Goal: Task Accomplishment & Management: Use online tool/utility

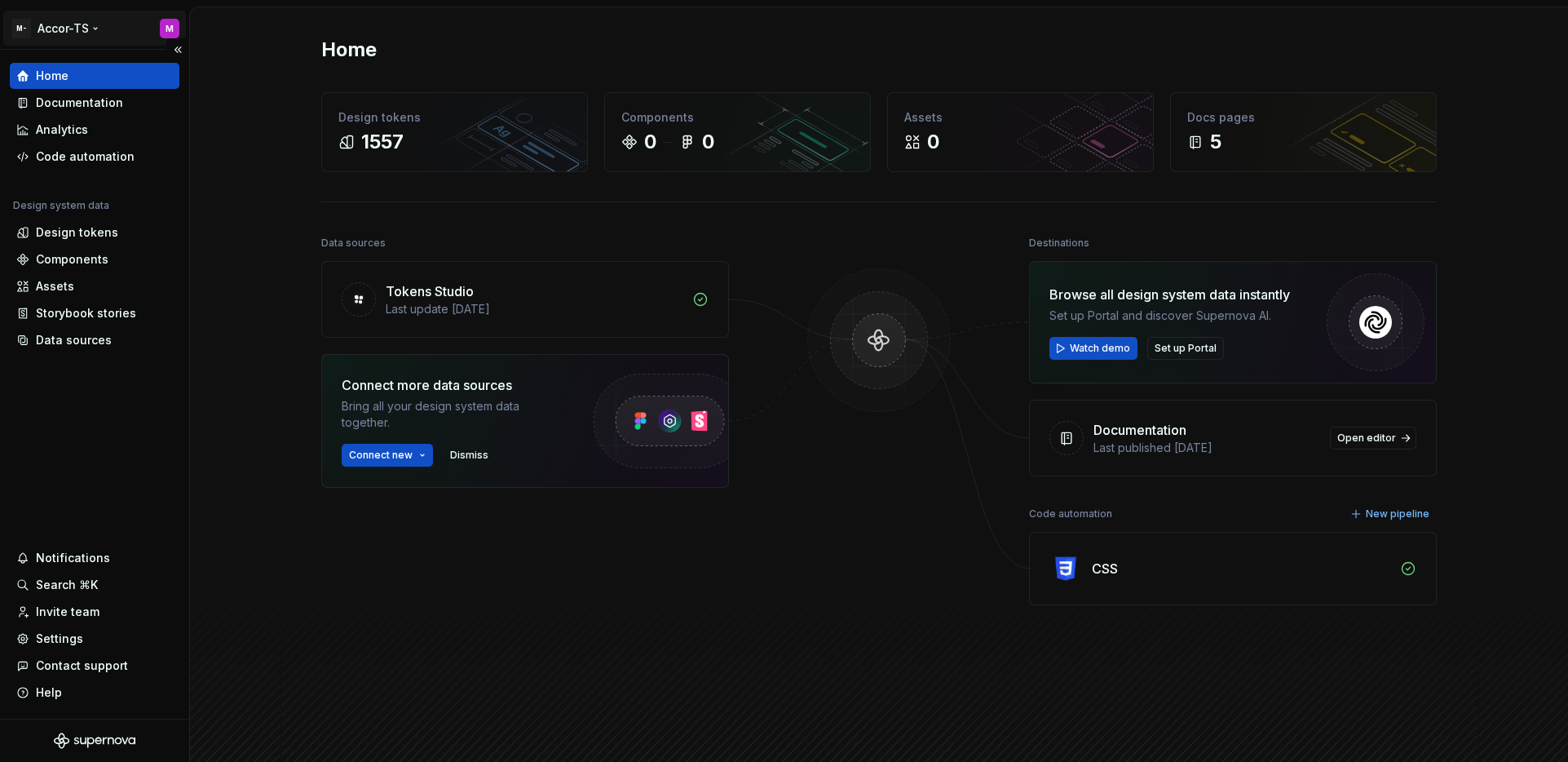
click at [53, 32] on html "M- Accor-TS M Home Documentation Analytics Code automation Design system data D…" at bounding box center [784, 381] width 1568 height 762
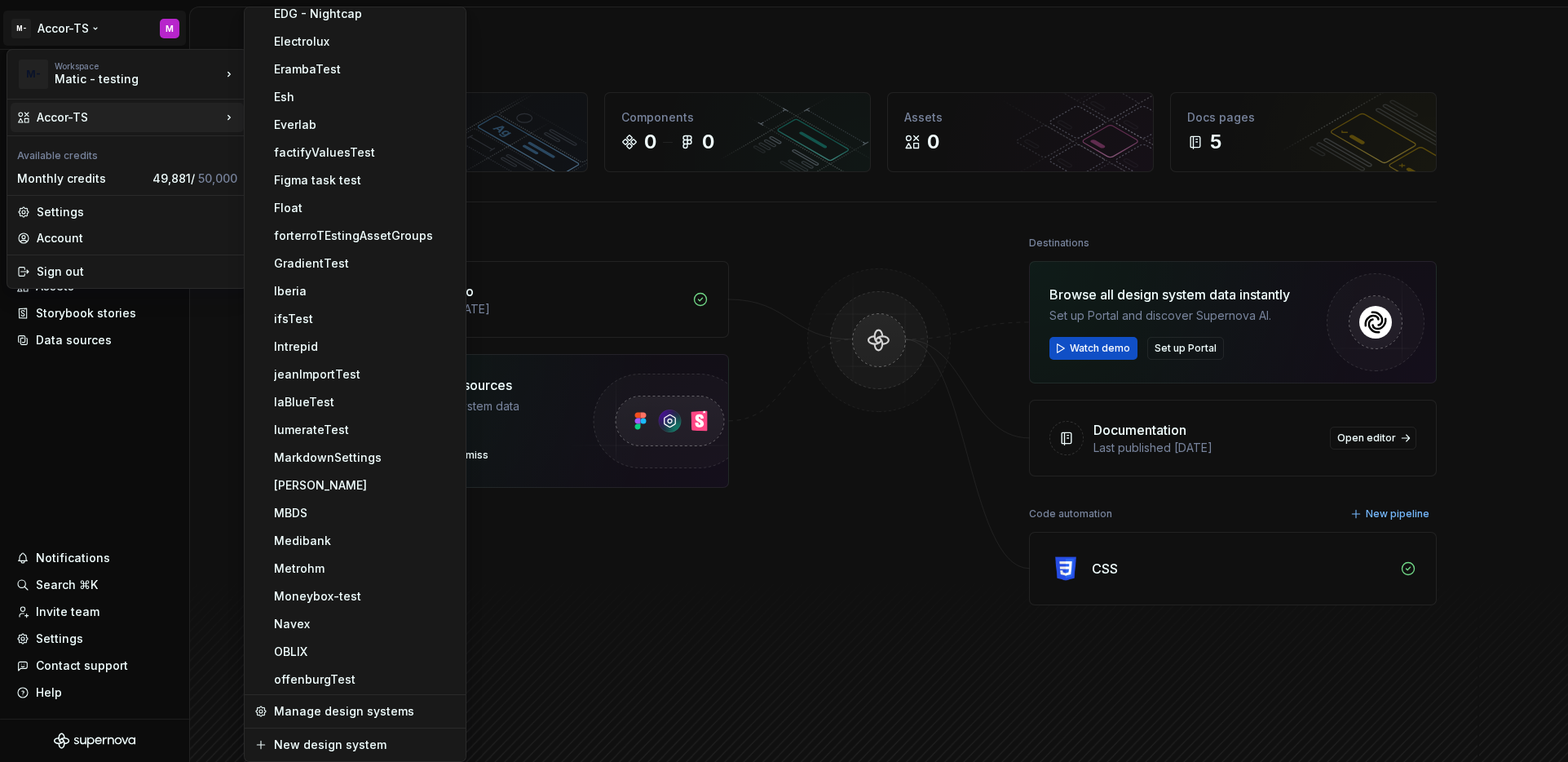
scroll to position [1594, 0]
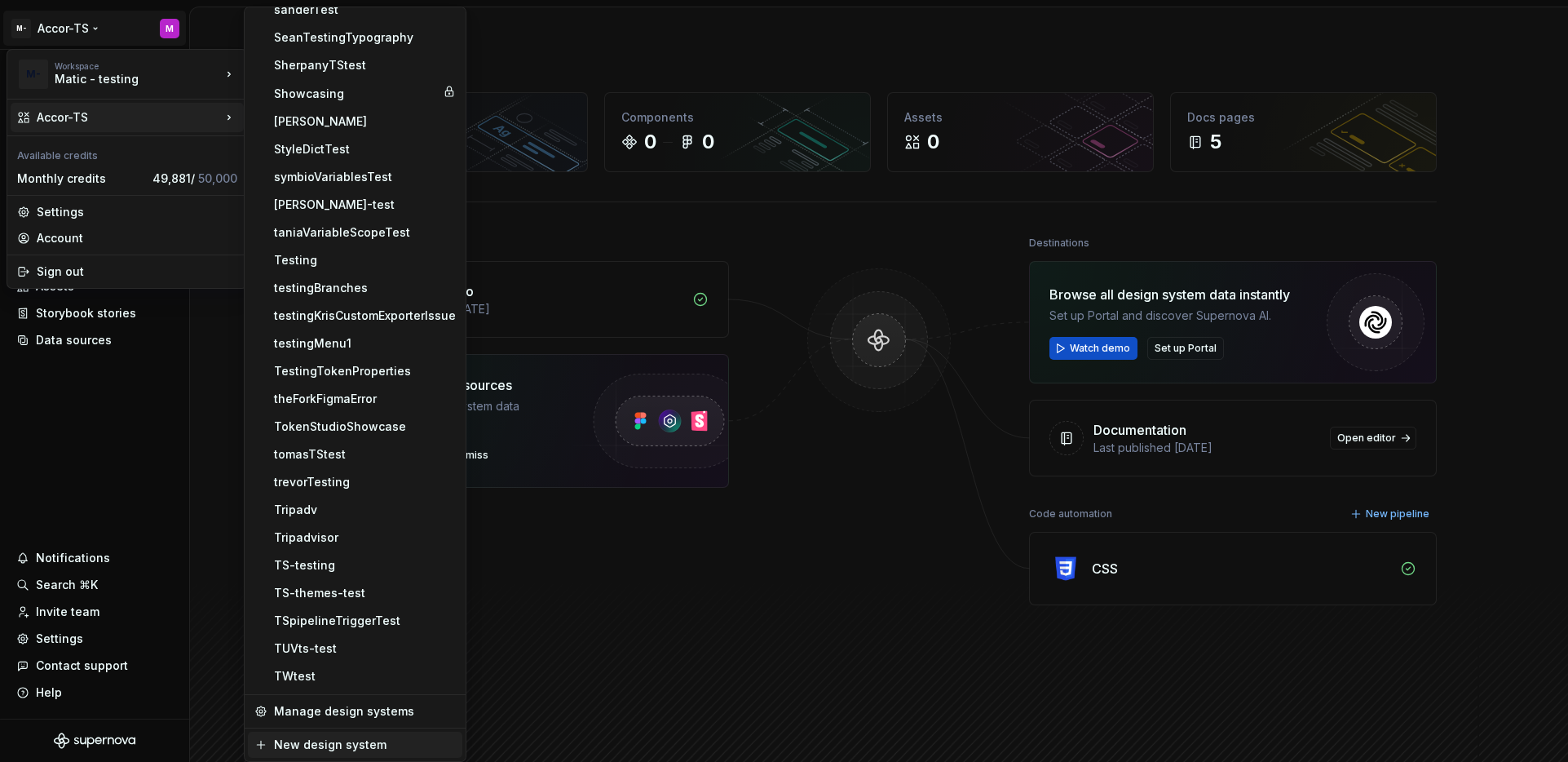
click at [326, 742] on div "New design system" at bounding box center [365, 744] width 182 height 16
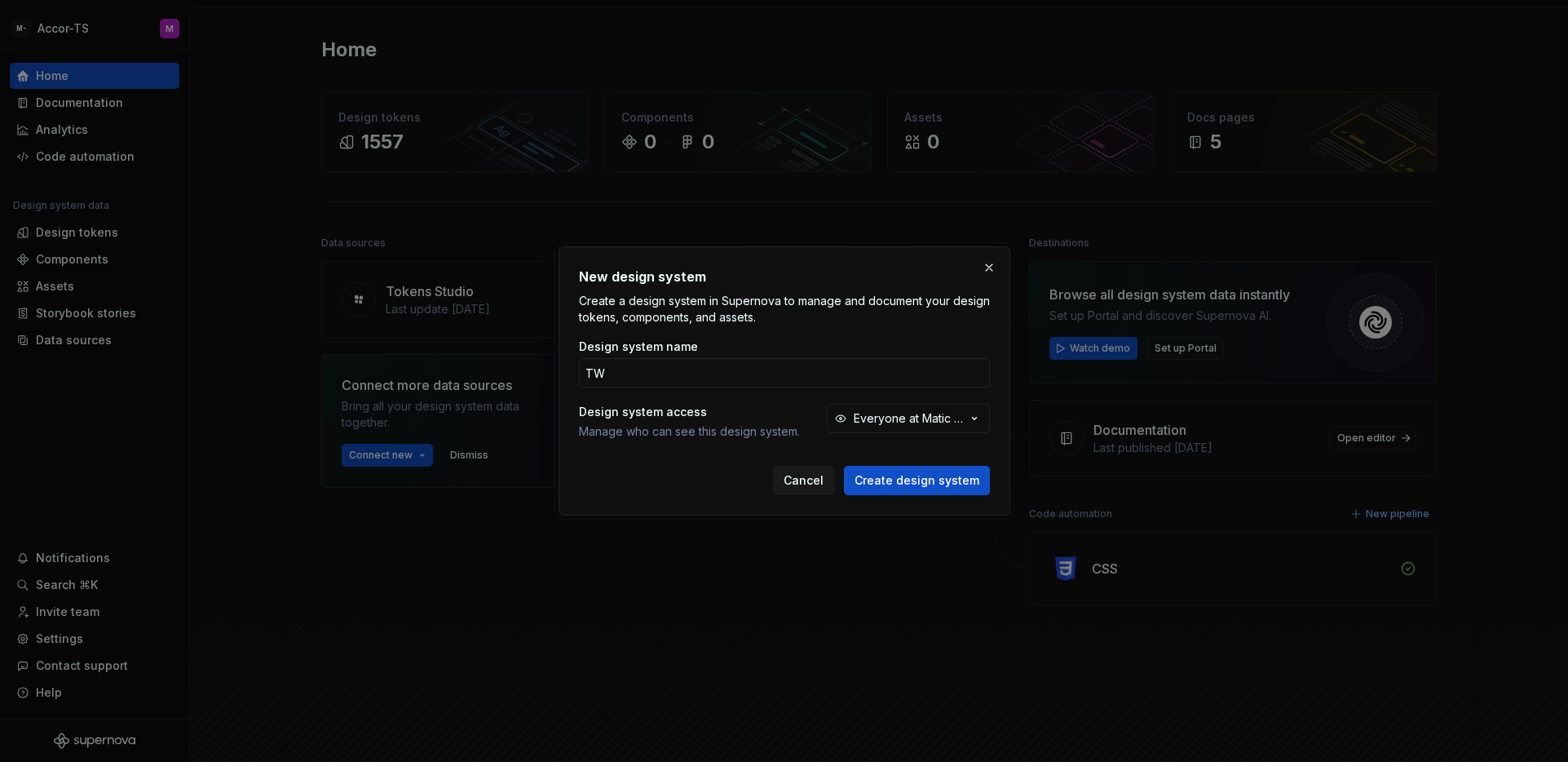
type input "TW"
click at [844, 466] on button "Create design system" at bounding box center [917, 480] width 146 height 29
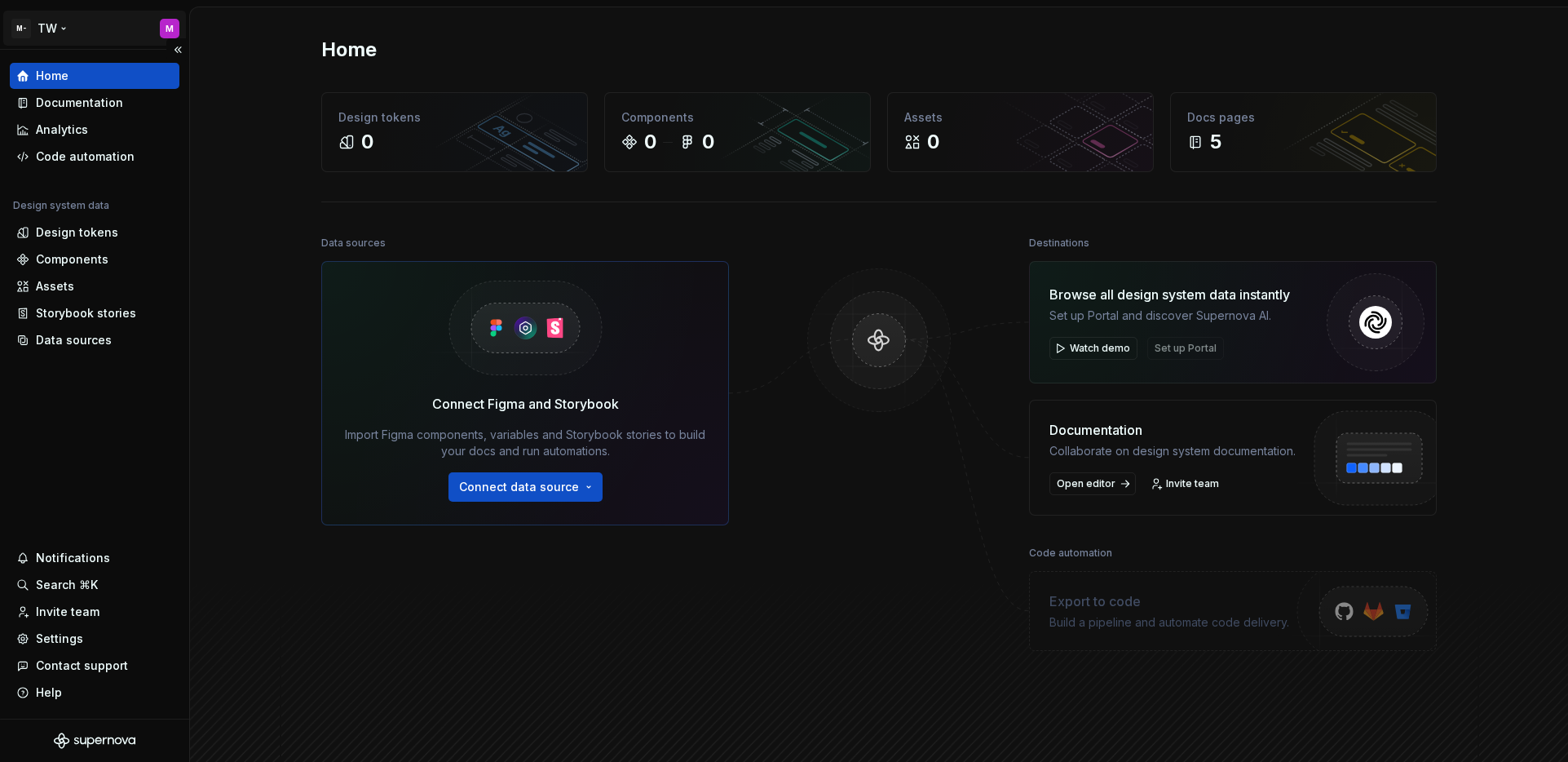
click at [48, 28] on html "M- TW M Home Documentation Analytics Code automation Design system data Design …" at bounding box center [784, 381] width 1568 height 762
click at [85, 403] on html "M- TW M Home Documentation Analytics Code automation Design system data Design …" at bounding box center [784, 381] width 1568 height 762
click at [93, 347] on div "Data sources" at bounding box center [73, 340] width 76 height 16
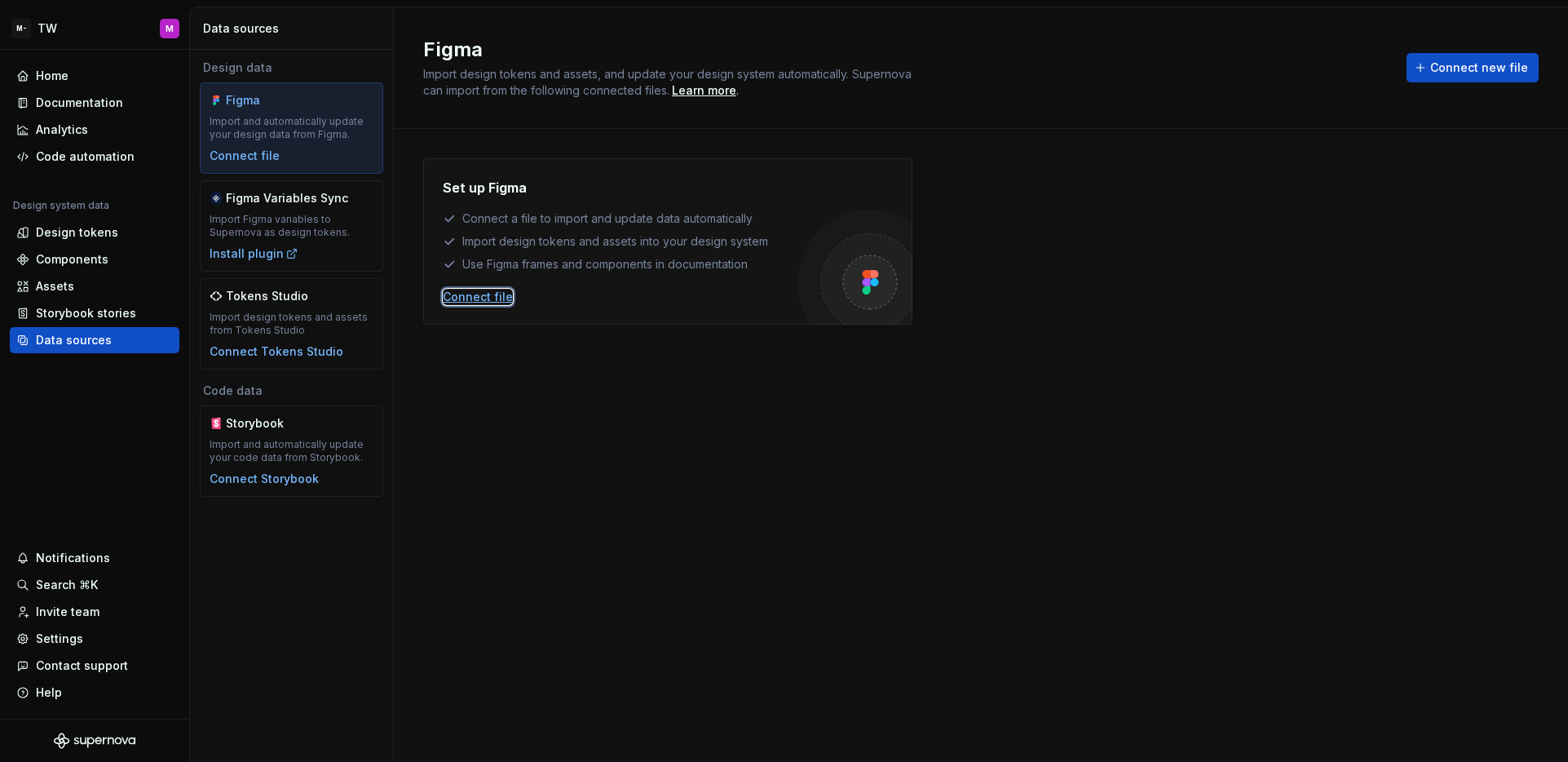
click at [486, 304] on div "Connect file" at bounding box center [477, 296] width 70 height 16
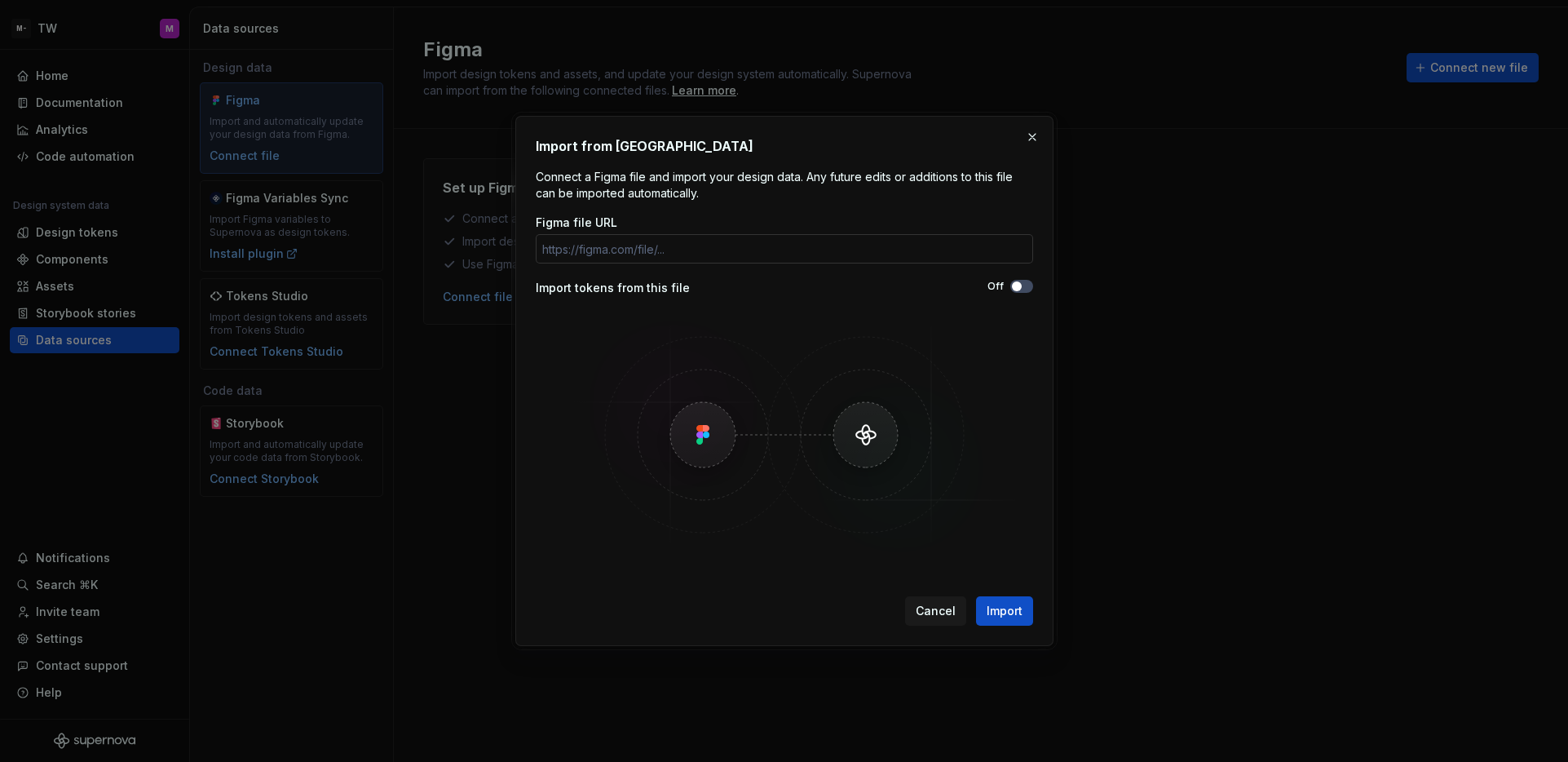
click at [646, 247] on input "Figma file URL" at bounding box center [784, 248] width 498 height 29
type input "https://www.figma.com/design/zY2n9aJw9LxkYGzrGNXN8L/%E2%98%84%EF%B8%8F-Supernov…"
click at [989, 603] on span "Import" at bounding box center [1004, 611] width 36 height 16
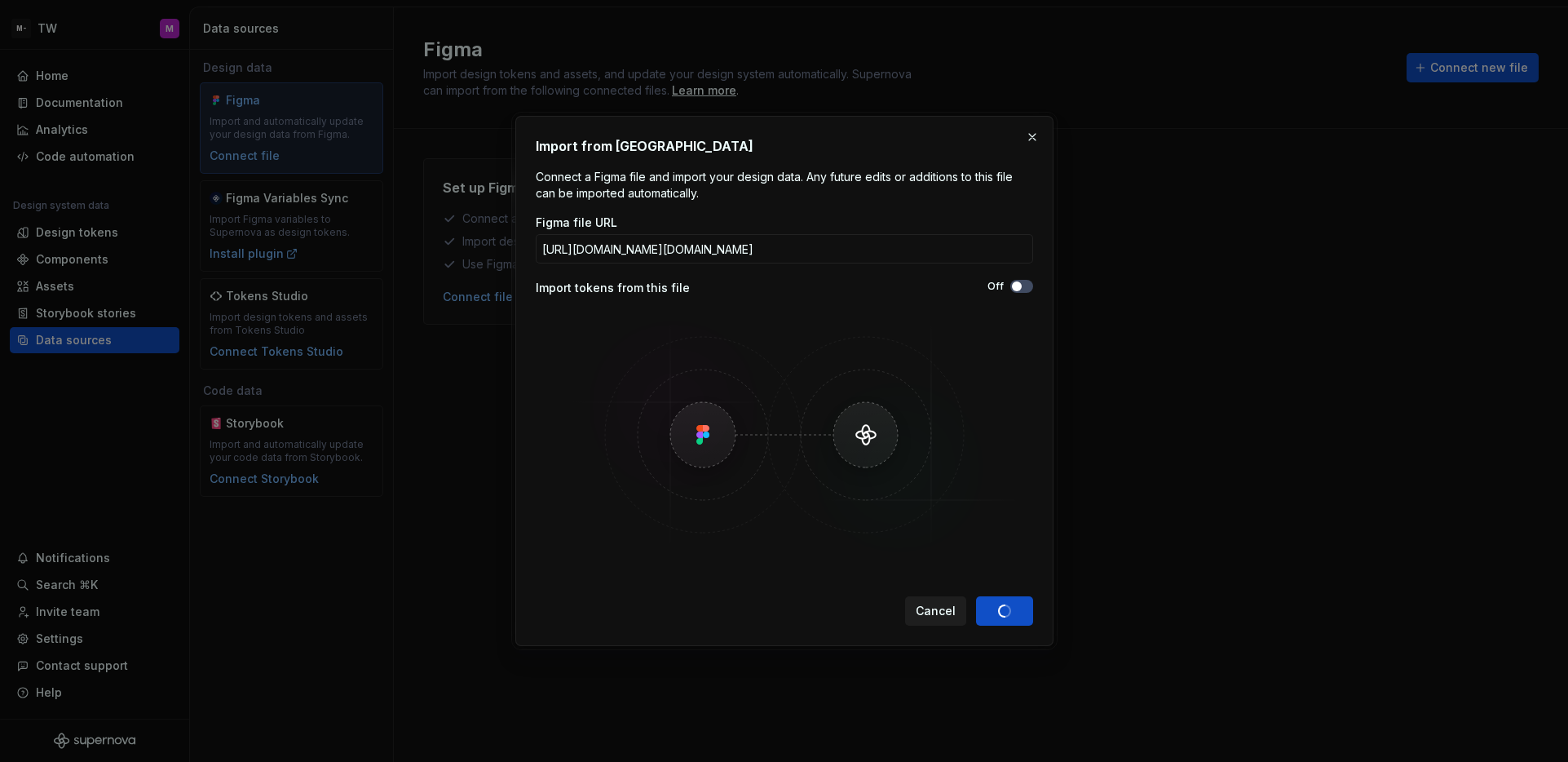
click at [946, 609] on span "Cancel" at bounding box center [936, 611] width 40 height 16
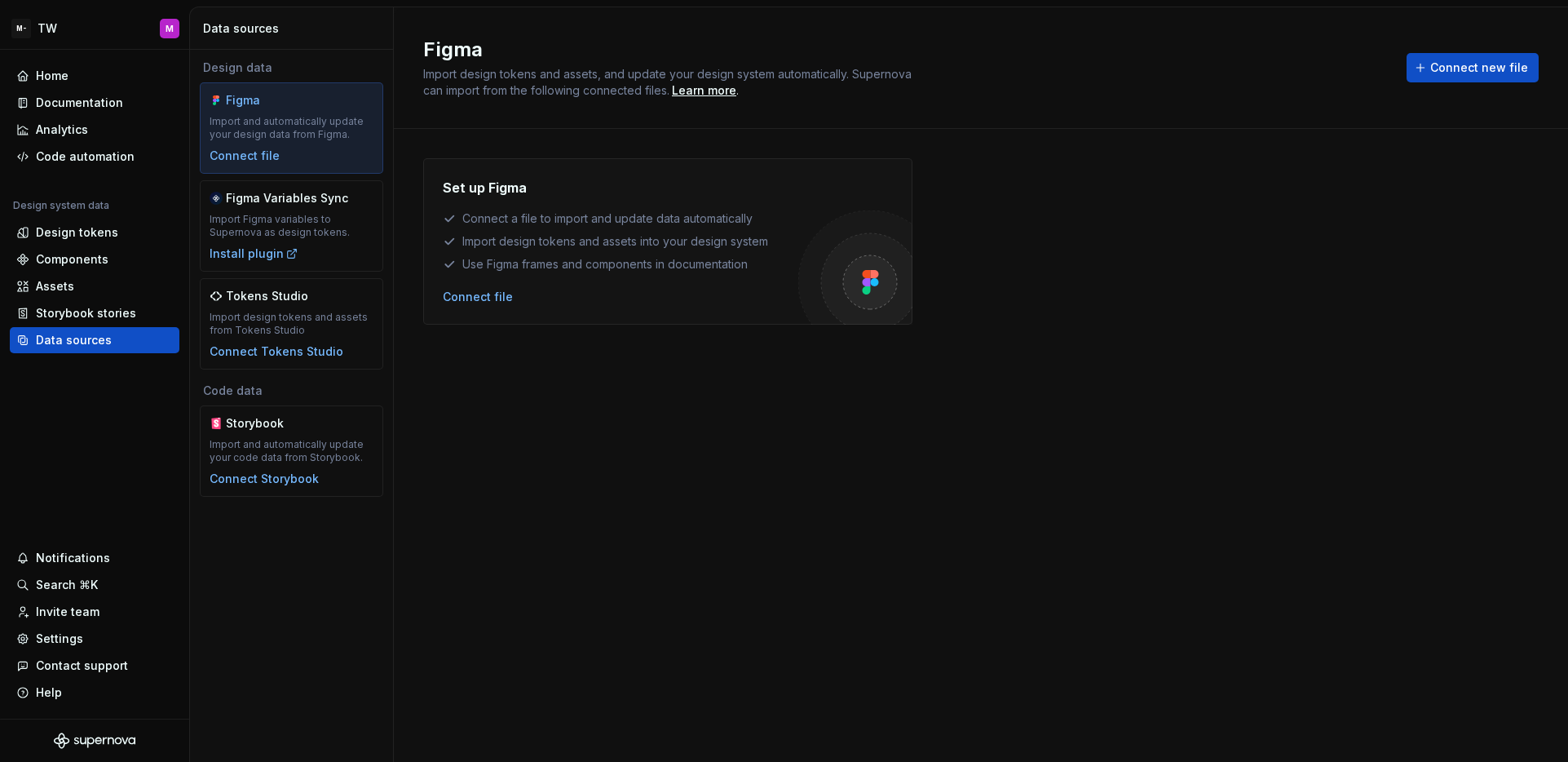
click at [990, 529] on div "Set up Figma Connect a file to import and update data automatically Import desi…" at bounding box center [980, 429] width 1116 height 541
click at [88, 105] on div "Documentation" at bounding box center [79, 102] width 87 height 16
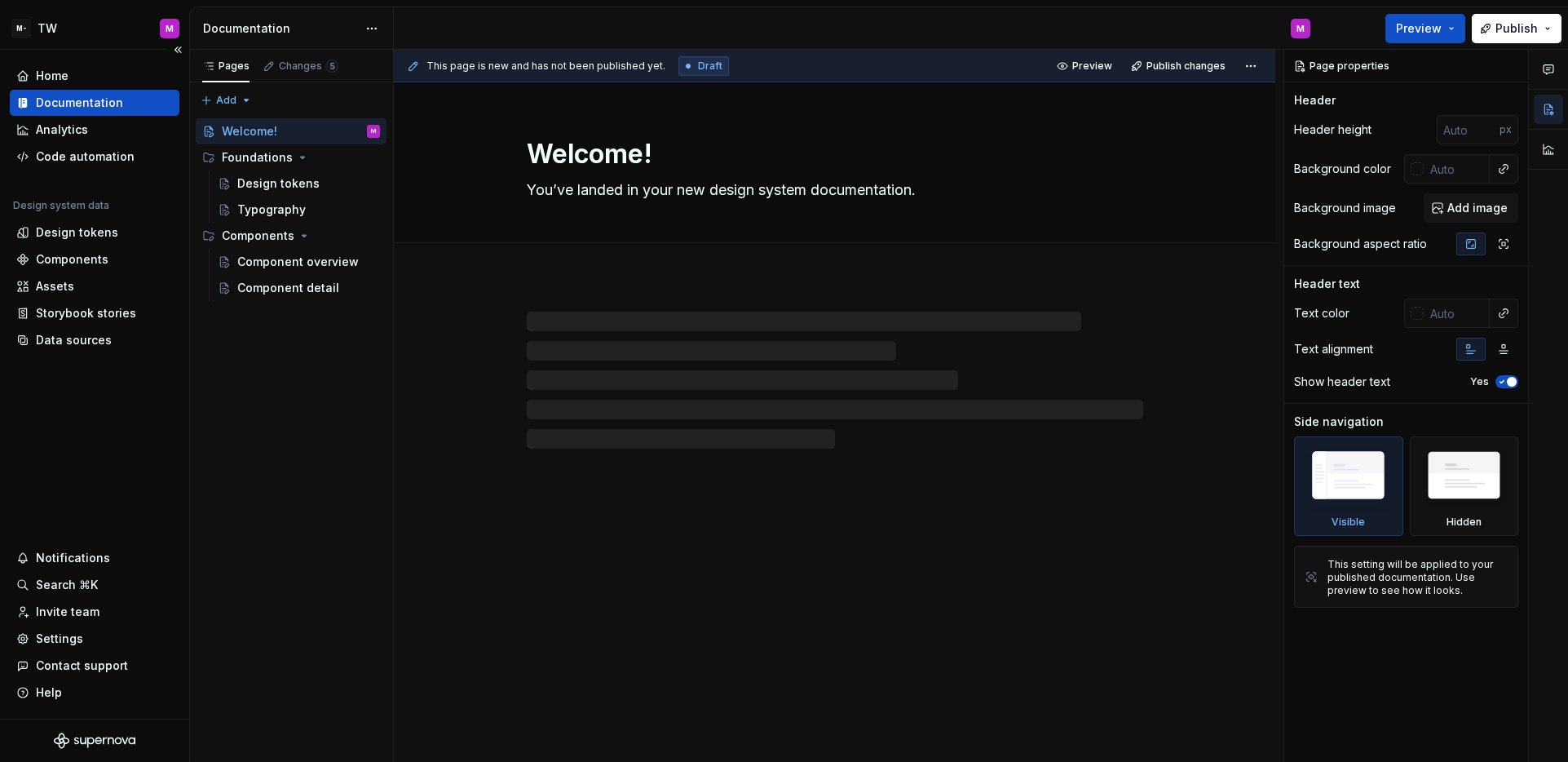
type textarea "*"
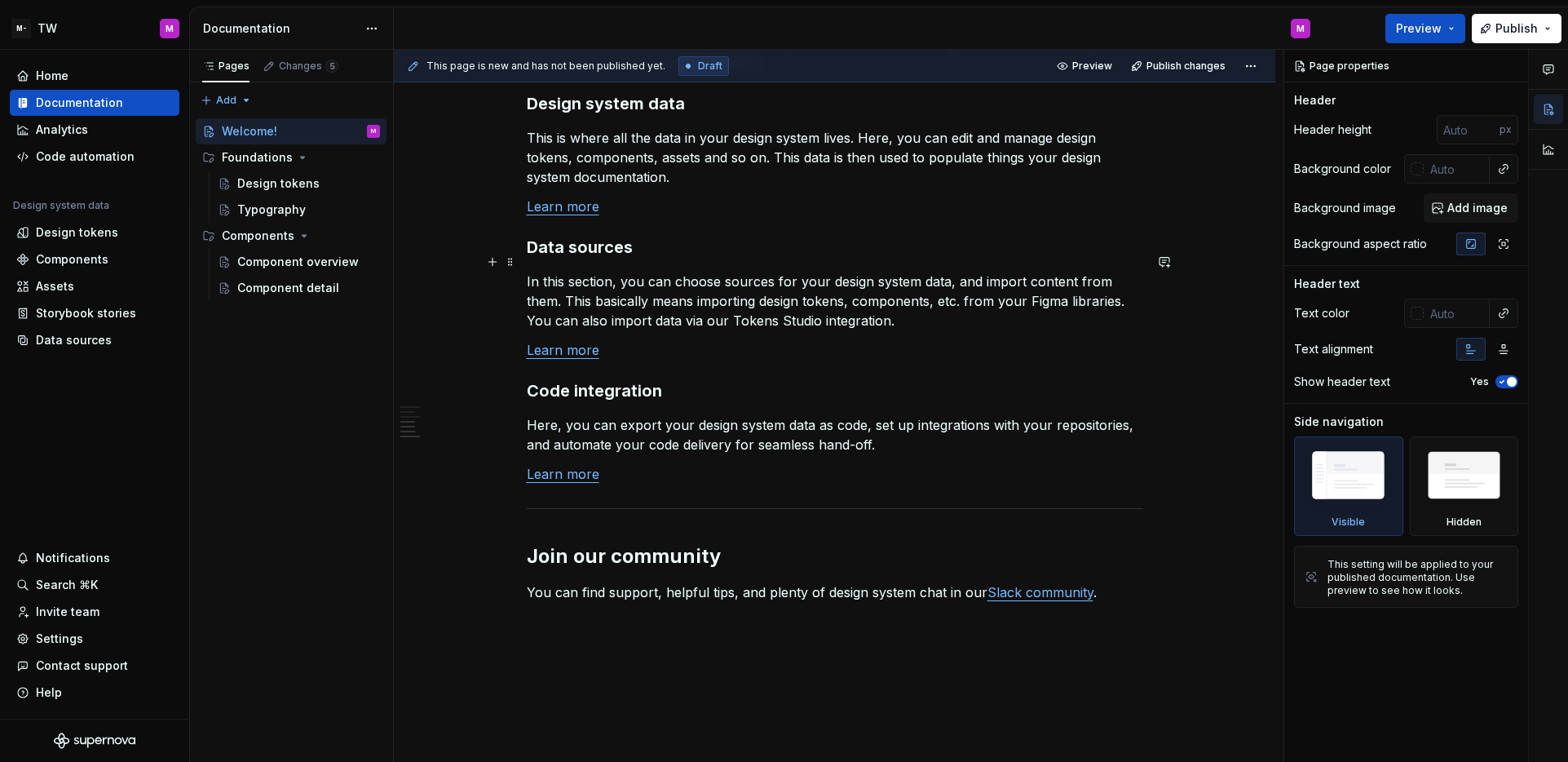
scroll to position [1198, 0]
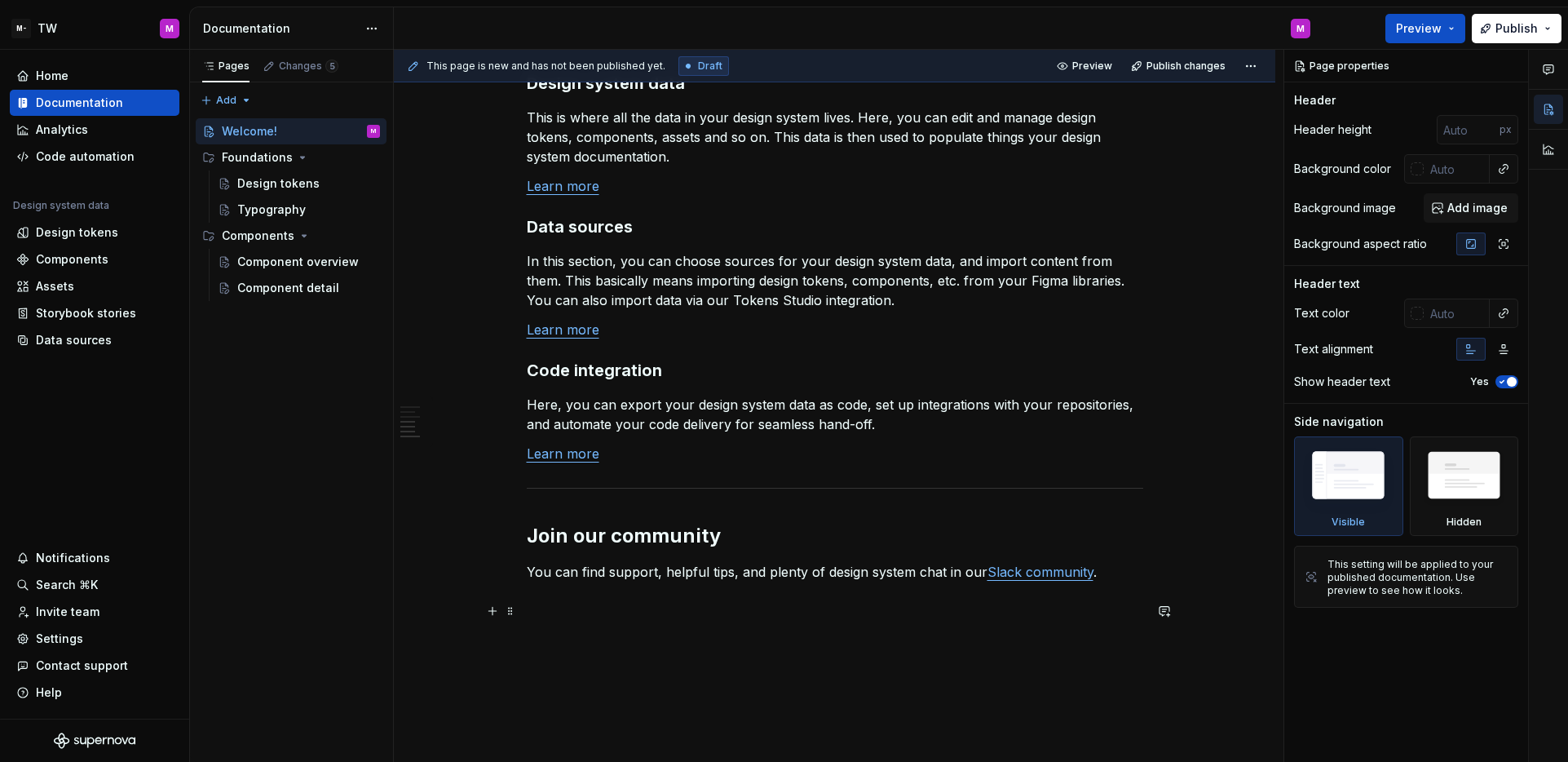
click at [773, 620] on p at bounding box center [835, 630] width 616 height 20
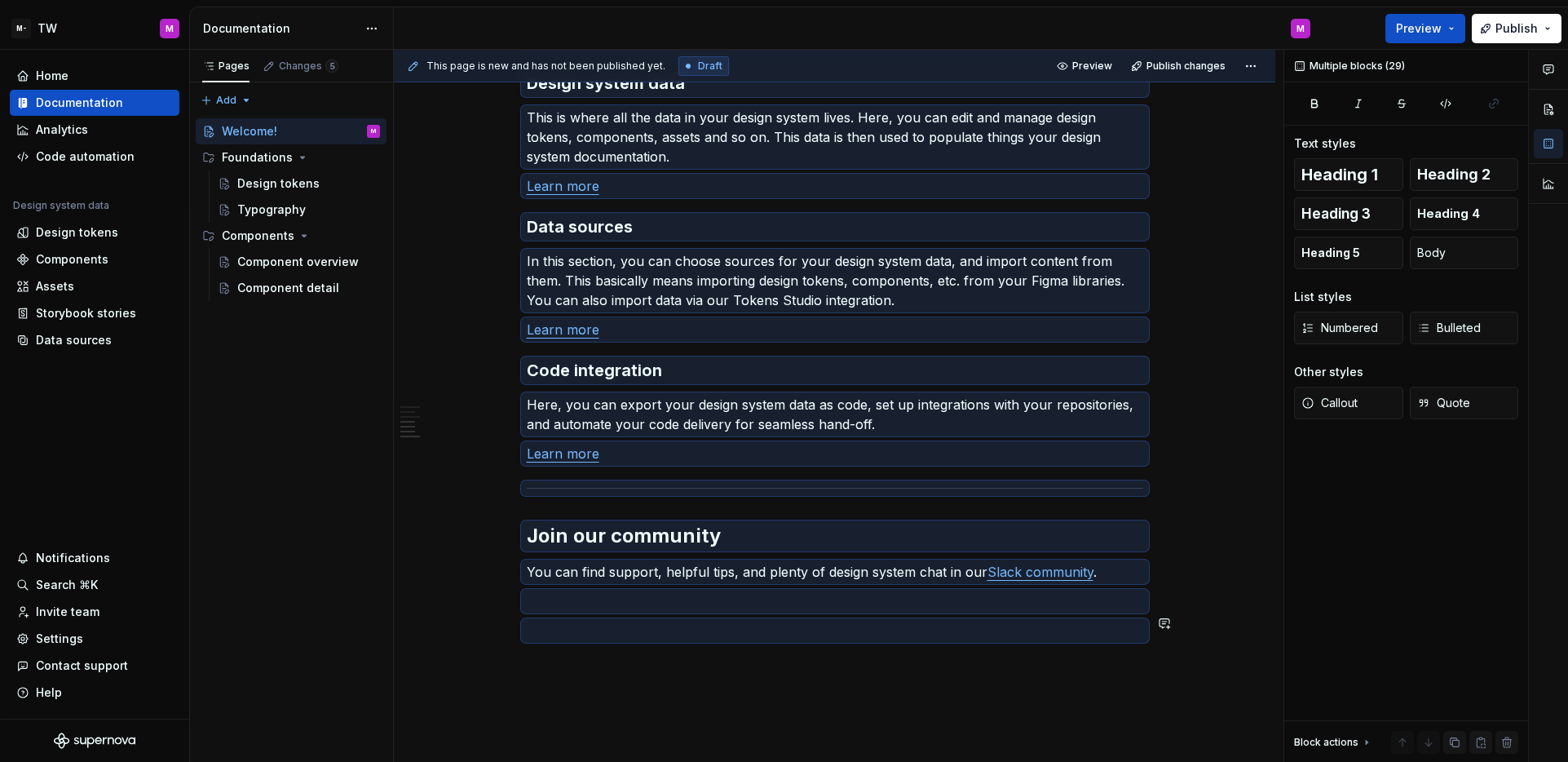
scroll to position [0, 0]
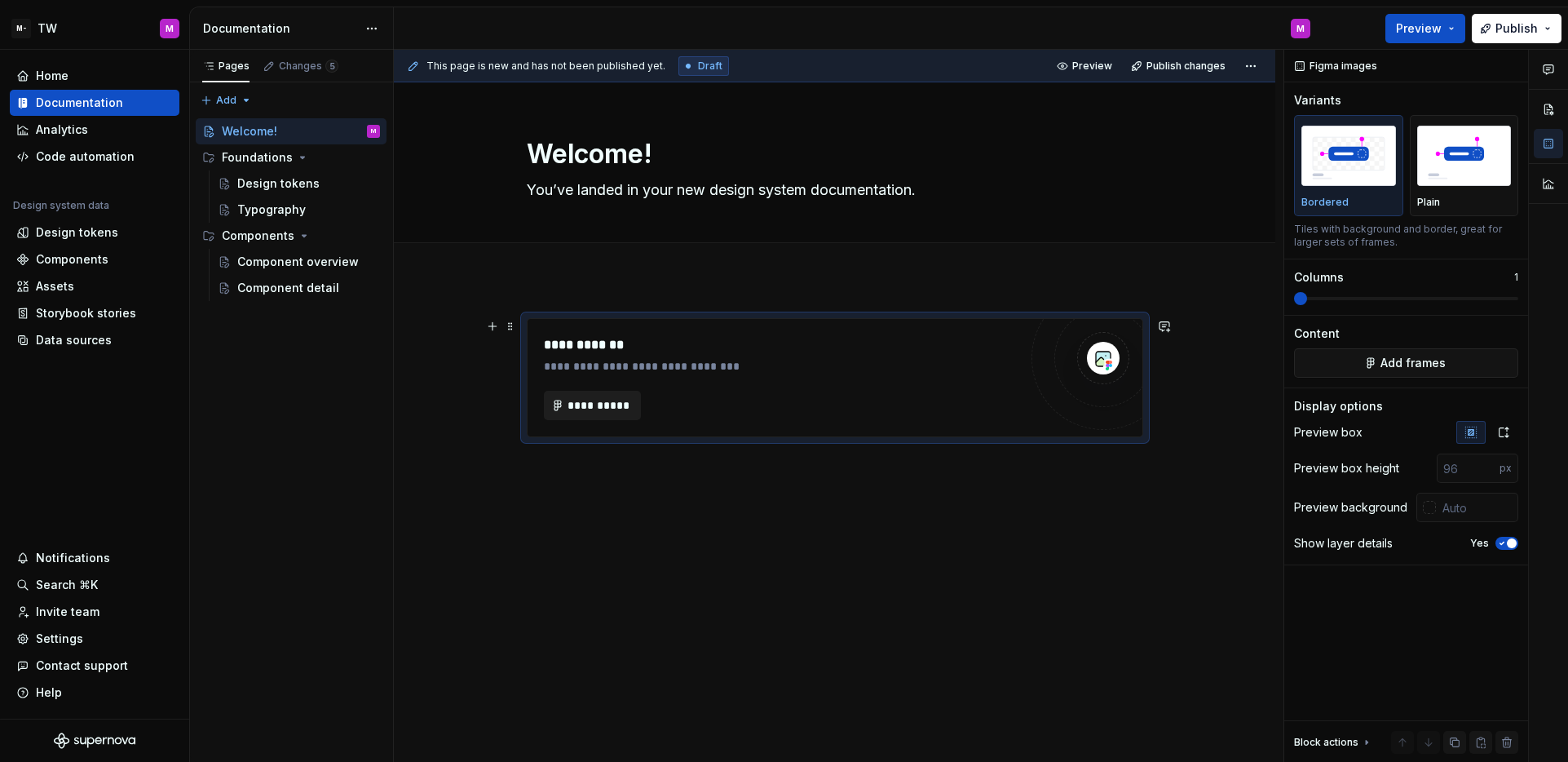
click at [589, 417] on button "**********" at bounding box center [593, 405] width 98 height 29
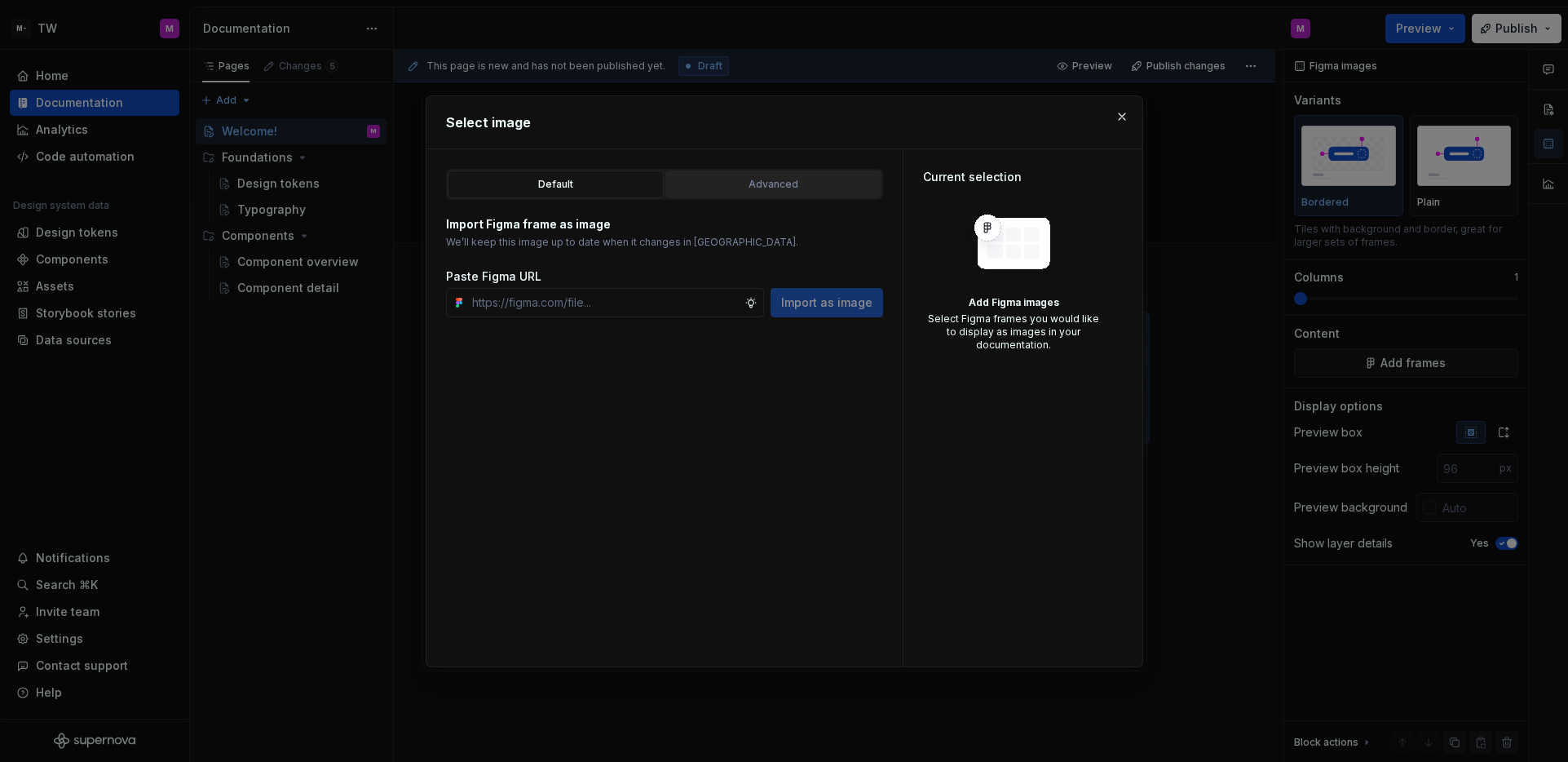
click at [724, 182] on div "Advanced" at bounding box center [774, 184] width 205 height 16
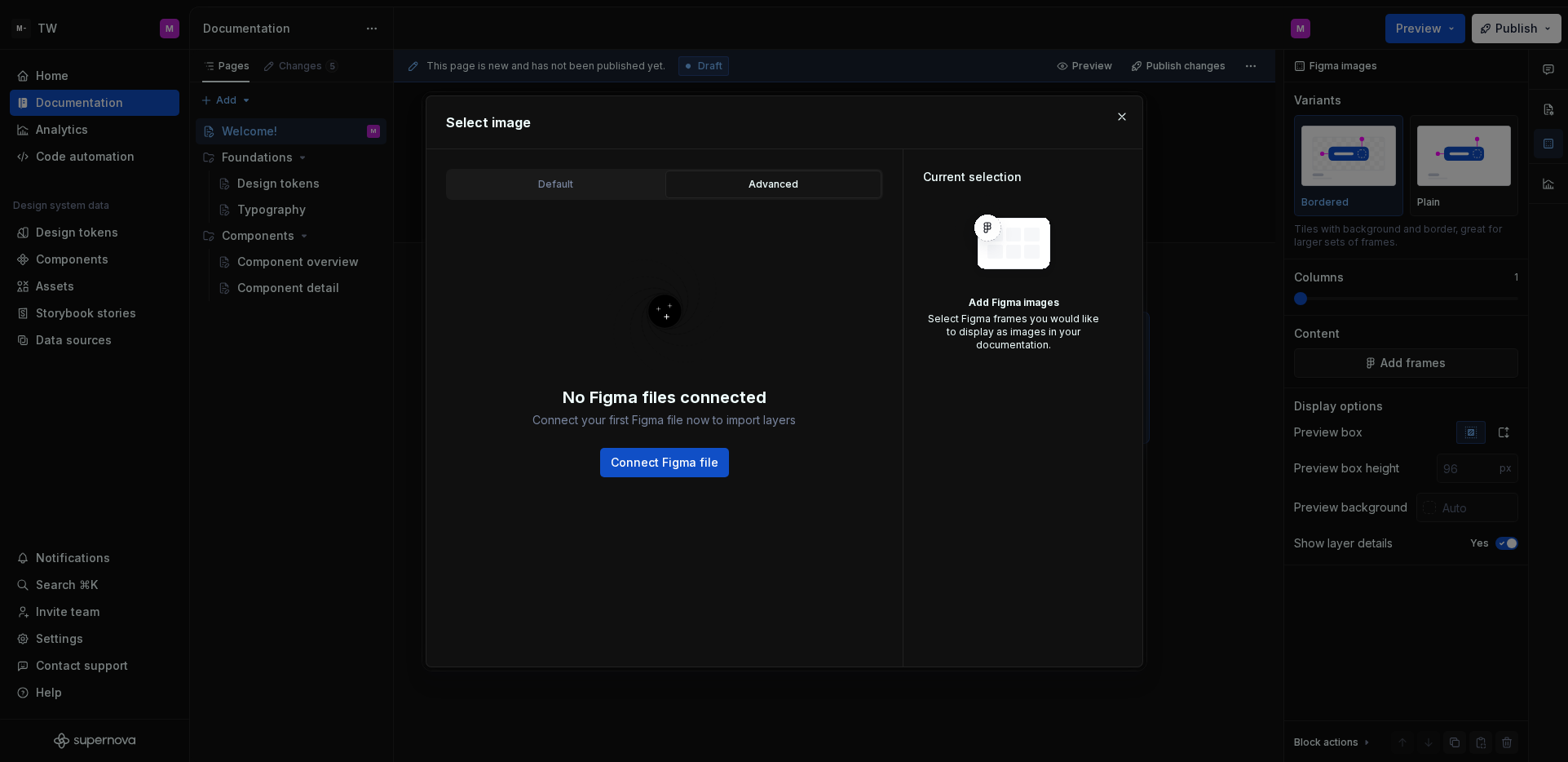
click at [577, 199] on div "No Figma files connected Connect your first Figma file now to import layers Con…" at bounding box center [664, 357] width 437 height 315
click at [576, 194] on button "Default" at bounding box center [556, 183] width 216 height 28
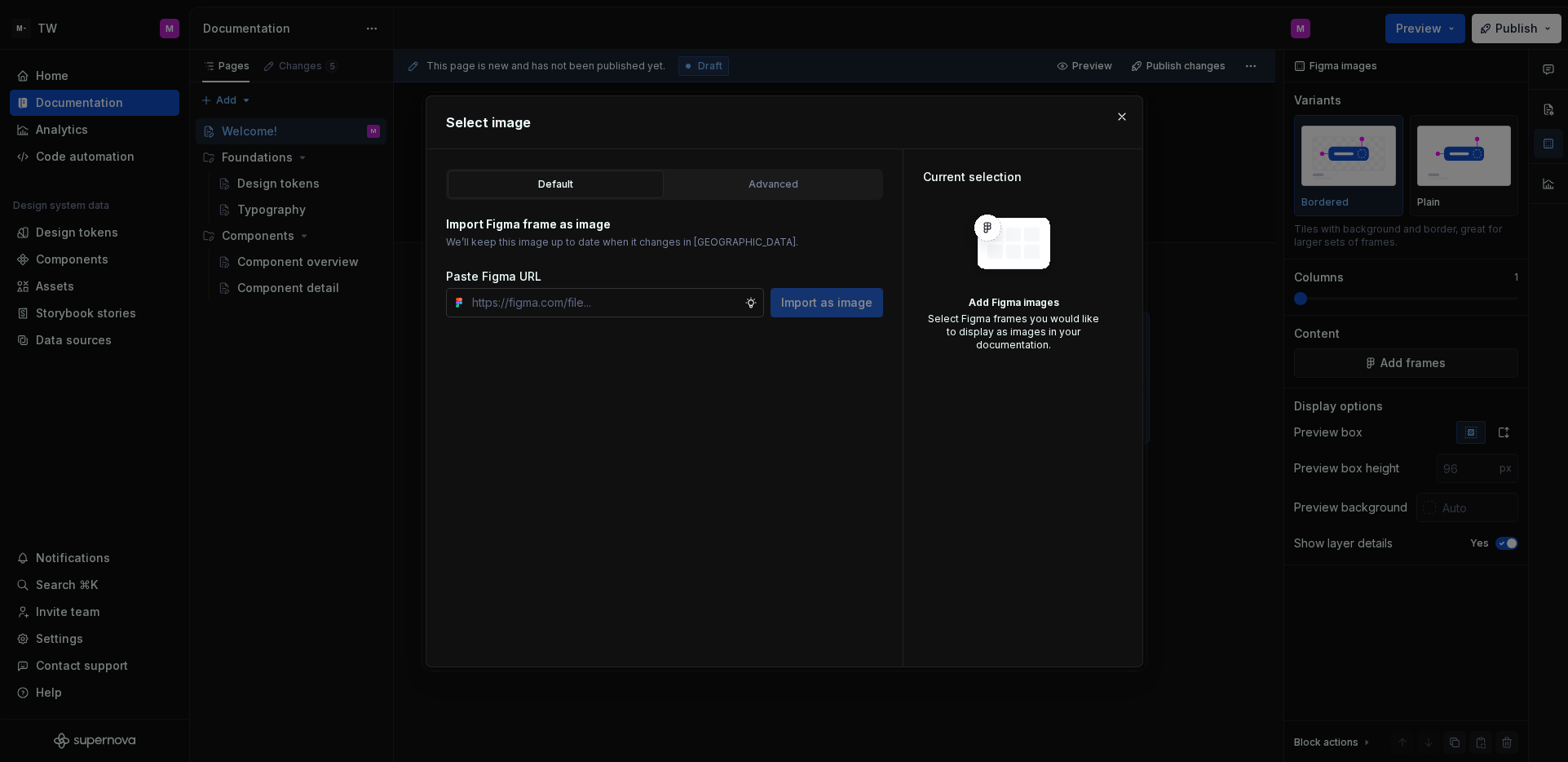
click at [591, 308] on input "text" at bounding box center [605, 302] width 279 height 29
paste input "https://www.figma.com/design/zY2n9aJw9LxkYGzrGNXN8L/%E2%98%84%EF%B8%8F-Supernov…"
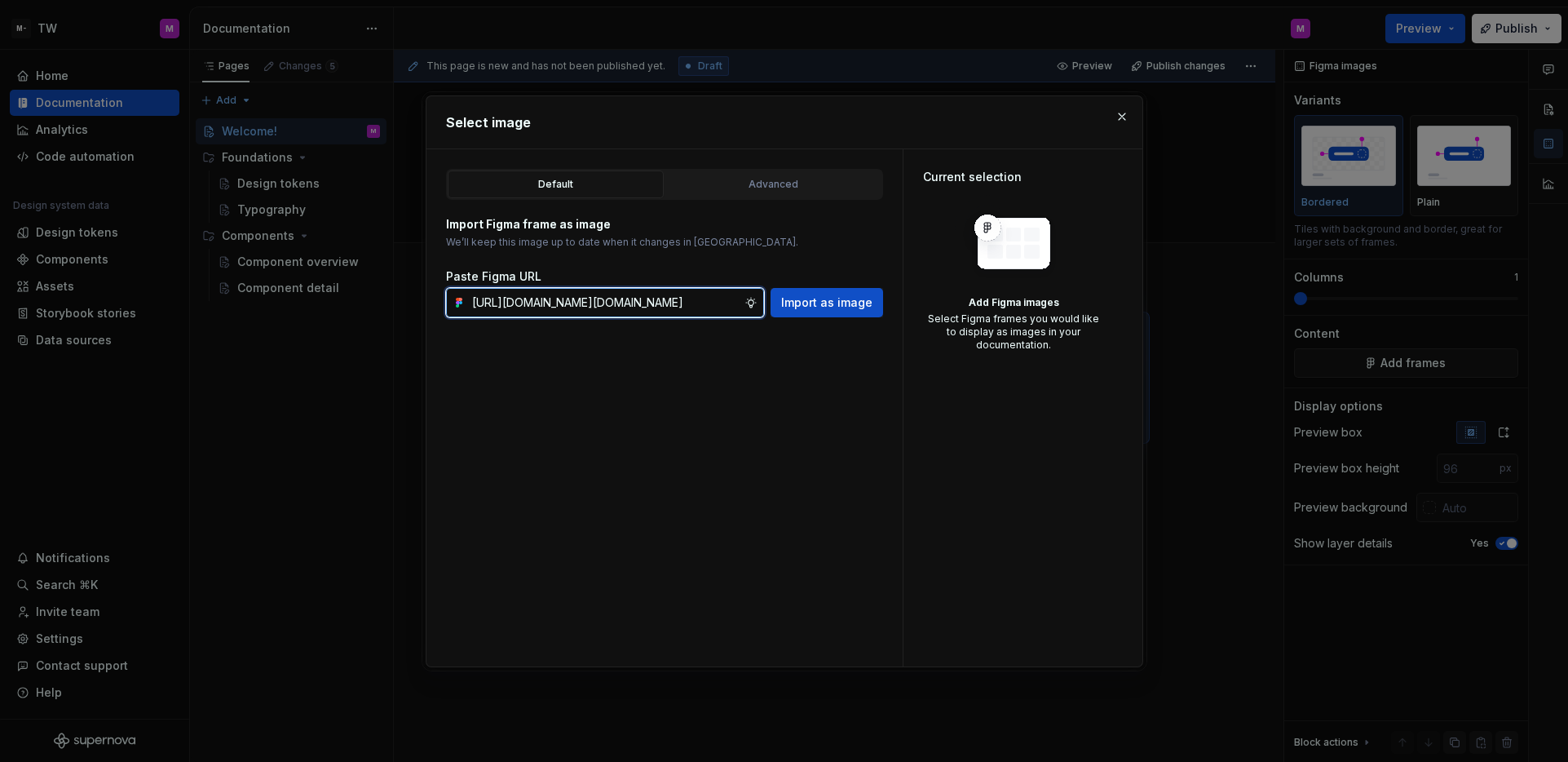
scroll to position [0, 561]
type input "https://www.figma.com/design/zY2n9aJw9LxkYGzrGNXN8L/%E2%98%84%EF%B8%8F-Supernov…"
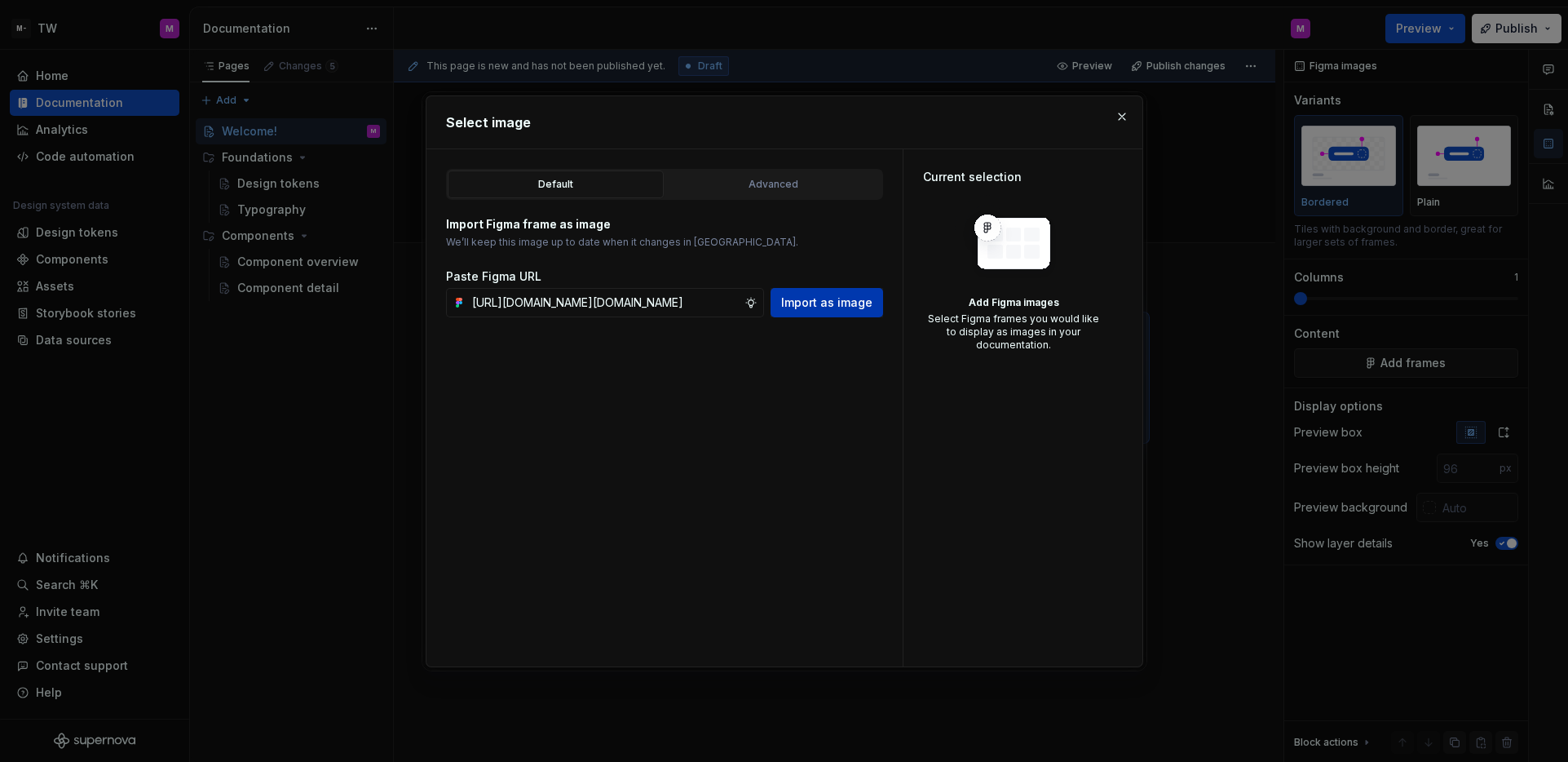
scroll to position [0, 0]
click at [810, 311] on button "Import as image" at bounding box center [827, 302] width 112 height 29
click at [1117, 117] on button "button" at bounding box center [1123, 117] width 23 height 23
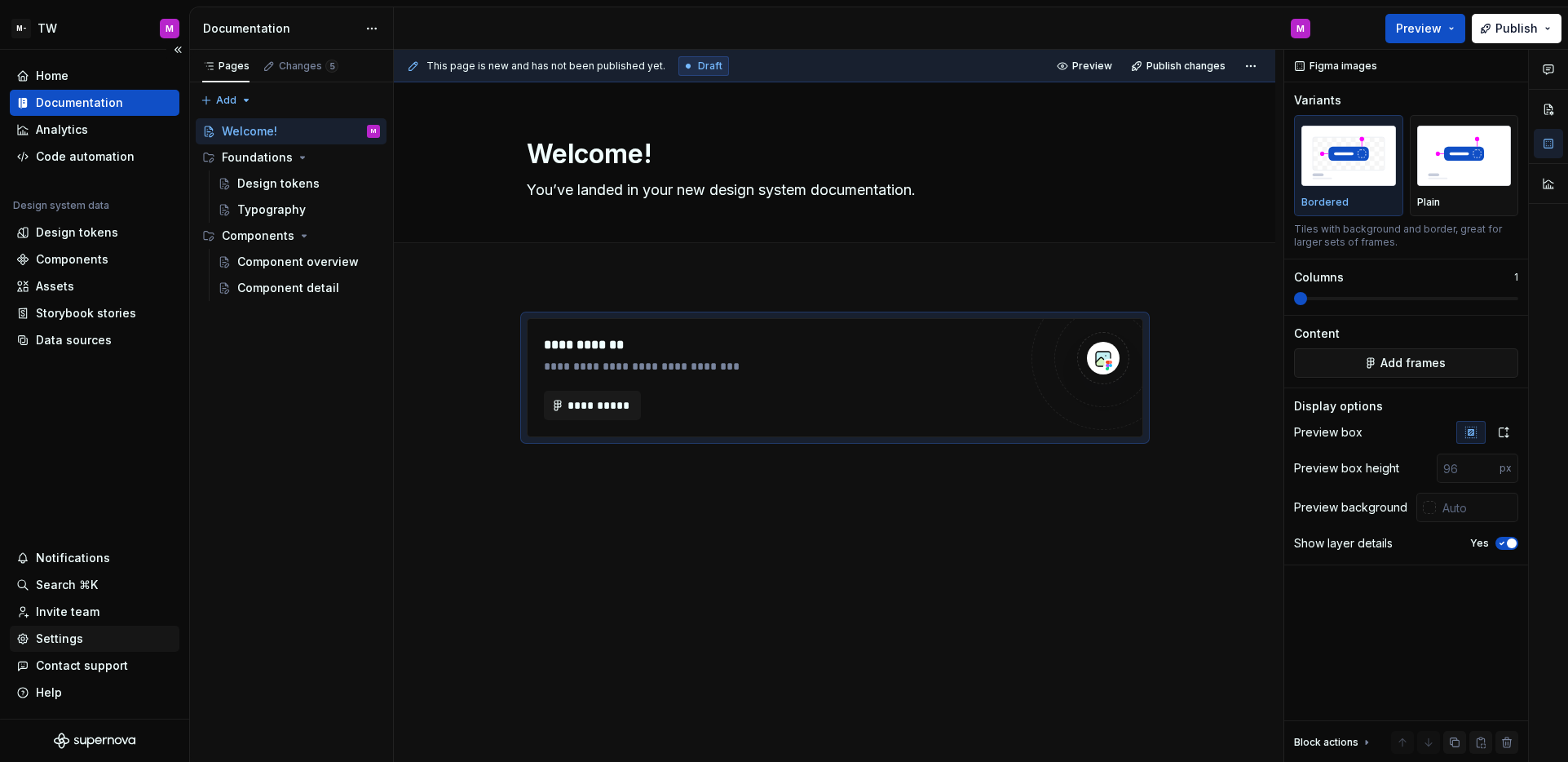
click at [63, 642] on div "Settings" at bounding box center [59, 638] width 47 height 16
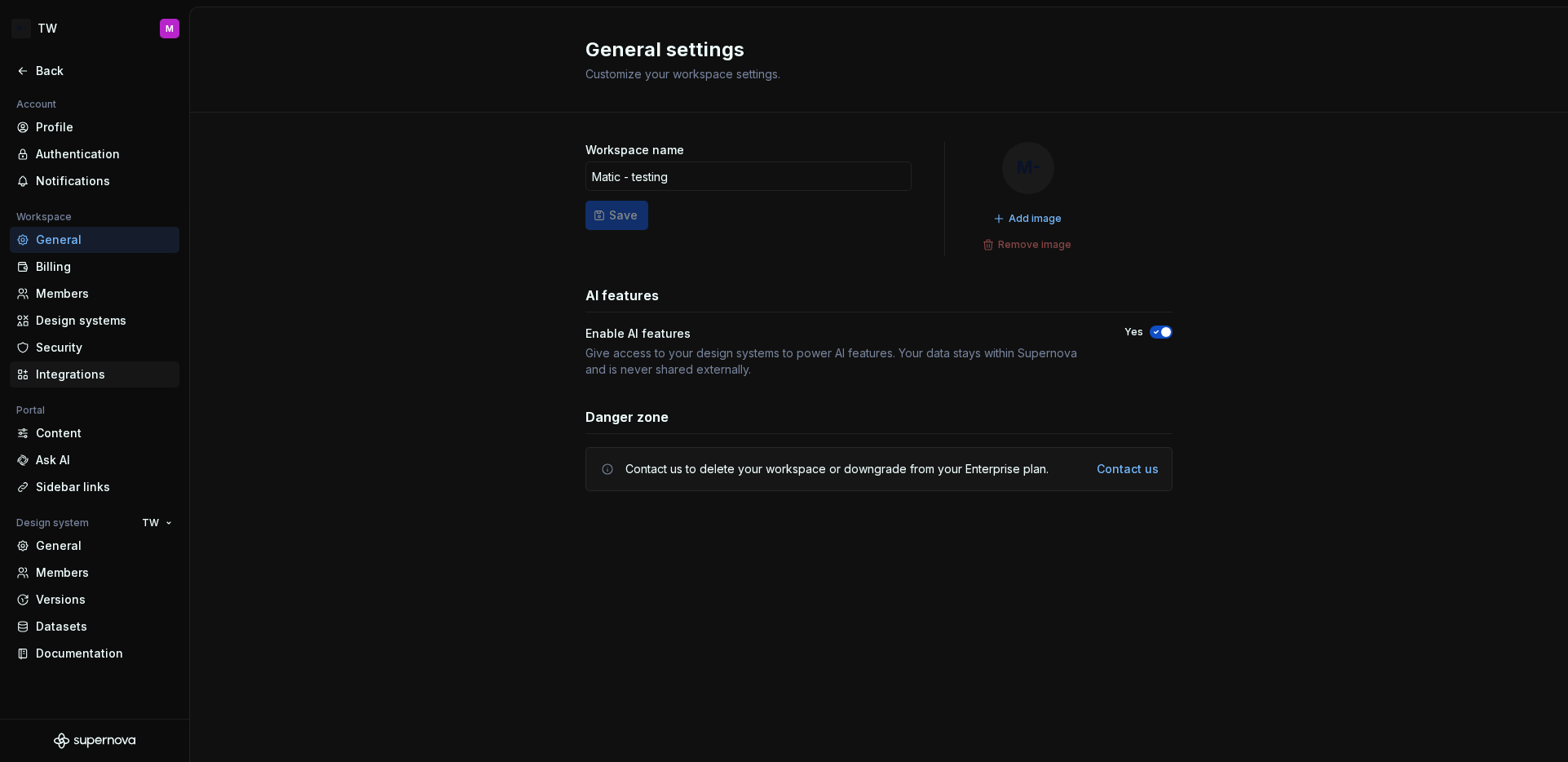
click at [85, 374] on div "Integrations" at bounding box center [104, 374] width 137 height 16
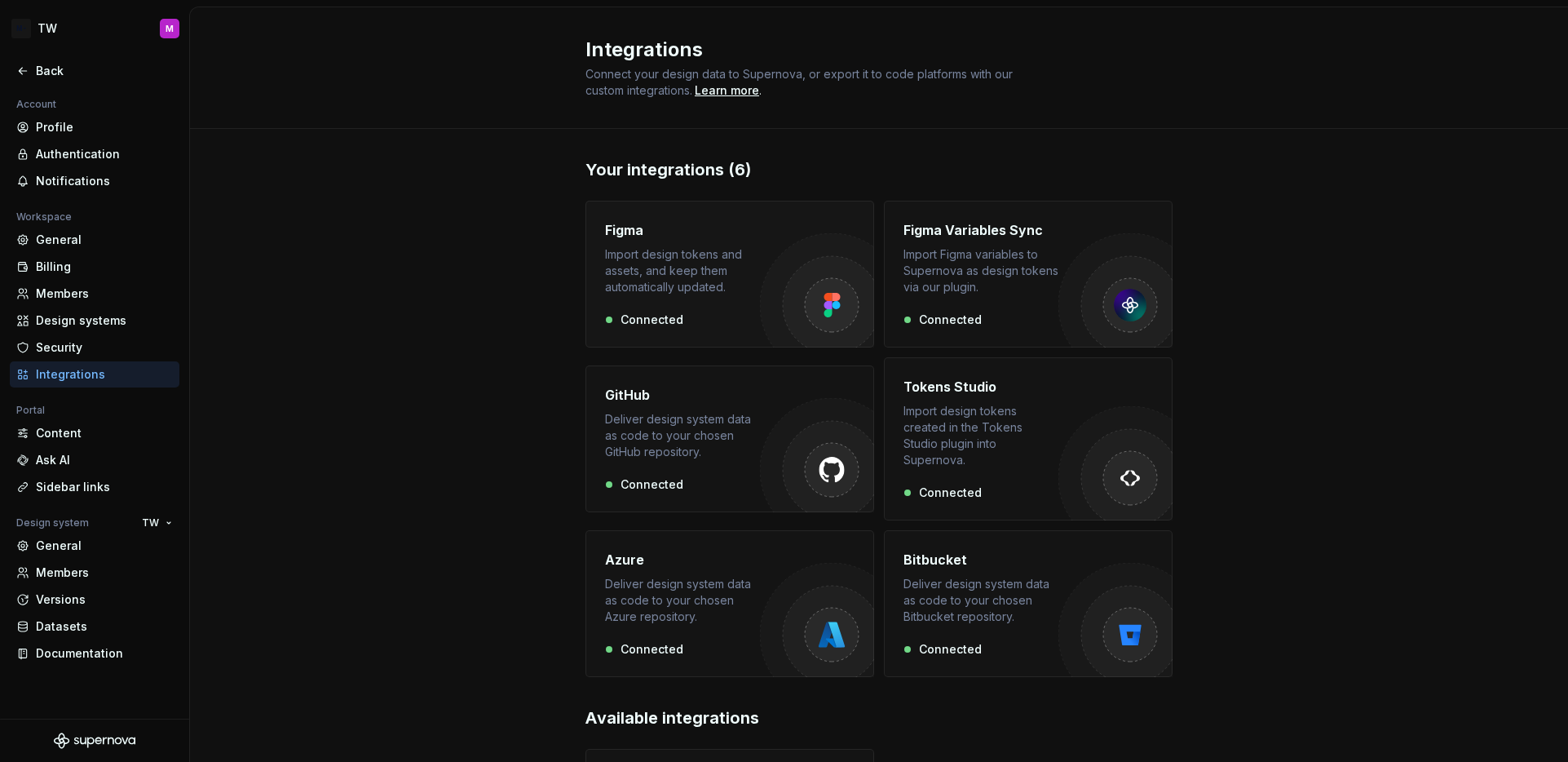
click at [660, 296] on div "Figma Import design tokens and assets, and keep them automatically updated. Con…" at bounding box center [683, 273] width 155 height 108
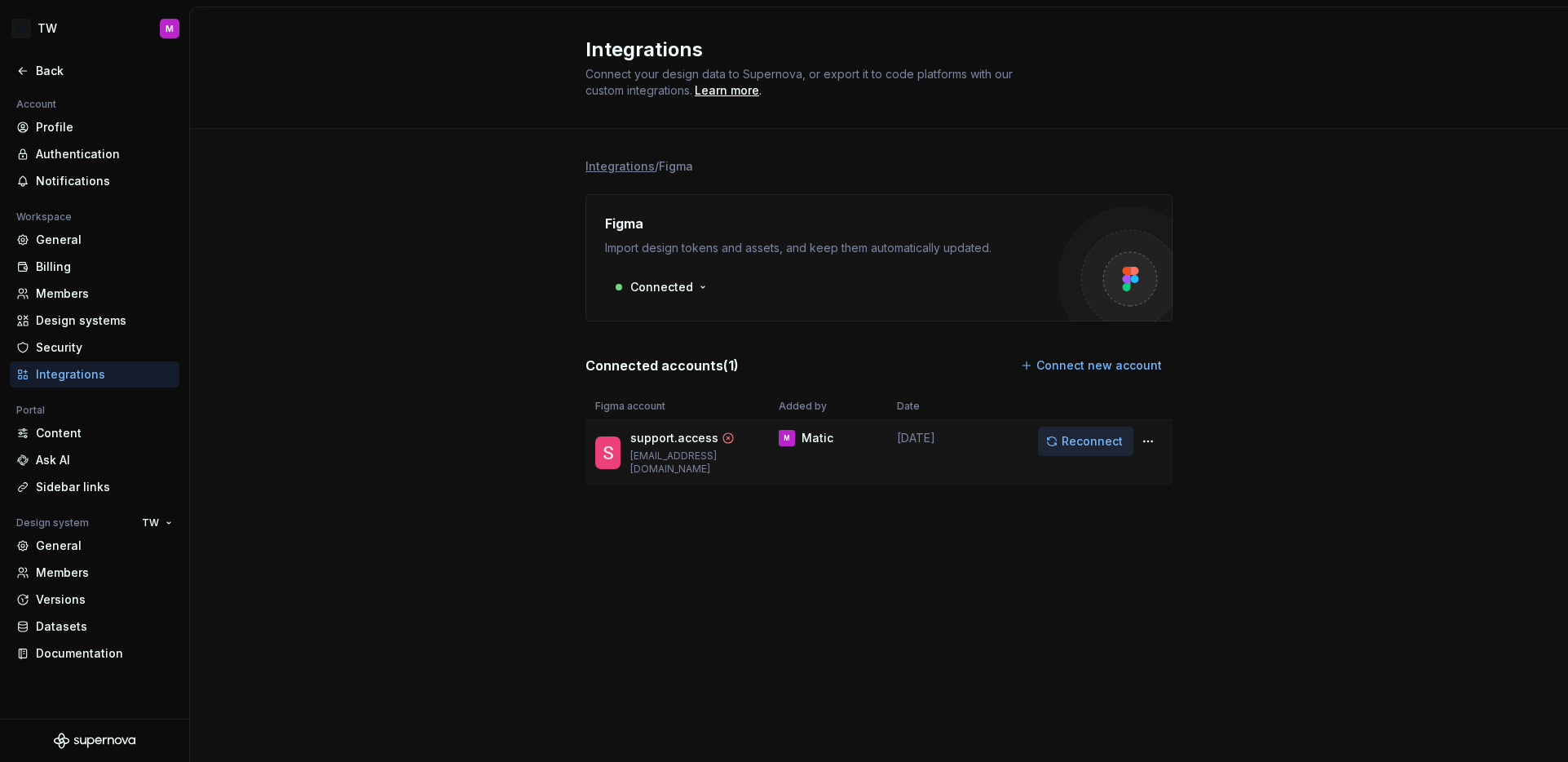
click at [1085, 438] on span "Reconnect" at bounding box center [1093, 441] width 61 height 16
click at [906, 529] on div "Integrations / Figma Figma Import design tokens and assets, and keep them autom…" at bounding box center [879, 338] width 587 height 418
click at [37, 73] on div "Back" at bounding box center [104, 71] width 137 height 16
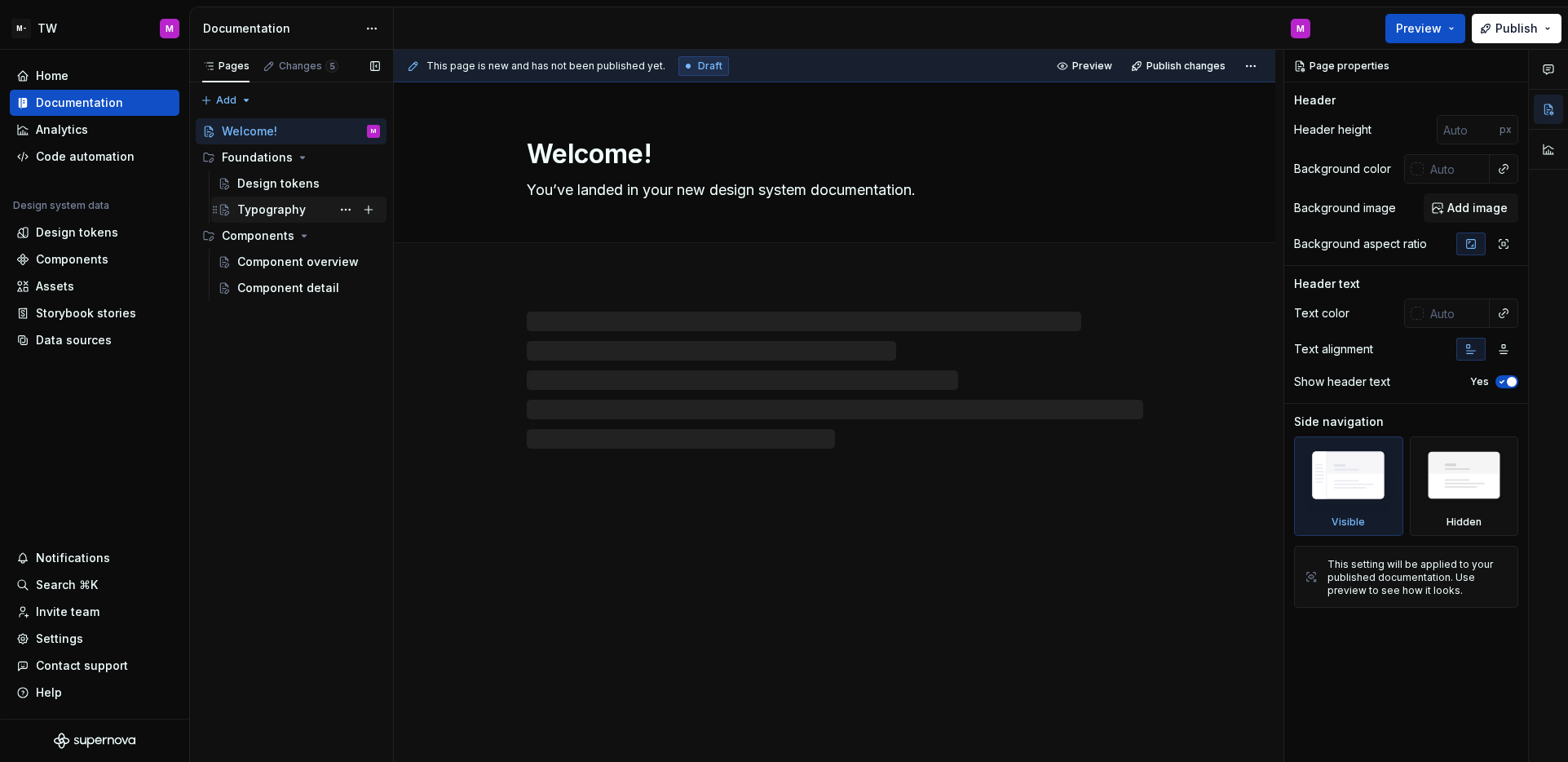
type textarea "*"
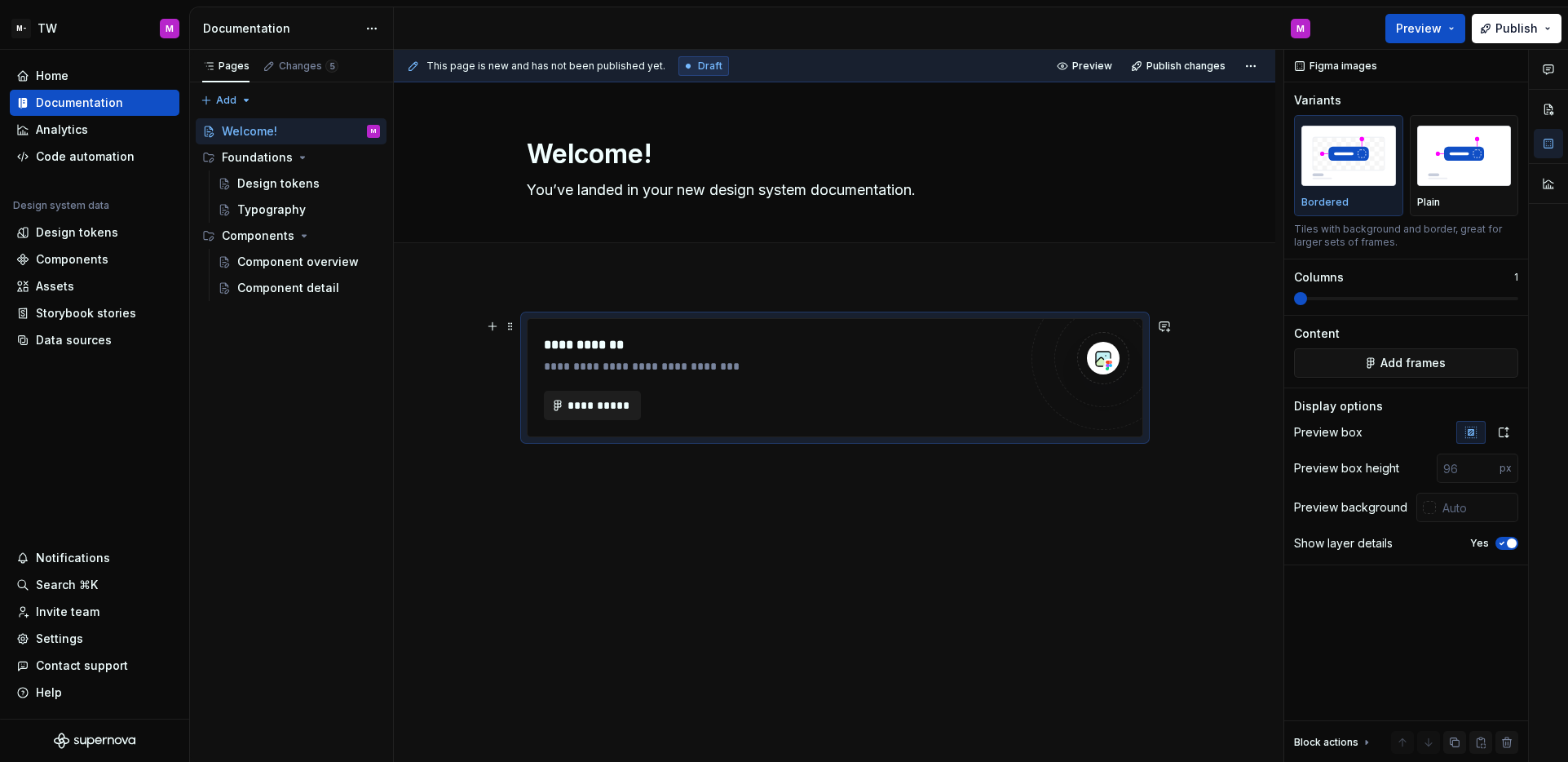
click at [605, 409] on span "**********" at bounding box center [599, 405] width 63 height 16
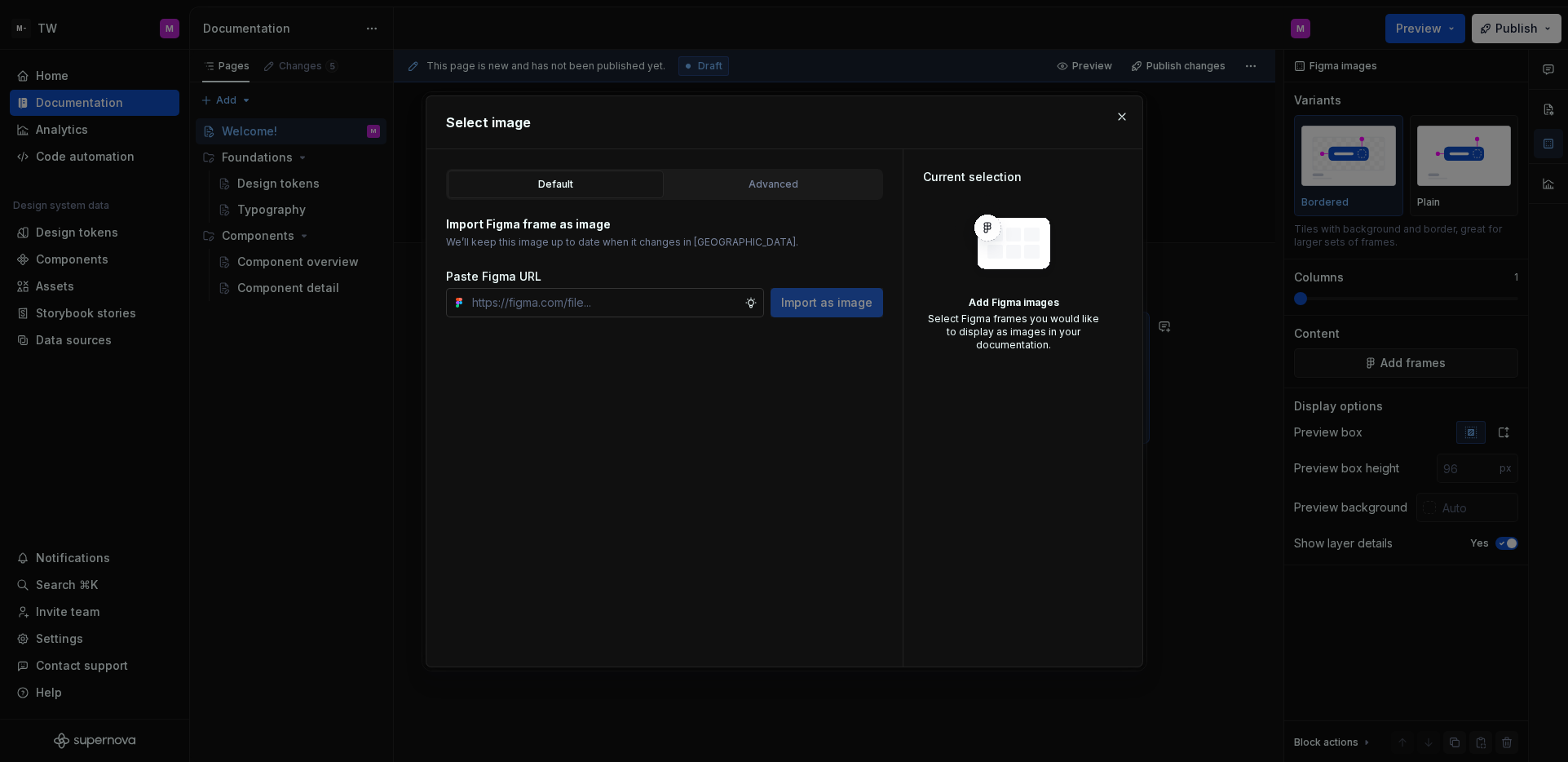
click at [639, 304] on input "text" at bounding box center [605, 302] width 279 height 29
type input "https://www.figma.com/design/zY2n9aJw9LxkYGzrGNXN8L/%E2%98%84%EF%B8%8F-Supernov…"
click at [865, 310] on span "Import as image" at bounding box center [826, 303] width 92 height 16
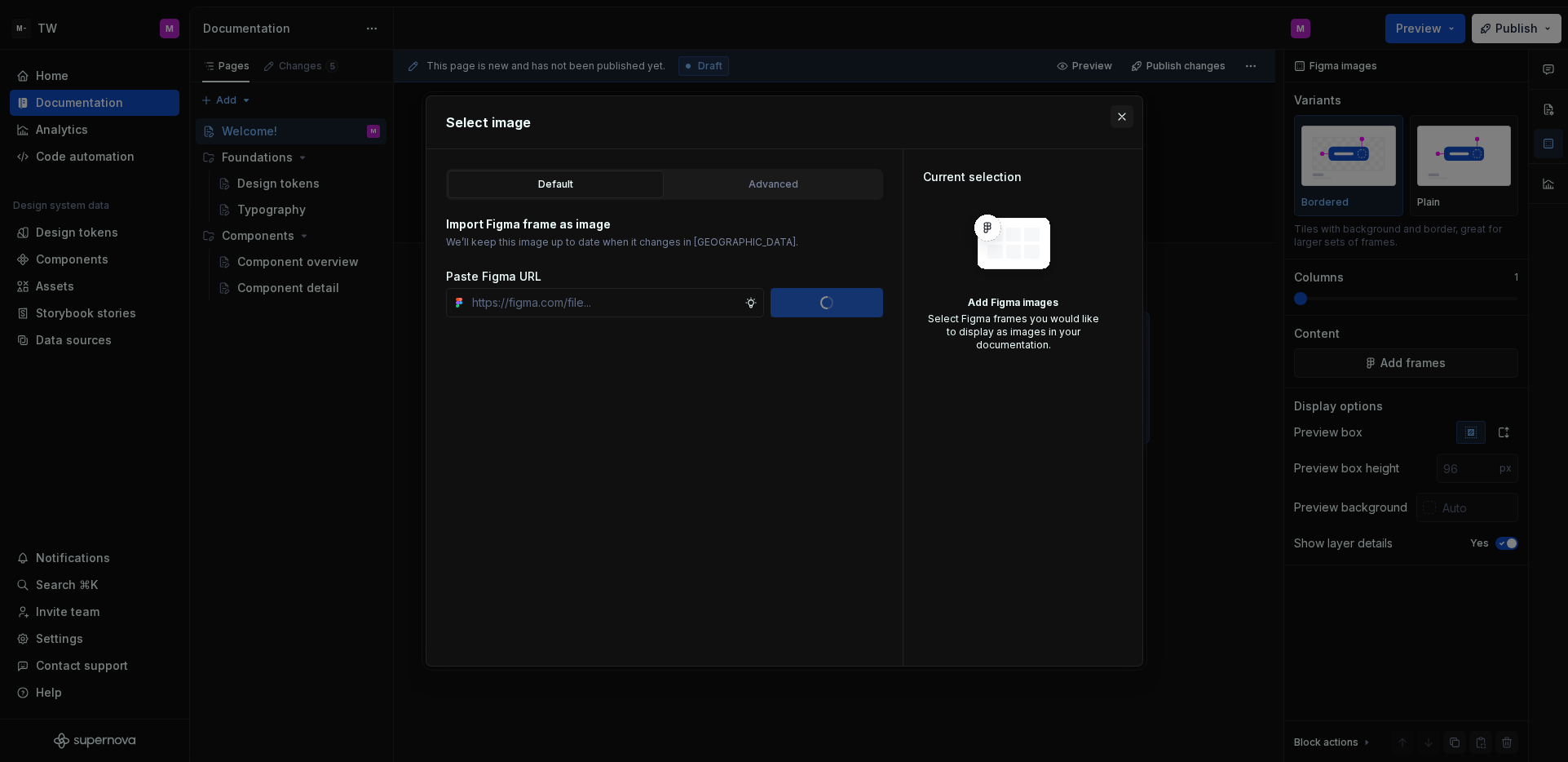
click at [1115, 112] on button "button" at bounding box center [1123, 117] width 23 height 23
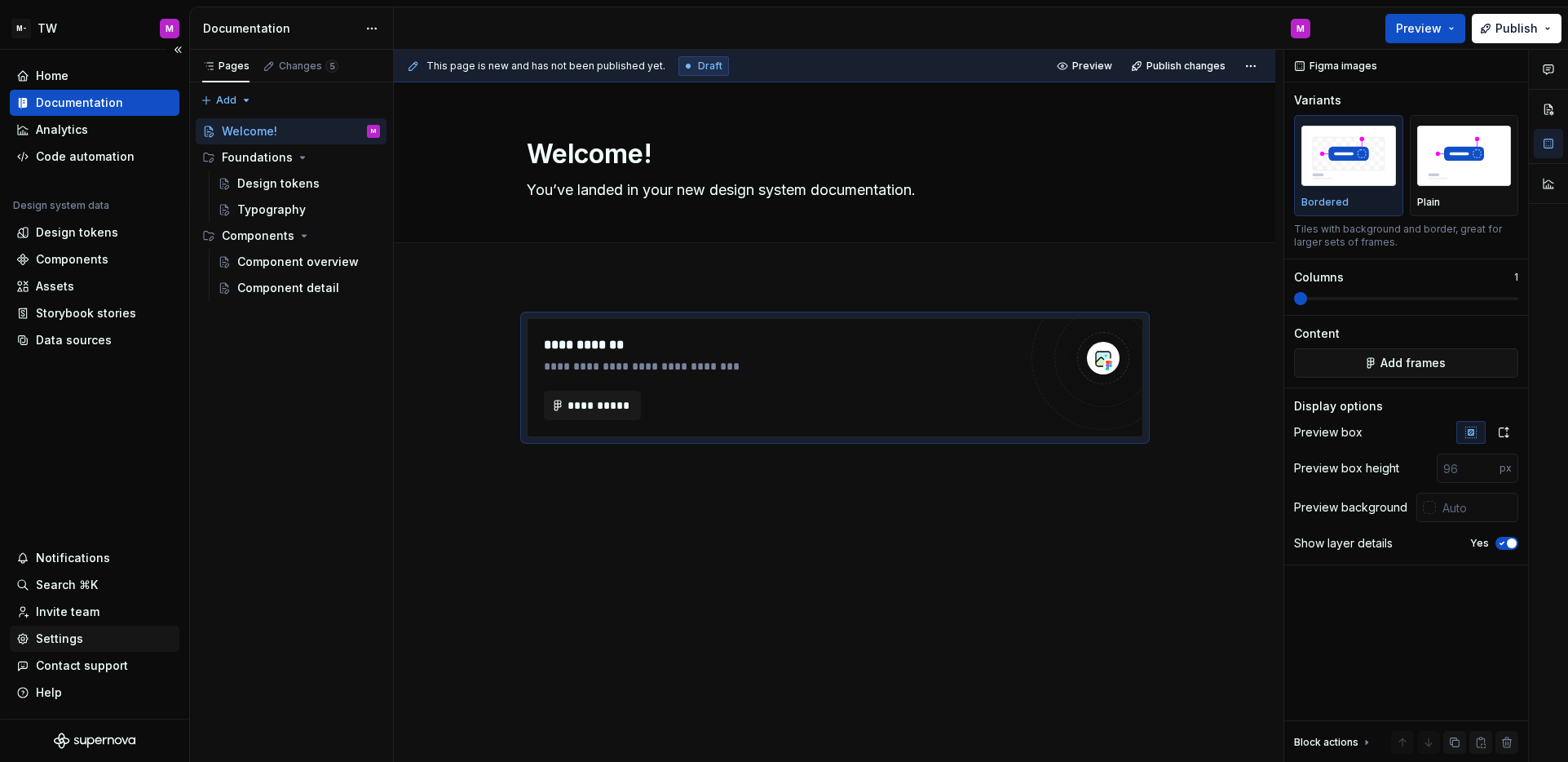
click at [75, 636] on div "Settings" at bounding box center [59, 638] width 47 height 16
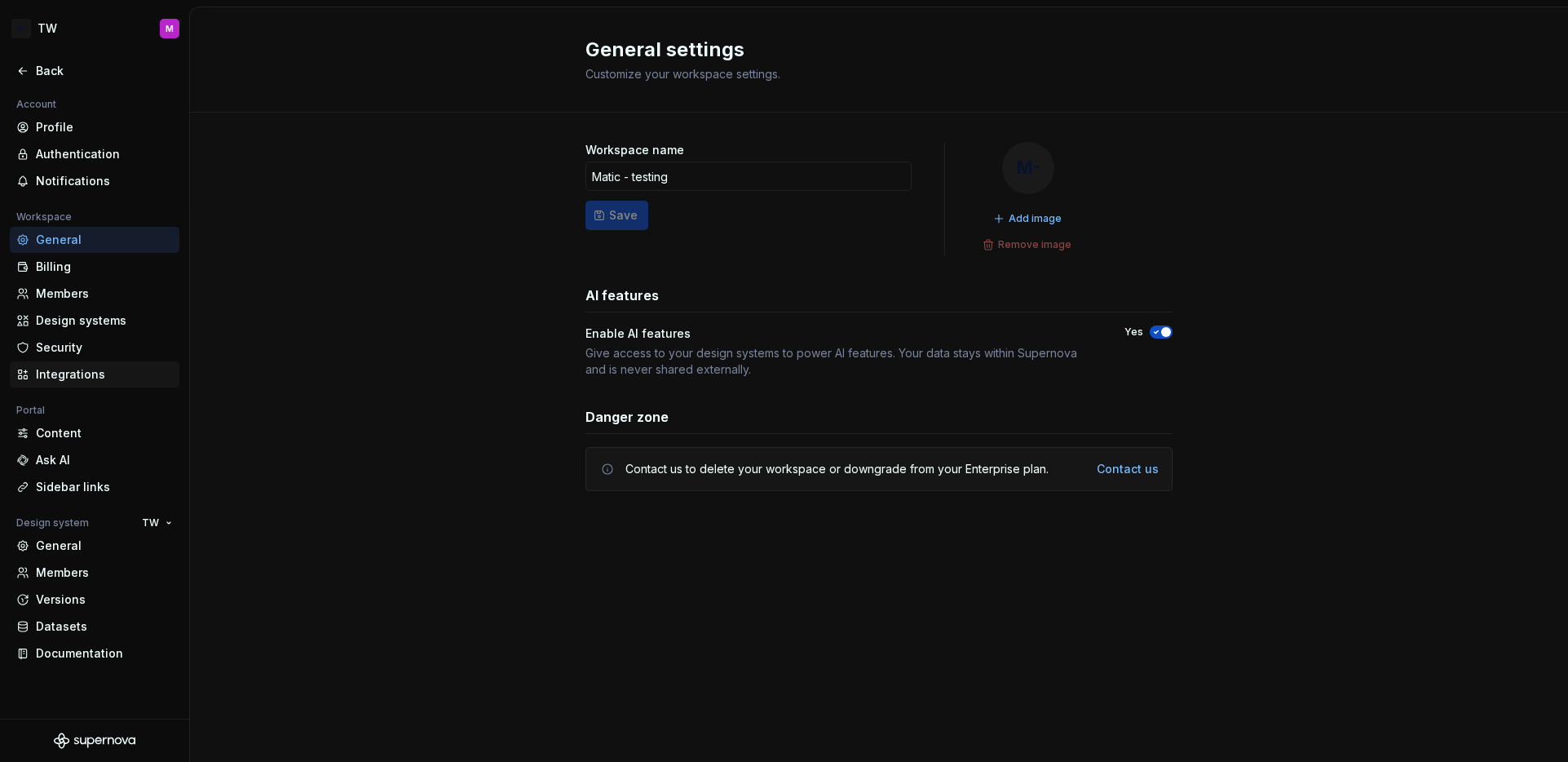
click at [111, 374] on div "Integrations" at bounding box center [104, 374] width 137 height 16
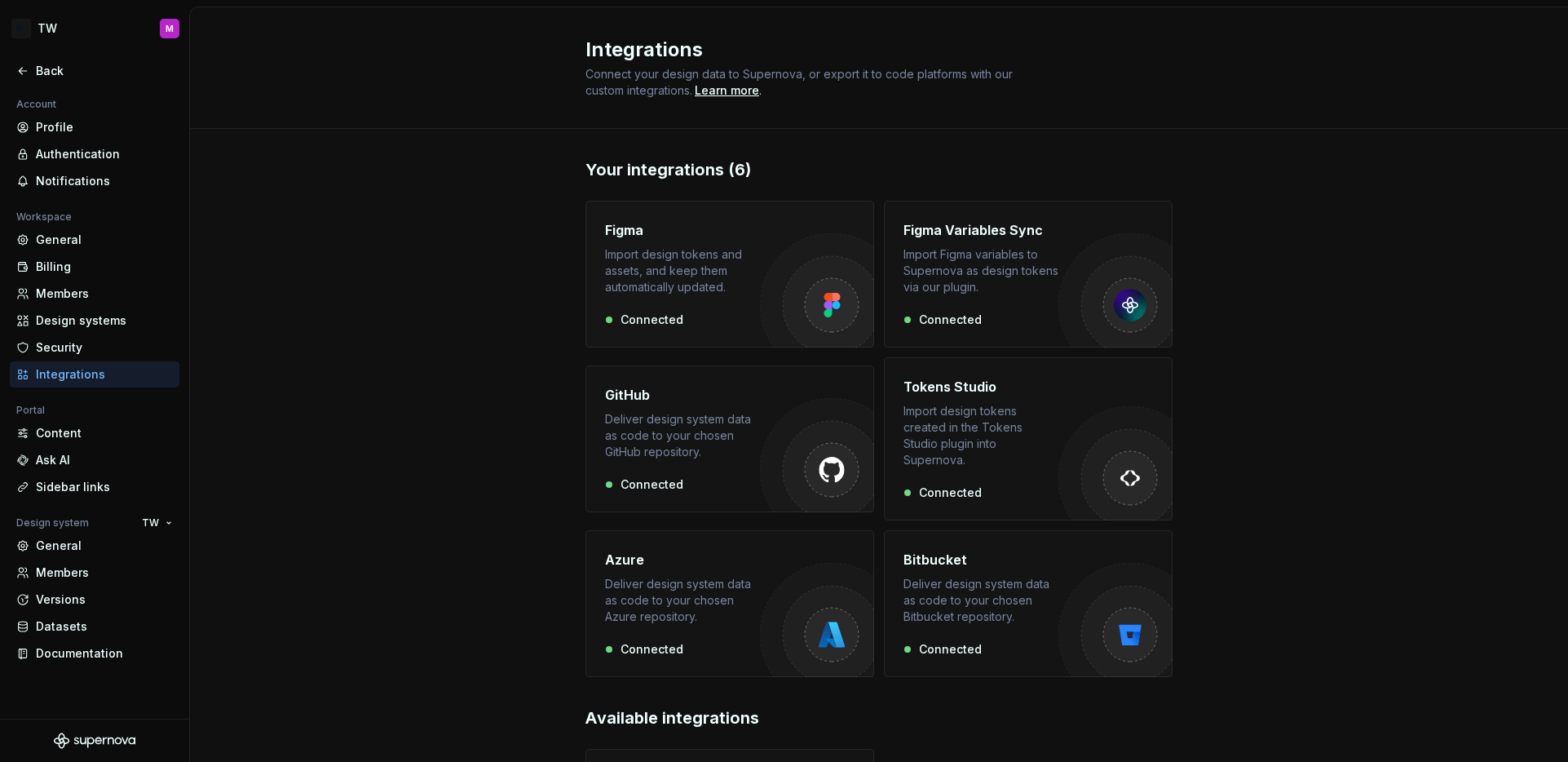
click at [670, 287] on div "Import design tokens and assets, and keep them automatically updated." at bounding box center [683, 271] width 155 height 49
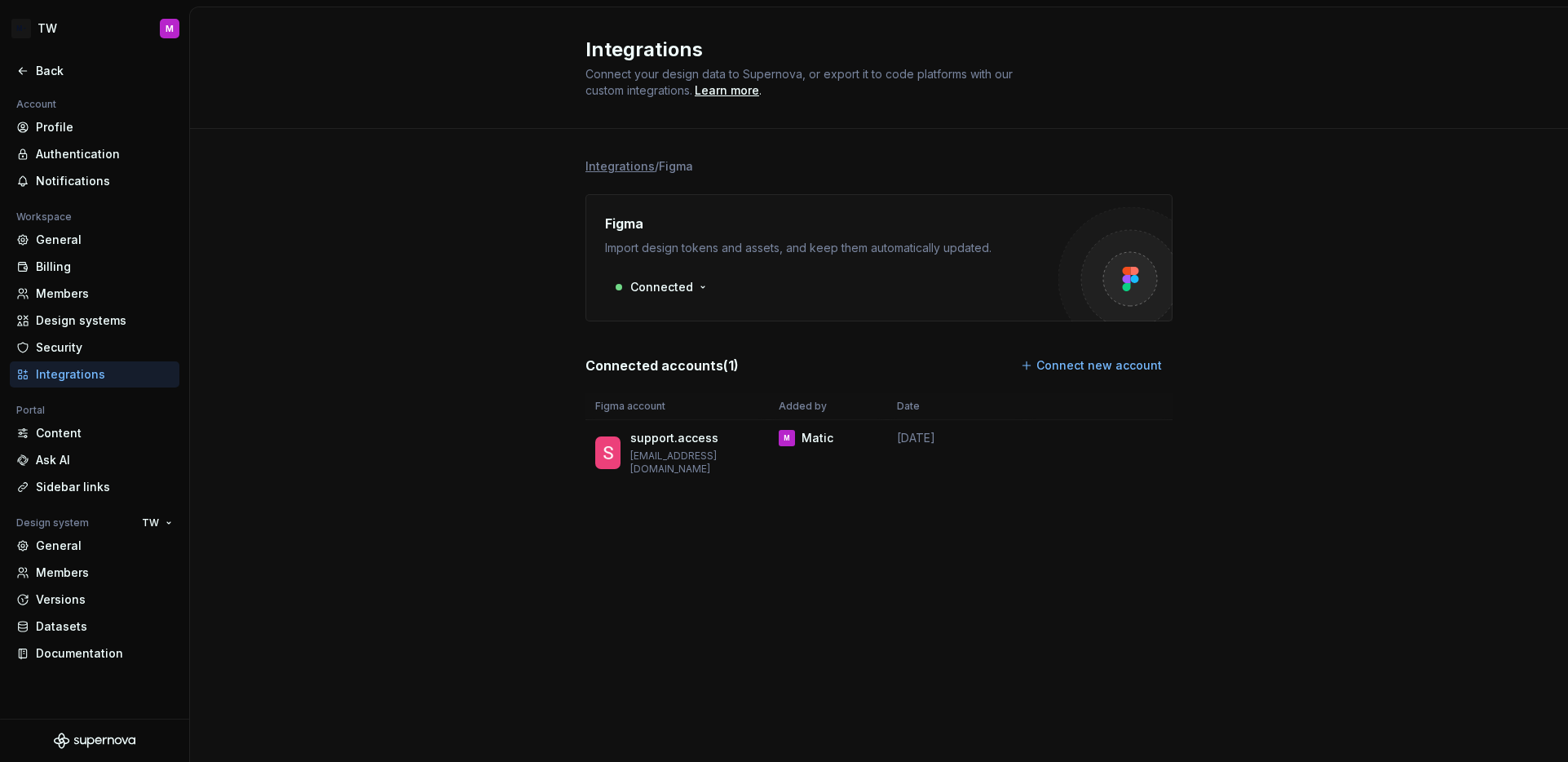
click at [847, 523] on div "Integrations / Figma Figma Import design tokens and assets, and keep them autom…" at bounding box center [879, 338] width 587 height 418
click at [28, 68] on icon at bounding box center [22, 70] width 13 height 13
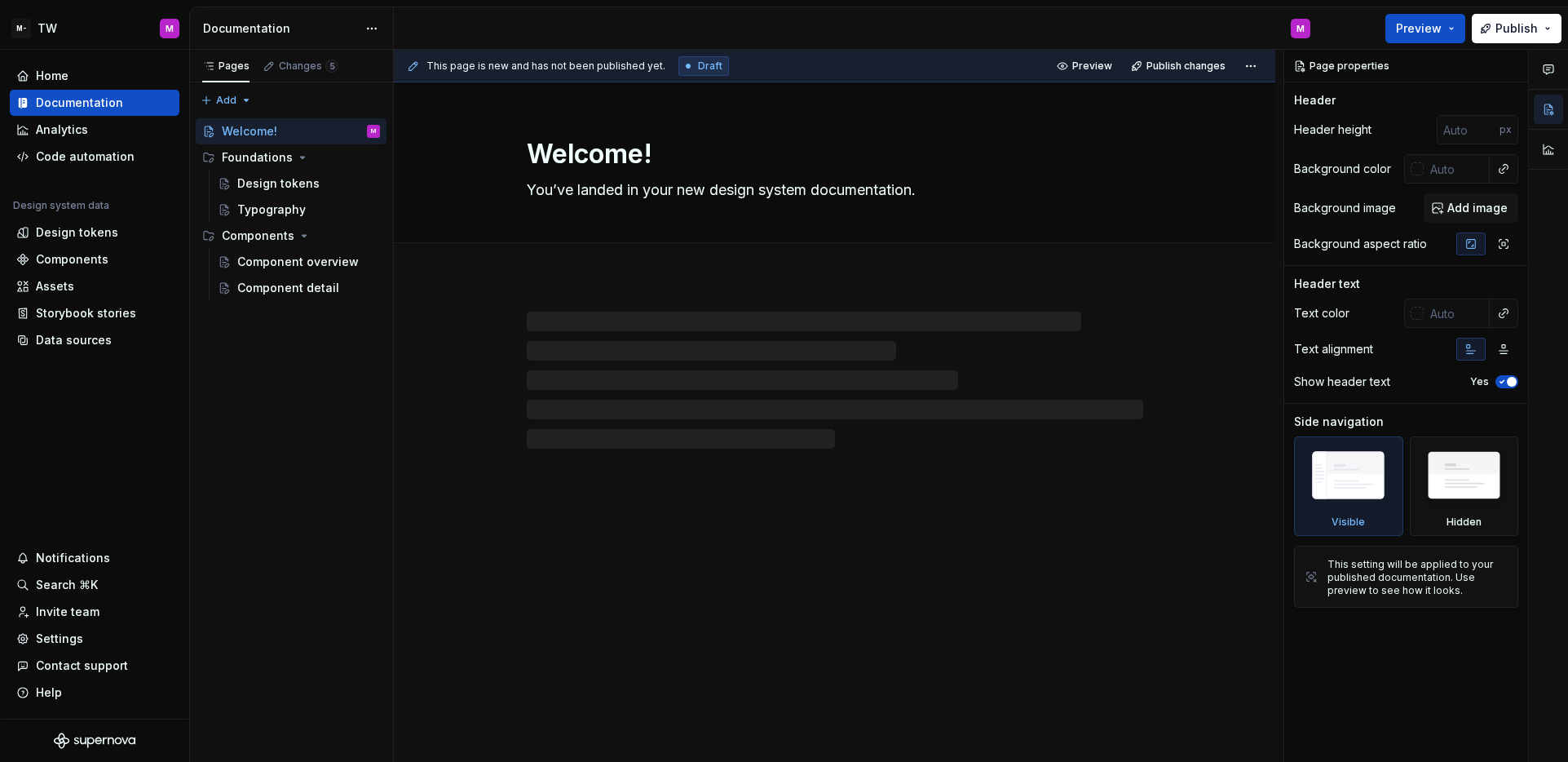
type textarea "*"
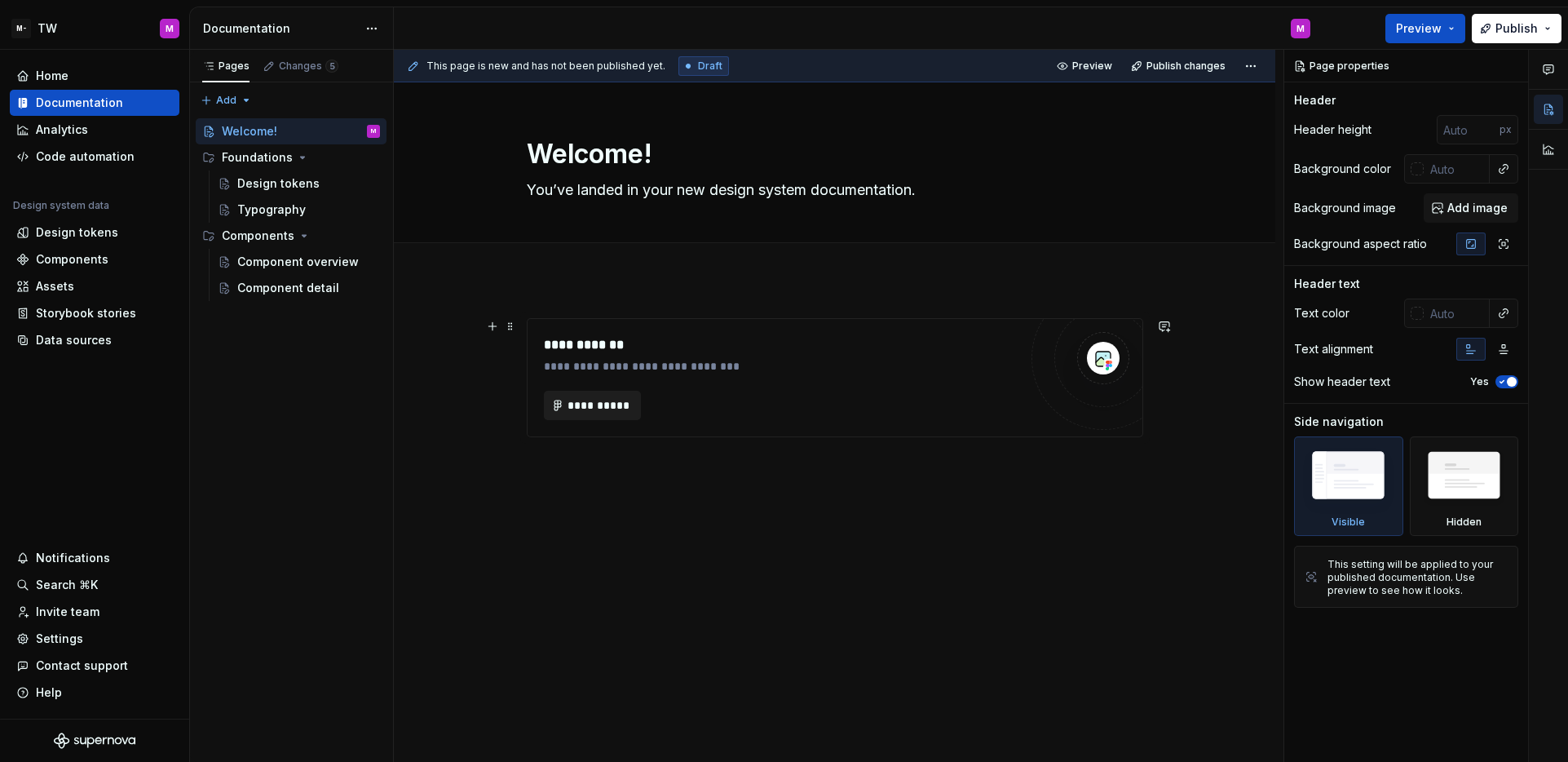
click at [594, 407] on span "**********" at bounding box center [599, 405] width 63 height 16
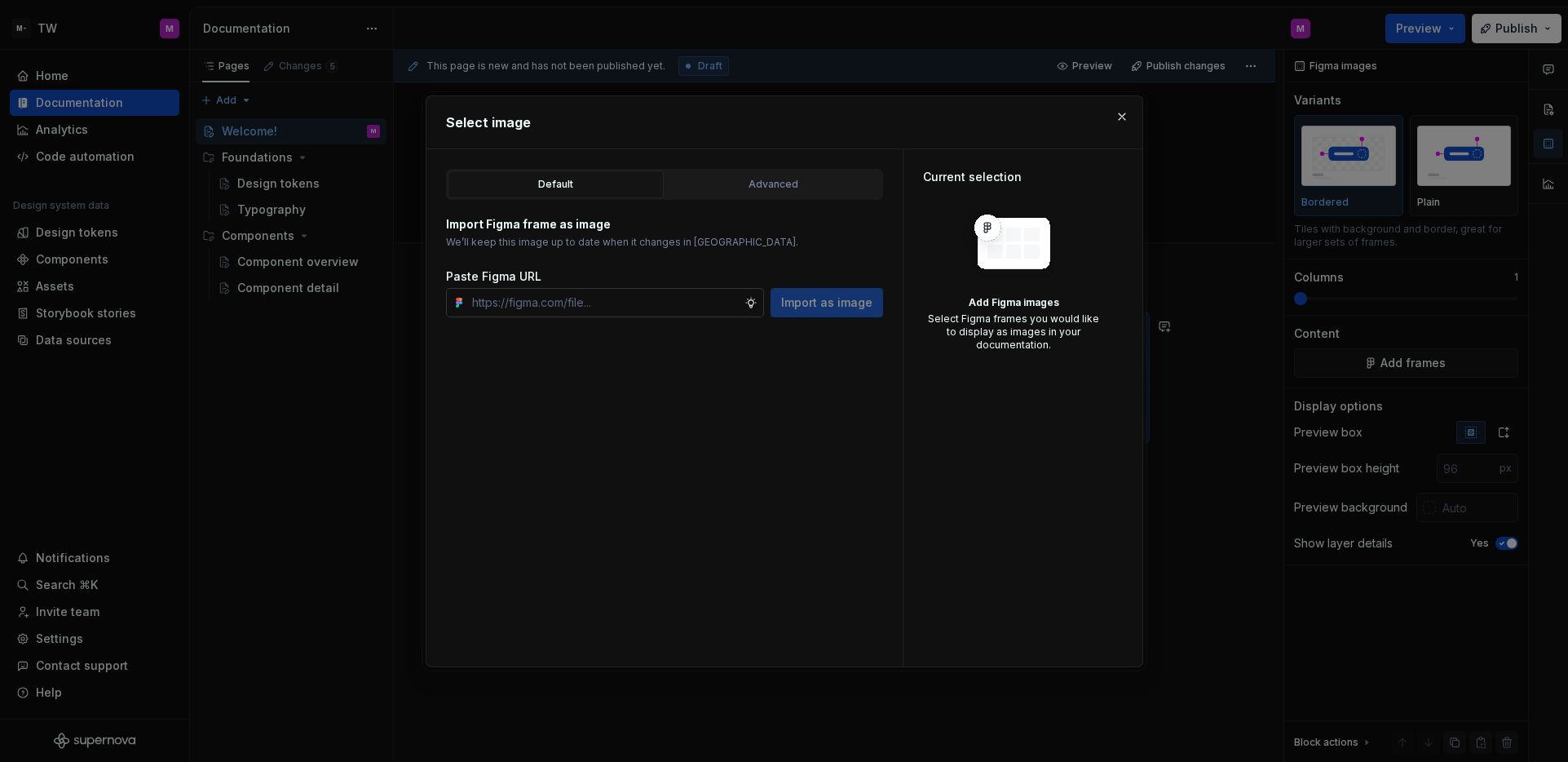
click at [628, 296] on input "text" at bounding box center [605, 302] width 279 height 29
type input "https://www.figma.com/design/gkN7SjC2XYLysnUdsSouVD/Layers?node-id=20-24&t=DdSB…"
click at [835, 307] on span "Import as image" at bounding box center [826, 303] width 92 height 16
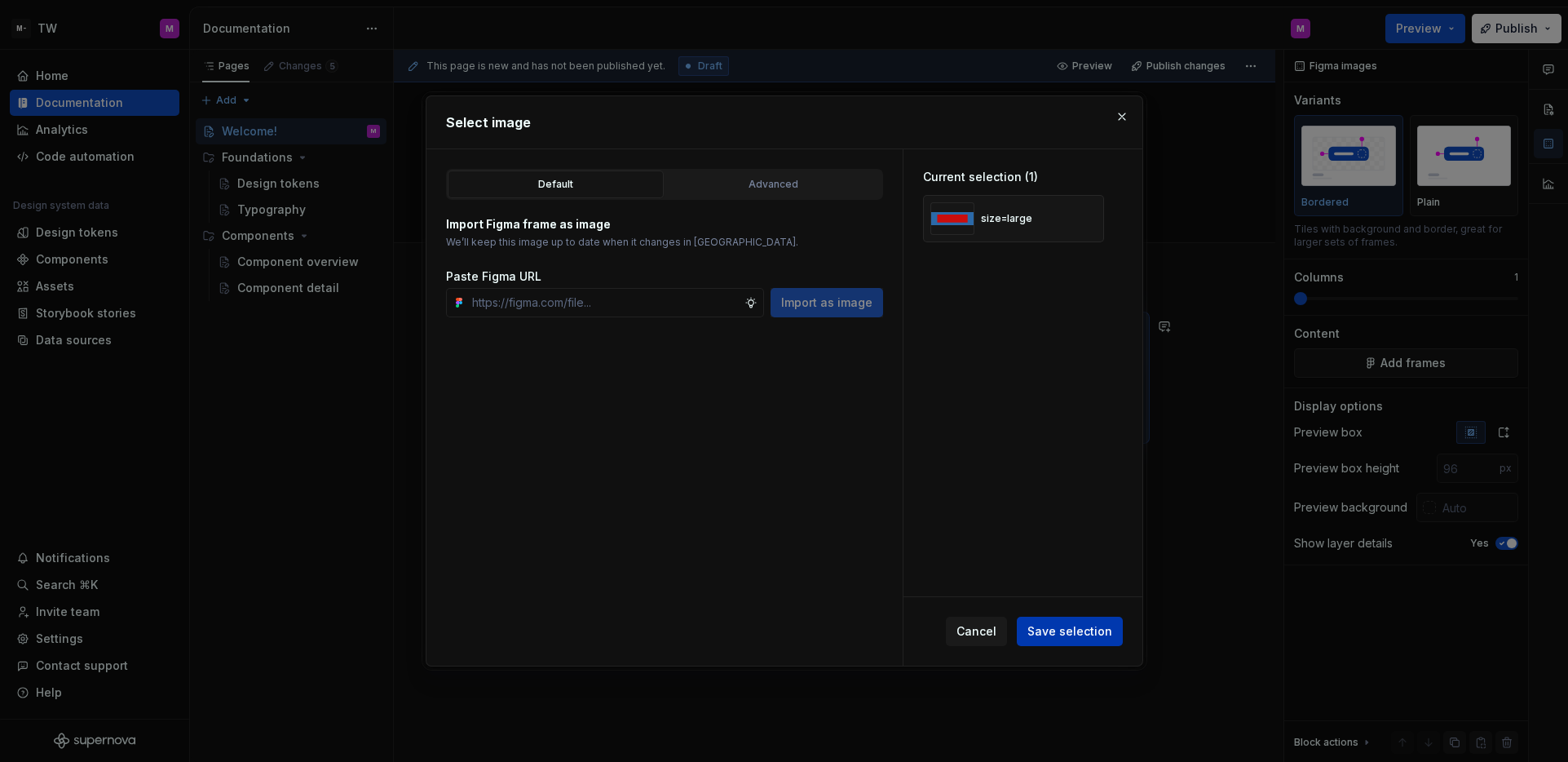
click at [1069, 625] on span "Save selection" at bounding box center [1069, 631] width 85 height 16
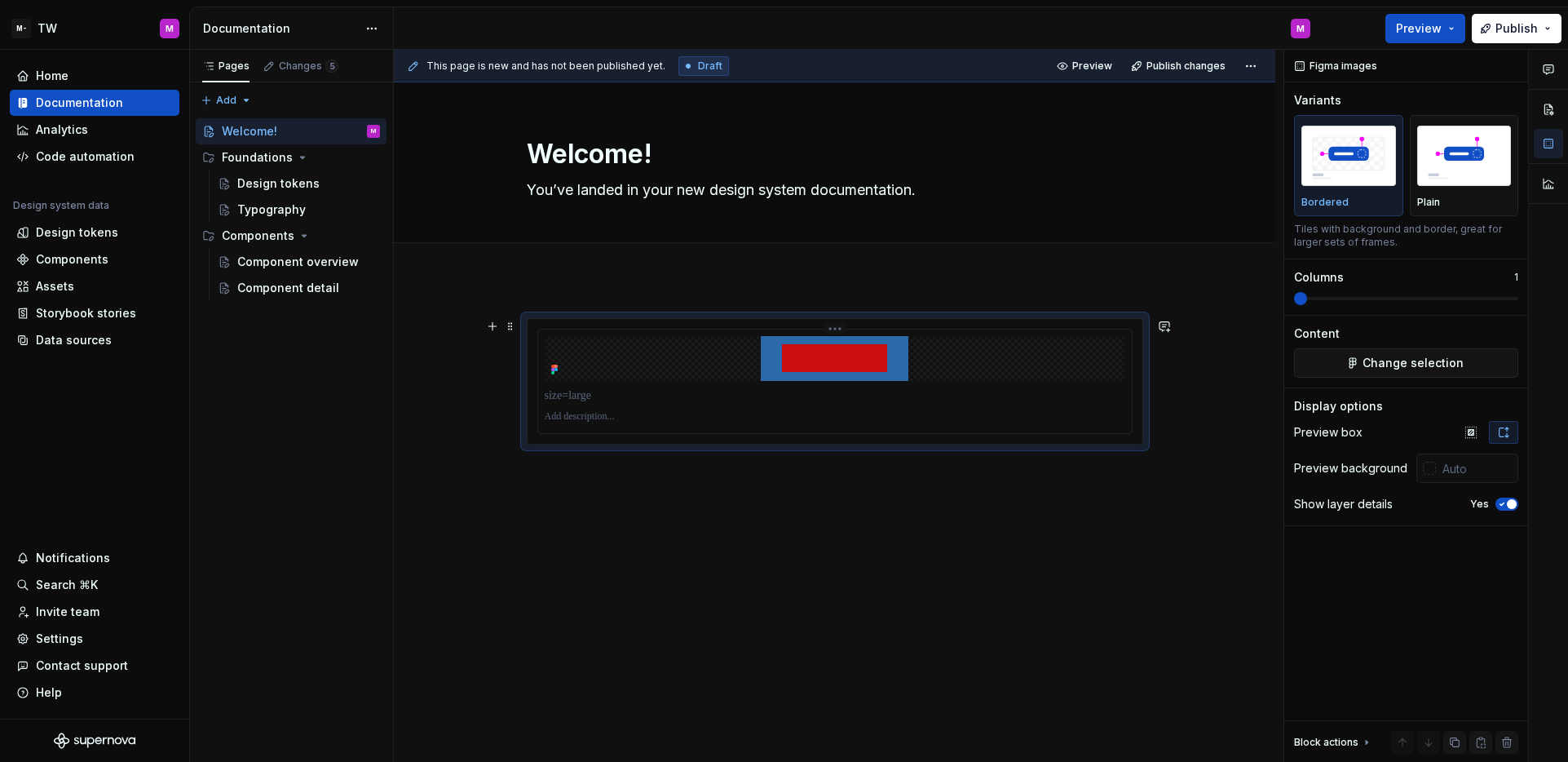
click at [987, 377] on div at bounding box center [835, 358] width 581 height 45
click at [1375, 354] on span "Change selection" at bounding box center [1414, 362] width 102 height 16
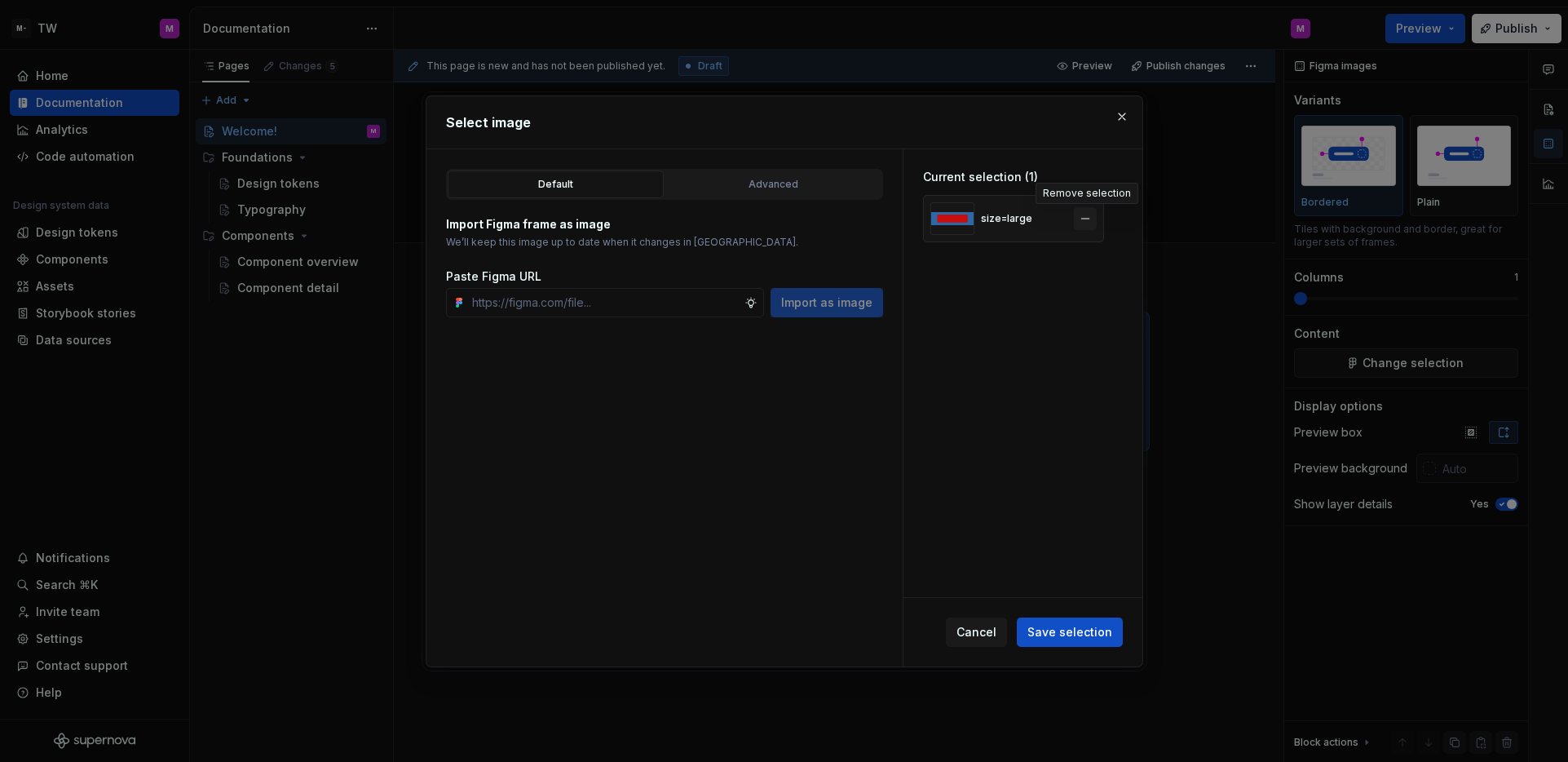
click at [1076, 217] on button "button" at bounding box center [1085, 219] width 23 height 23
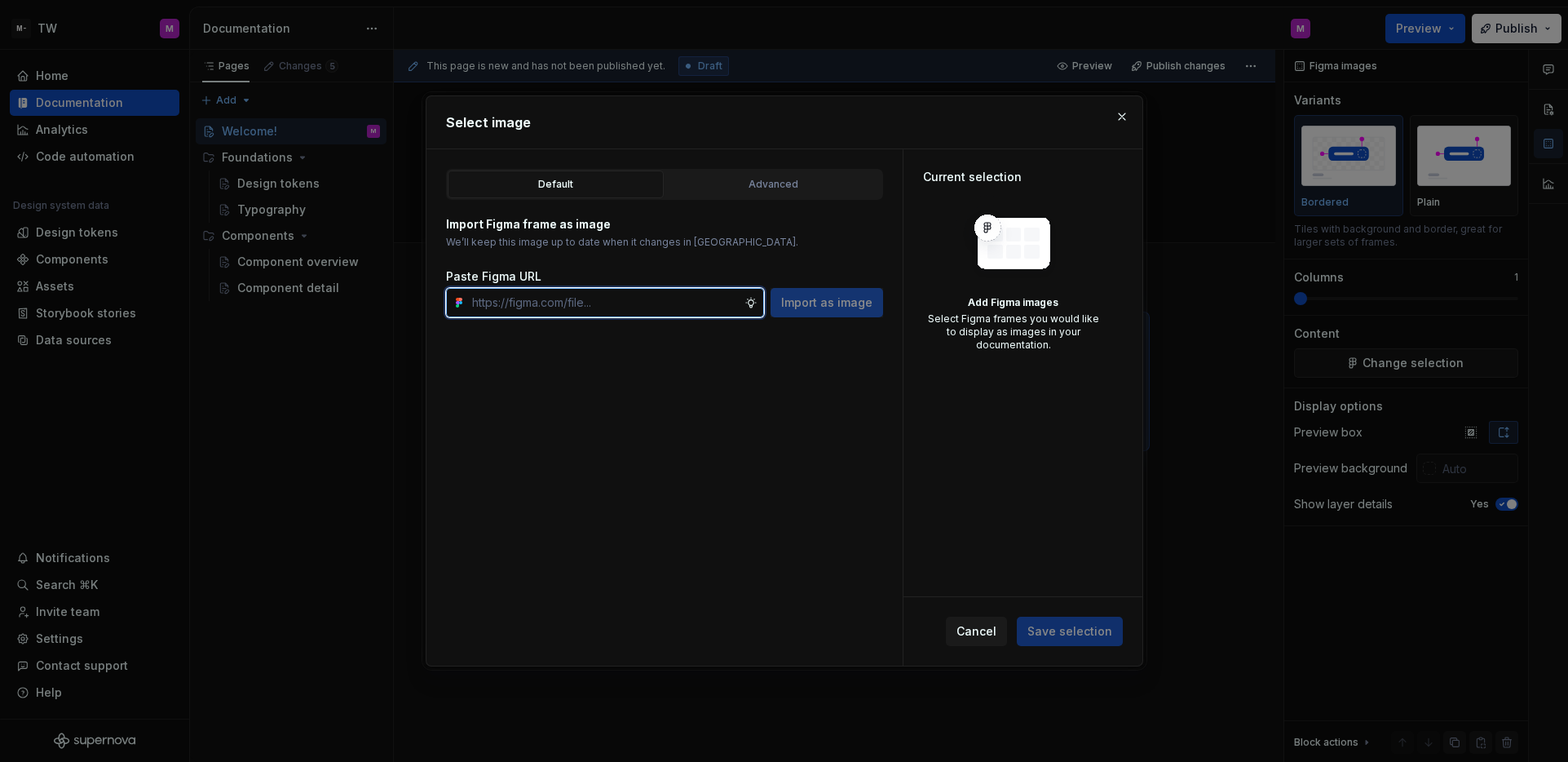
click at [659, 305] on input "text" at bounding box center [605, 302] width 279 height 29
paste input "https://www.figma.com/design/zY2n9aJw9LxkYGzrGNXN8L/%E2%98%84%EF%B8%8F-Supernov…"
type input "https://www.figma.com/design/zY2n9aJw9LxkYGzrGNXN8L/%E2%98%84%EF%B8%8F-Supernov…"
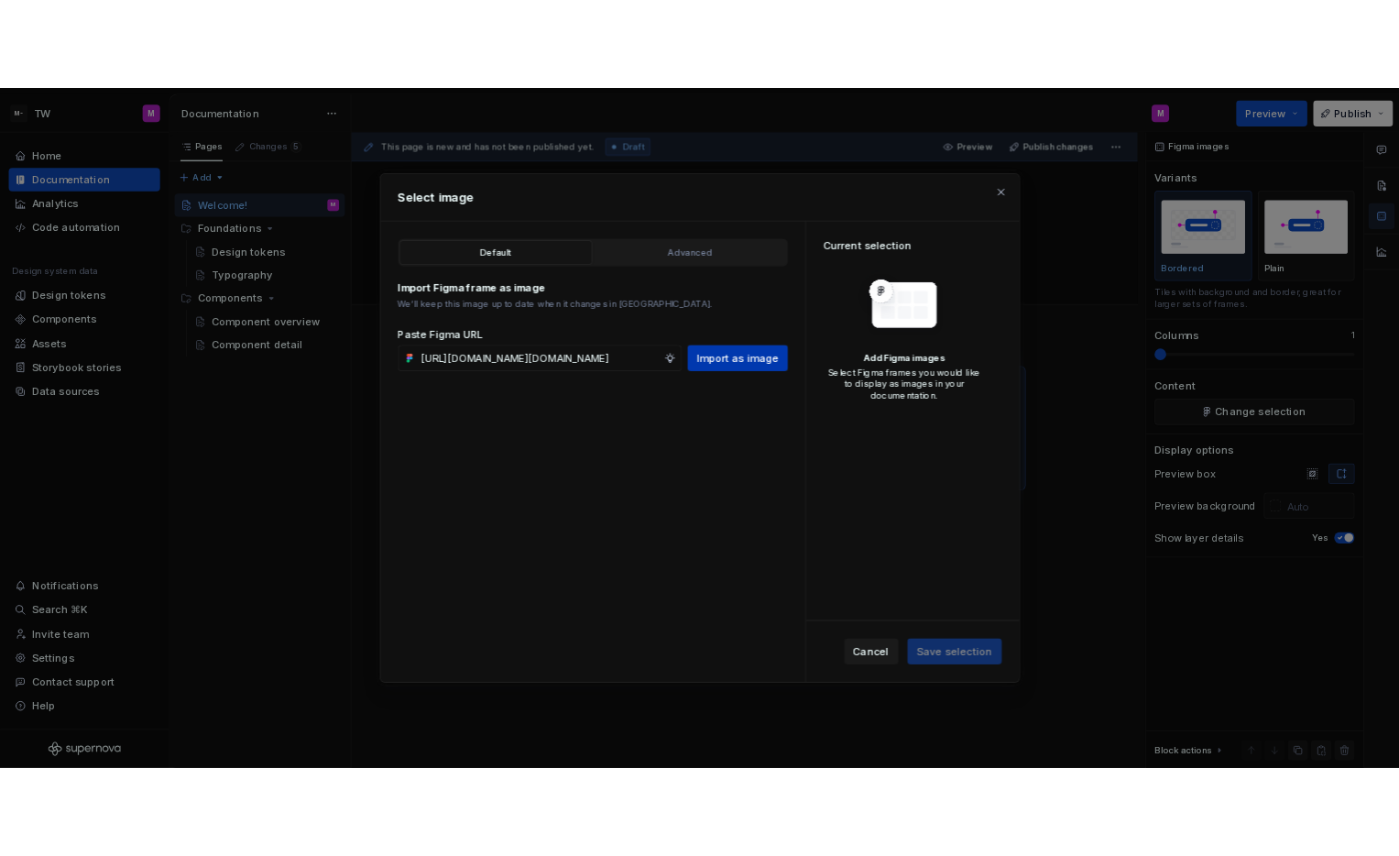
scroll to position [0, 0]
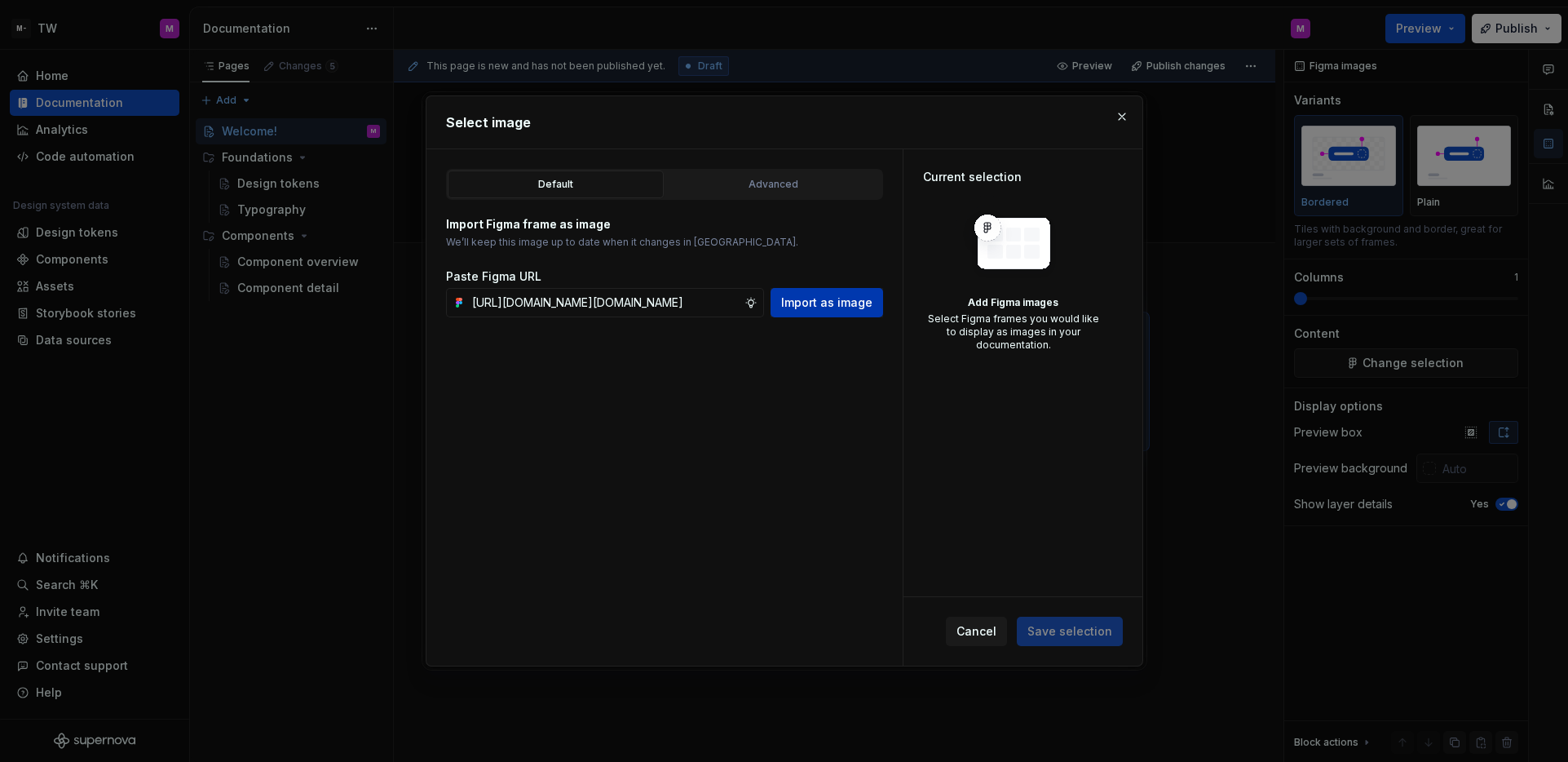
click at [858, 311] on button "Import as image" at bounding box center [827, 302] width 112 height 29
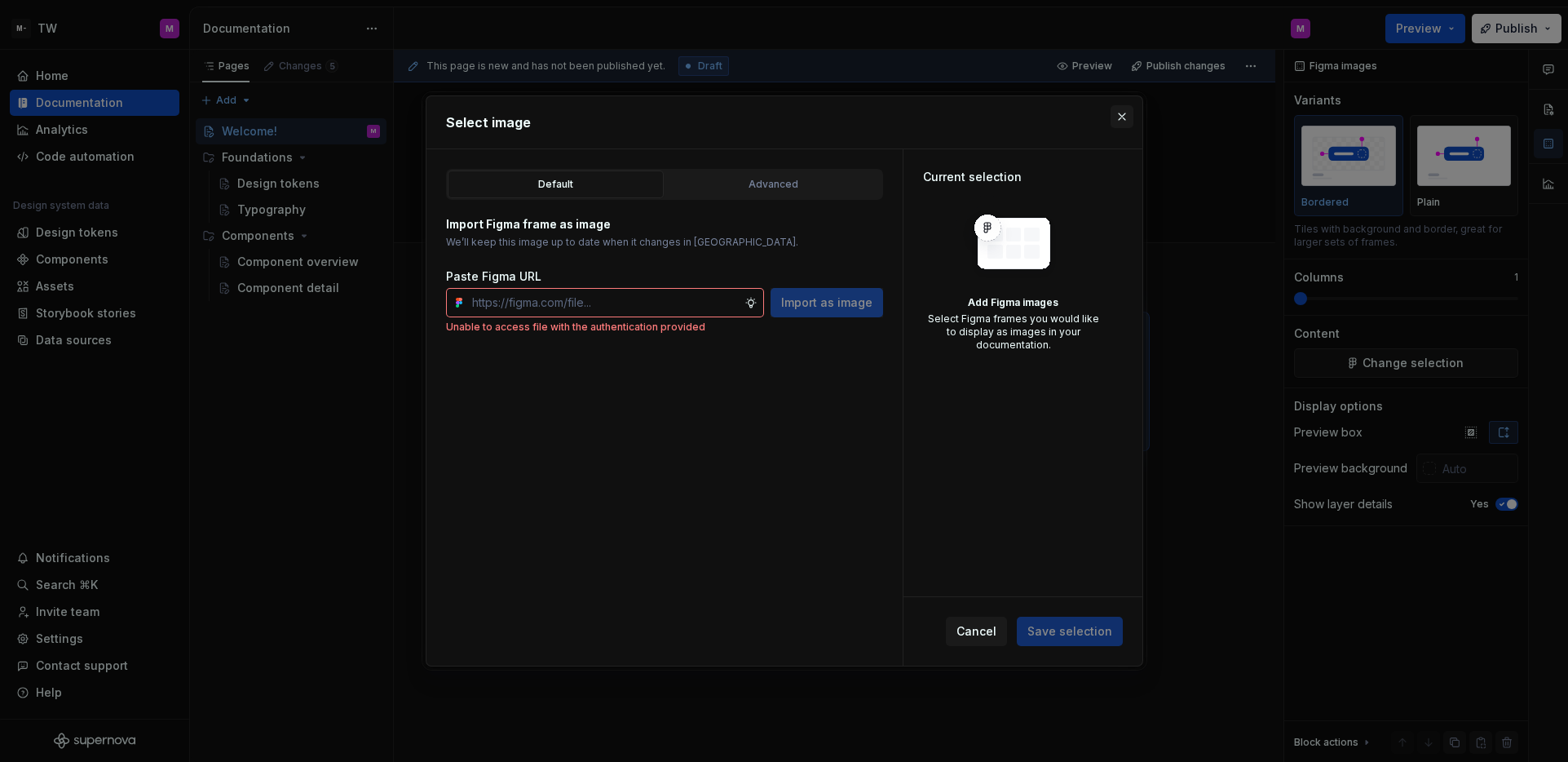
click at [1127, 111] on button "button" at bounding box center [1123, 117] width 23 height 23
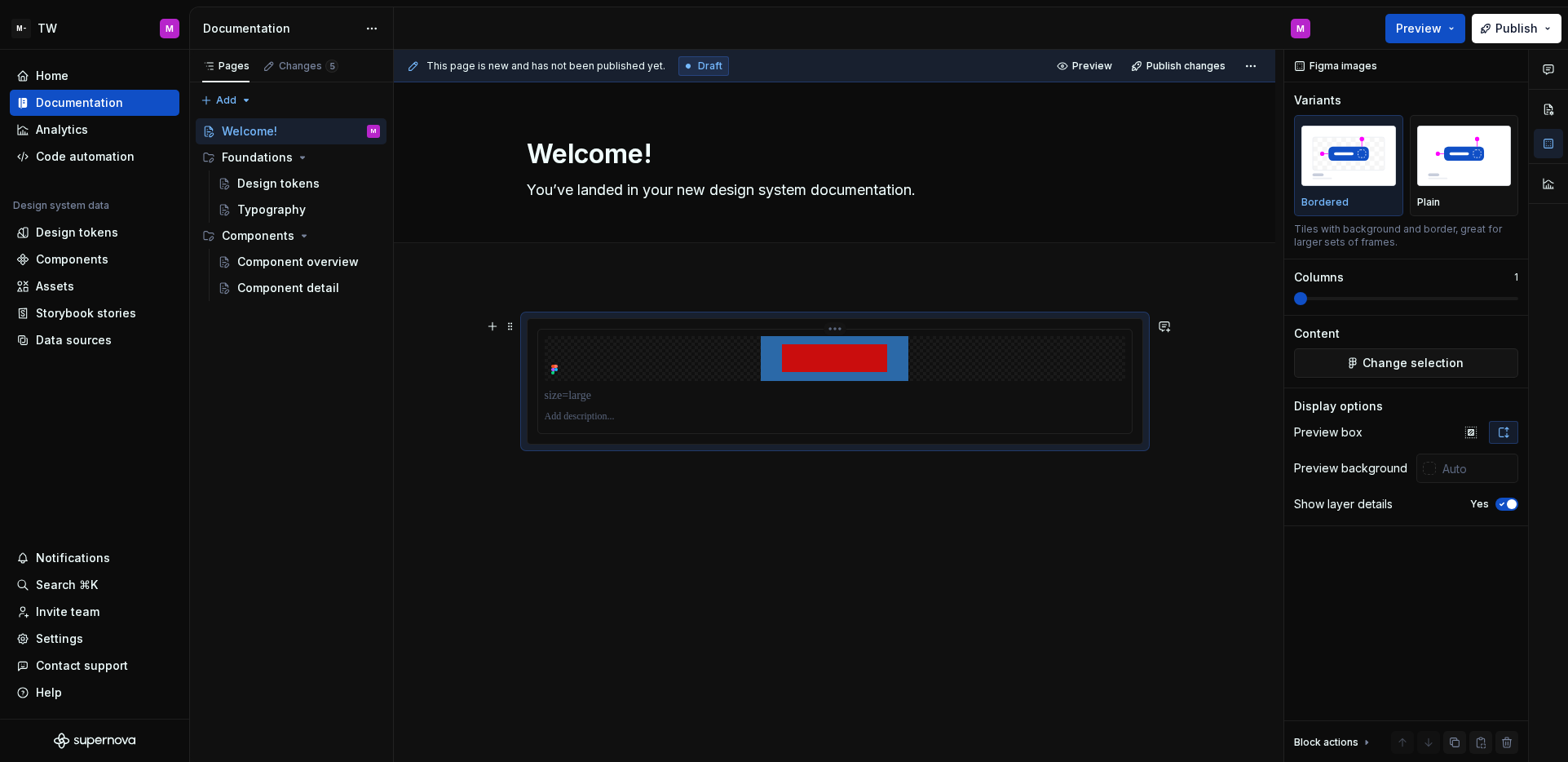
click at [929, 366] on div at bounding box center [835, 358] width 581 height 45
click at [841, 507] on div at bounding box center [834, 485] width 881 height 413
click at [121, 408] on div "Home Documentation Analytics Code automation Design system data Design tokens C…" at bounding box center [94, 384] width 190 height 669
type textarea "*"
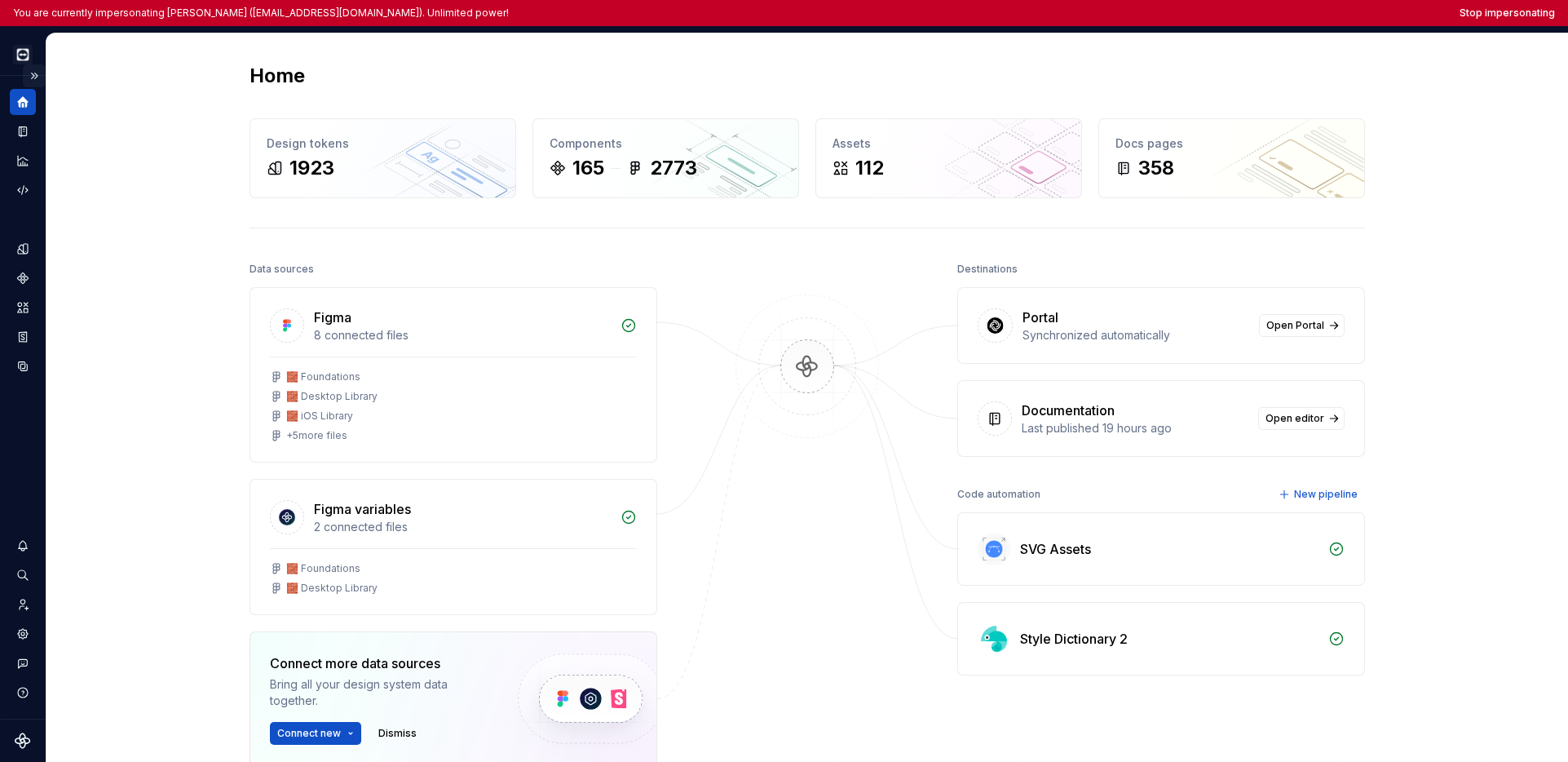
click at [34, 73] on button "Expand sidebar" at bounding box center [35, 76] width 23 height 23
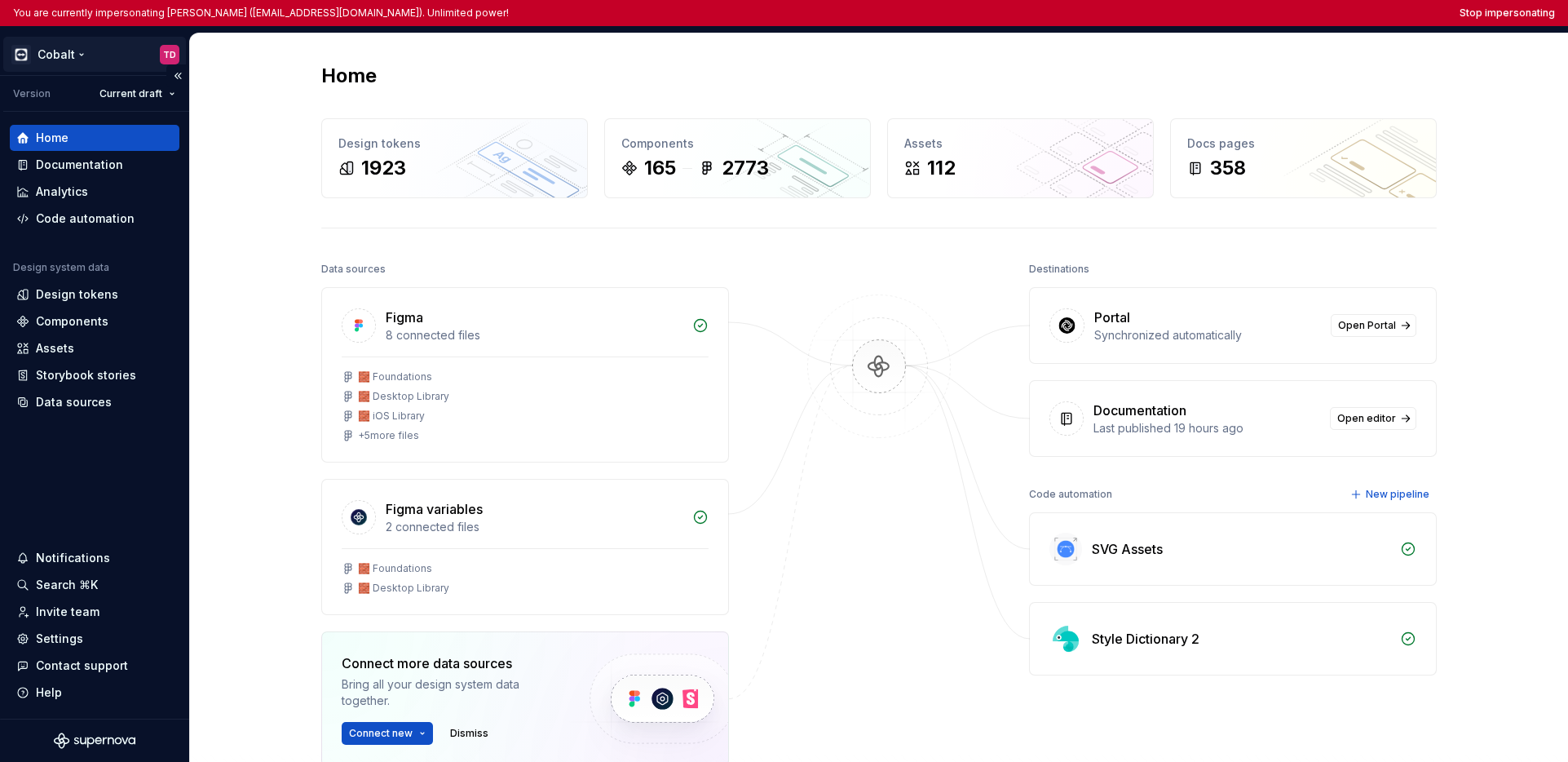
click at [49, 58] on html "You are currently impersonating [PERSON_NAME] ([EMAIL_ADDRESS][DOMAIN_NAME]). U…" at bounding box center [784, 381] width 1568 height 762
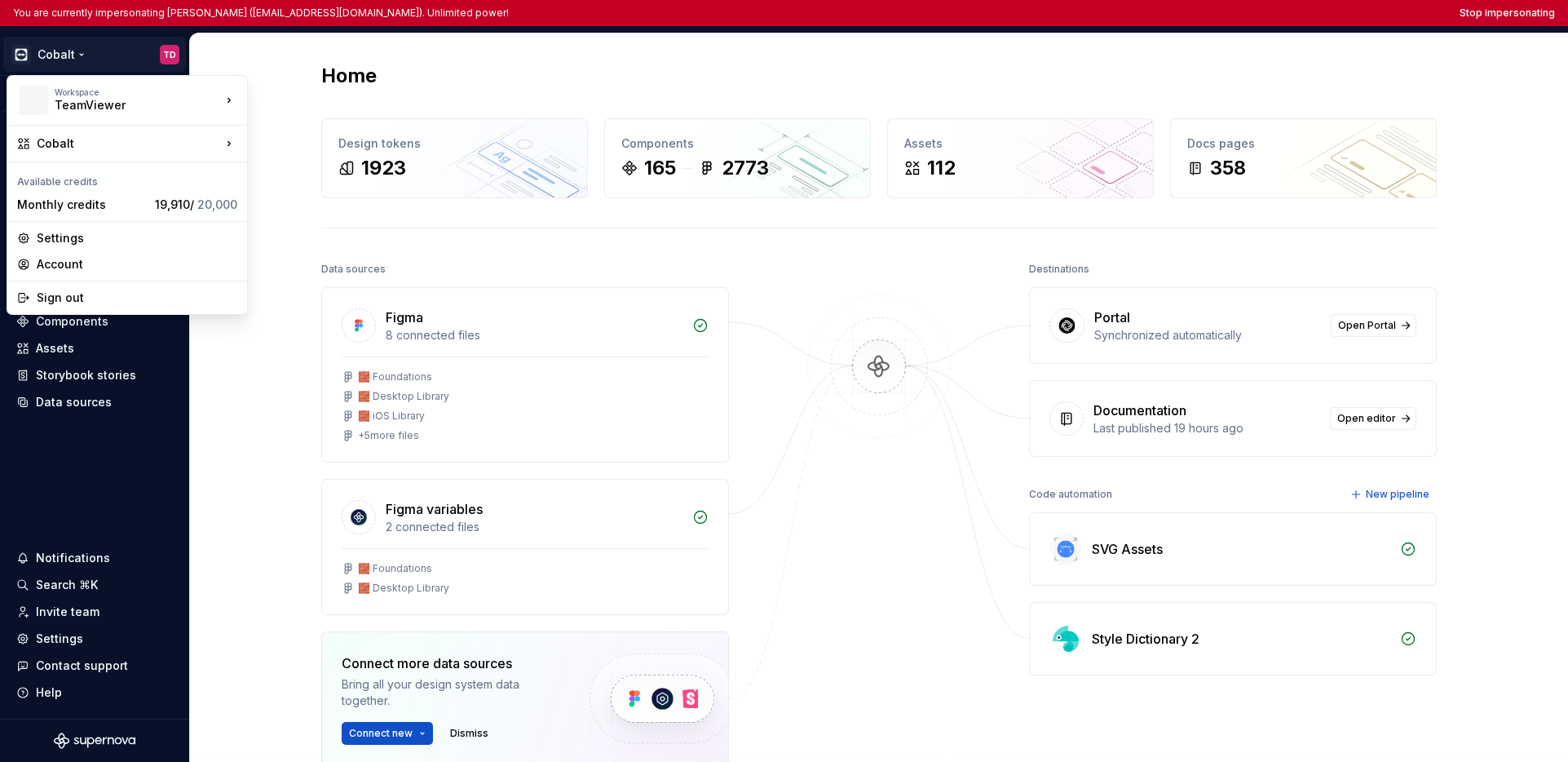
click at [62, 487] on html "You are currently impersonating [PERSON_NAME] ([EMAIL_ADDRESS][DOMAIN_NAME]). U…" at bounding box center [784, 381] width 1568 height 762
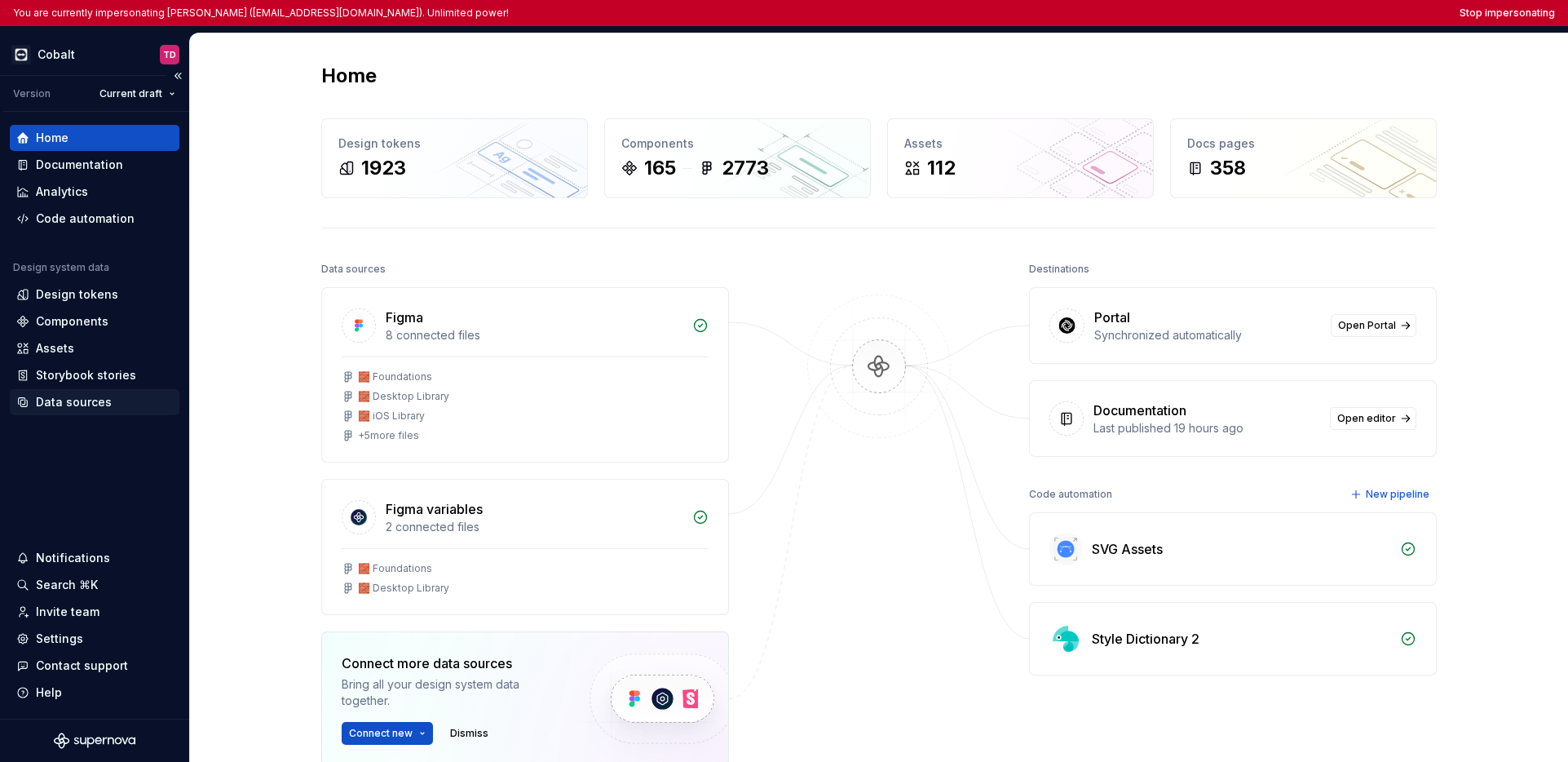
click at [78, 399] on div "Data sources" at bounding box center [73, 401] width 76 height 16
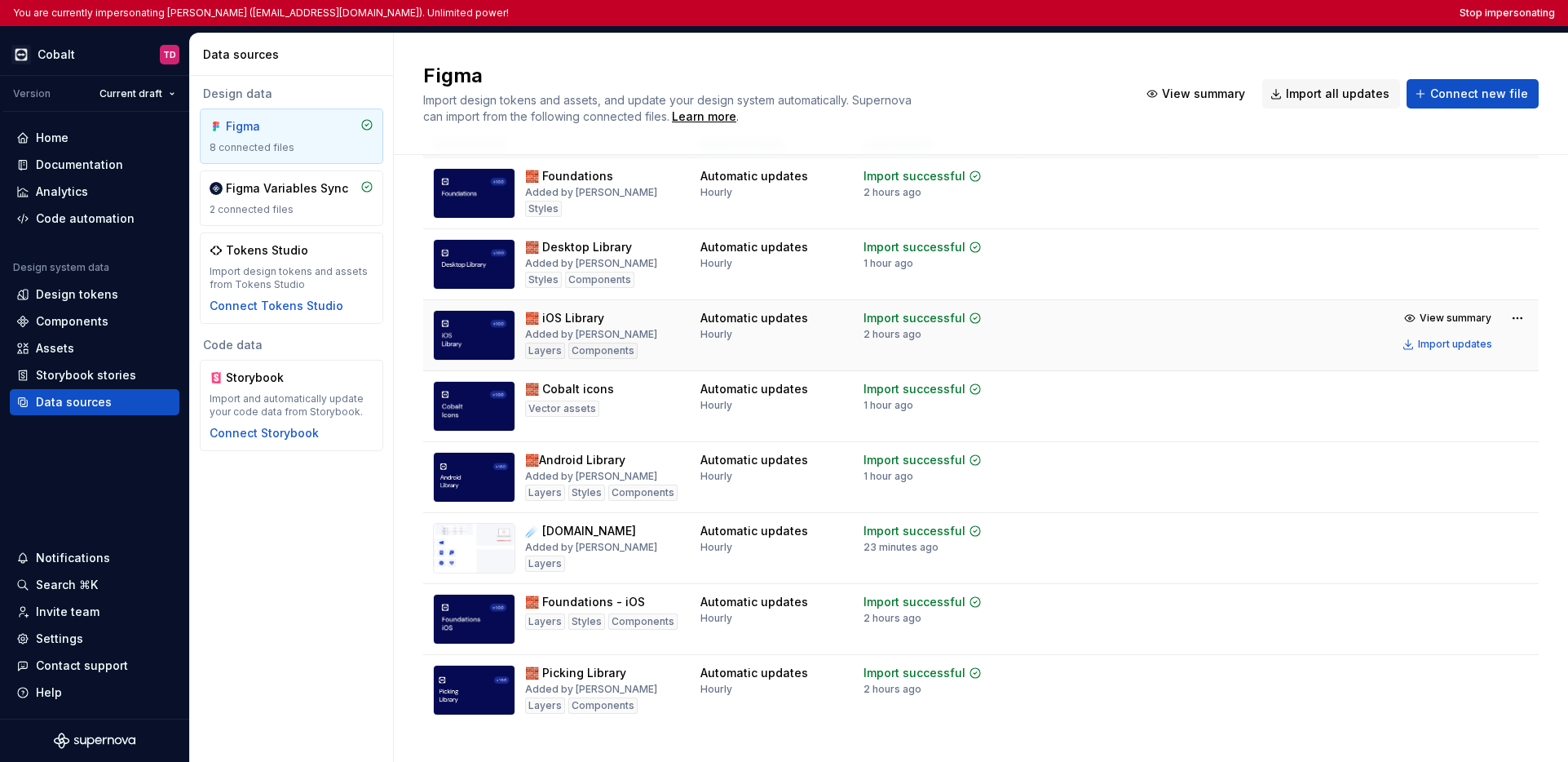
scroll to position [78, 0]
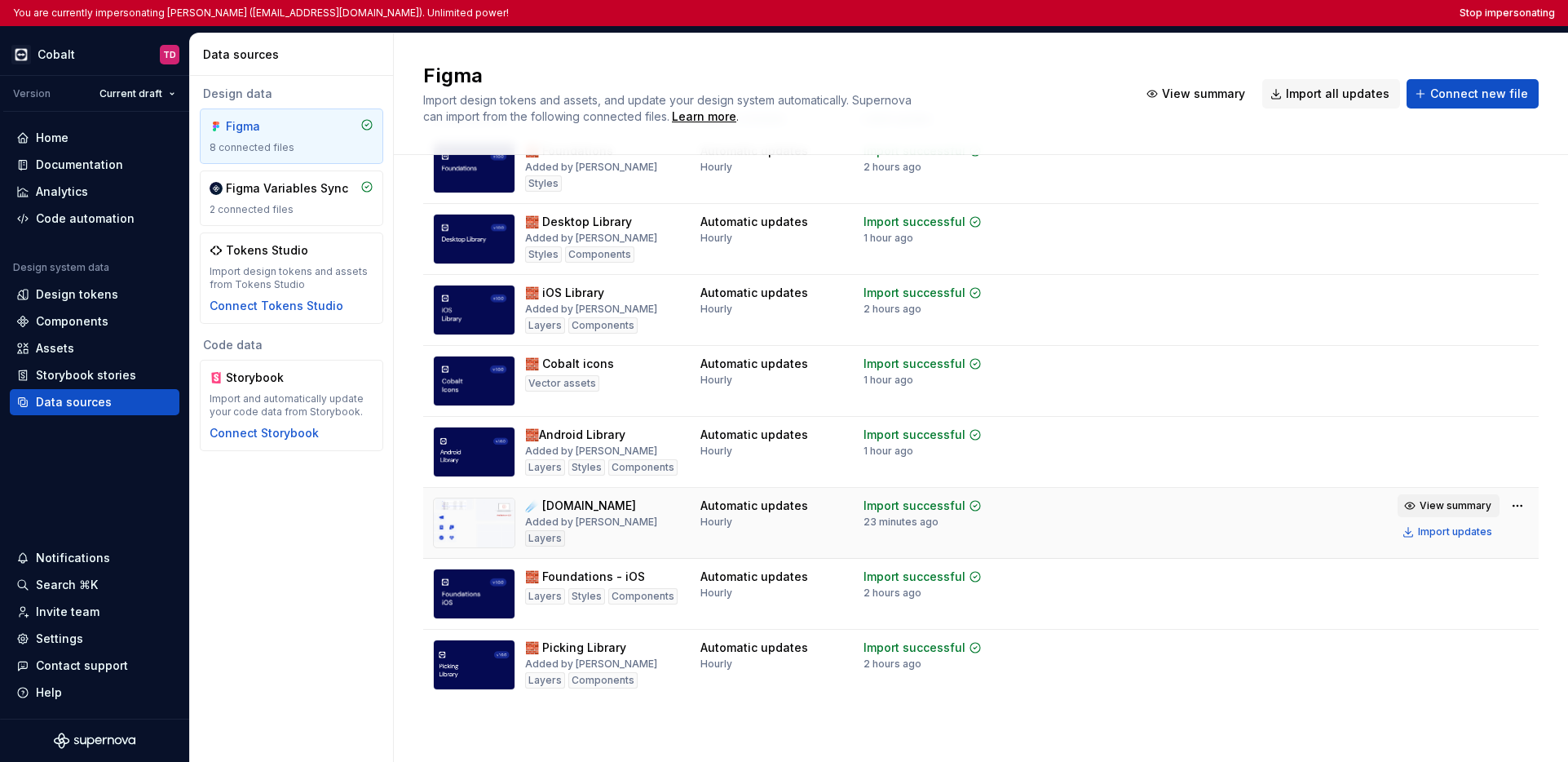
click at [1245, 506] on span "View summary" at bounding box center [1456, 506] width 72 height 13
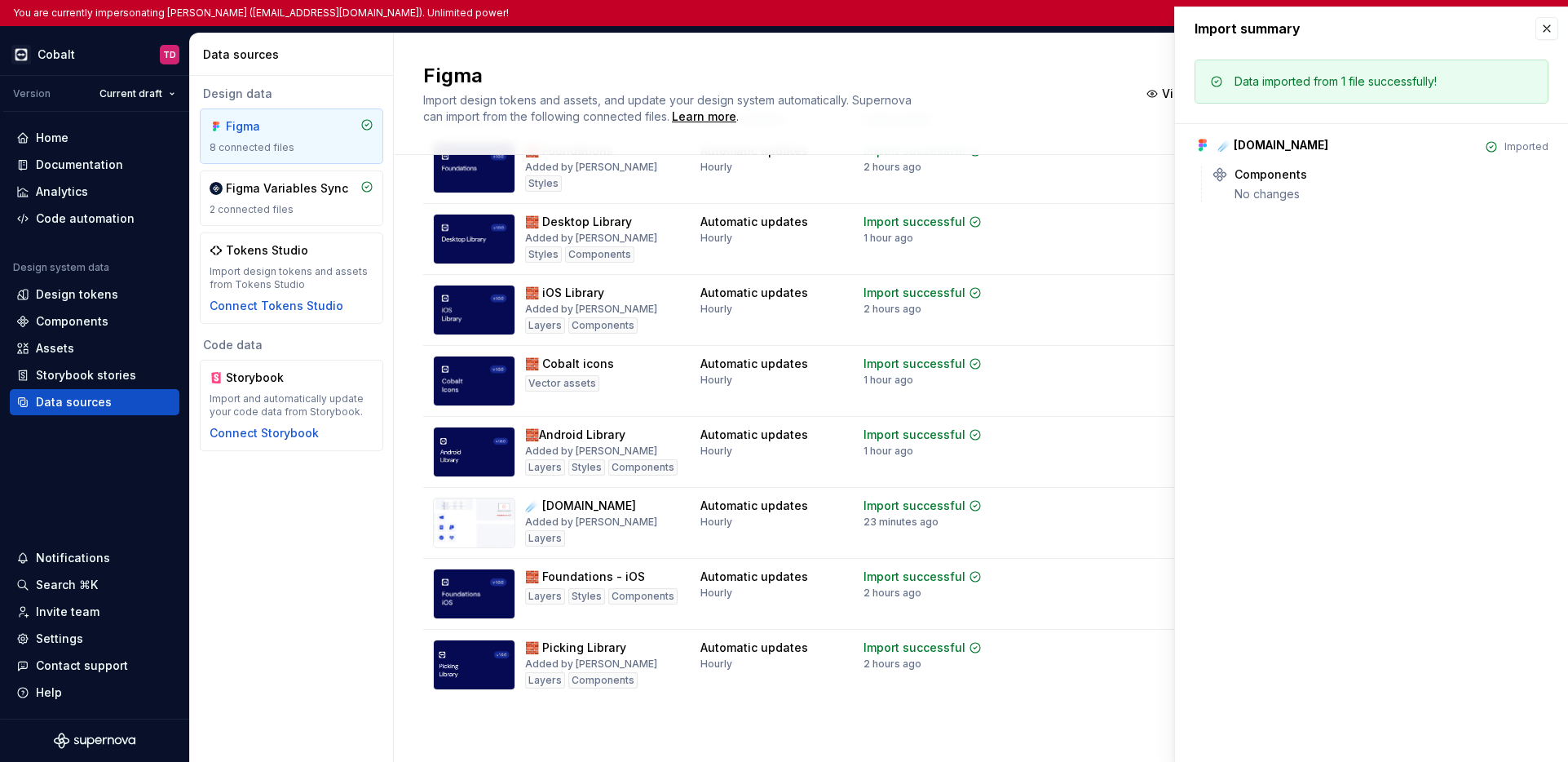
click at [1245, 146] on icon at bounding box center [1491, 147] width 13 height 13
click at [1245, 34] on button "button" at bounding box center [1548, 28] width 23 height 23
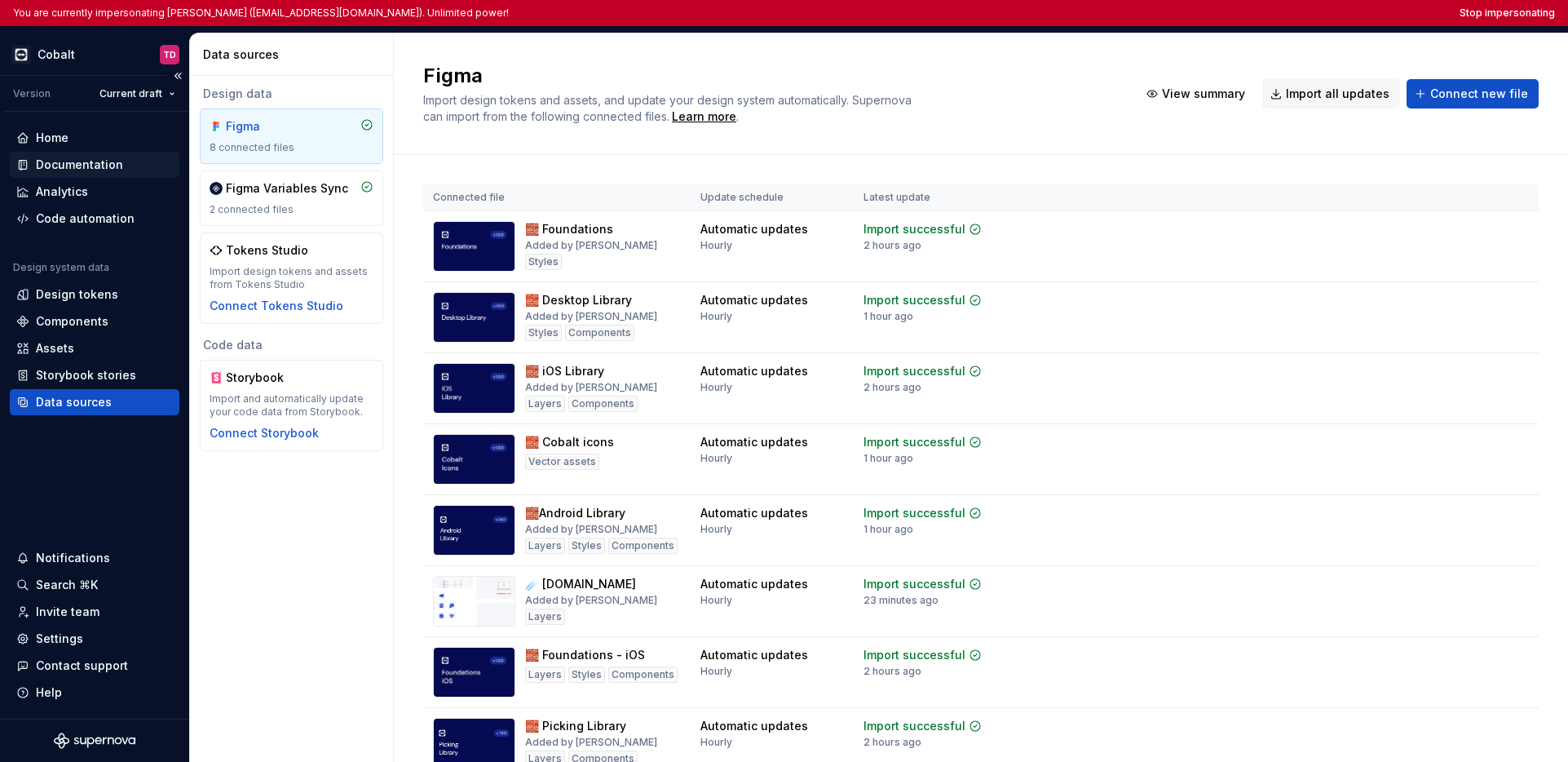
click at [92, 171] on div "Documentation" at bounding box center [79, 165] width 87 height 16
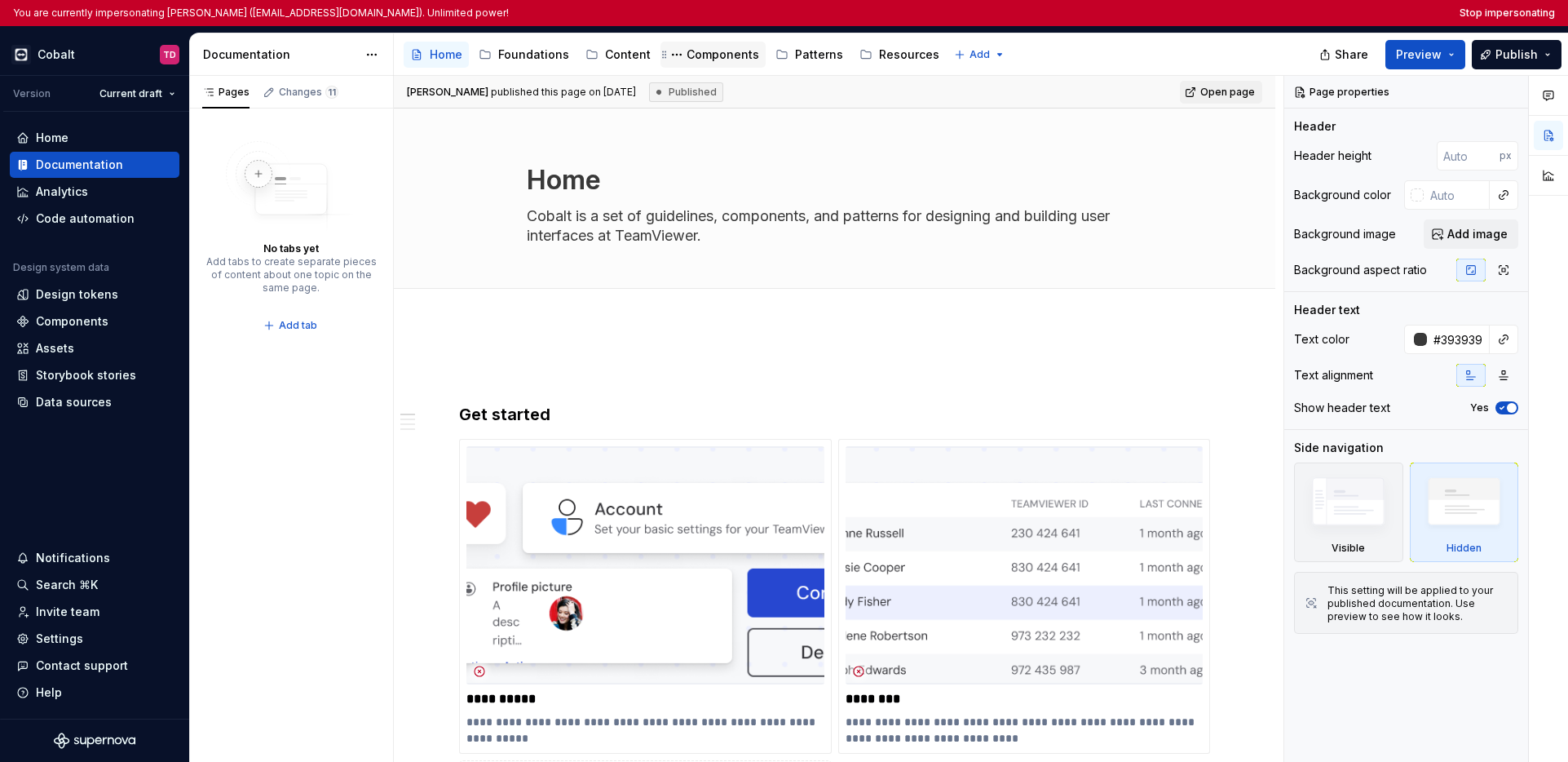
click at [710, 56] on div "Components" at bounding box center [723, 54] width 73 height 16
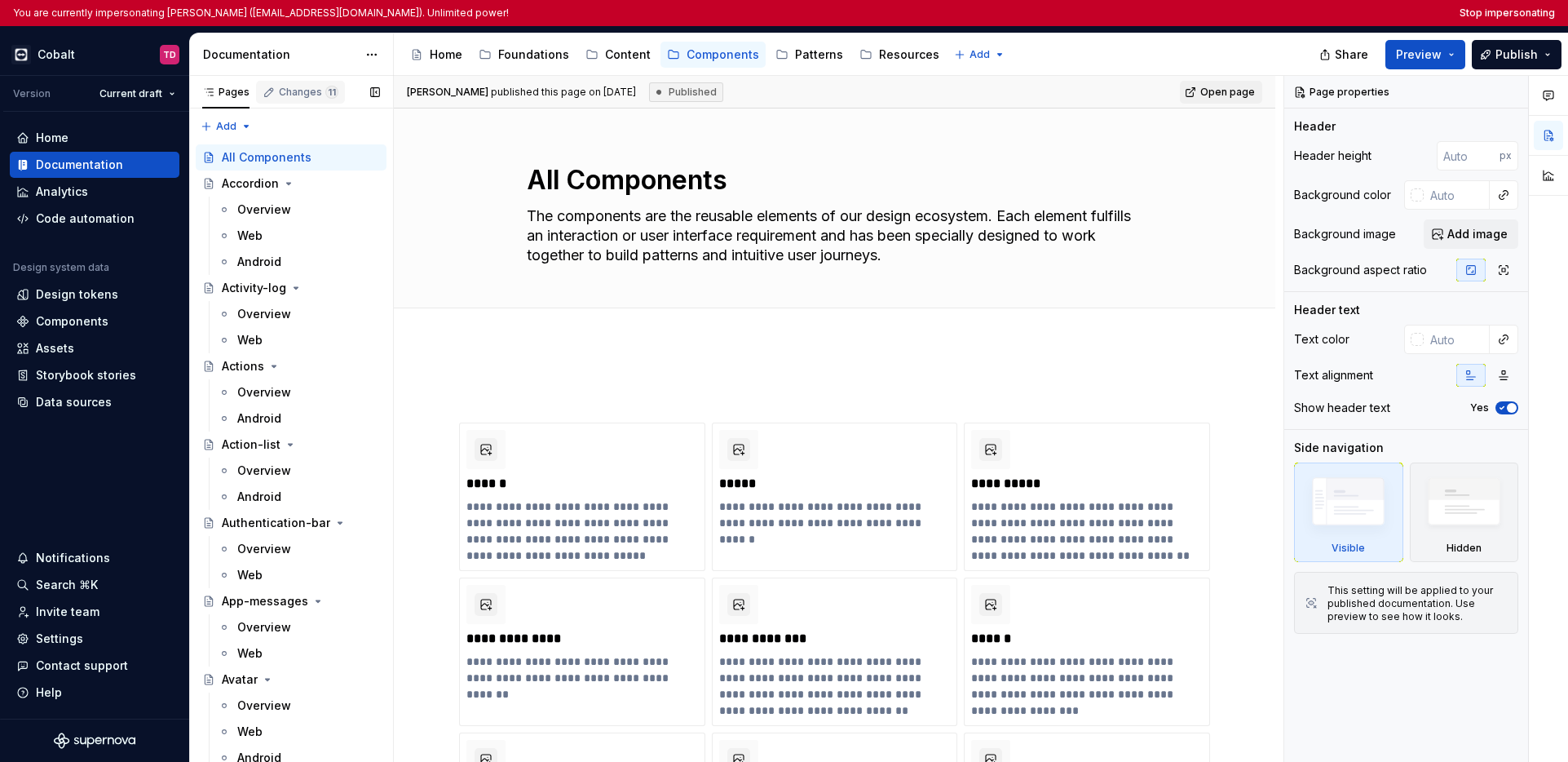
click at [301, 102] on div "Changes 11" at bounding box center [301, 93] width 89 height 23
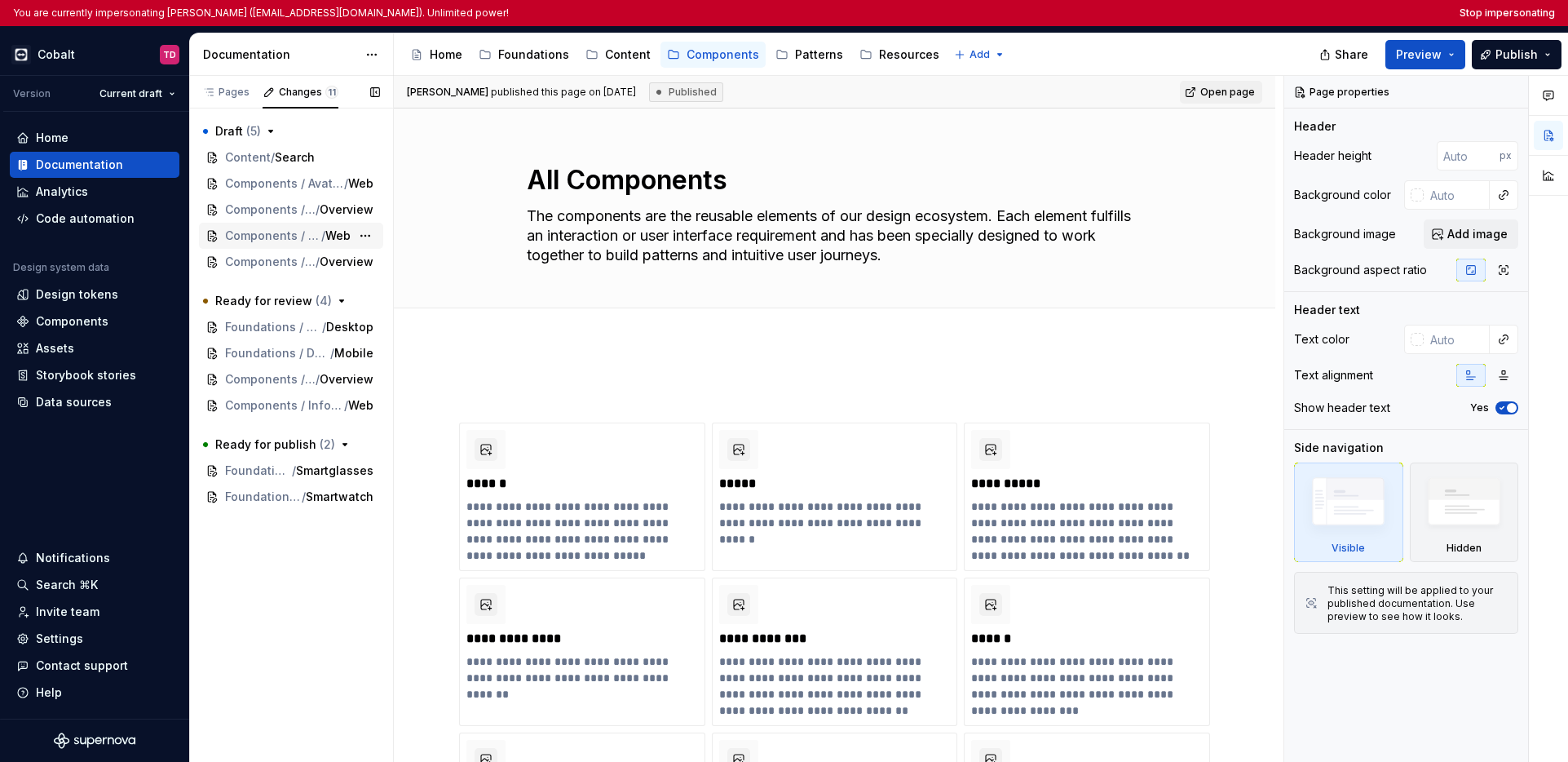
click at [287, 232] on span "Components / Footer" at bounding box center [273, 236] width 96 height 16
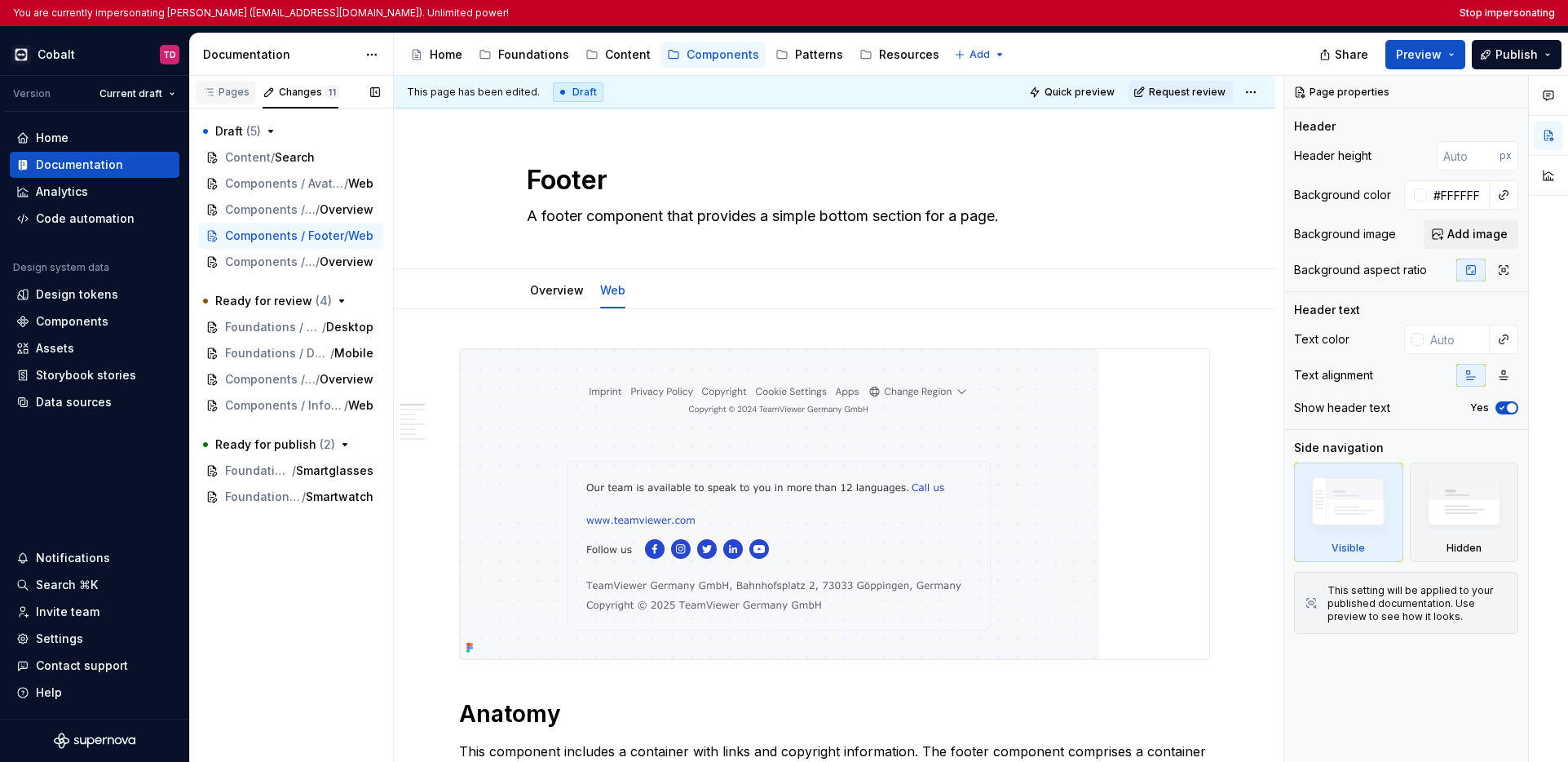
click at [228, 95] on div "Pages" at bounding box center [225, 92] width 47 height 13
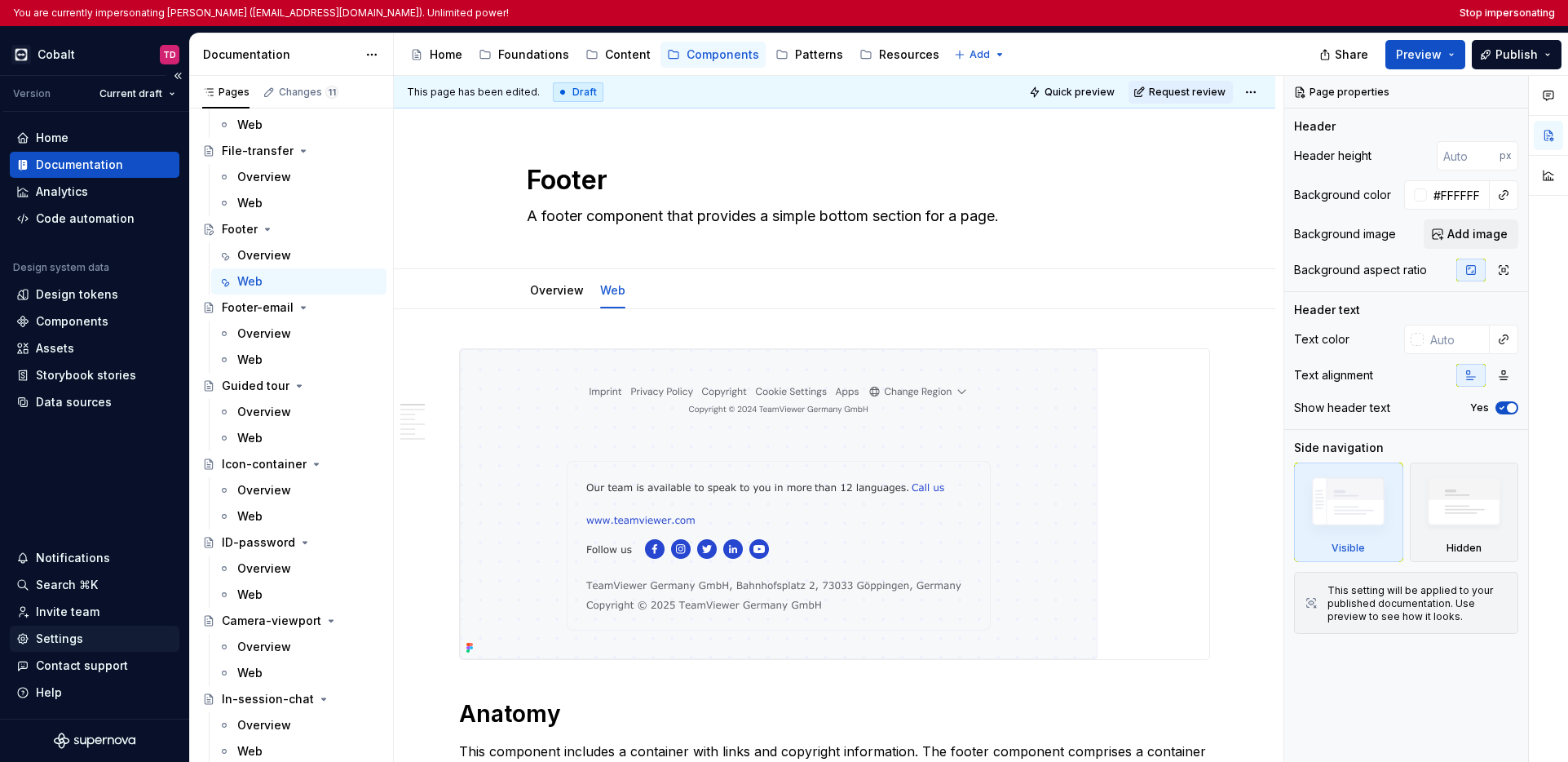
click at [54, 638] on div "Settings" at bounding box center [59, 638] width 47 height 16
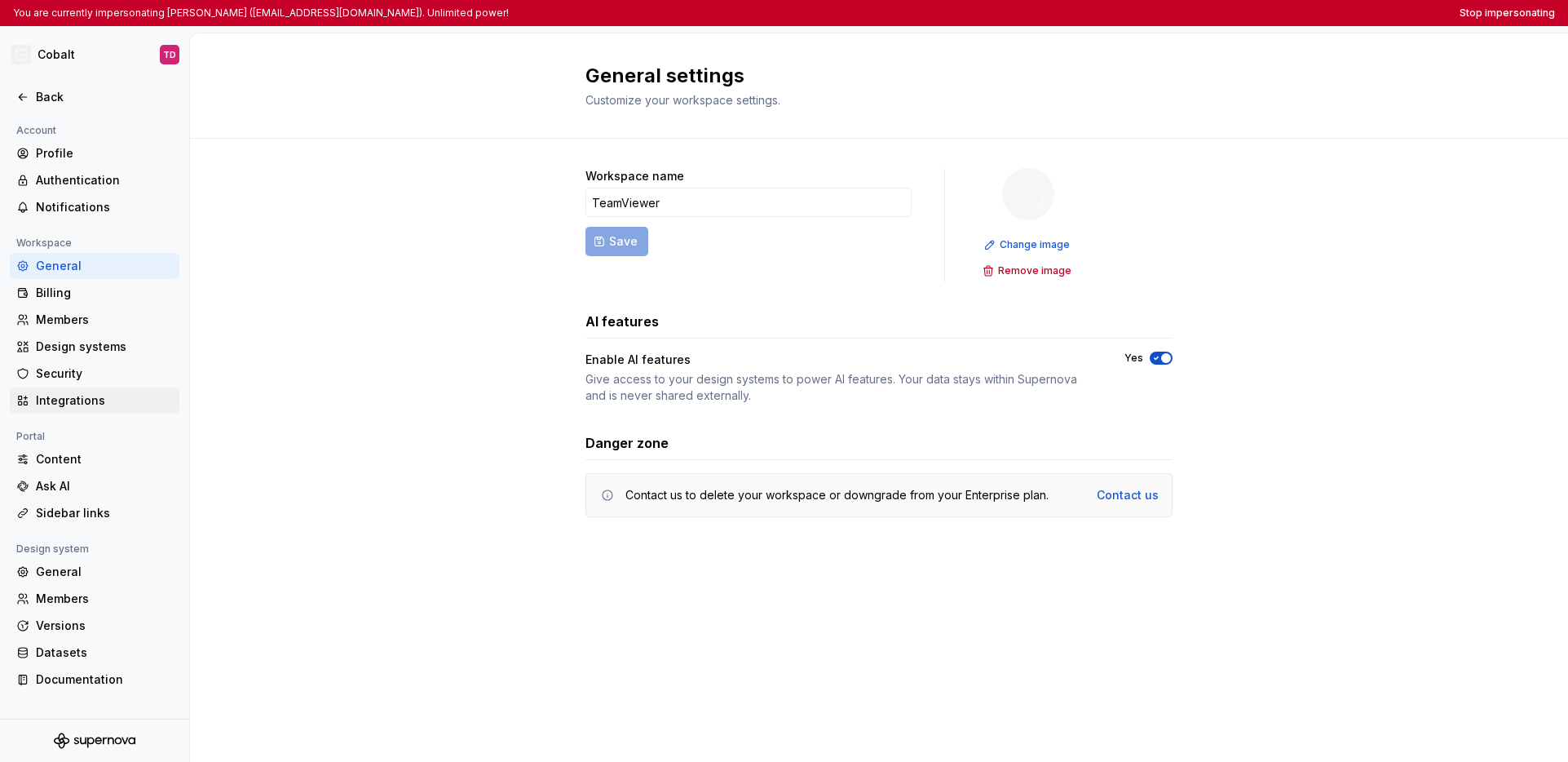
click at [117, 402] on div "Integrations" at bounding box center [104, 401] width 137 height 16
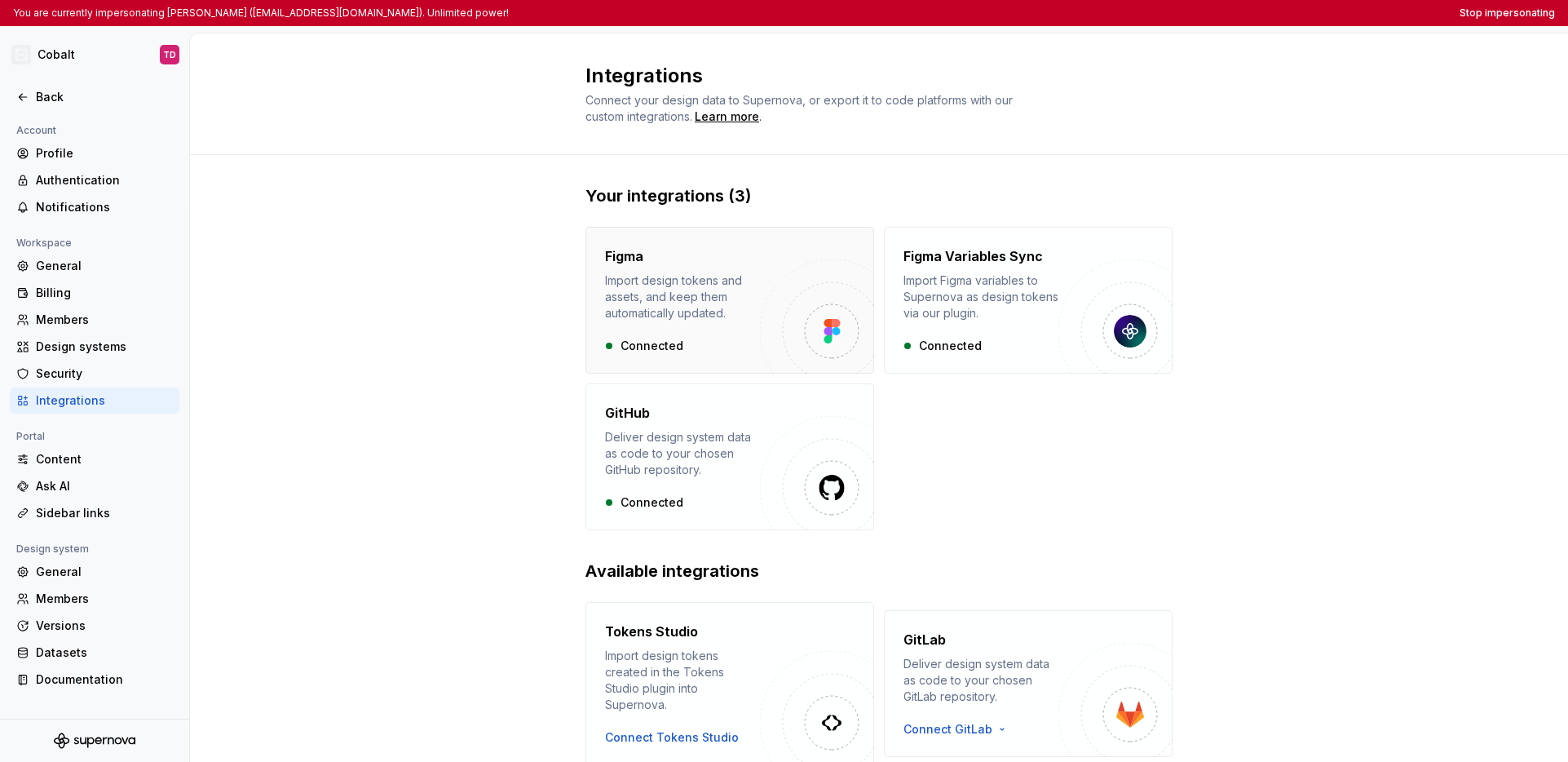
click at [677, 323] on div "Figma Import design tokens and assets, and keep them automatically updated. Con…" at bounding box center [683, 300] width 155 height 108
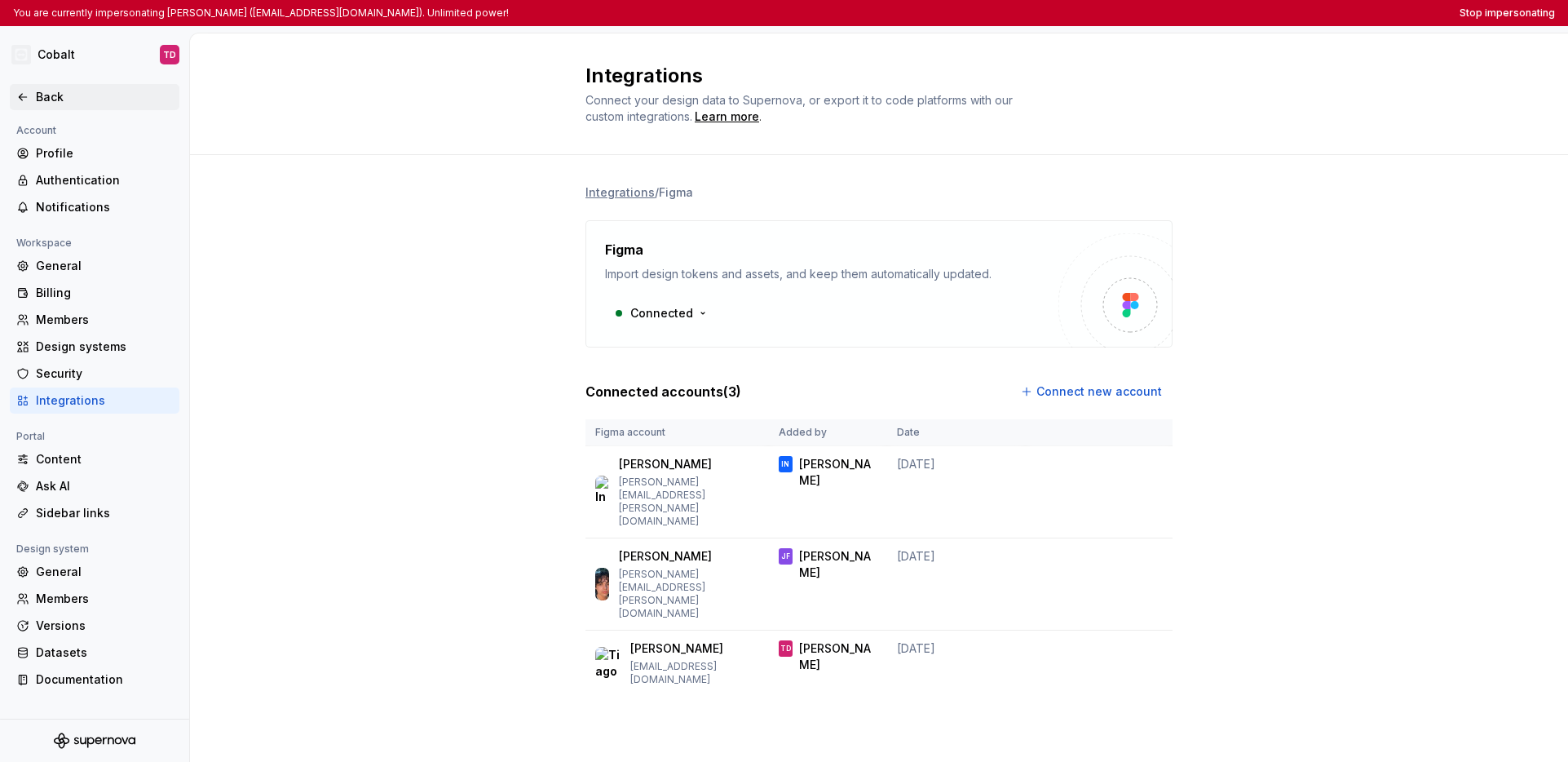
click at [24, 95] on icon at bounding box center [22, 97] width 13 height 13
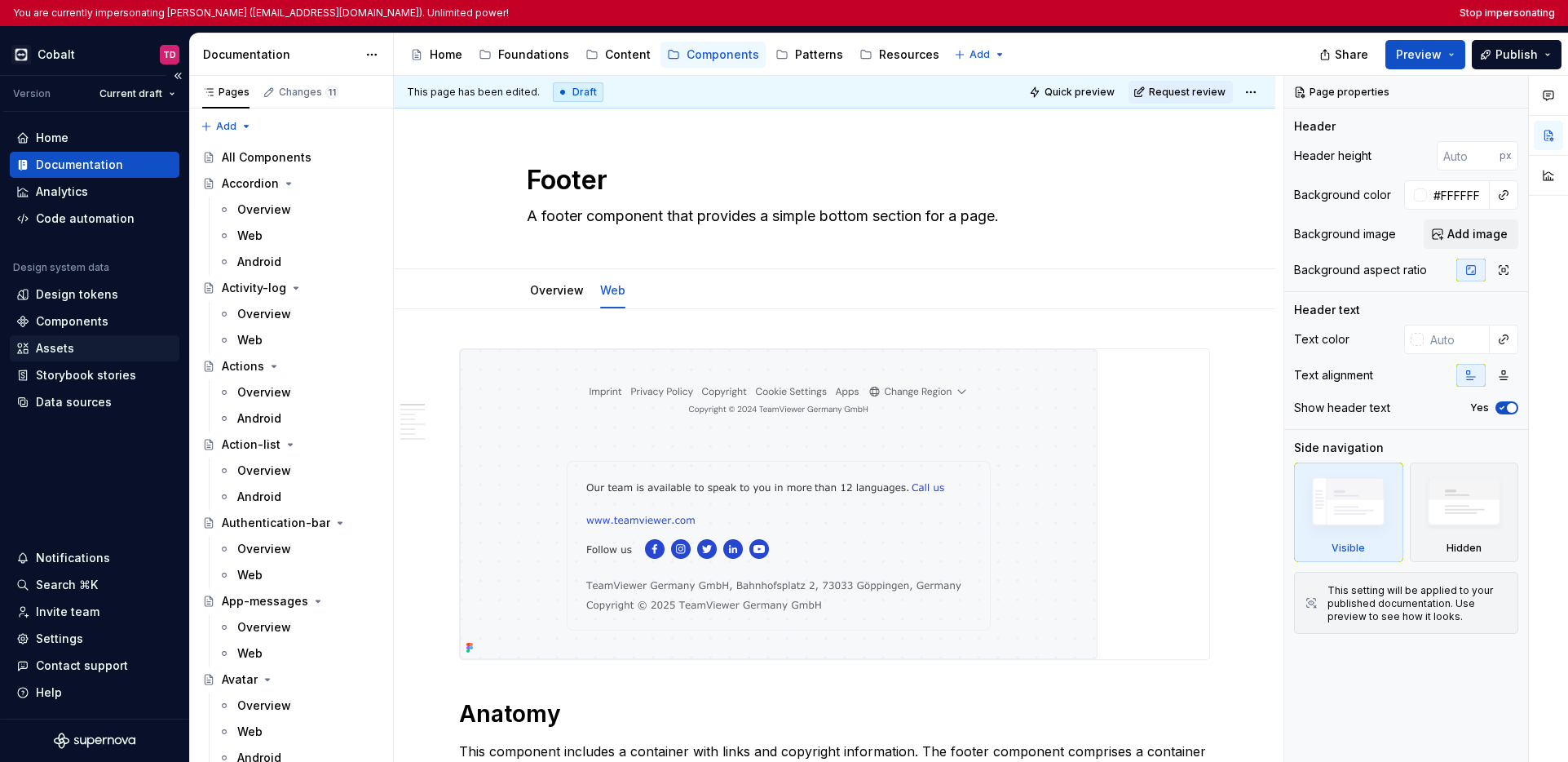
click at [78, 345] on div "Assets" at bounding box center [94, 348] width 157 height 16
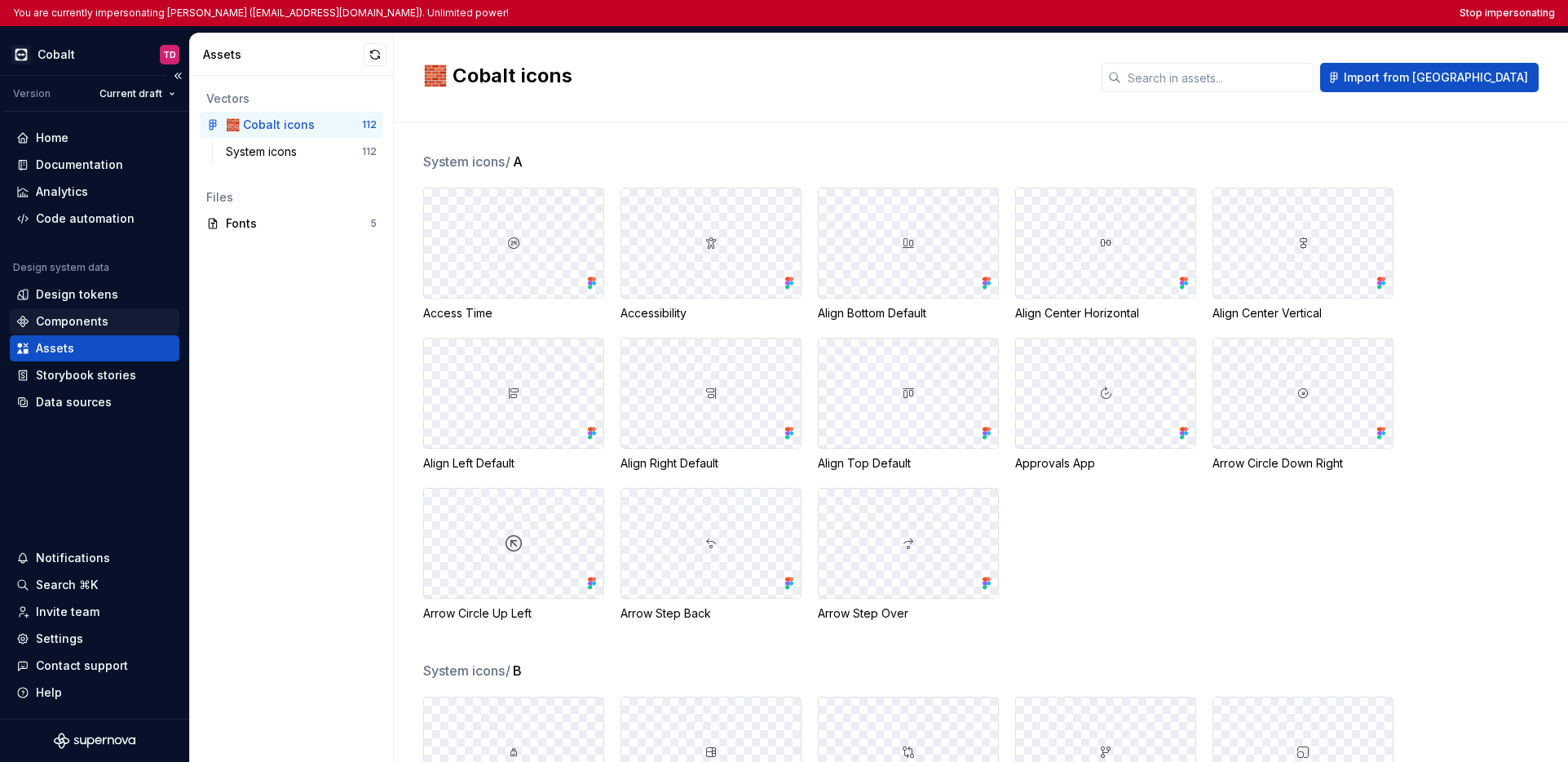
click at [73, 318] on div "Components" at bounding box center [72, 321] width 73 height 16
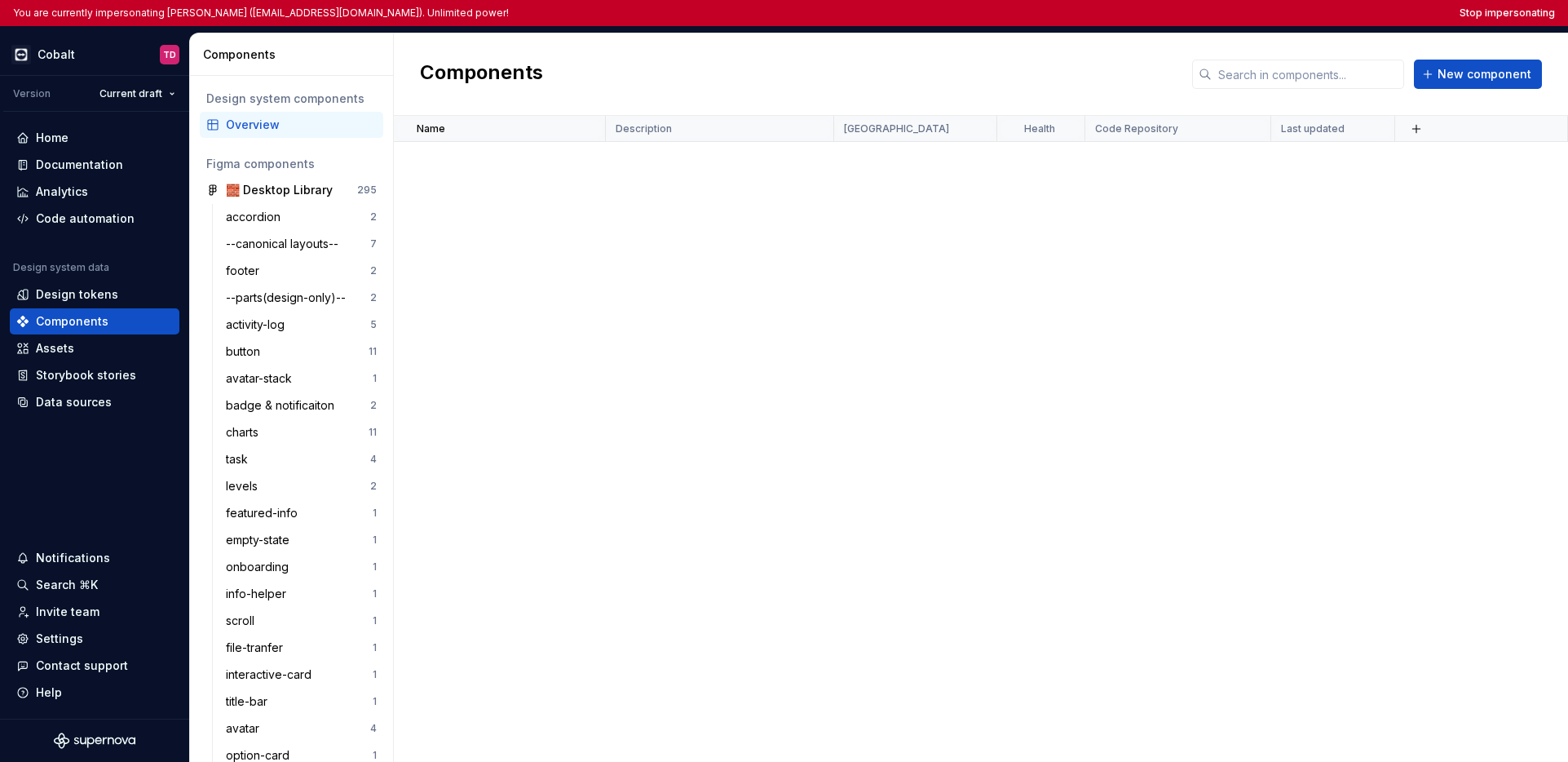
scroll to position [5300, 0]
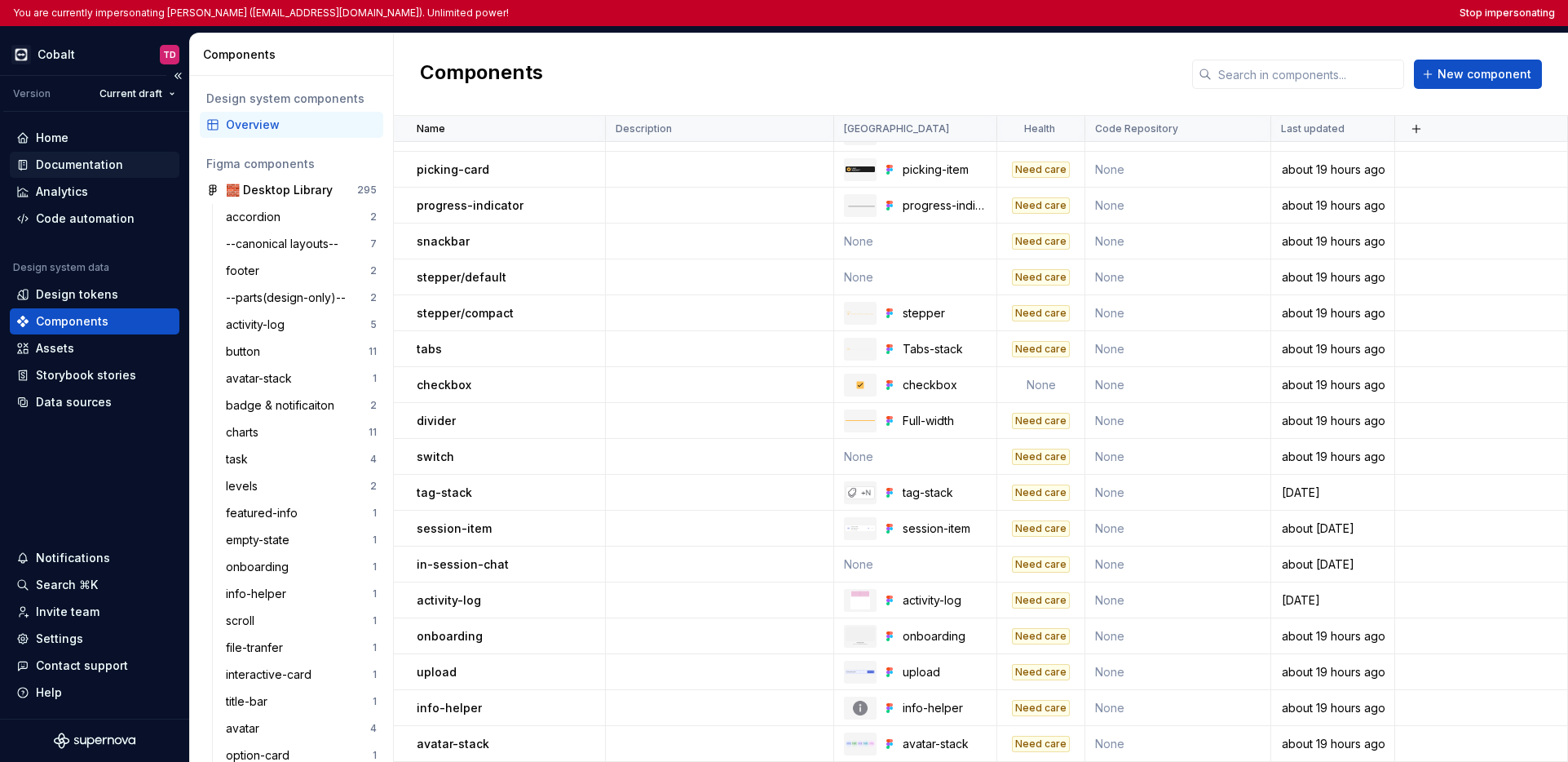
click at [89, 164] on div "Documentation" at bounding box center [79, 165] width 87 height 16
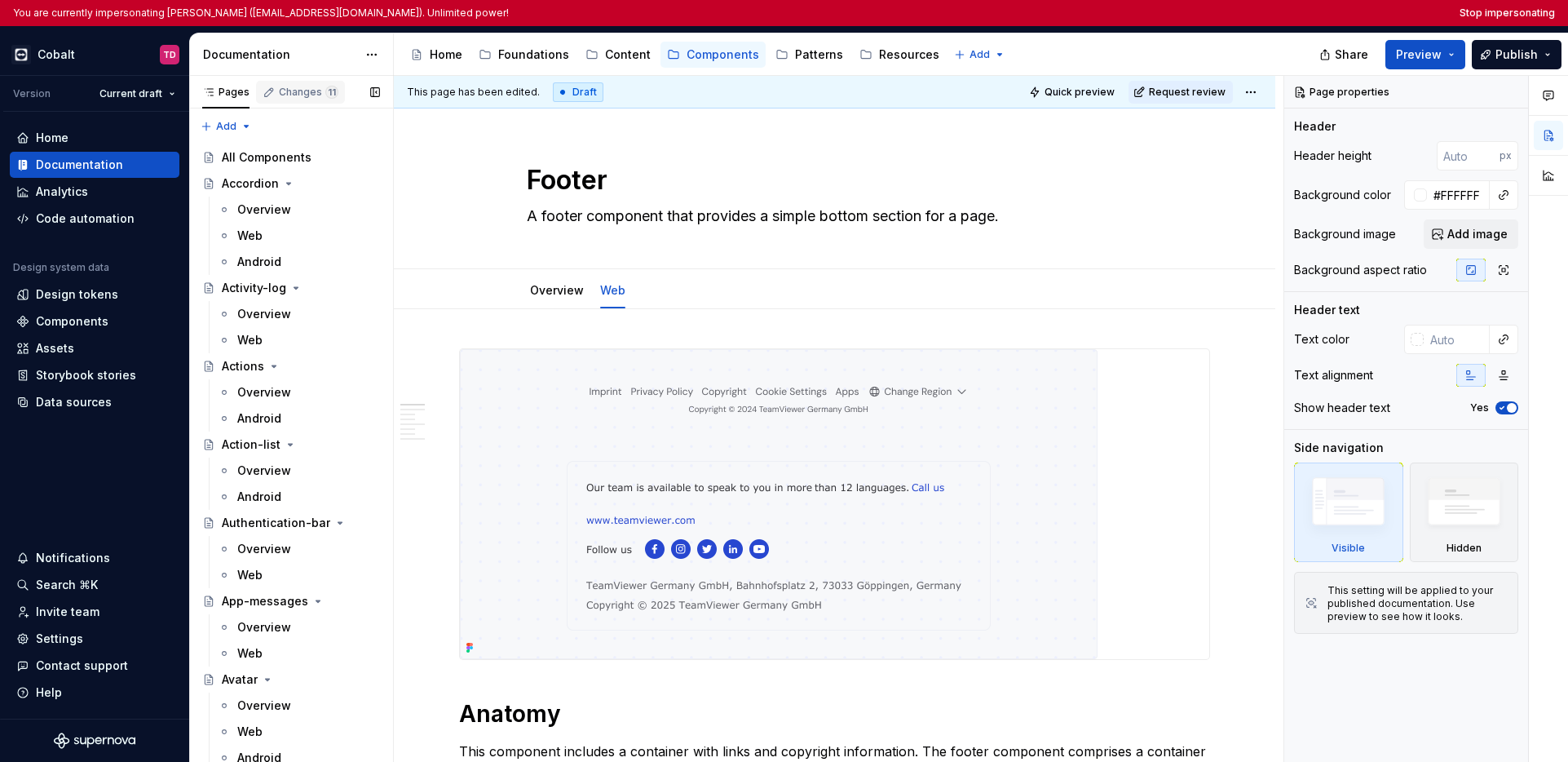
click at [279, 96] on div "Changes 11" at bounding box center [308, 92] width 60 height 13
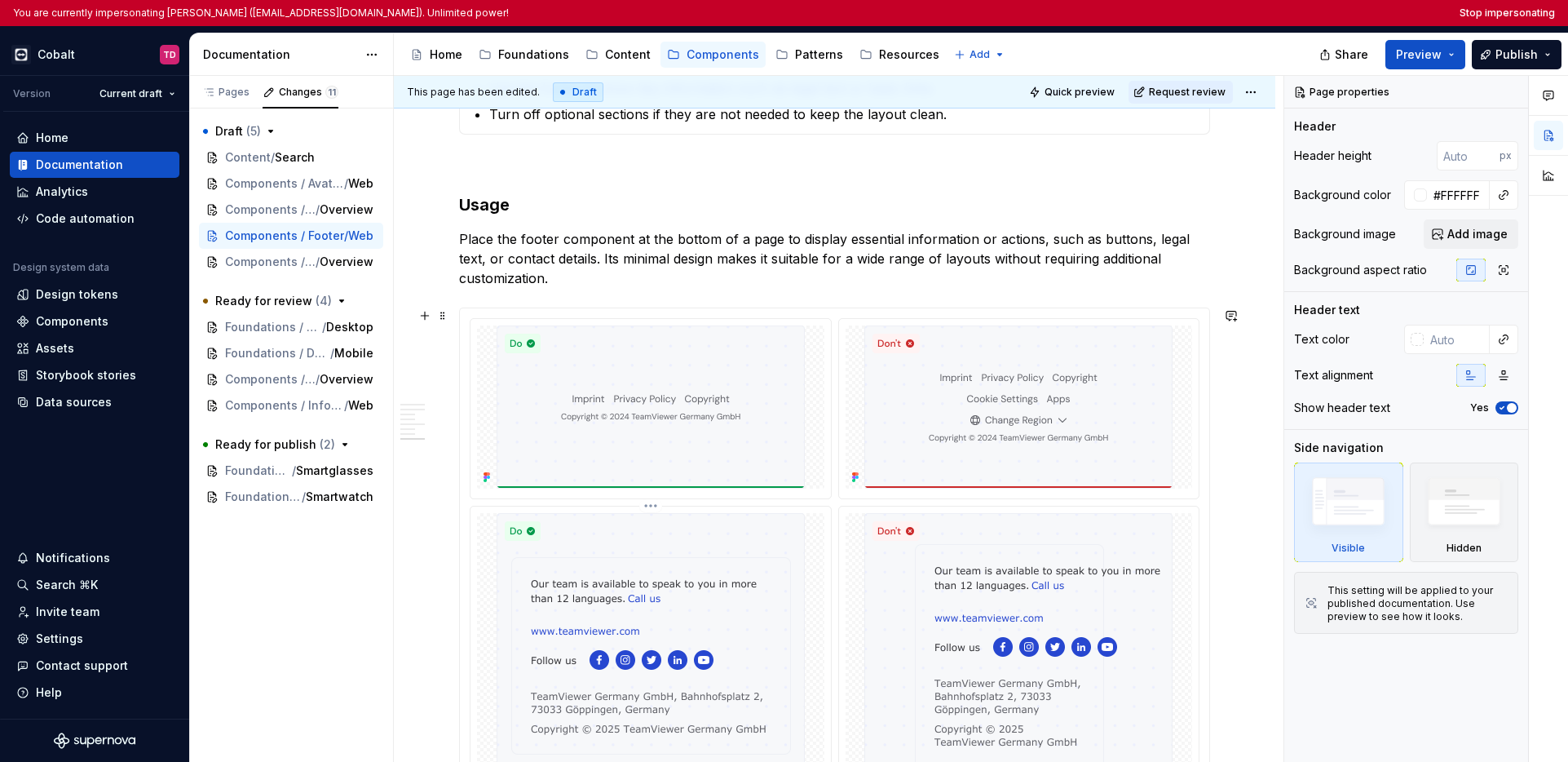
scroll to position [3465, 0]
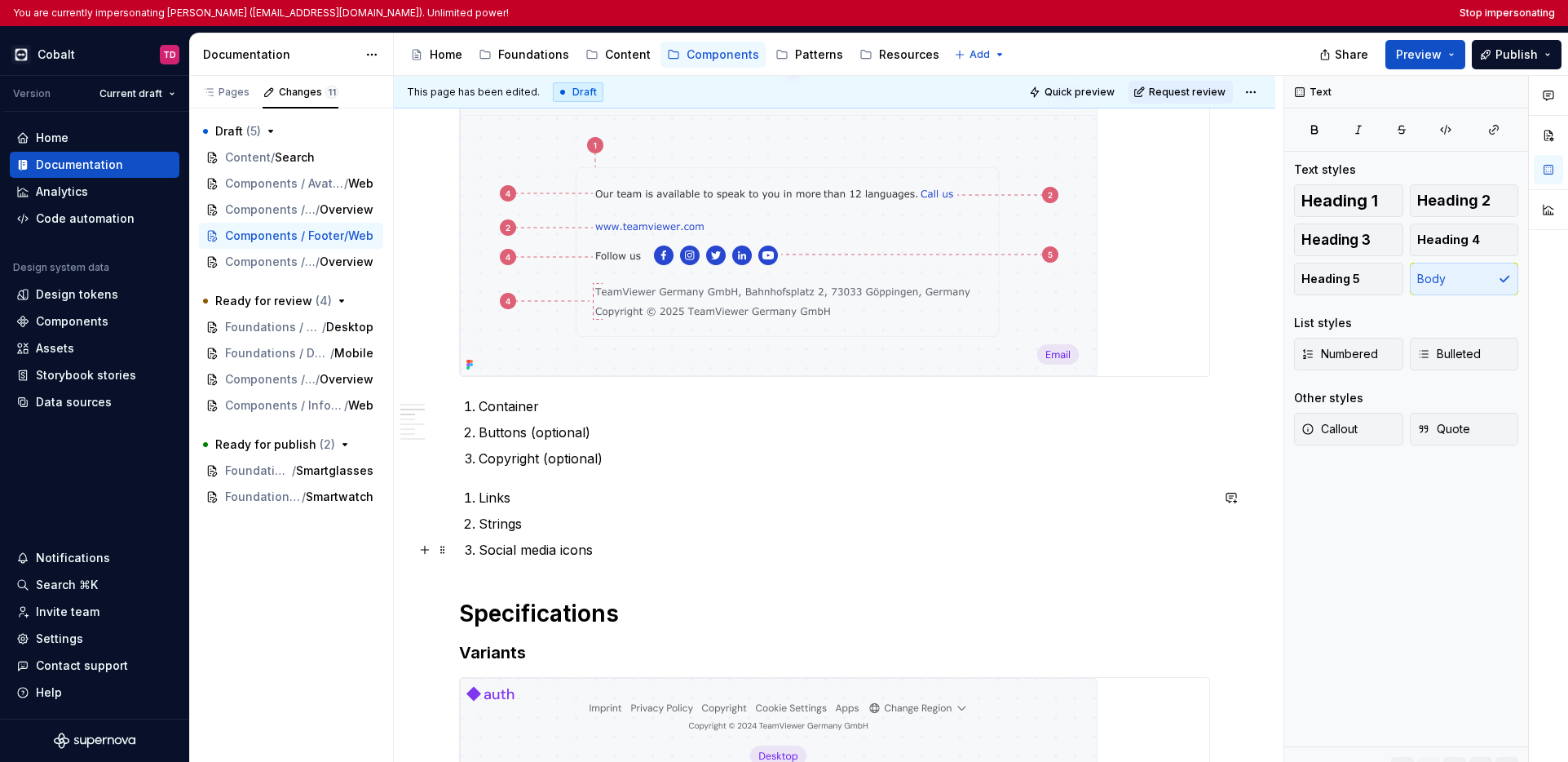
scroll to position [0, 0]
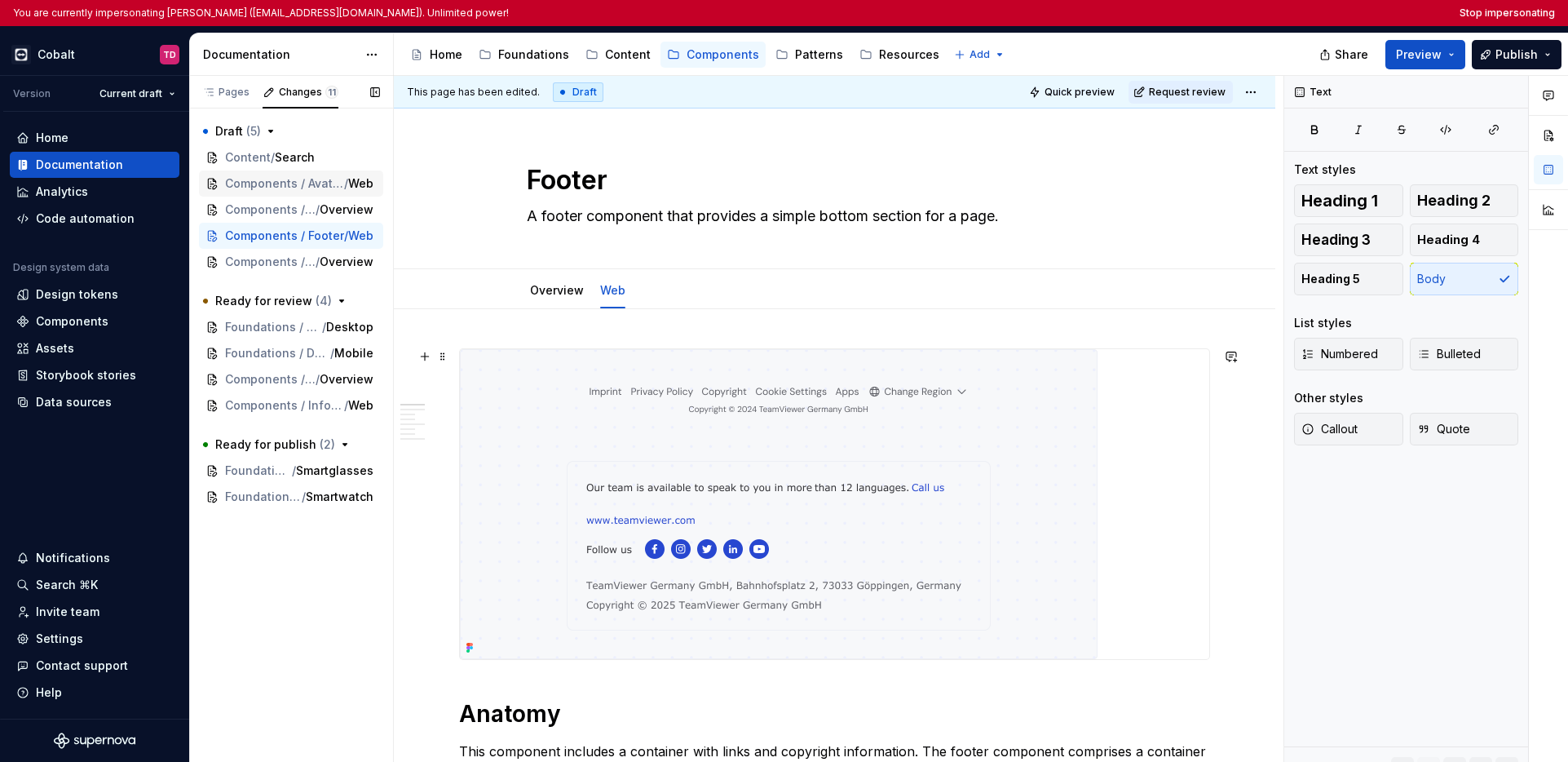
type textarea "*"
click at [234, 96] on div "Pages" at bounding box center [225, 92] width 47 height 13
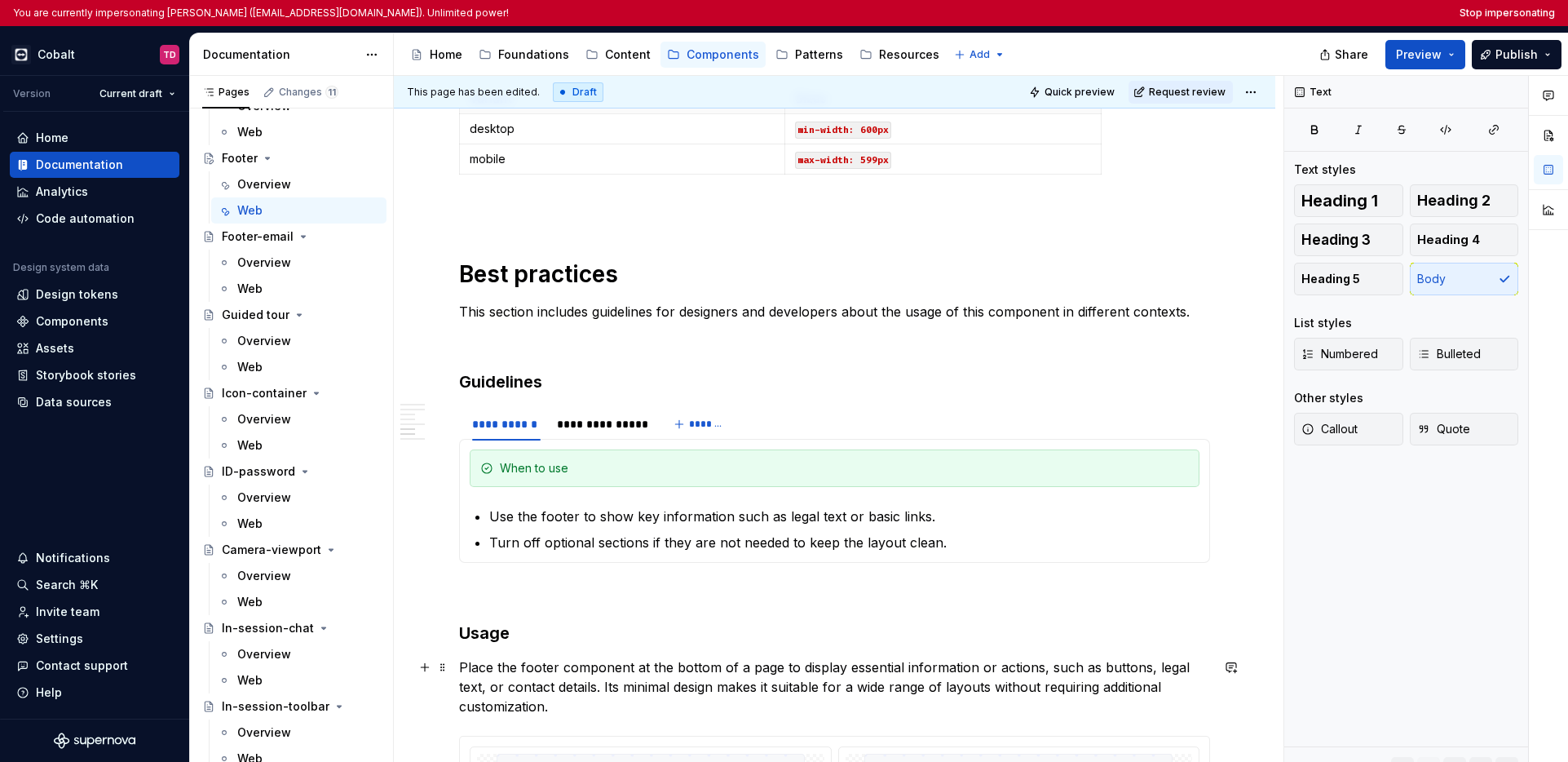
scroll to position [3465, 0]
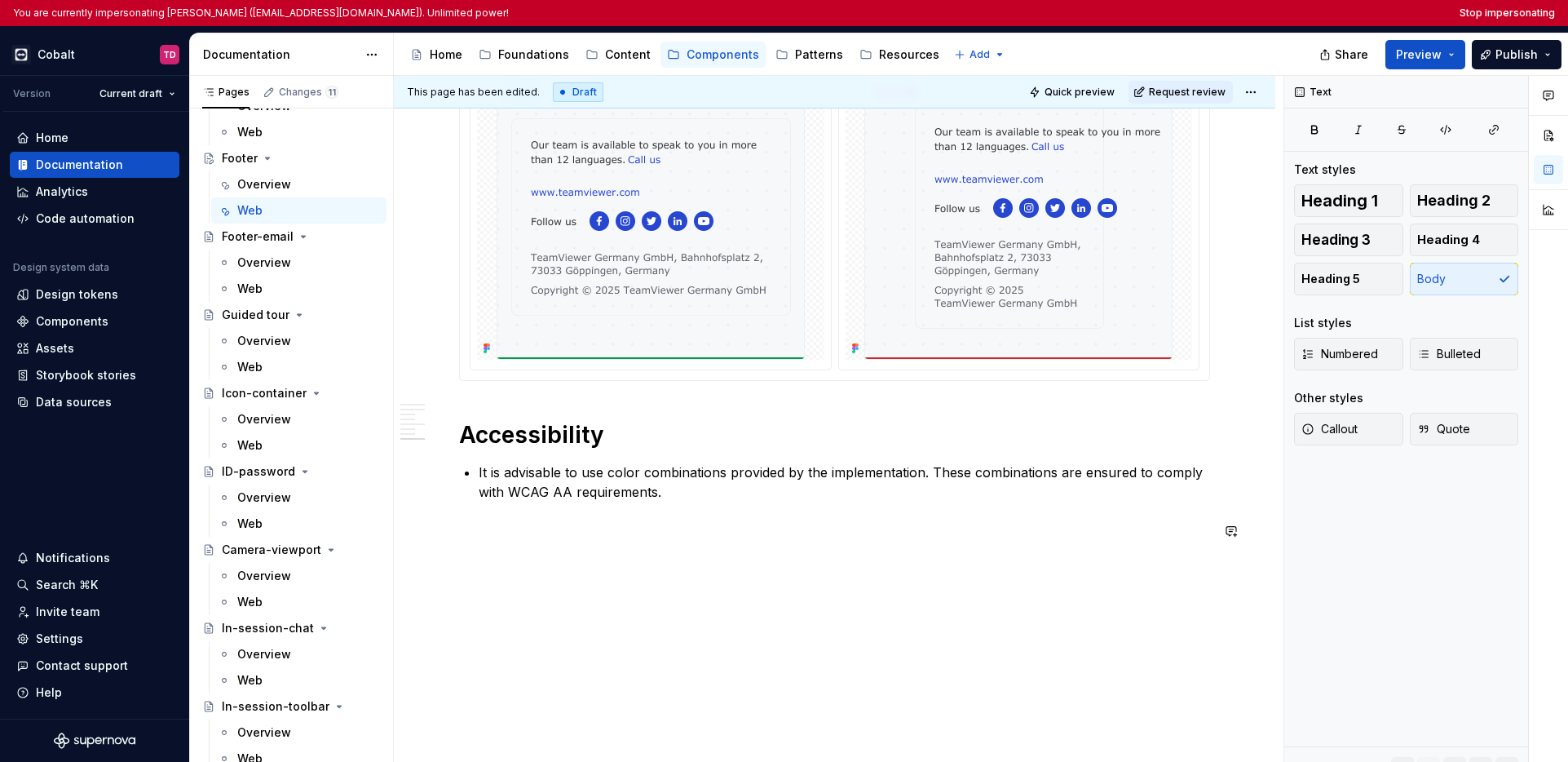
click at [500, 535] on p at bounding box center [835, 531] width 752 height 20
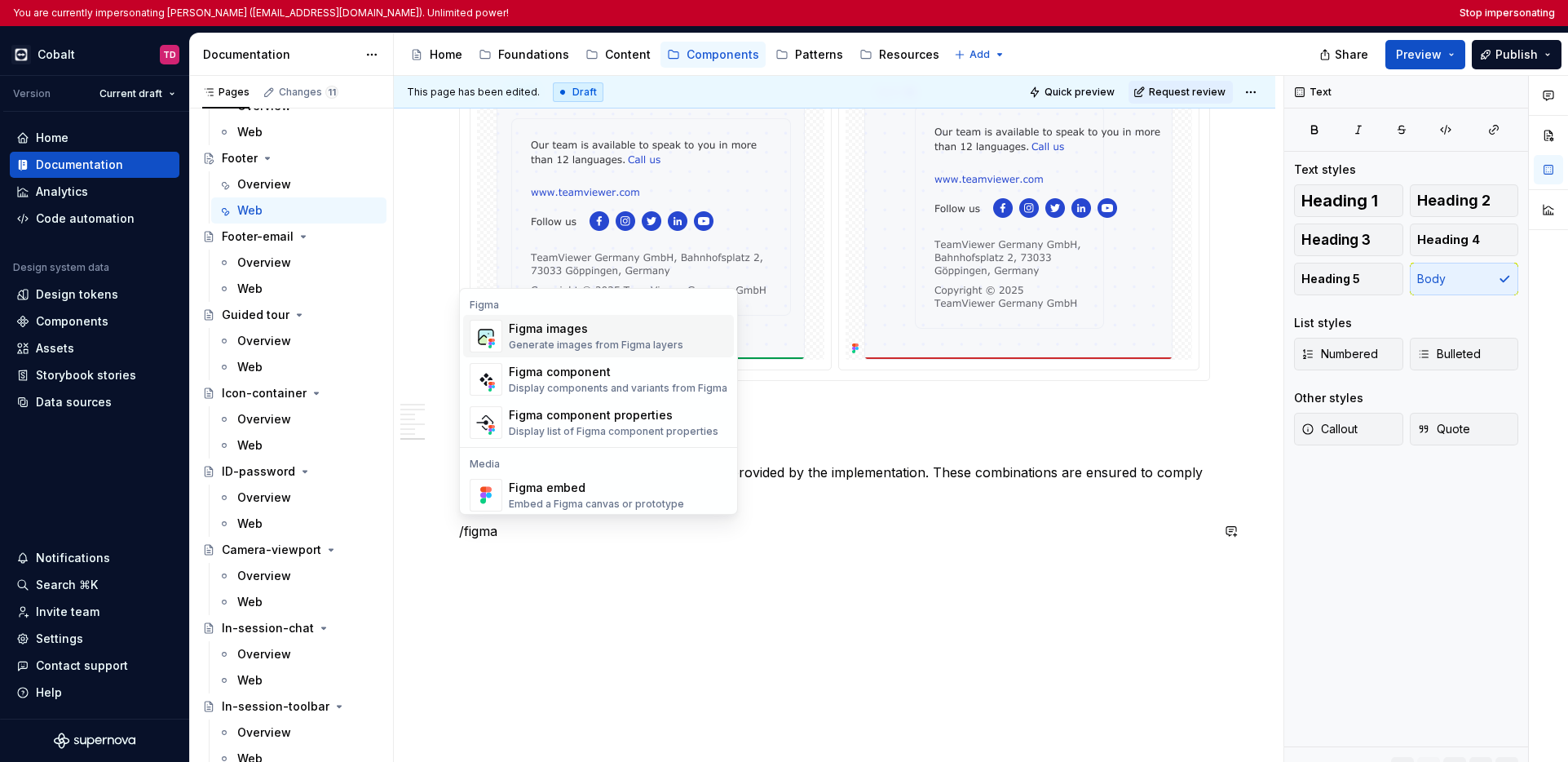
click at [564, 342] on div "Generate images from Figma layers" at bounding box center [597, 345] width 175 height 13
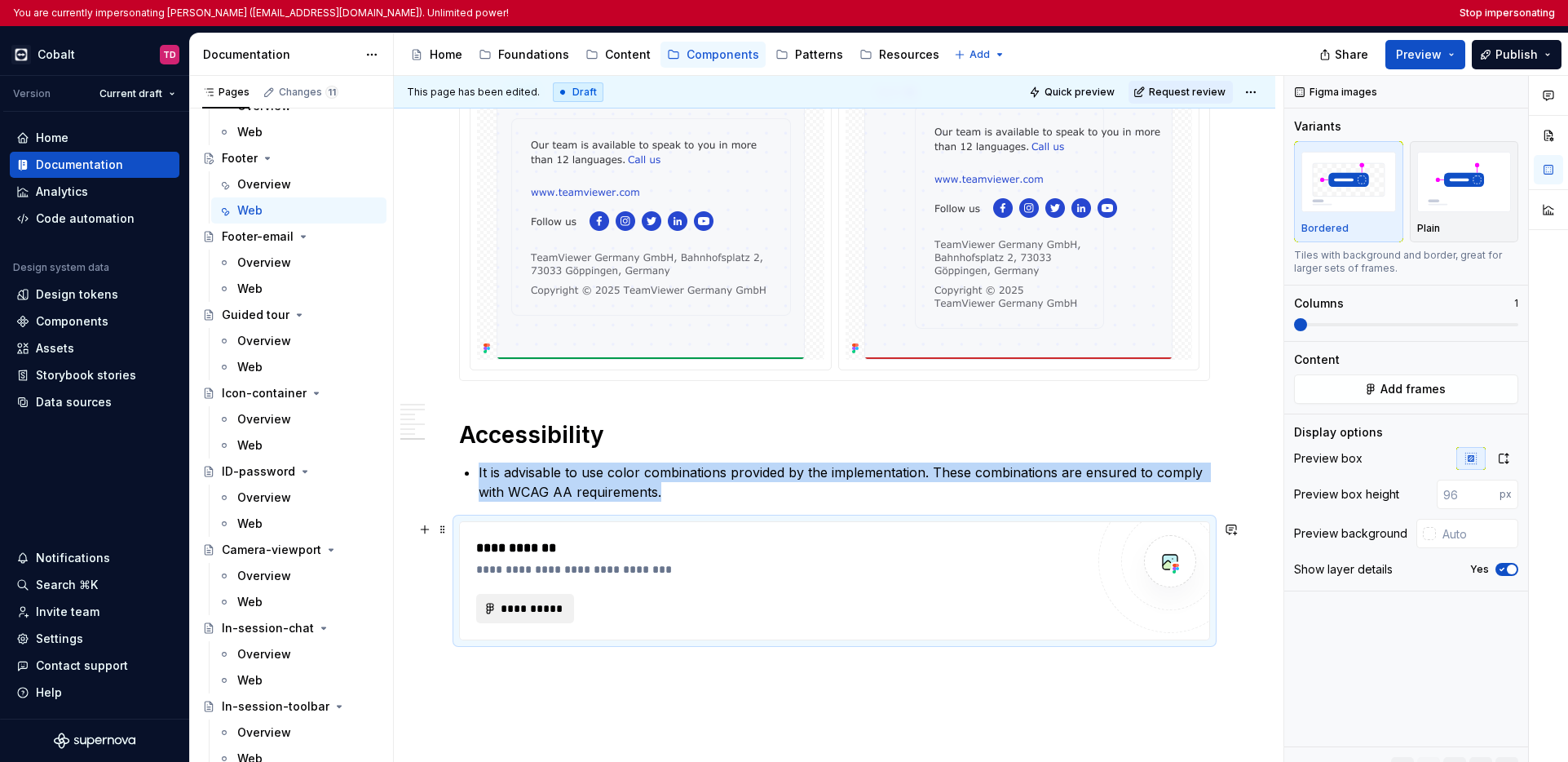
click at [533, 619] on button "**********" at bounding box center [525, 608] width 98 height 29
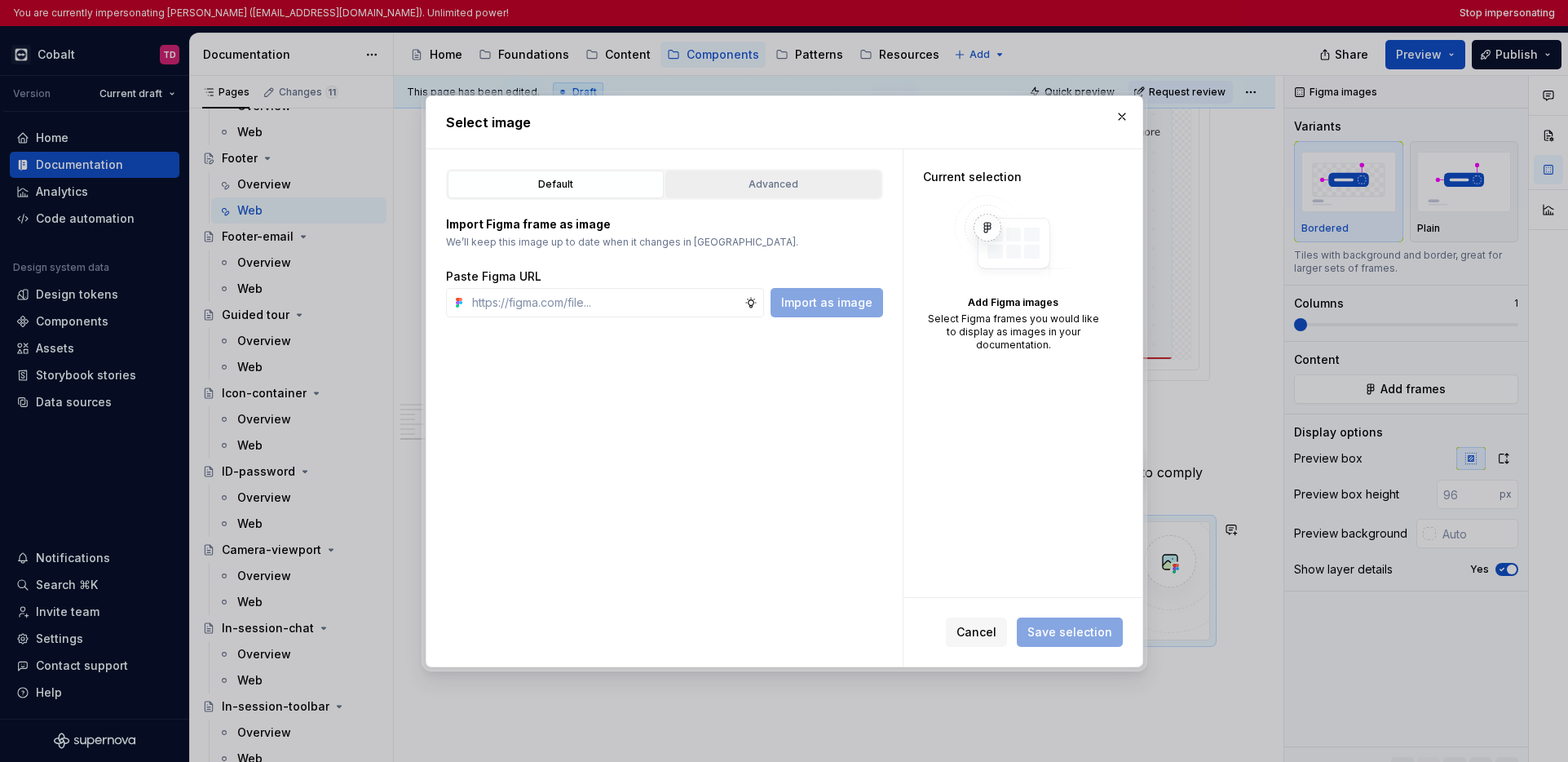
click at [766, 198] on button "Advanced" at bounding box center [773, 183] width 216 height 28
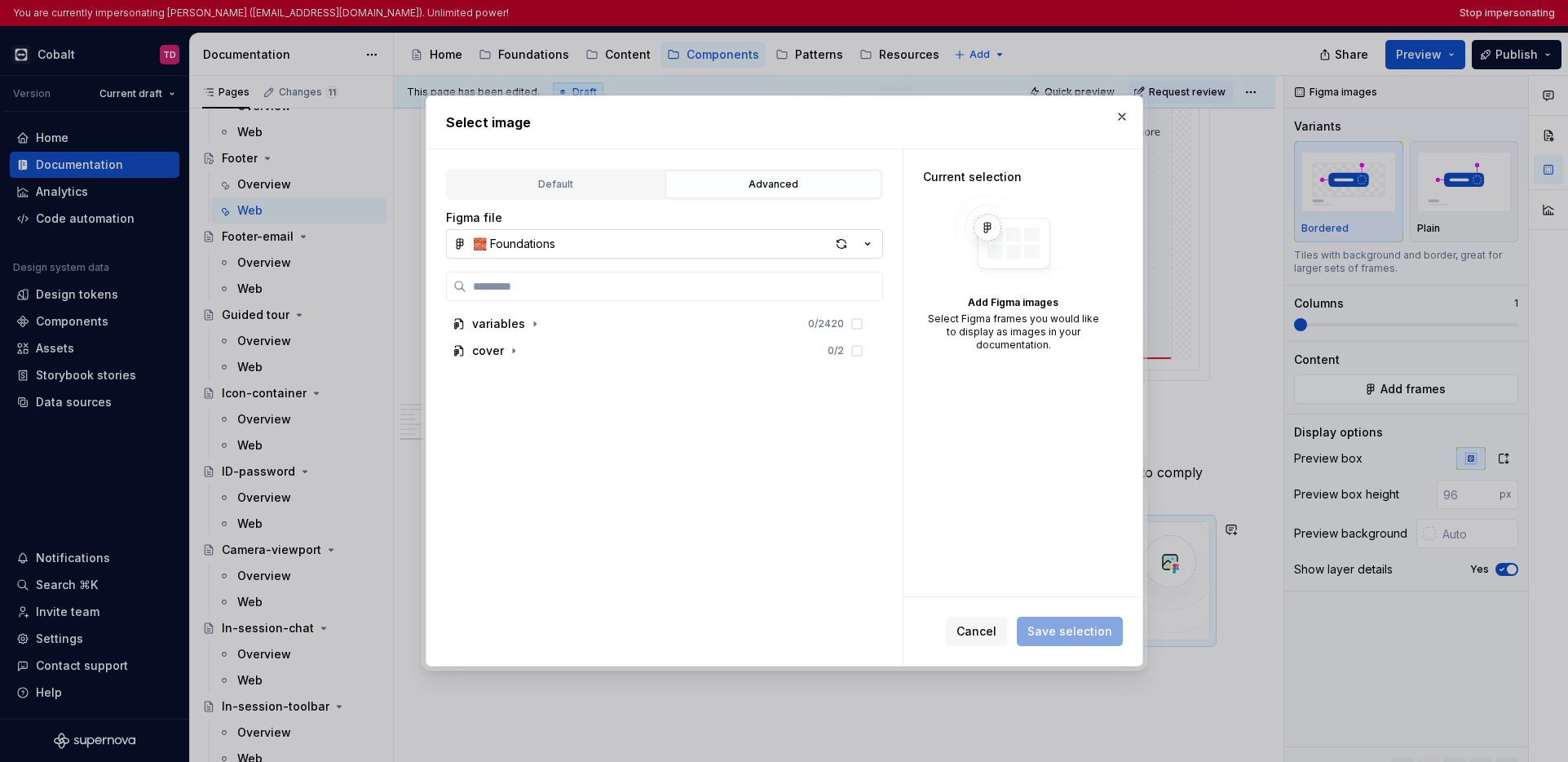
click at [866, 240] on icon "button" at bounding box center [867, 244] width 16 height 16
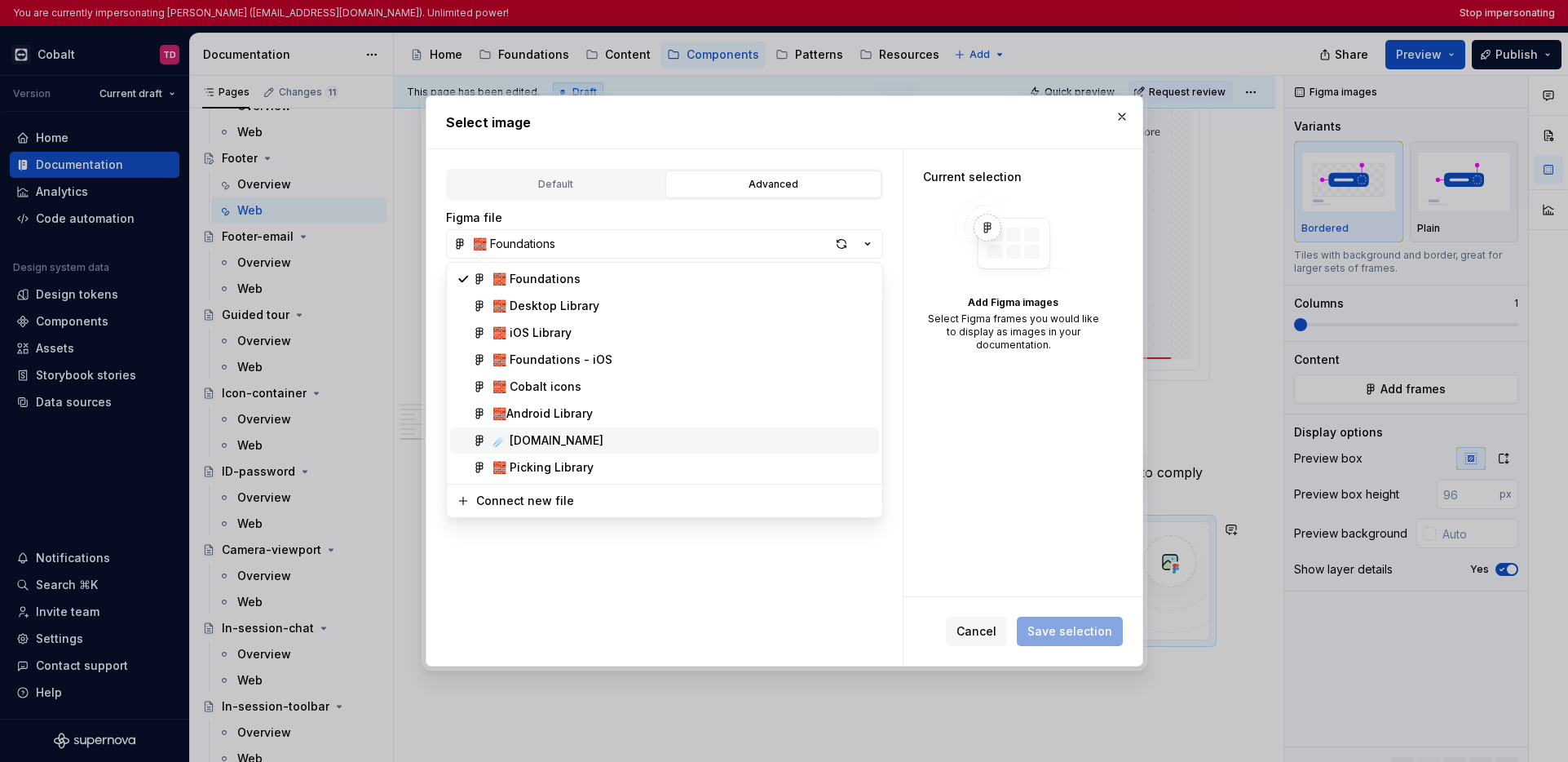
click at [593, 437] on div "☄️ Supernova.io" at bounding box center [682, 440] width 380 height 16
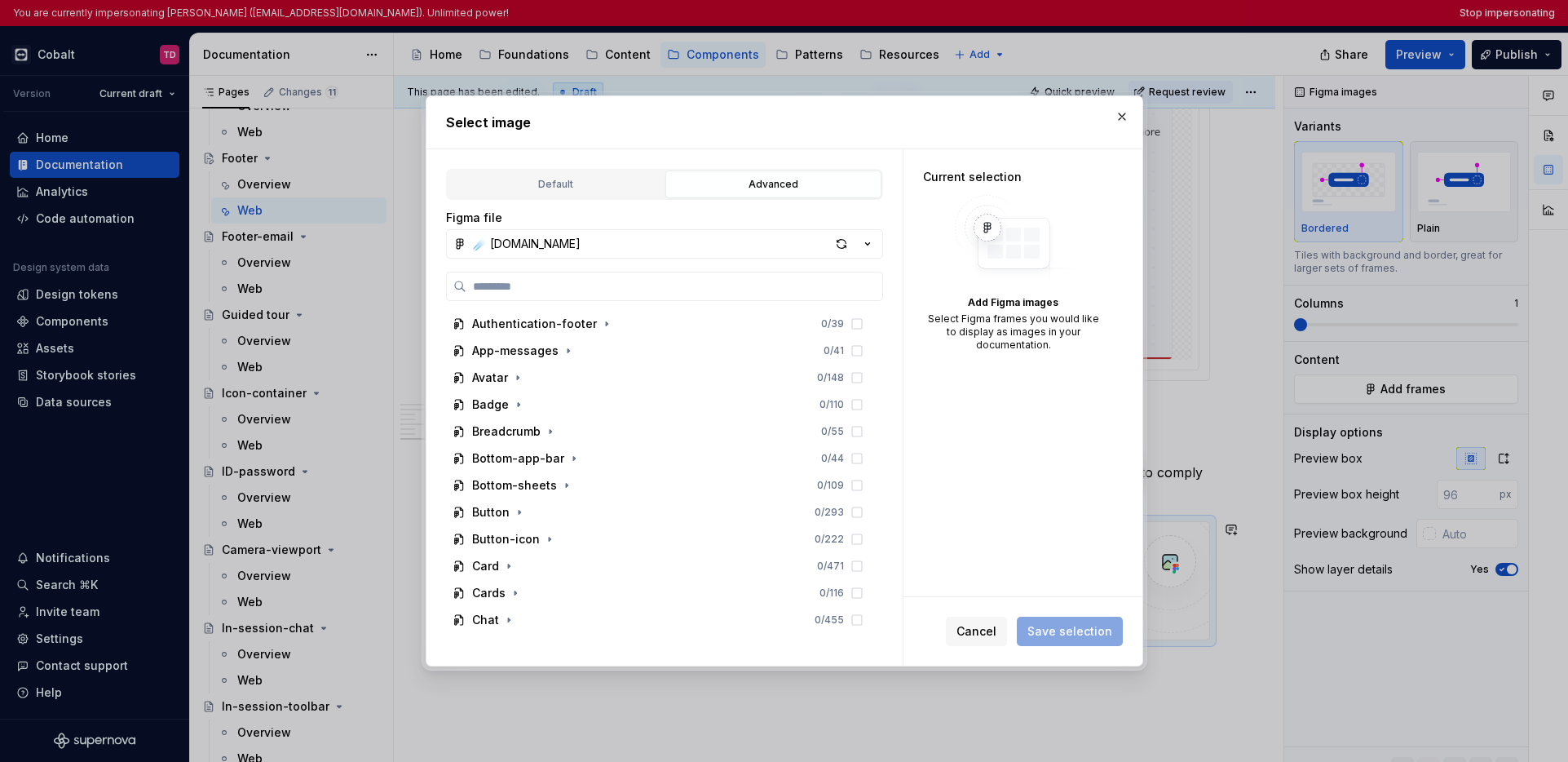
scroll to position [404, 0]
type textarea "*"
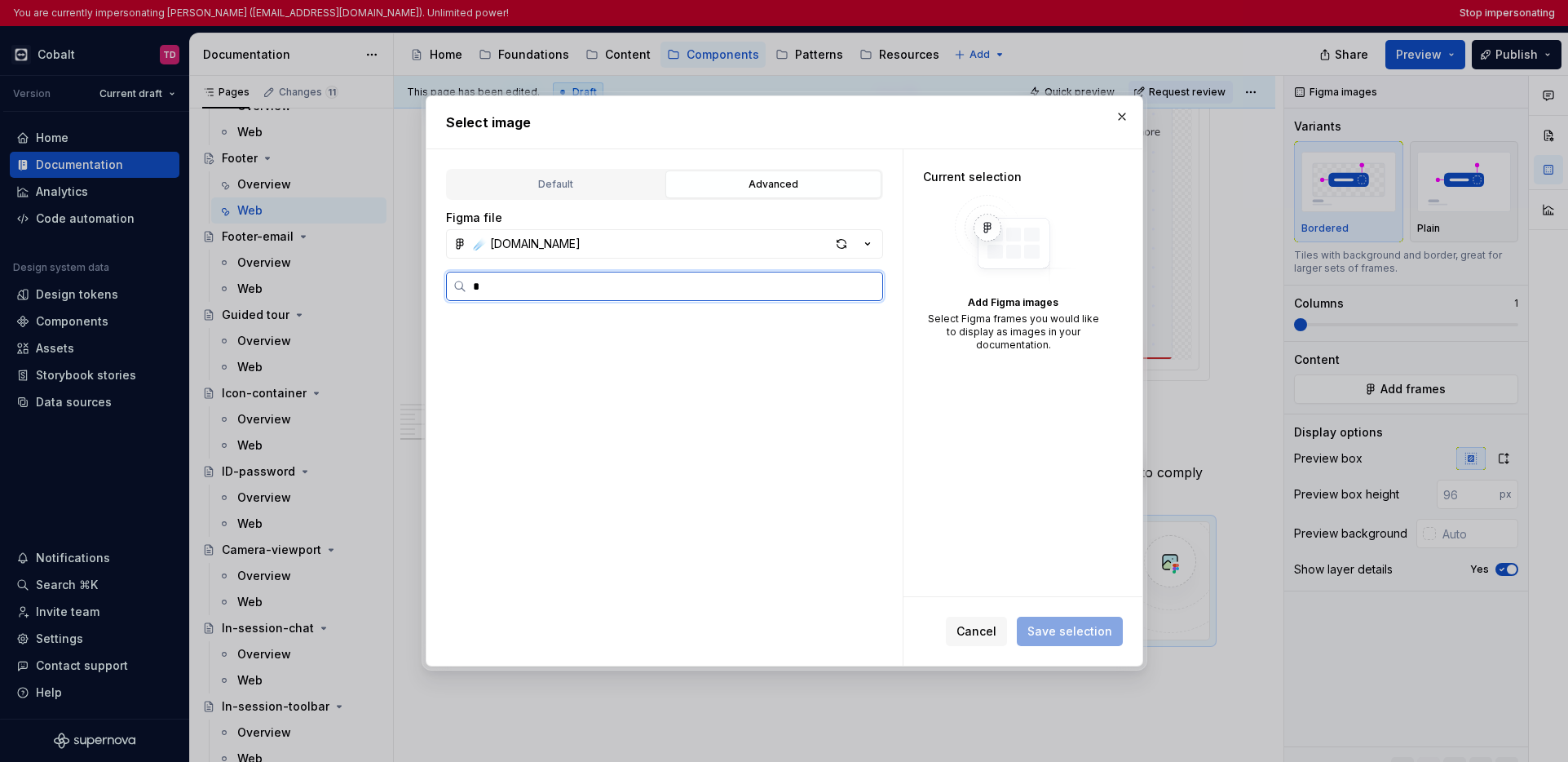
scroll to position [0, 0]
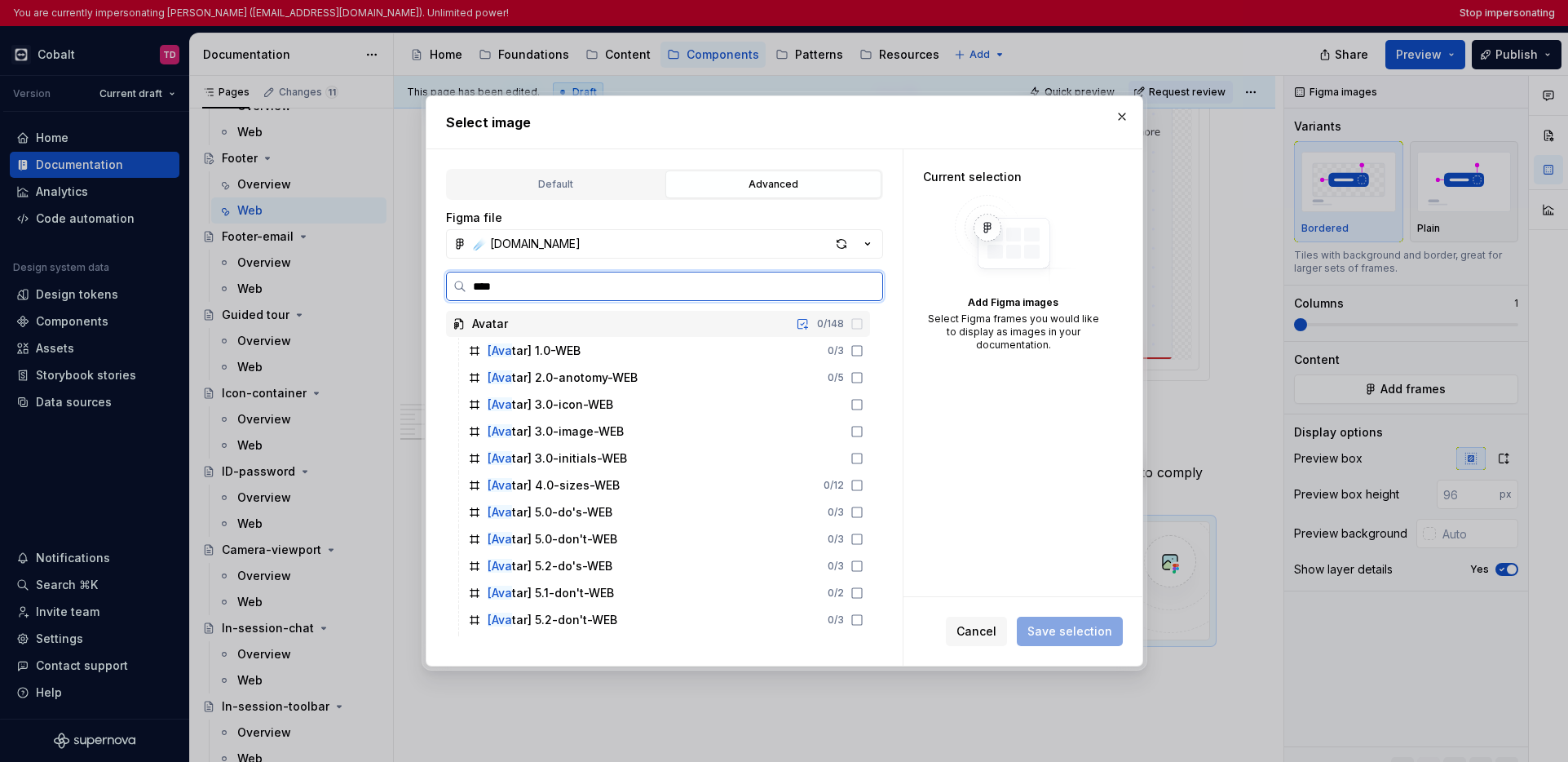
type input "***"
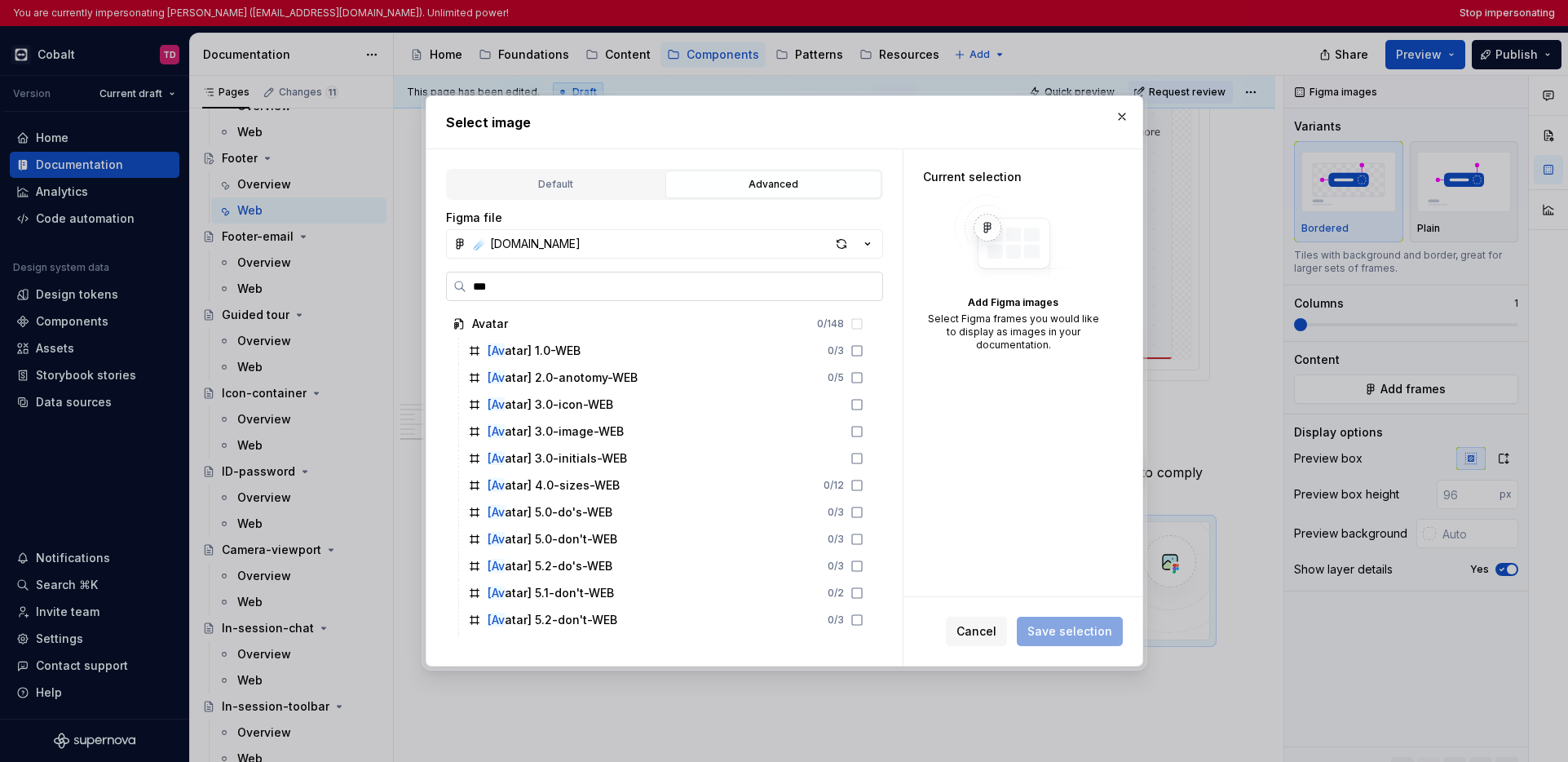
drag, startPoint x: 587, startPoint y: 283, endPoint x: 471, endPoint y: 284, distance: 116.0
click at [471, 284] on input "***" at bounding box center [674, 286] width 416 height 16
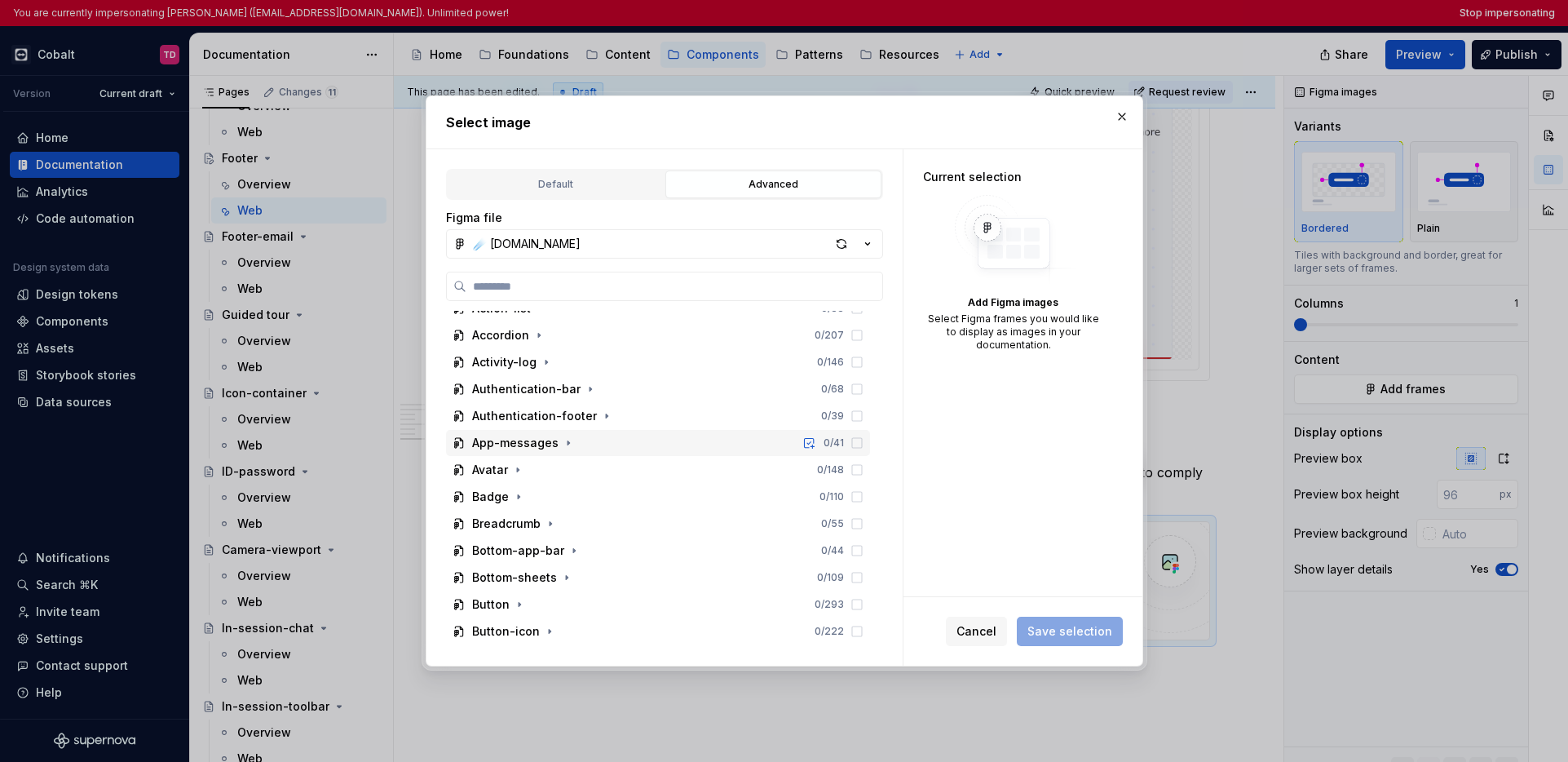
scroll to position [268, 0]
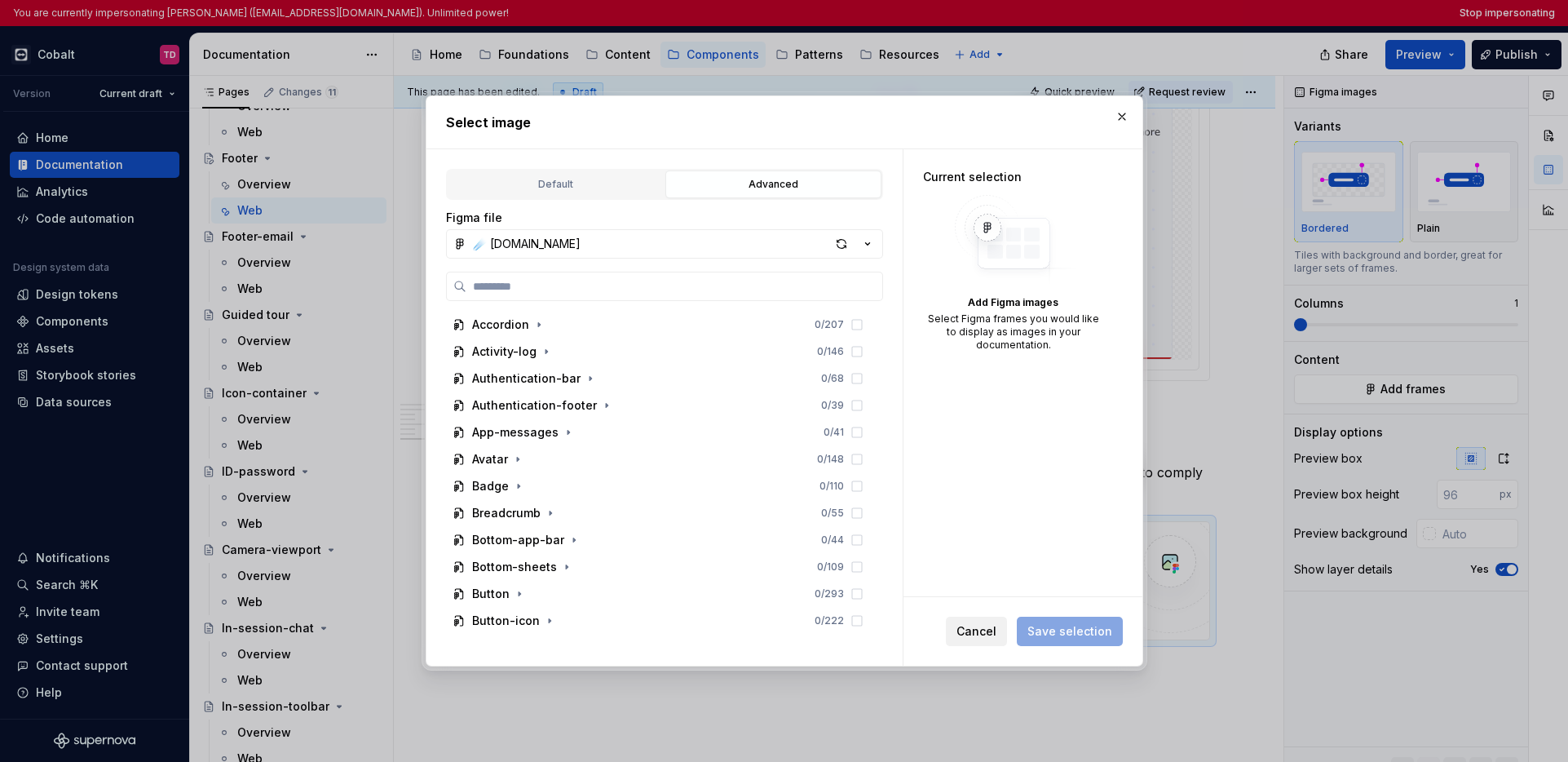
click at [975, 636] on span "Cancel" at bounding box center [976, 631] width 40 height 16
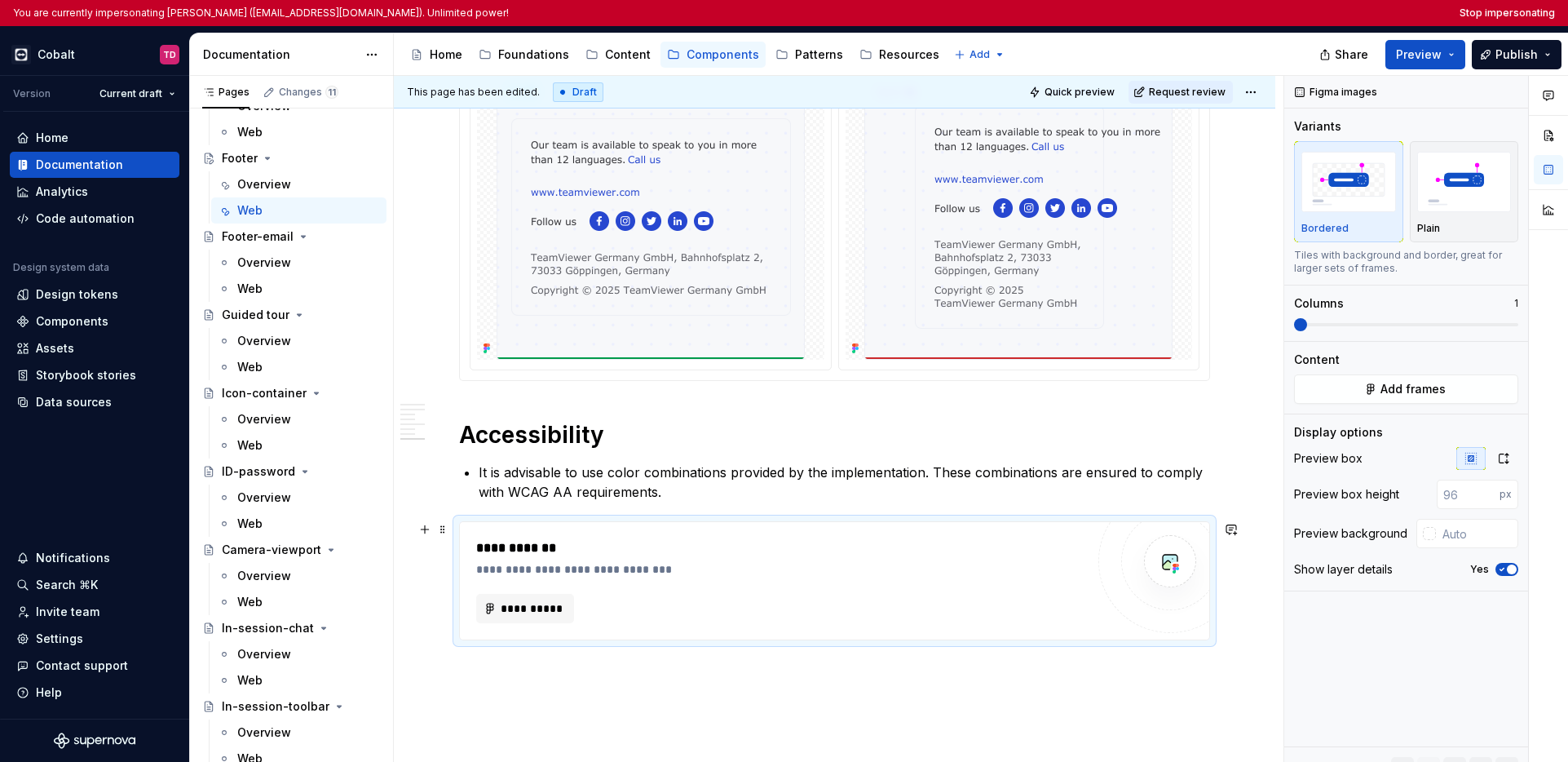
click at [830, 570] on div "**********" at bounding box center [780, 569] width 608 height 16
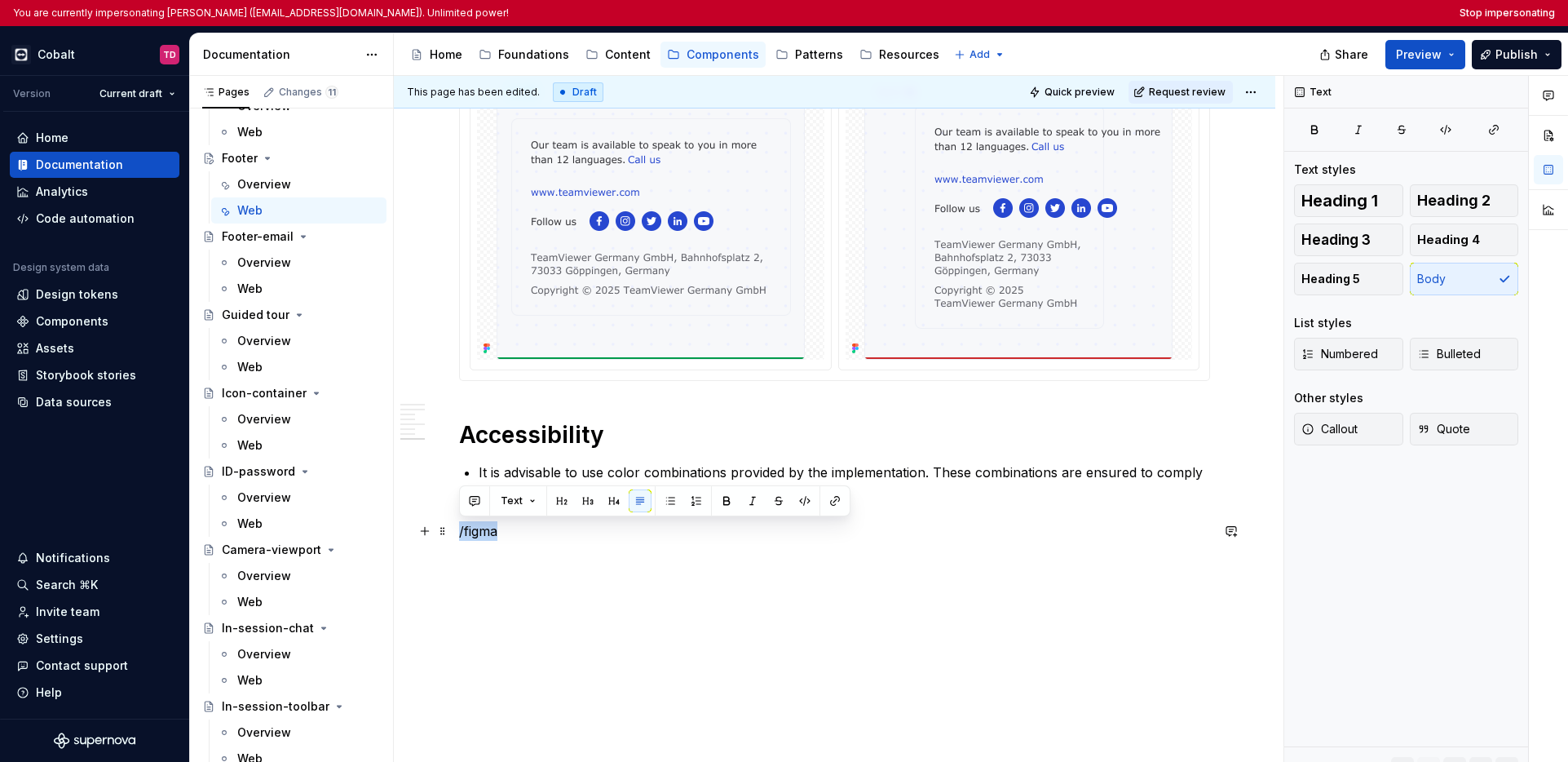
drag, startPoint x: 540, startPoint y: 539, endPoint x: 458, endPoint y: 530, distance: 82.5
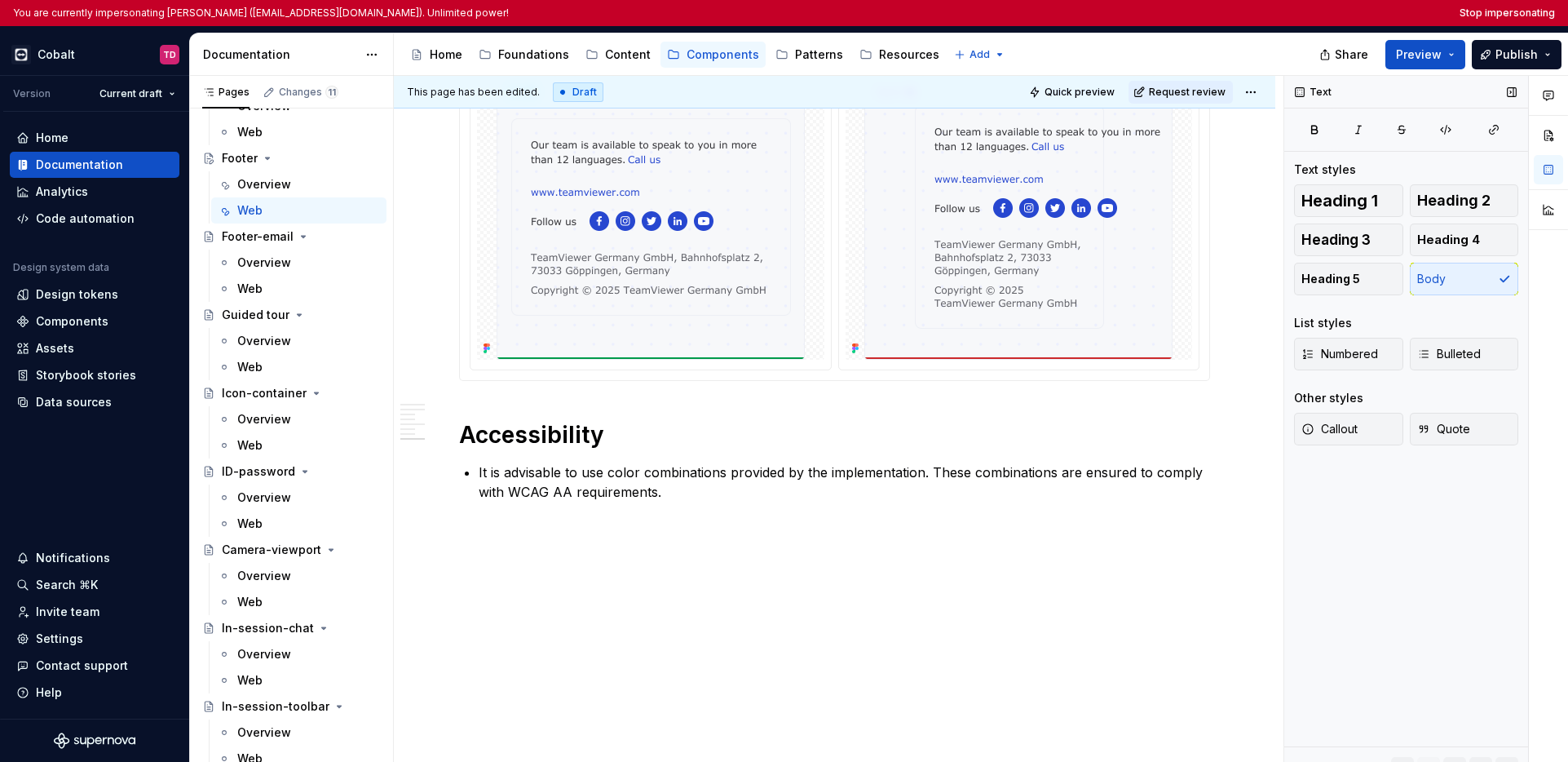
type textarea "*"
click at [1245, 10] on button "Stop impersonating" at bounding box center [1507, 12] width 95 height 13
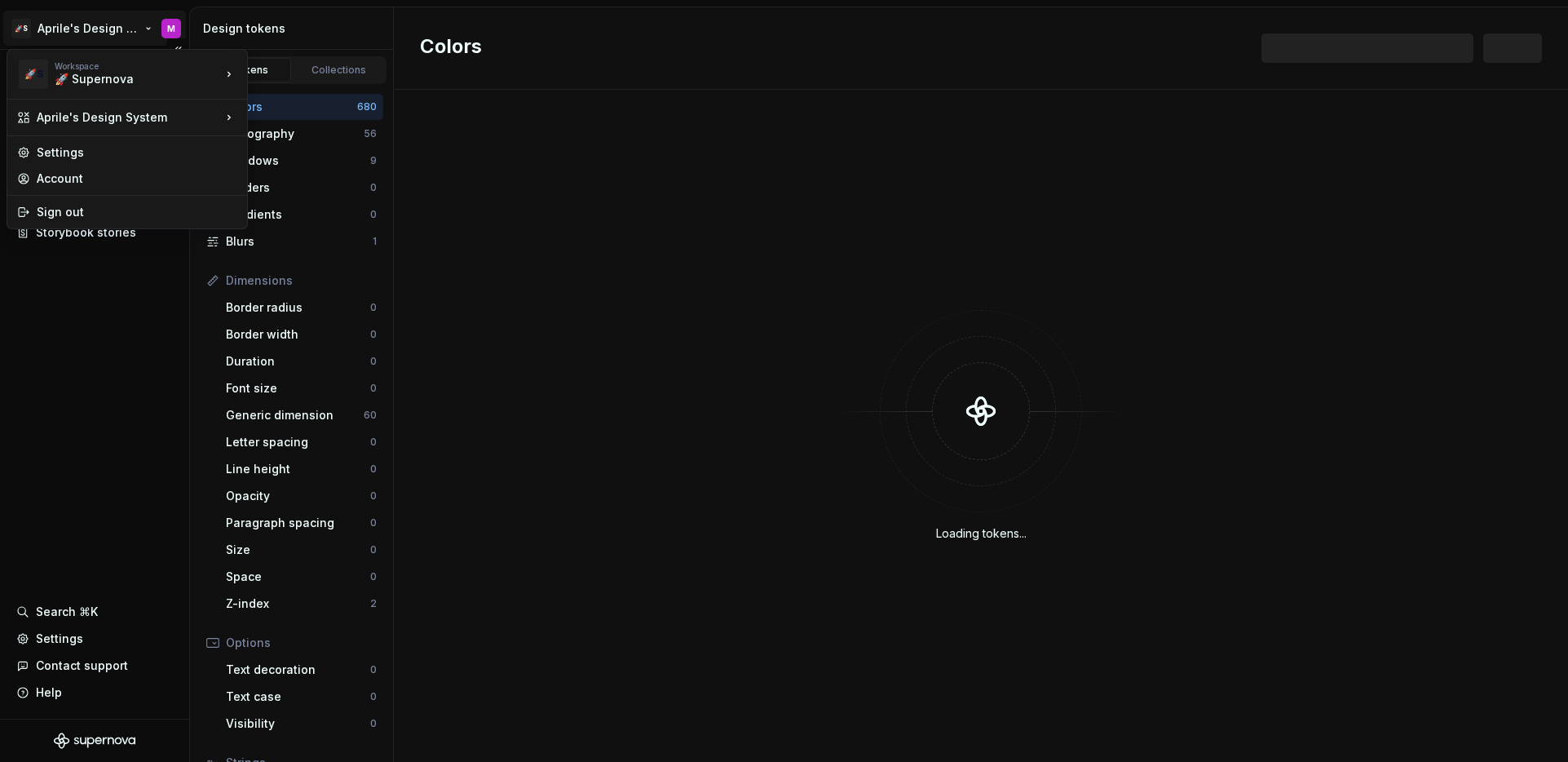
click at [93, 25] on html "🚀S Aprile's Design System M Documentation Design system data Design tokens Comp…" at bounding box center [784, 381] width 1568 height 762
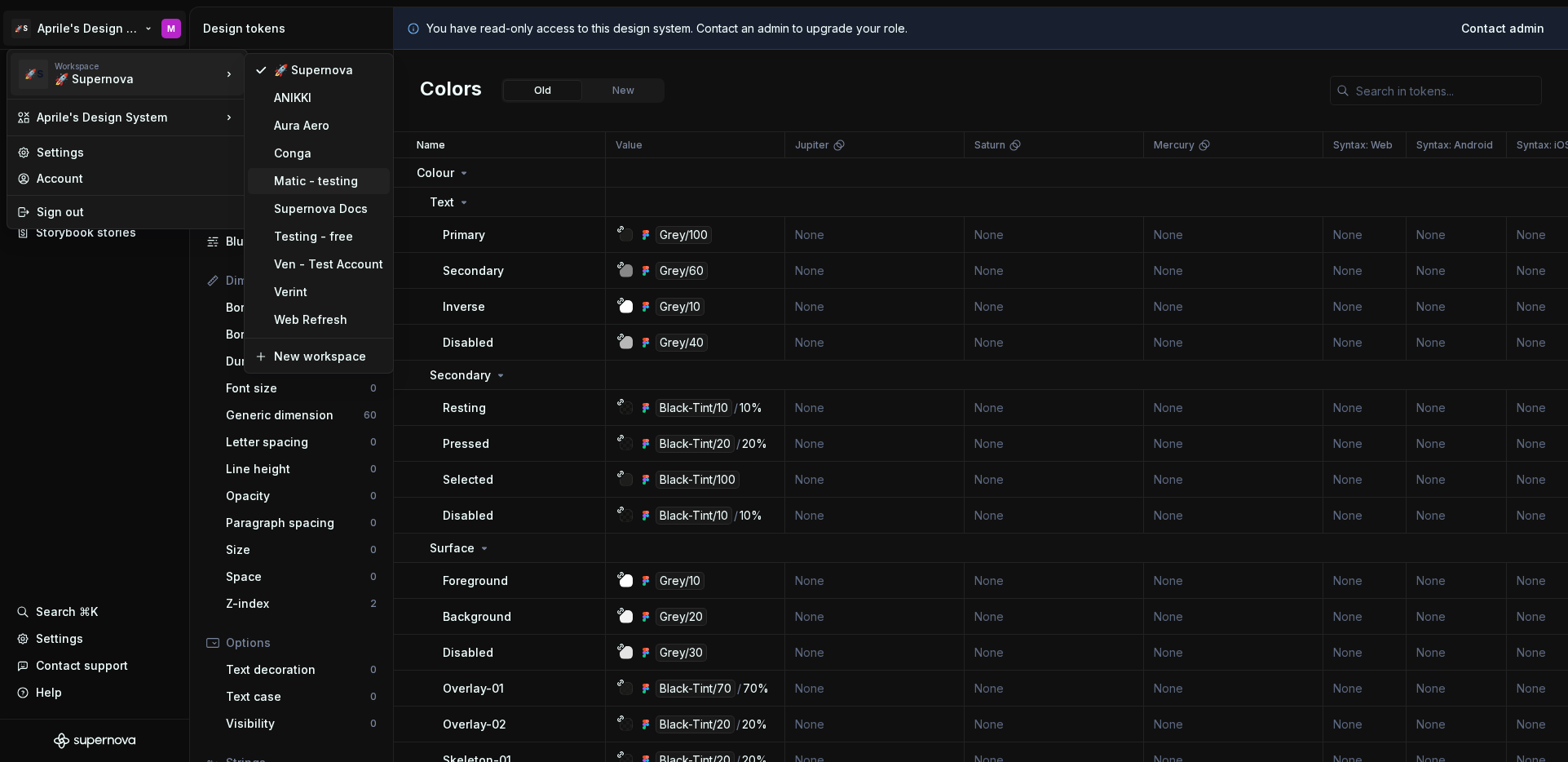
click at [315, 178] on div "Matic - testing" at bounding box center [329, 181] width 110 height 16
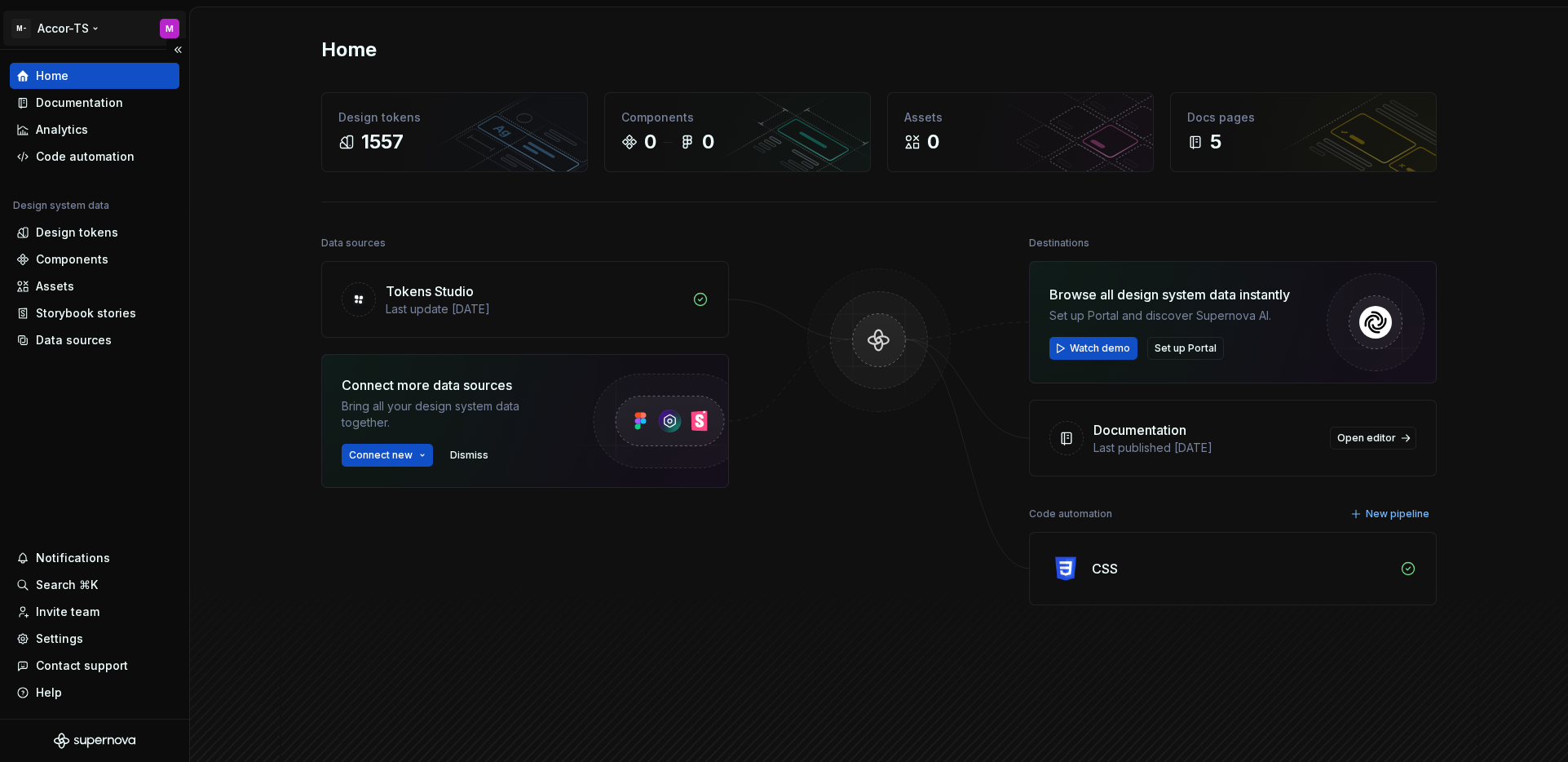
click at [73, 28] on html "M- Accor-TS M Home Documentation Analytics Code automation Design system data D…" at bounding box center [784, 381] width 1568 height 762
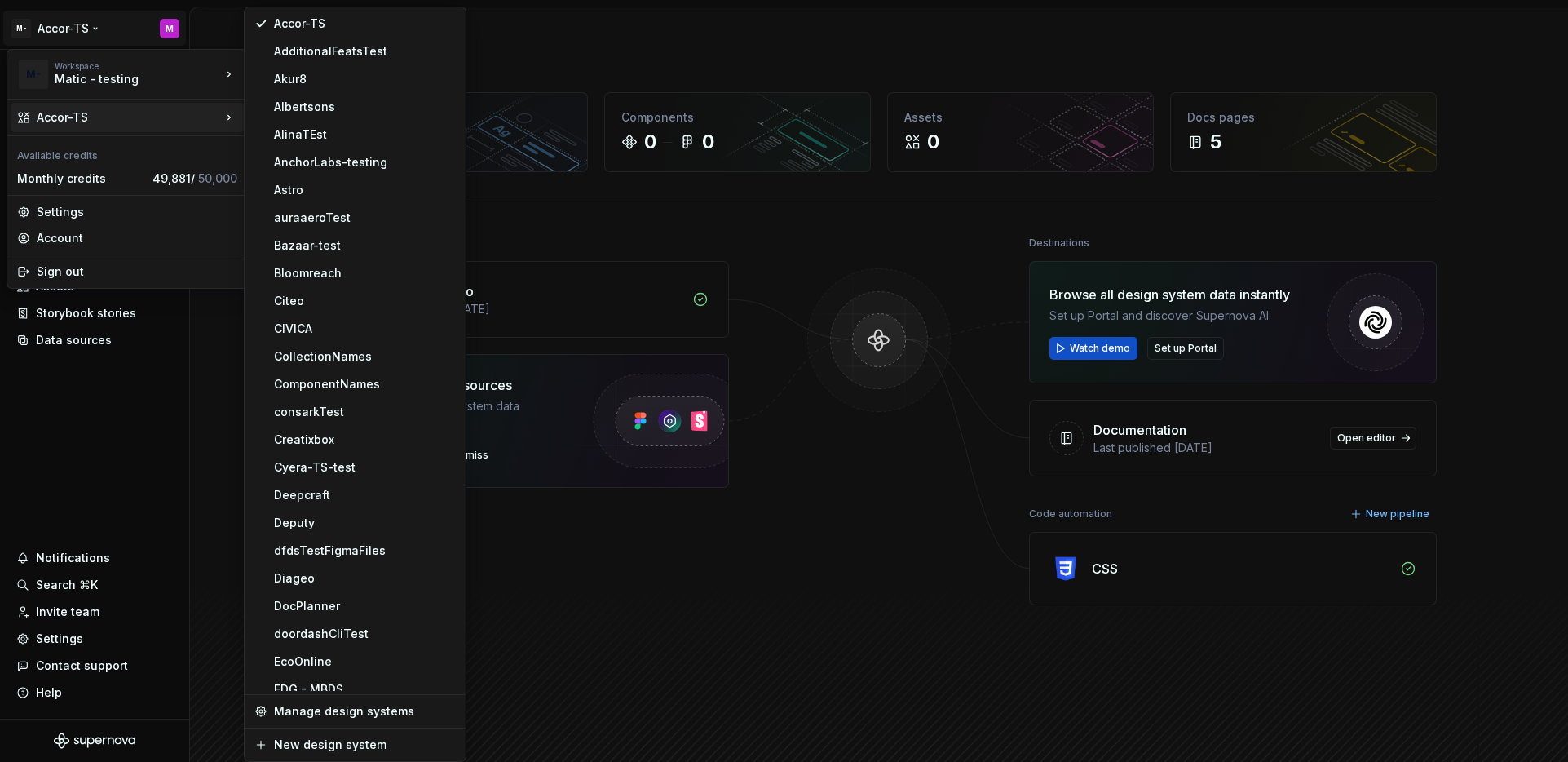
scroll to position [1622, 0]
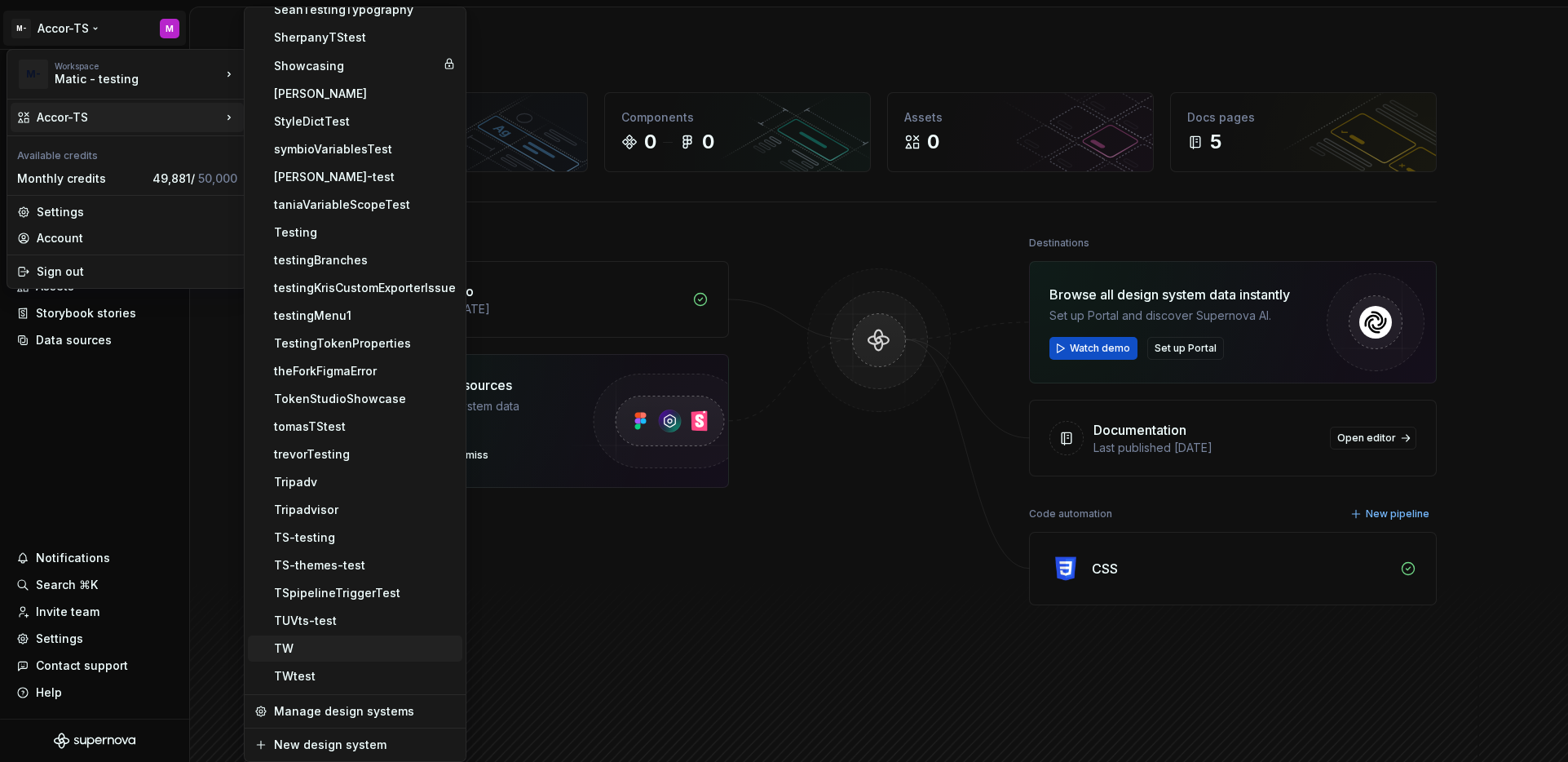
click at [336, 648] on div "TW" at bounding box center [365, 648] width 182 height 16
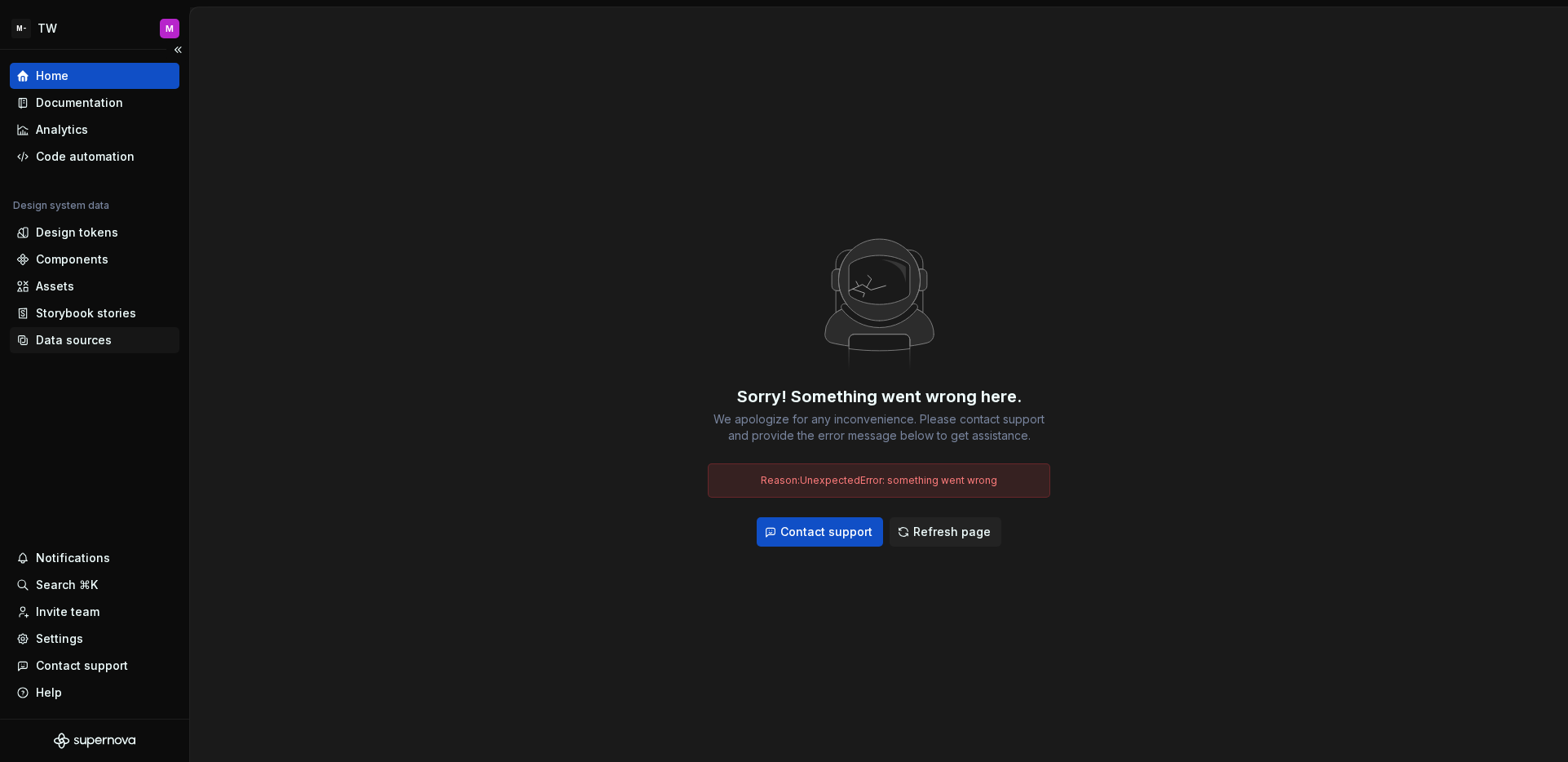
click at [74, 345] on div "Data sources" at bounding box center [73, 340] width 76 height 16
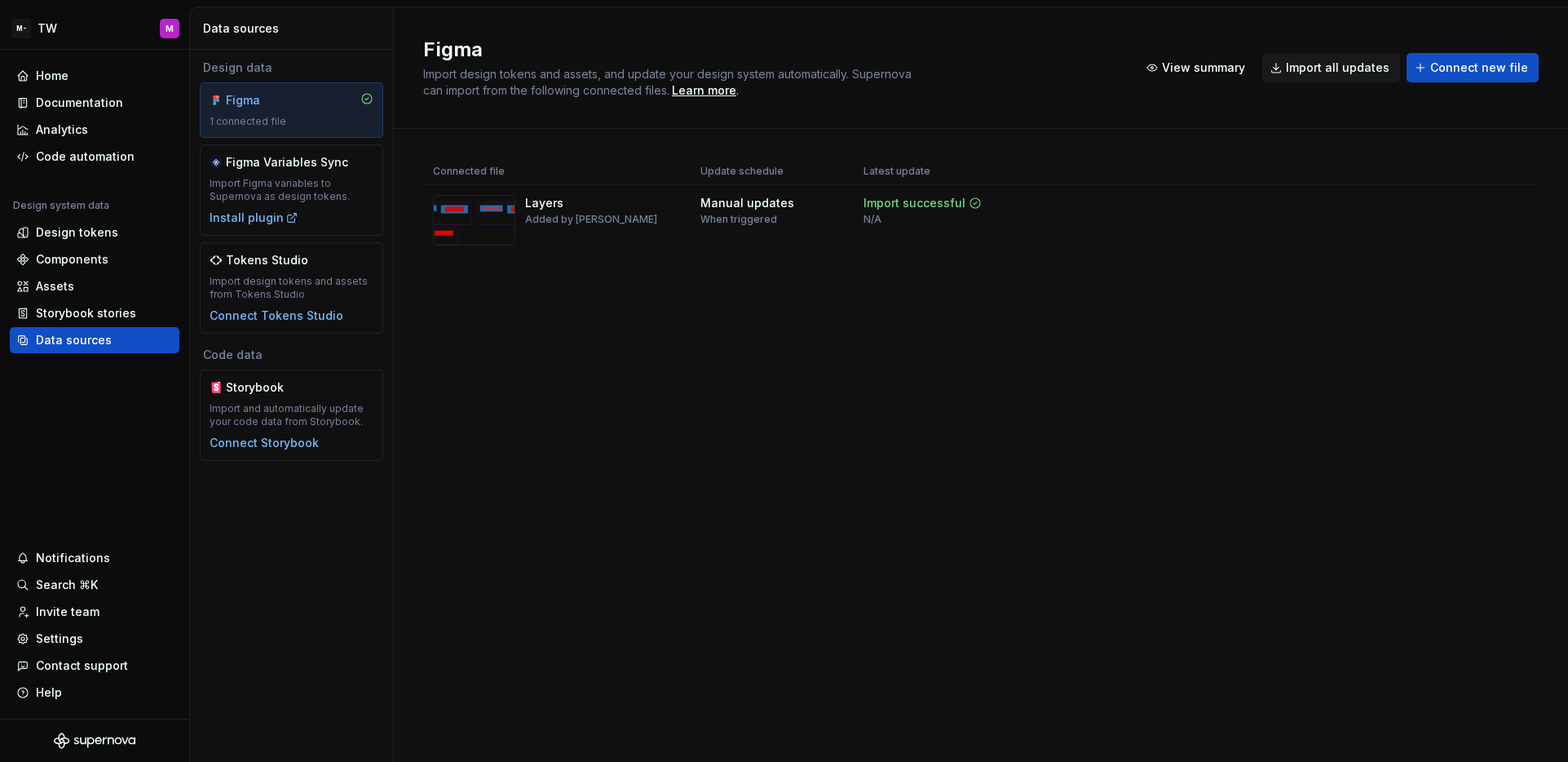
drag, startPoint x: 1144, startPoint y: 288, endPoint x: 1182, endPoint y: 272, distance: 41.2
click at [1145, 288] on div "Connected file Update schedule Latest update Layers Added by Matic Manual updat…" at bounding box center [980, 223] width 1116 height 189
click at [1440, 84] on div "Figma Import design tokens and assets, and update your design system automatica…" at bounding box center [980, 68] width 1116 height 62
click at [1448, 76] on button "Connect new file" at bounding box center [1473, 68] width 132 height 29
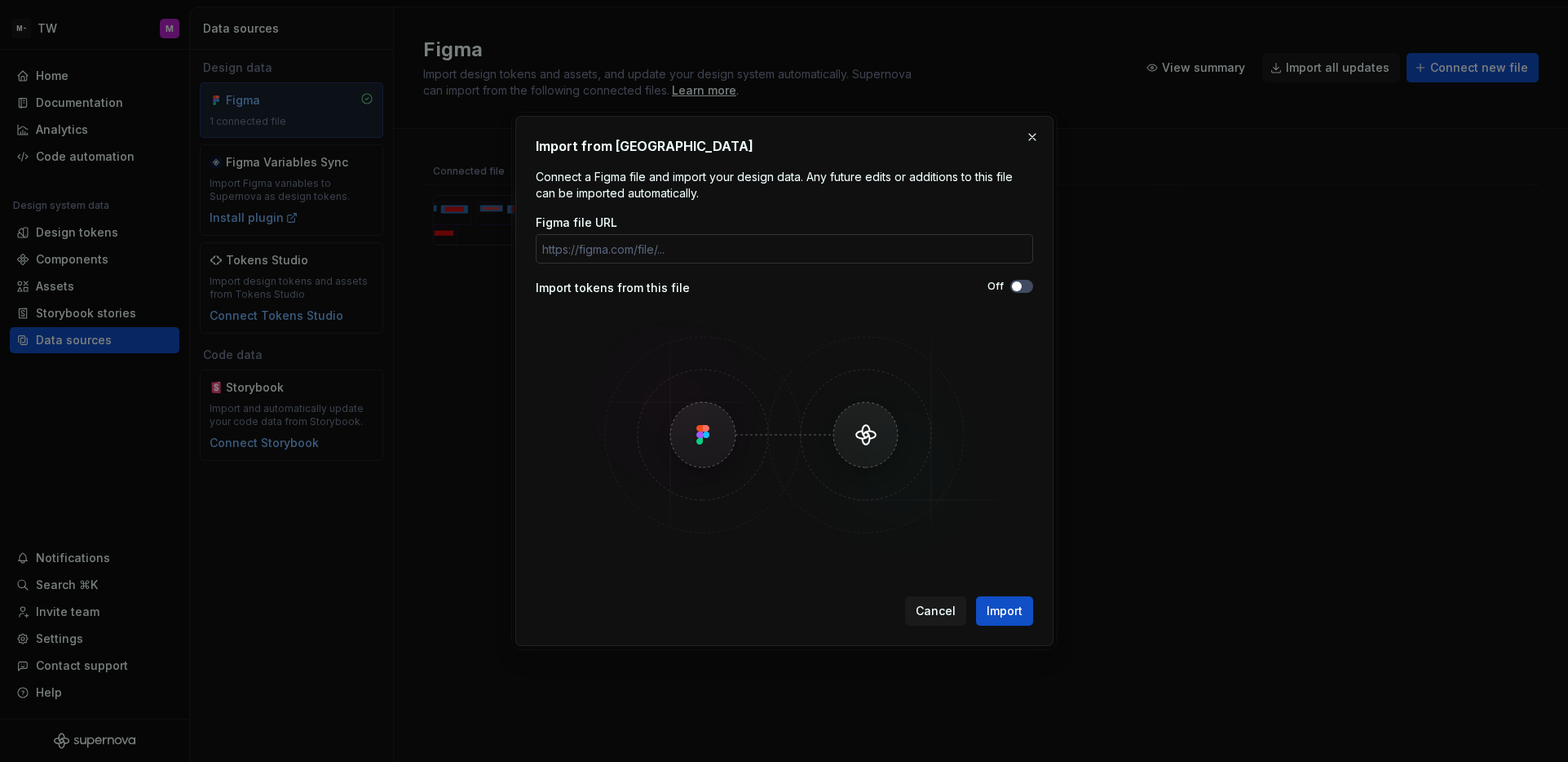
click at [873, 253] on input "Figma file URL" at bounding box center [784, 248] width 498 height 29
type input "https://www.figma.com/design/1fMPOXUmTXjeBntN88mvPF/TW-test?node-id=0-1&p=f&t=D…"
click at [1012, 603] on span "Import" at bounding box center [1004, 611] width 36 height 16
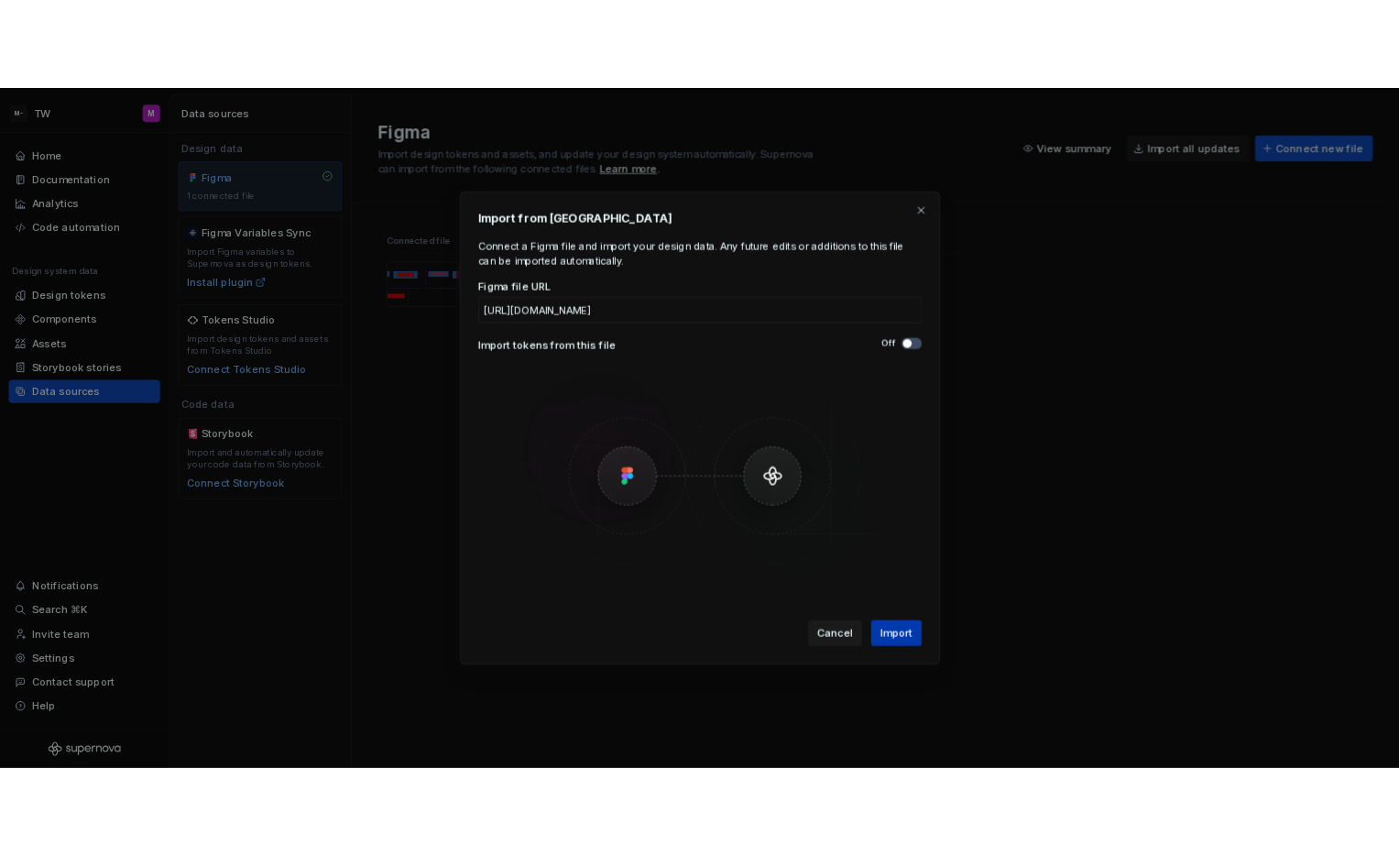
scroll to position [0, 0]
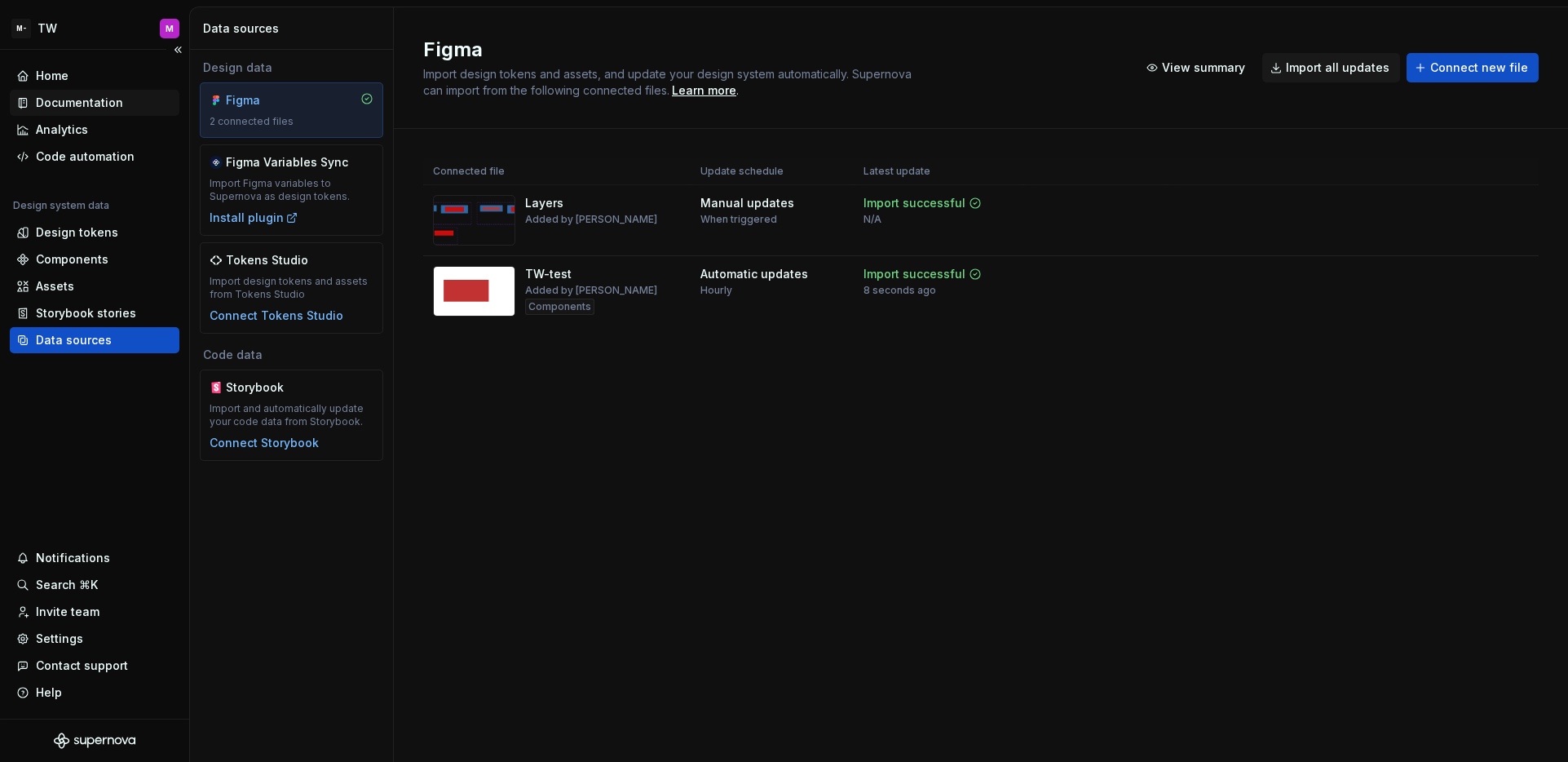
click at [91, 101] on div "Documentation" at bounding box center [79, 102] width 87 height 16
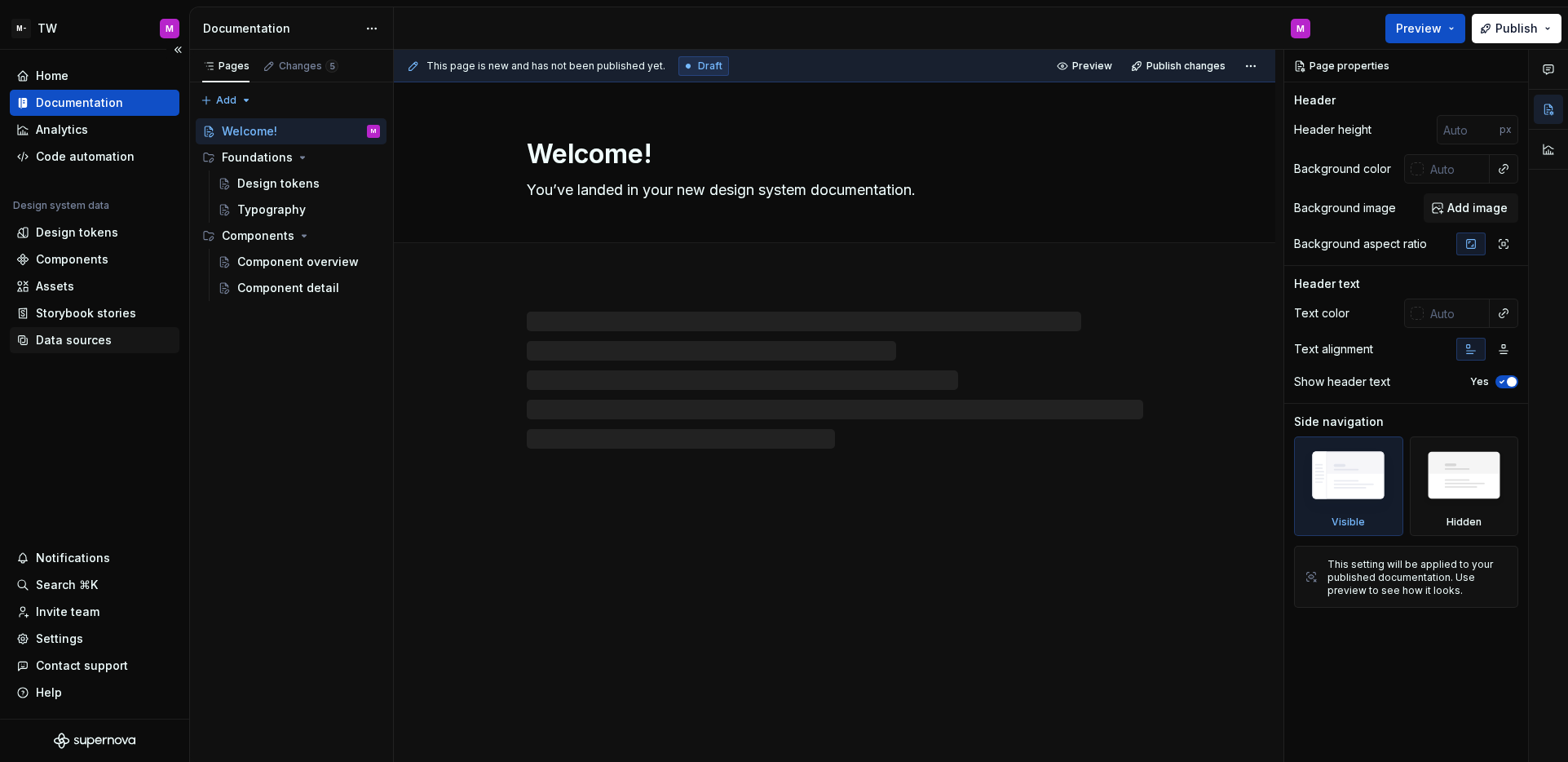
click at [76, 337] on div "Data sources" at bounding box center [73, 340] width 76 height 16
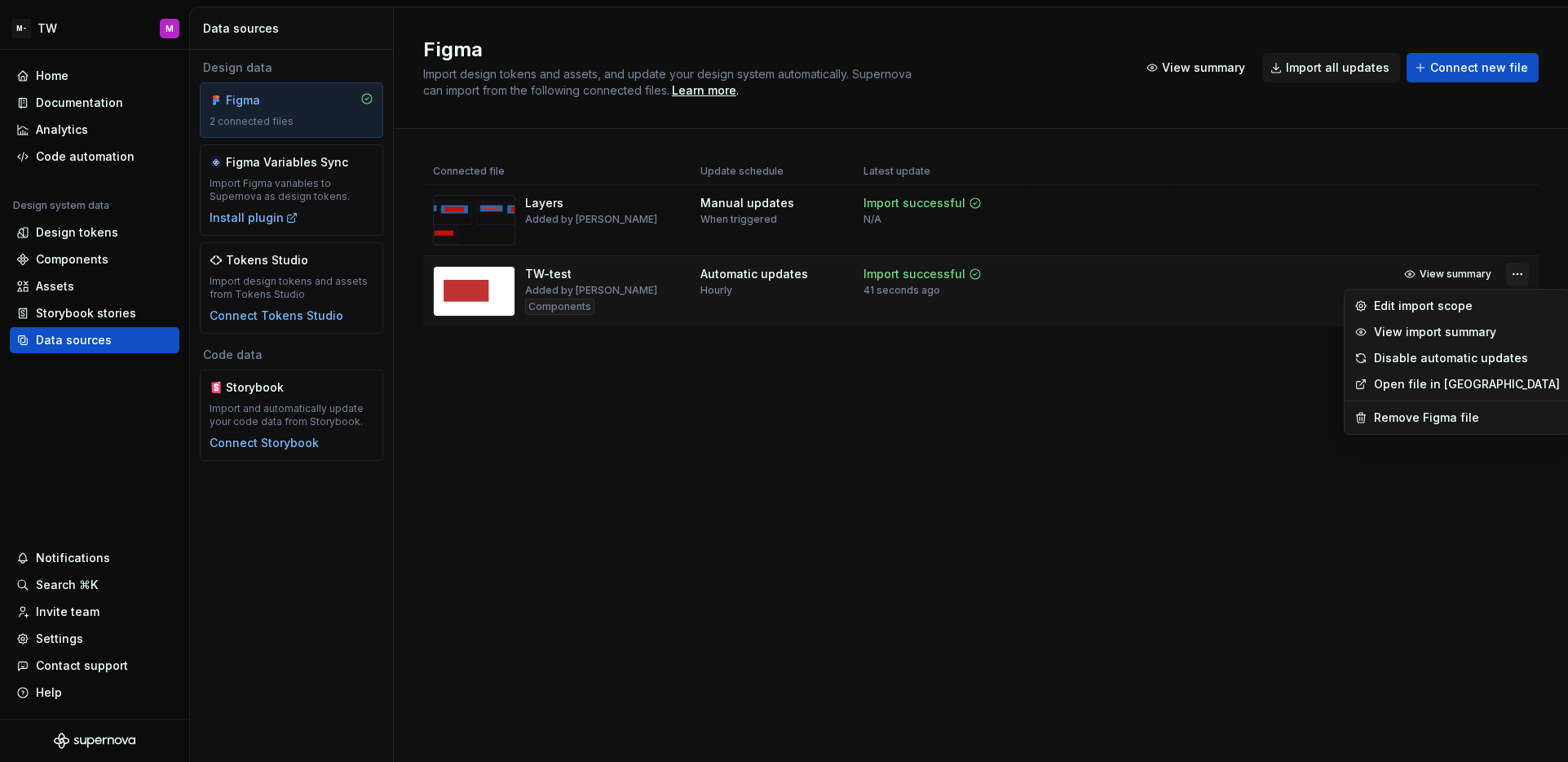
click at [1518, 276] on html "M- TW M Home Documentation Analytics Code automation Design system data Design …" at bounding box center [784, 381] width 1568 height 762
click at [1468, 300] on div "Edit import scope" at bounding box center [1466, 305] width 186 height 16
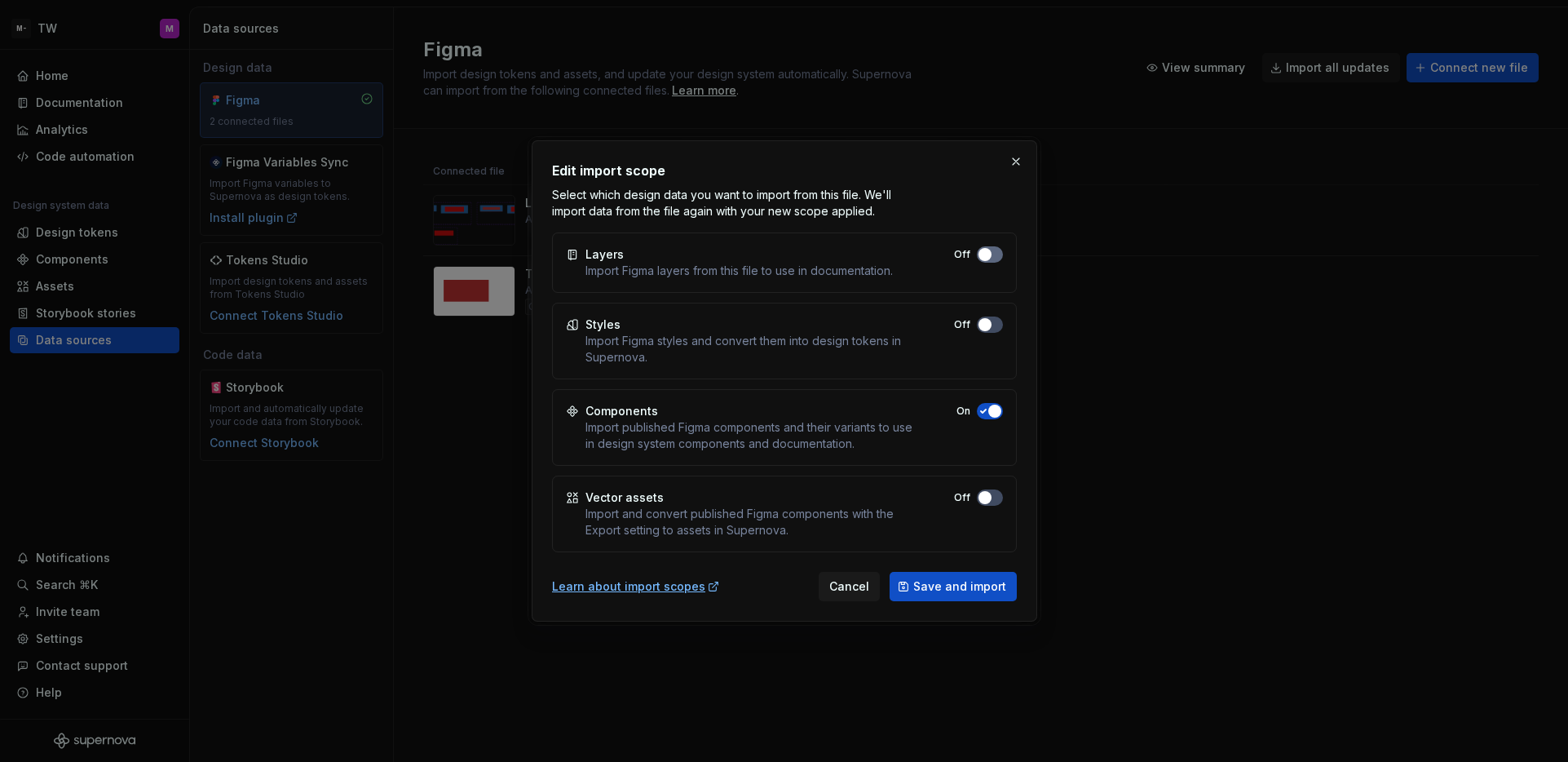
click at [982, 260] on span "button" at bounding box center [985, 254] width 13 height 13
click at [997, 415] on span "button" at bounding box center [995, 410] width 13 height 13
click at [979, 592] on span "Save and import" at bounding box center [960, 586] width 93 height 16
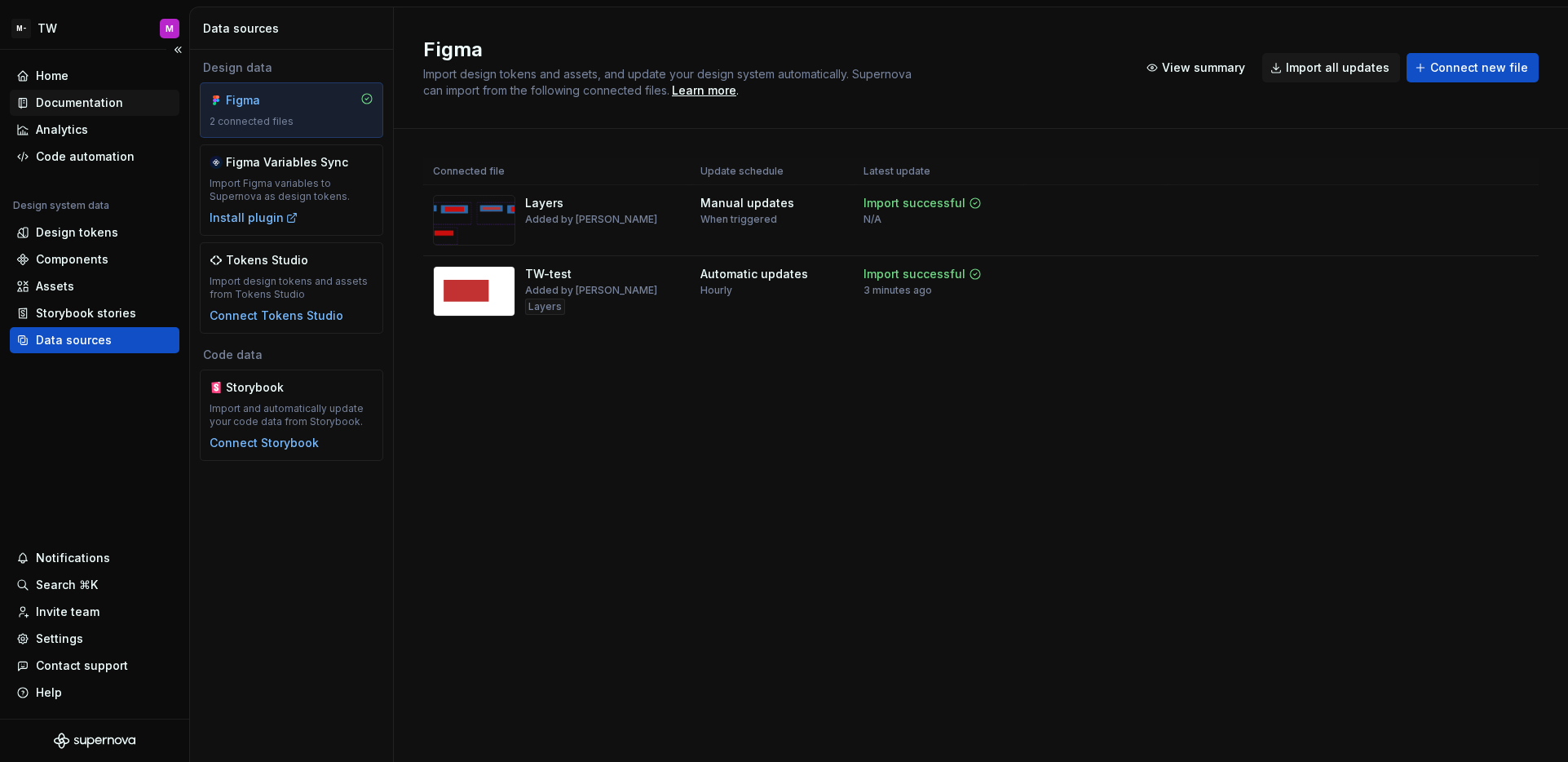
click at [93, 104] on div "Documentation" at bounding box center [79, 102] width 87 height 16
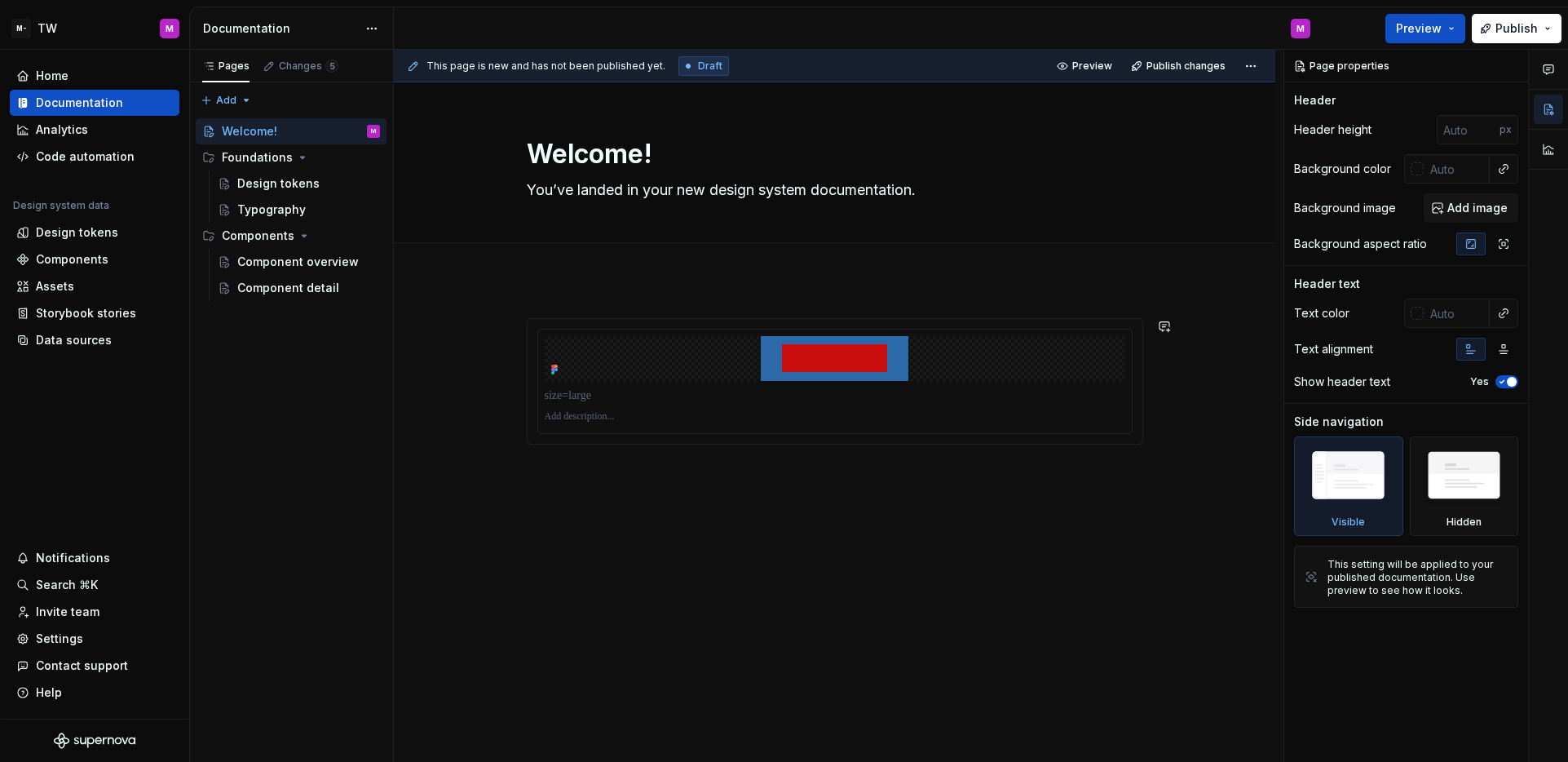
click at [650, 454] on div at bounding box center [835, 391] width 616 height 146
click at [735, 390] on p at bounding box center [835, 395] width 581 height 16
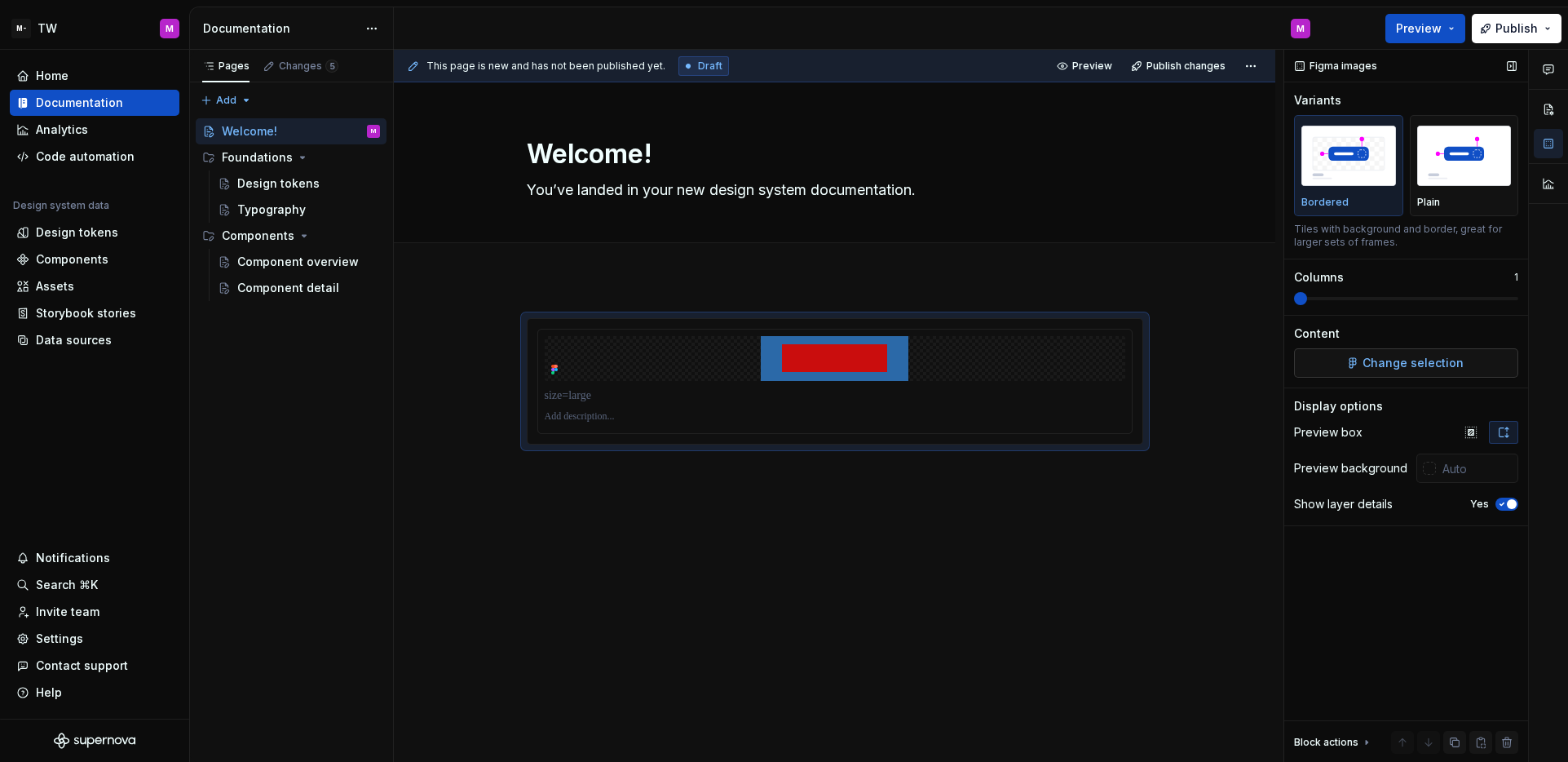
click at [1477, 351] on button "Change selection" at bounding box center [1407, 362] width 224 height 29
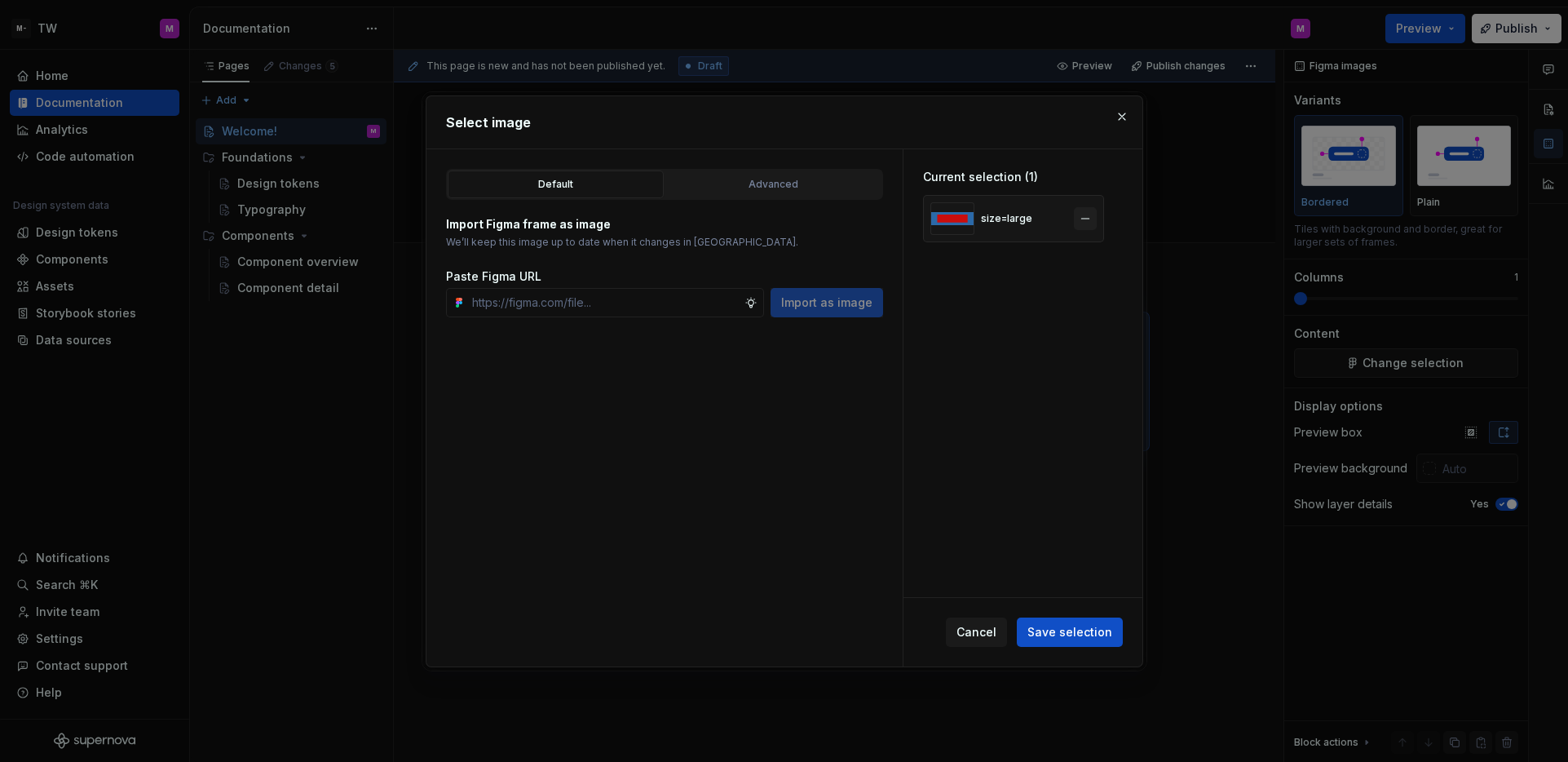
click at [1089, 220] on button "button" at bounding box center [1085, 219] width 23 height 23
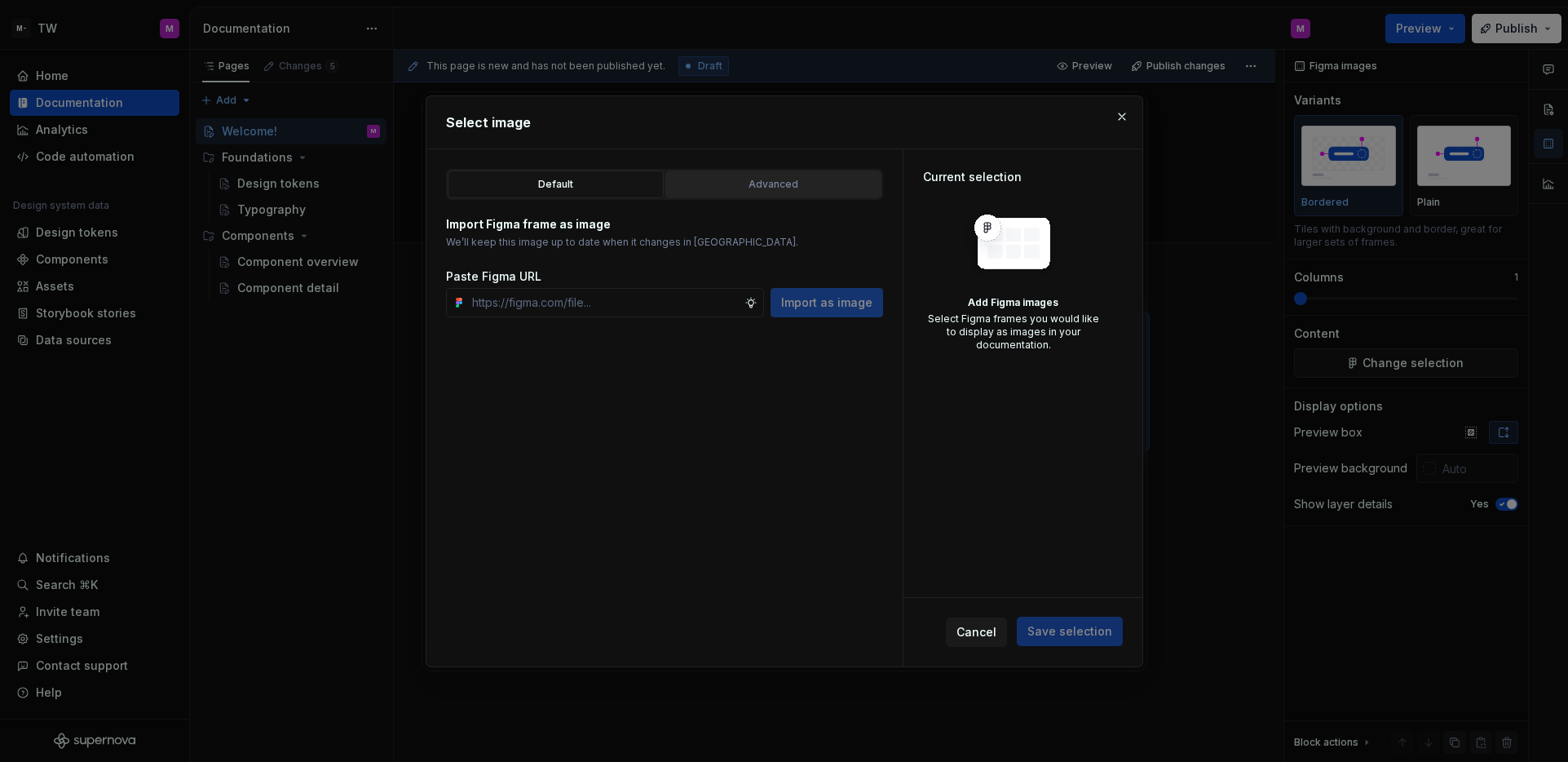
click at [723, 189] on div "Advanced" at bounding box center [774, 184] width 205 height 16
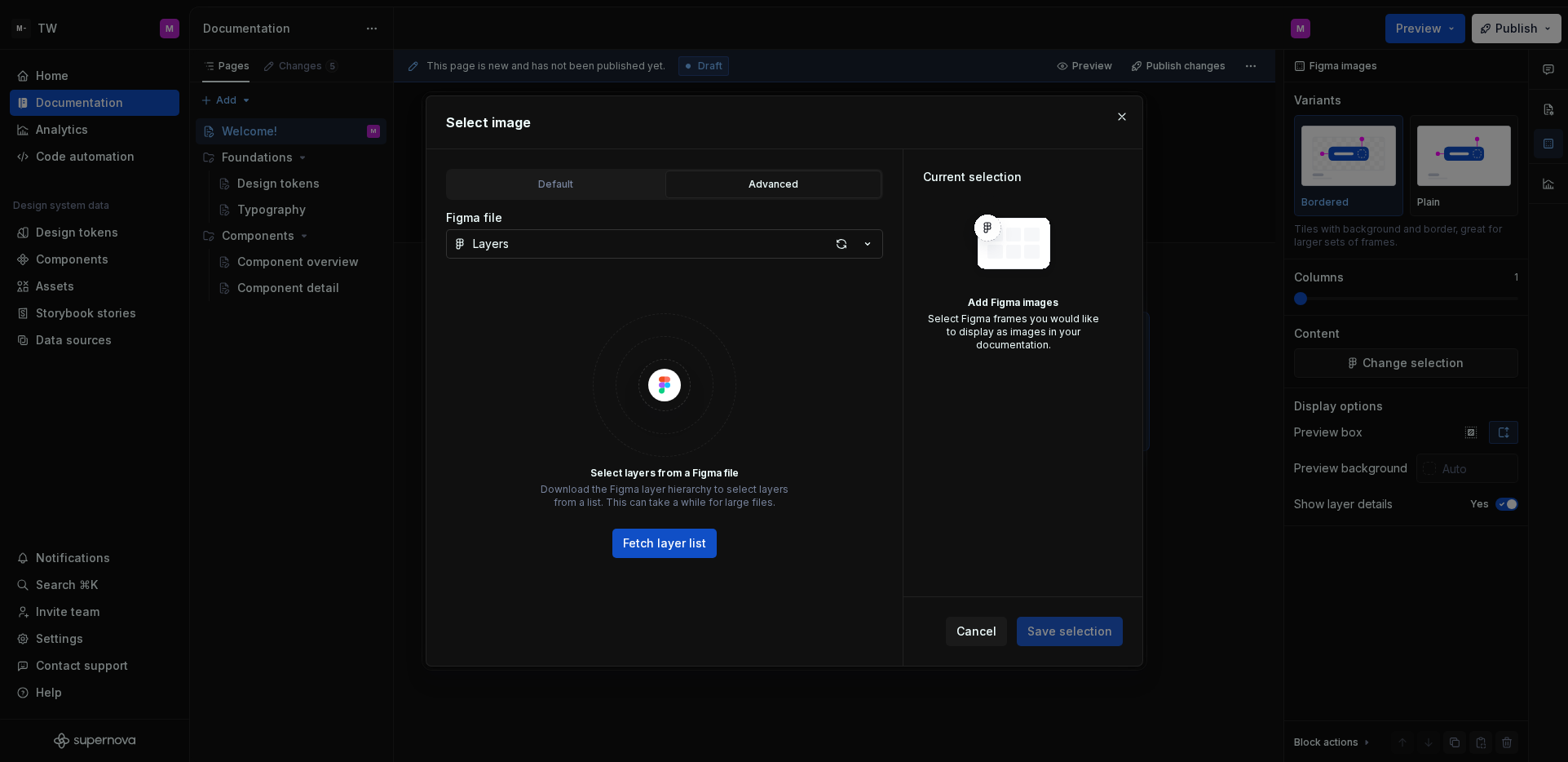
click at [867, 242] on icon "button" at bounding box center [867, 244] width 16 height 16
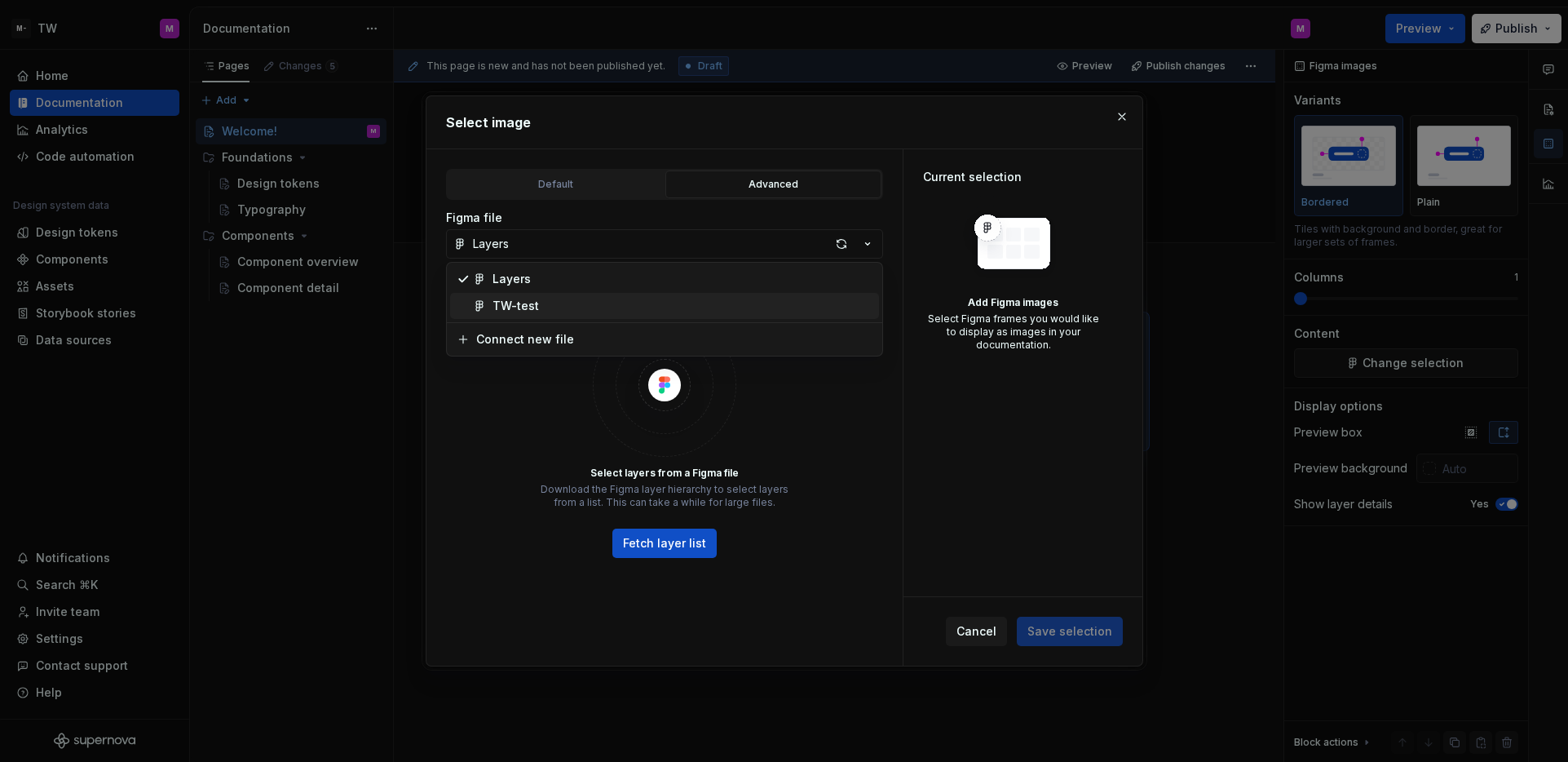
click at [606, 312] on div "TW-test" at bounding box center [682, 305] width 380 height 16
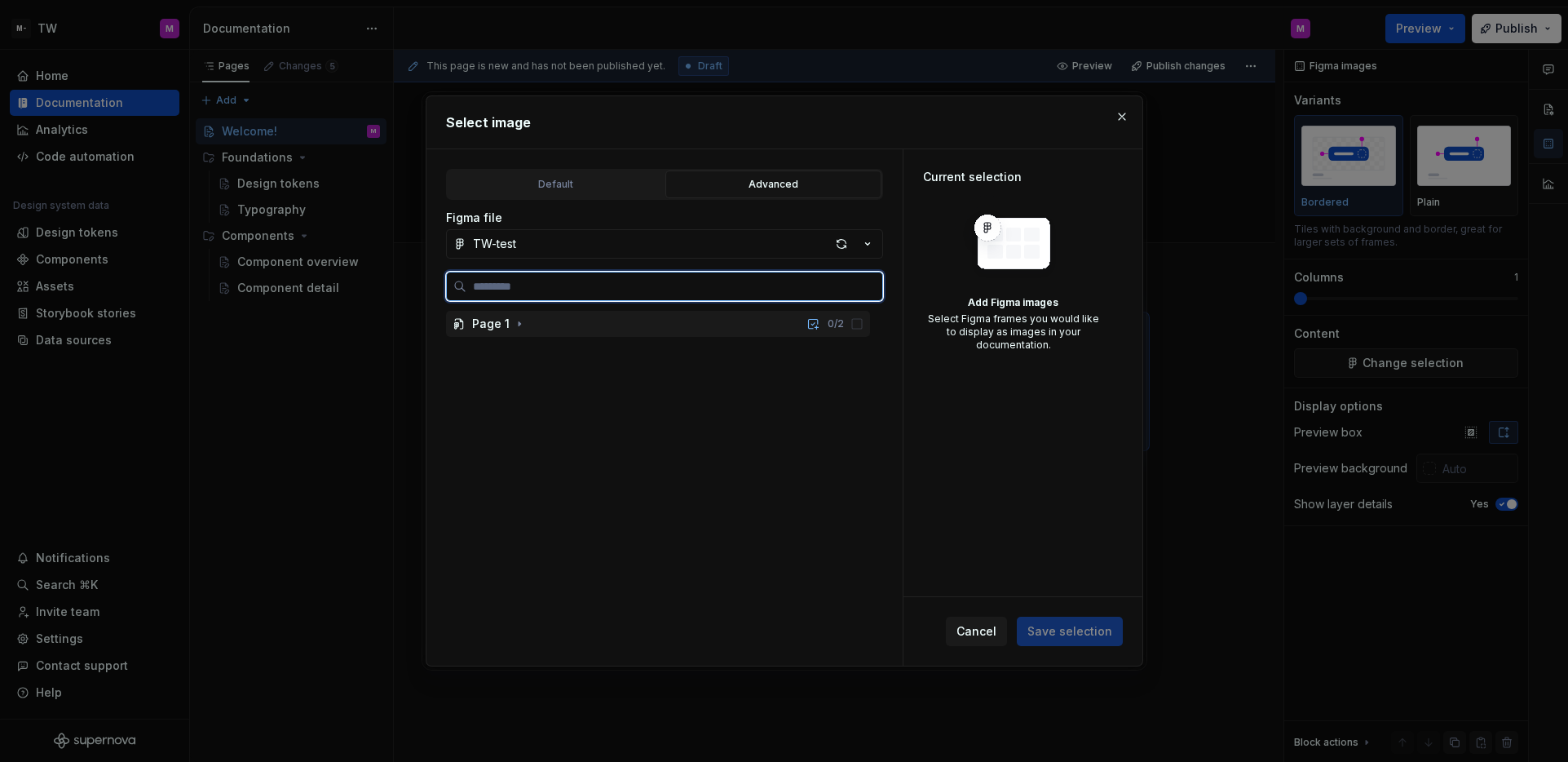
click at [558, 336] on div "Page 1 0 / 2" at bounding box center [658, 324] width 424 height 27
click at [532, 353] on span at bounding box center [540, 351] width 16 height 16
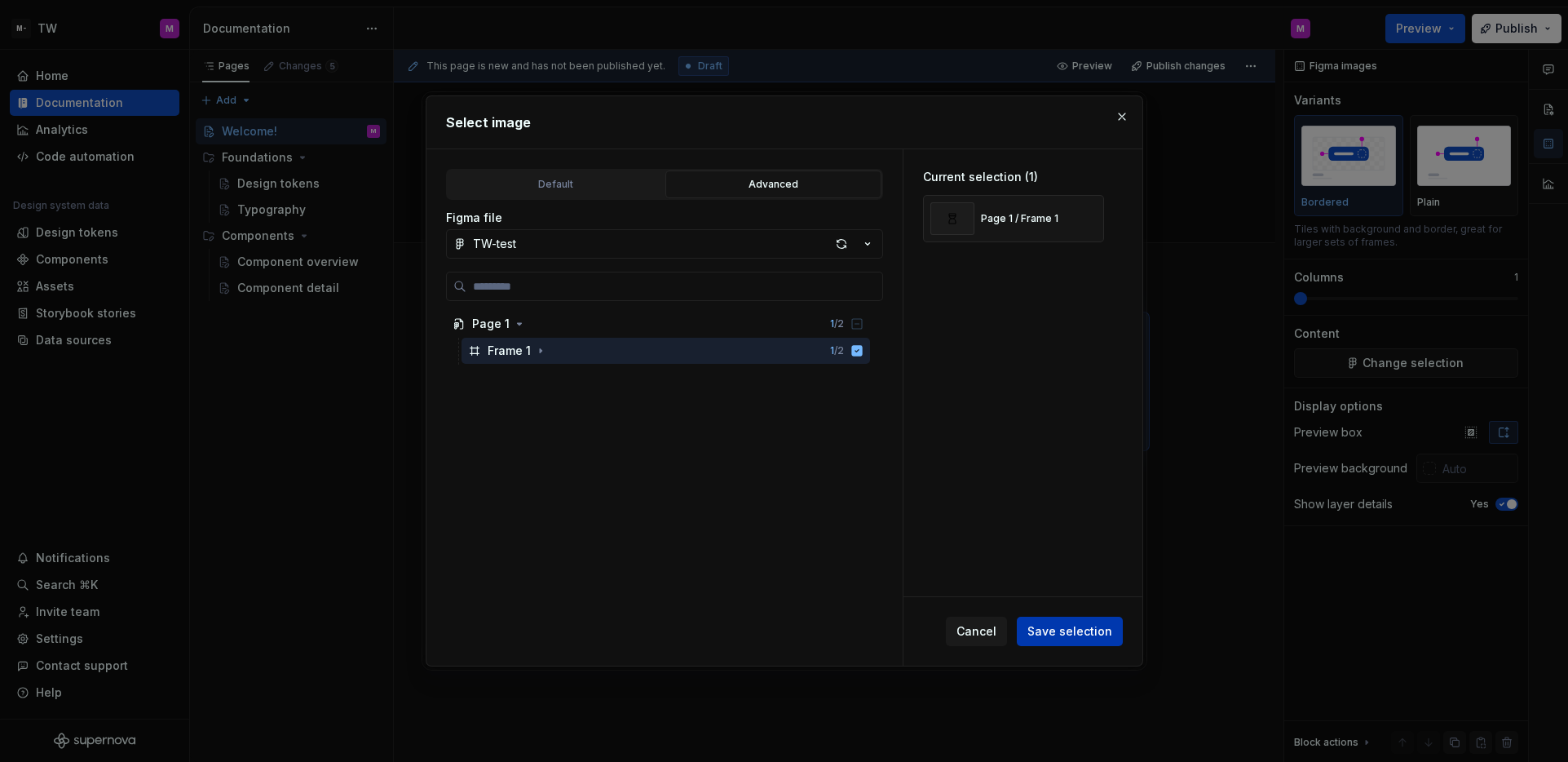
click at [1057, 624] on span "Save selection" at bounding box center [1069, 631] width 85 height 16
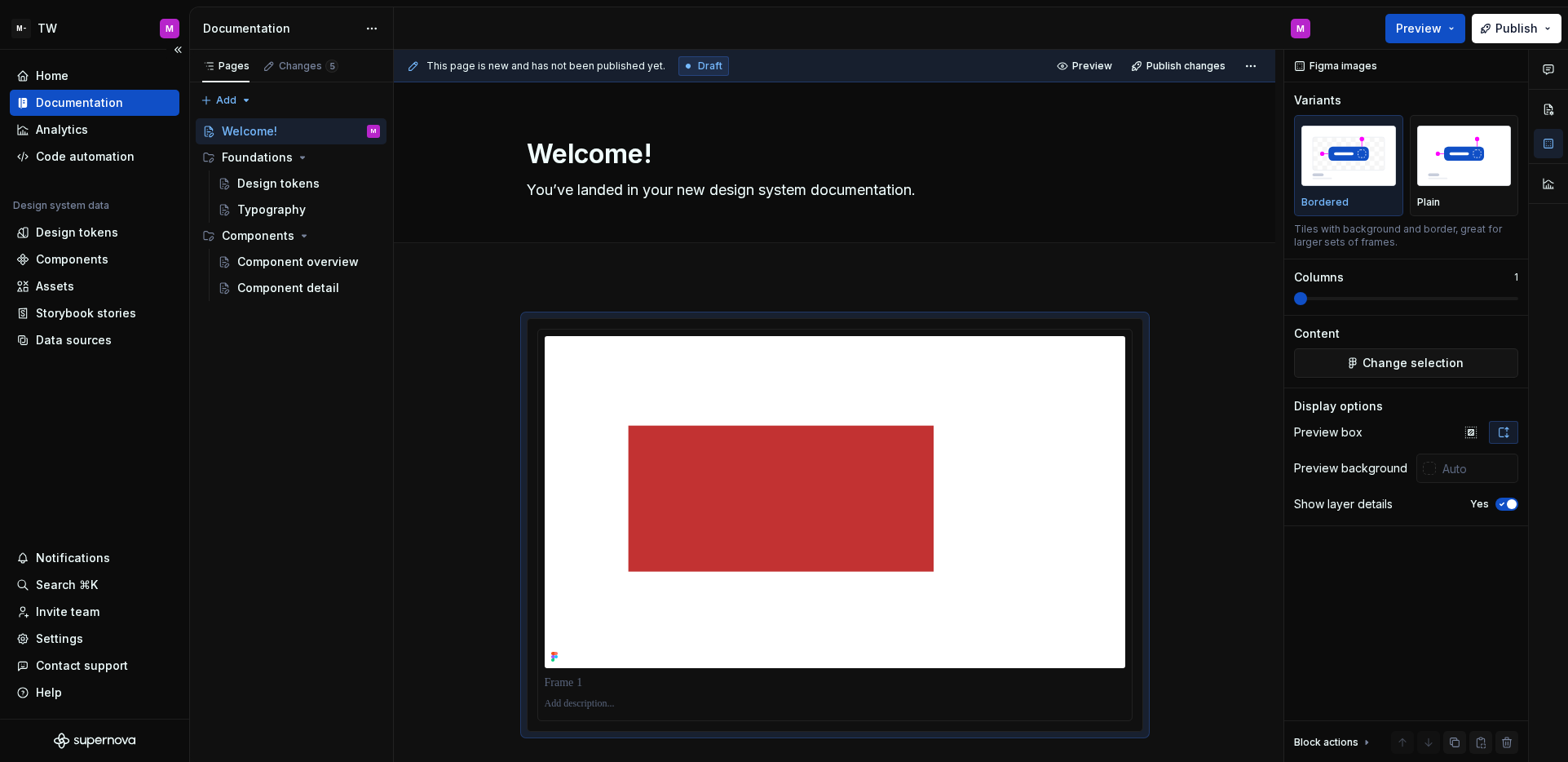
click at [112, 396] on div "Home Documentation Analytics Code automation Design system data Design tokens C…" at bounding box center [94, 384] width 190 height 669
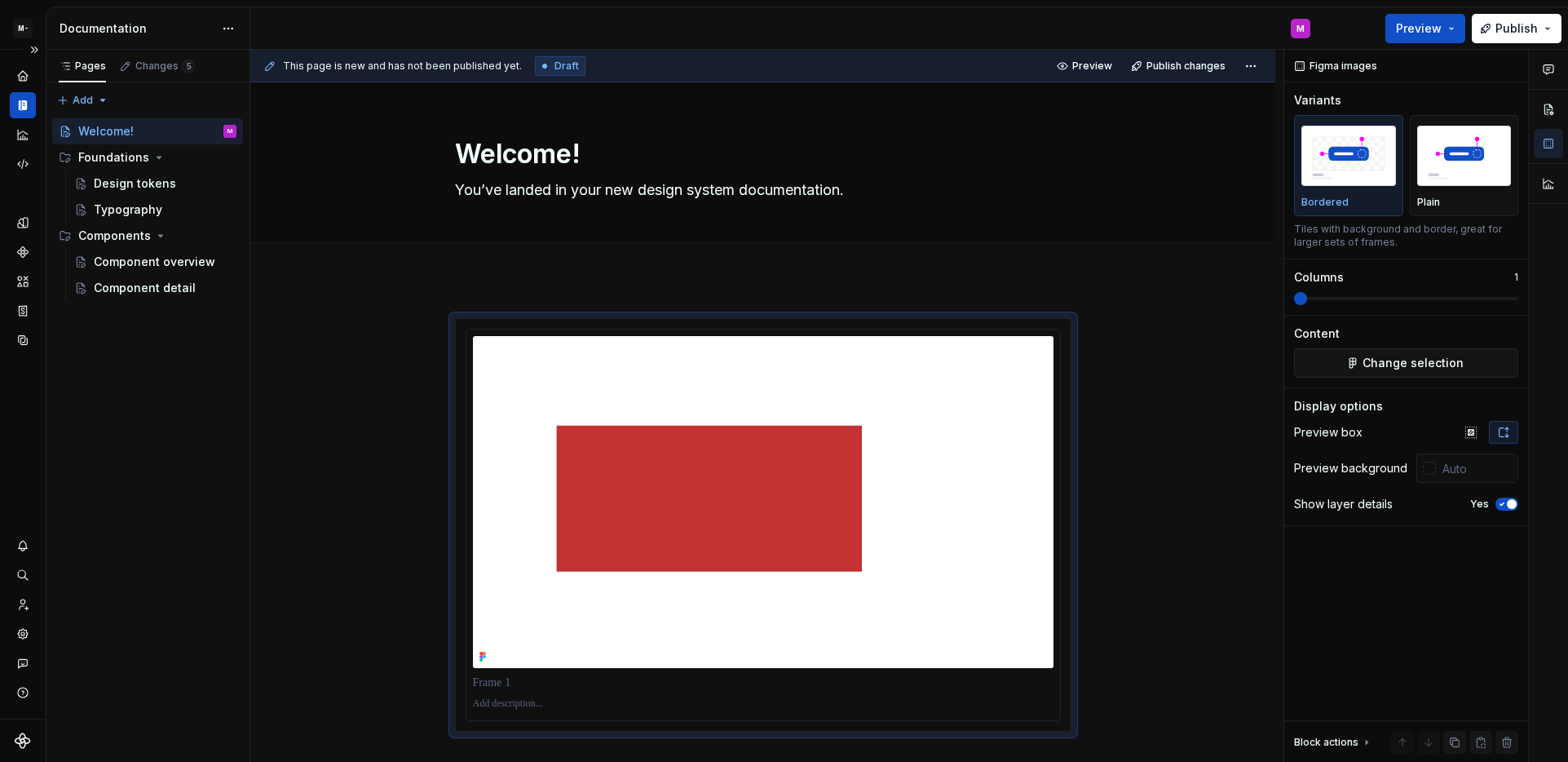
type textarea "*"
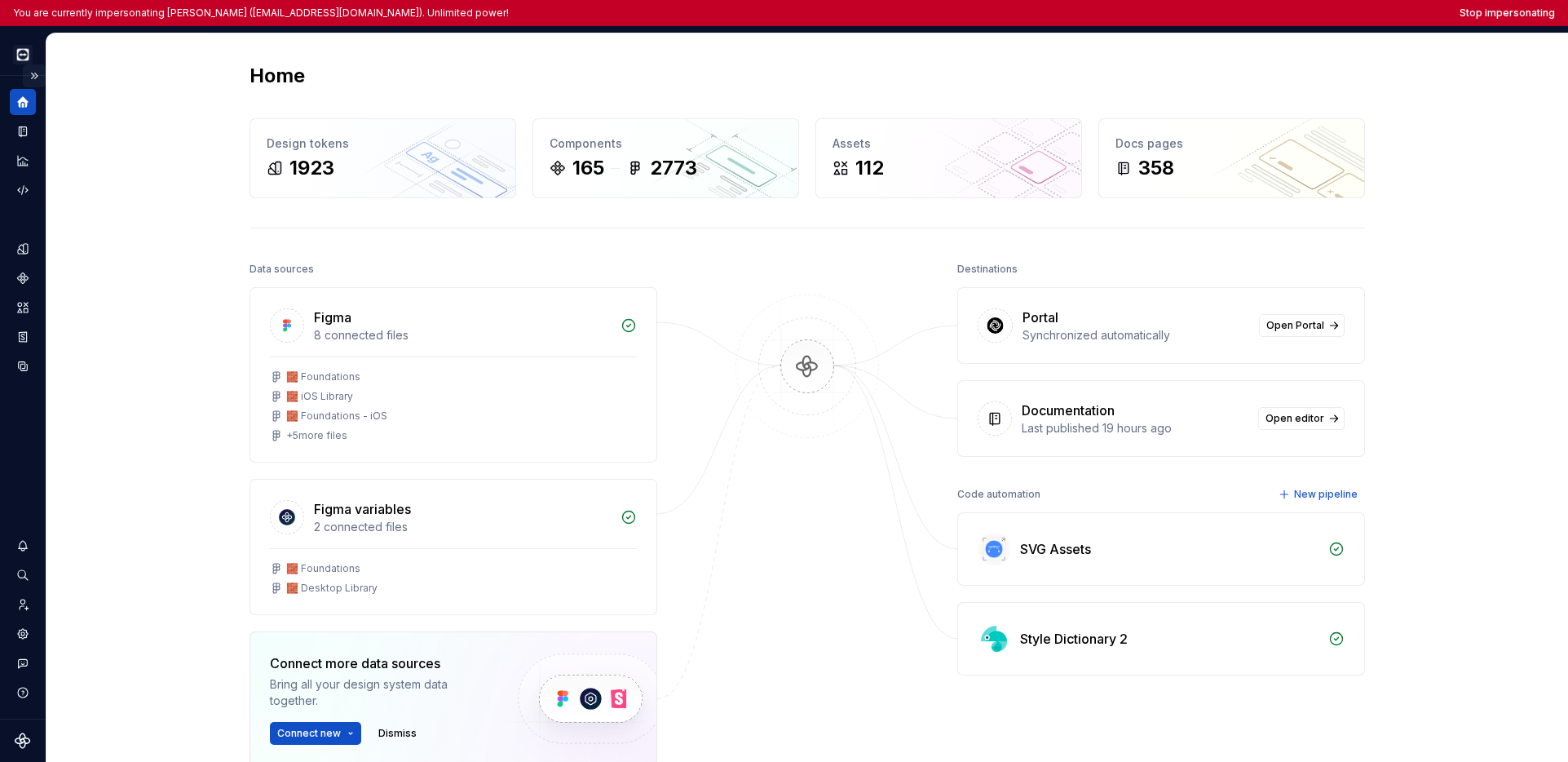
click at [41, 78] on button "Expand sidebar" at bounding box center [35, 76] width 23 height 23
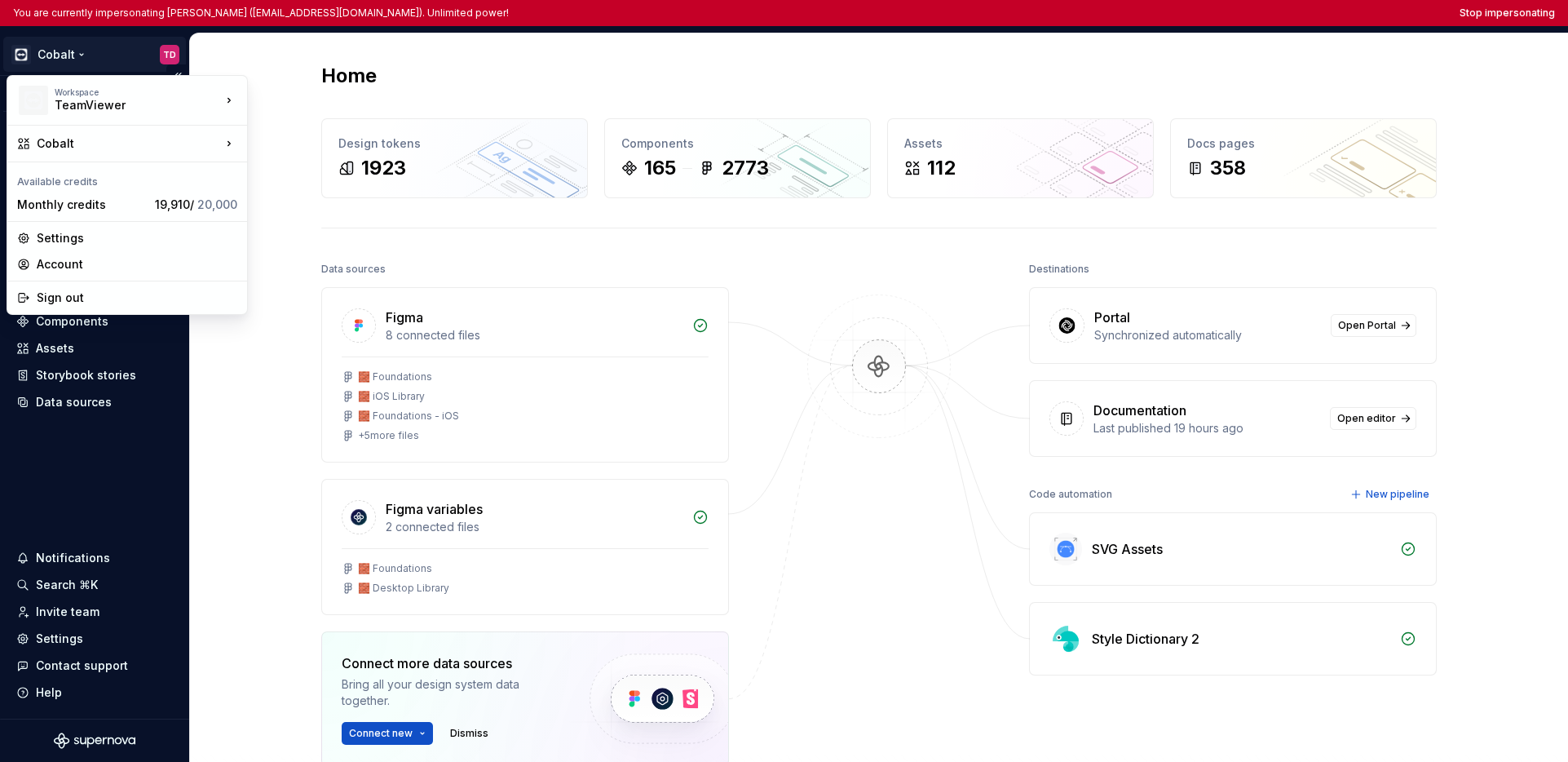
click at [53, 61] on html "You are currently impersonating Tiago Diniz (tiago.diniz@teamviewer.com). Unlim…" at bounding box center [784, 381] width 1568 height 762
click at [85, 451] on html "You are currently impersonating Tiago Diniz (tiago.diniz@teamviewer.com). Unlim…" at bounding box center [784, 381] width 1568 height 762
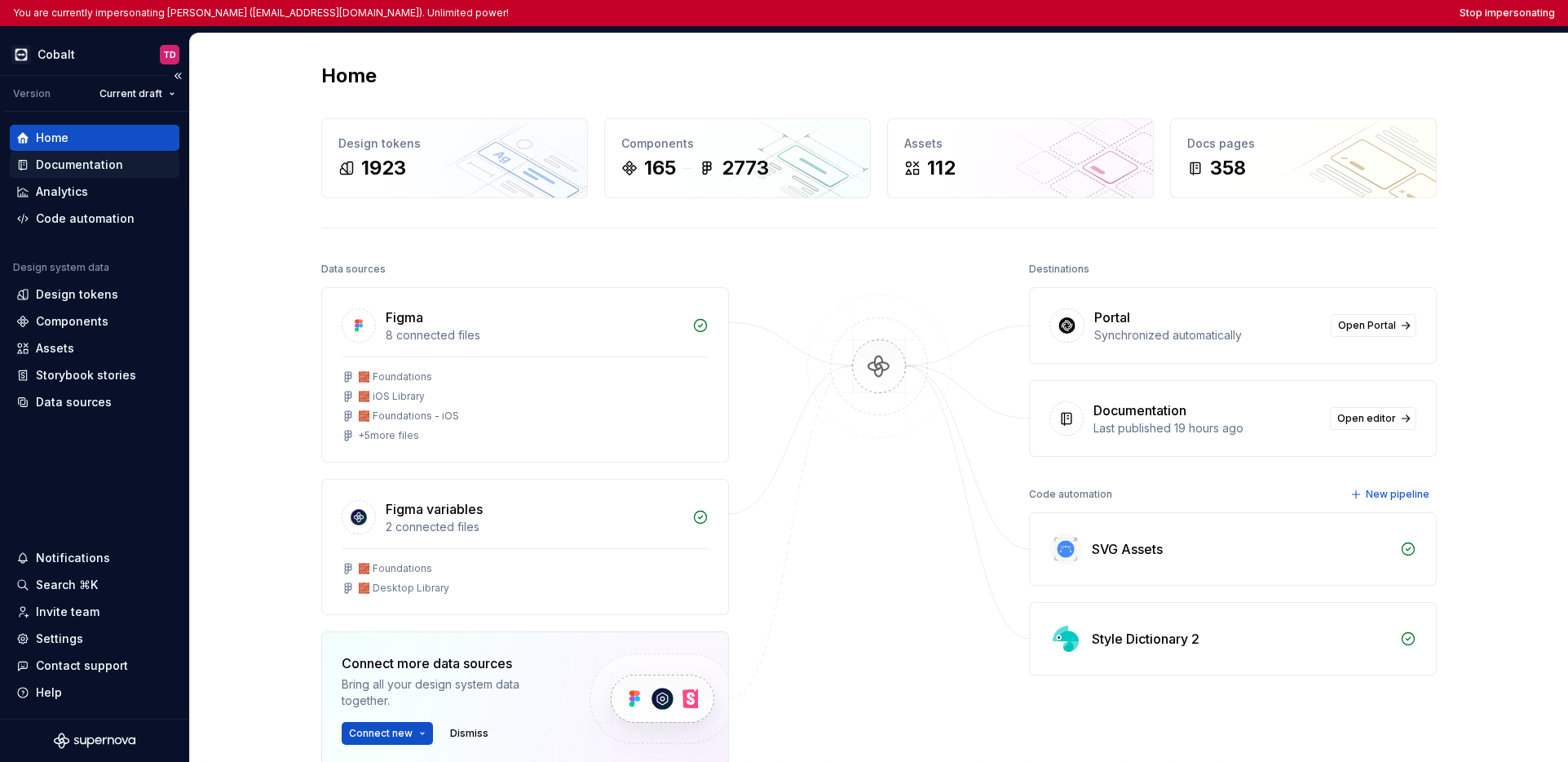
click at [93, 167] on div "Documentation" at bounding box center [79, 165] width 87 height 16
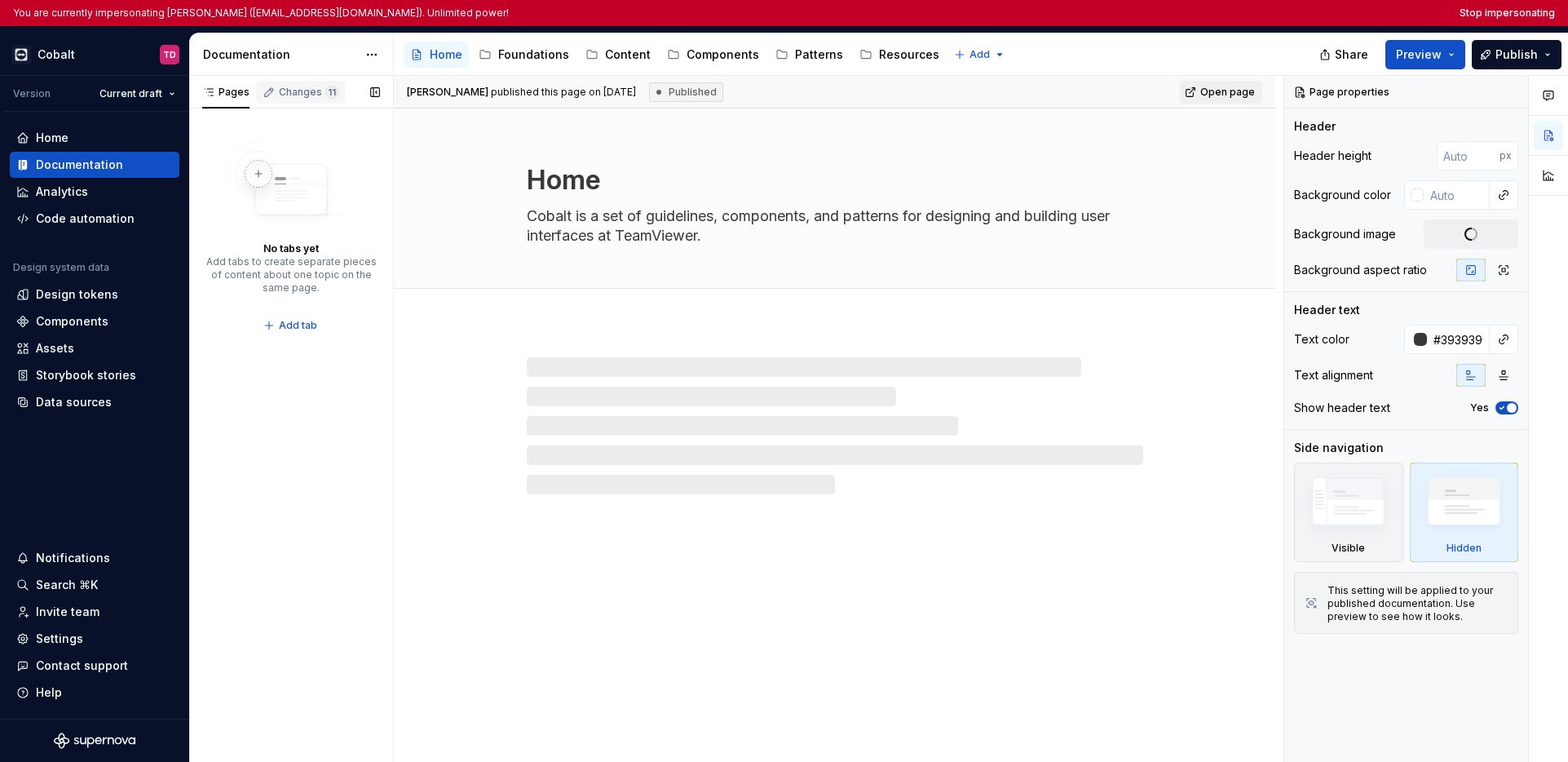
click at [305, 100] on div "Changes 11" at bounding box center [301, 93] width 89 height 23
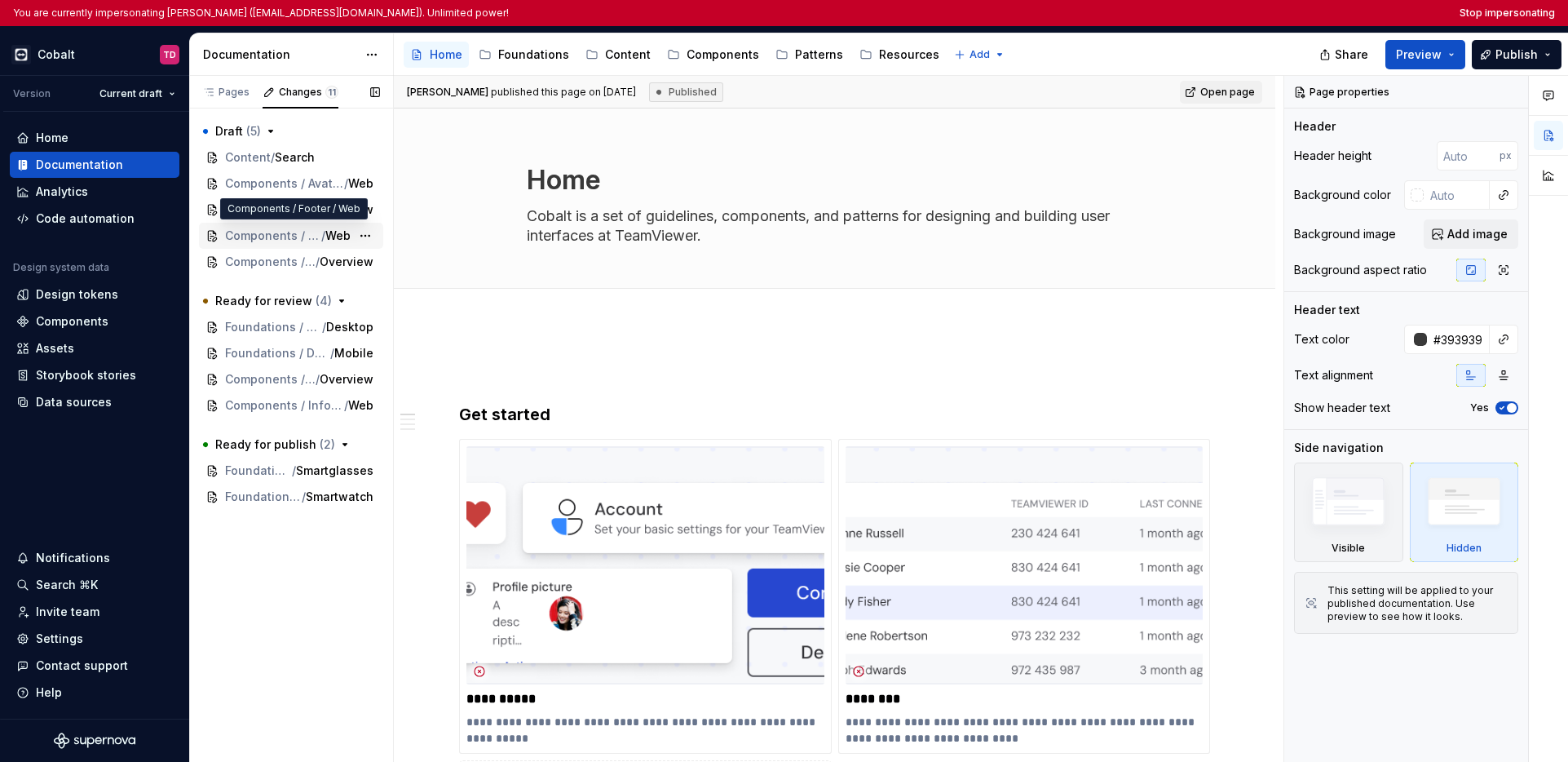
click at [276, 237] on span "Components / Footer" at bounding box center [273, 236] width 96 height 16
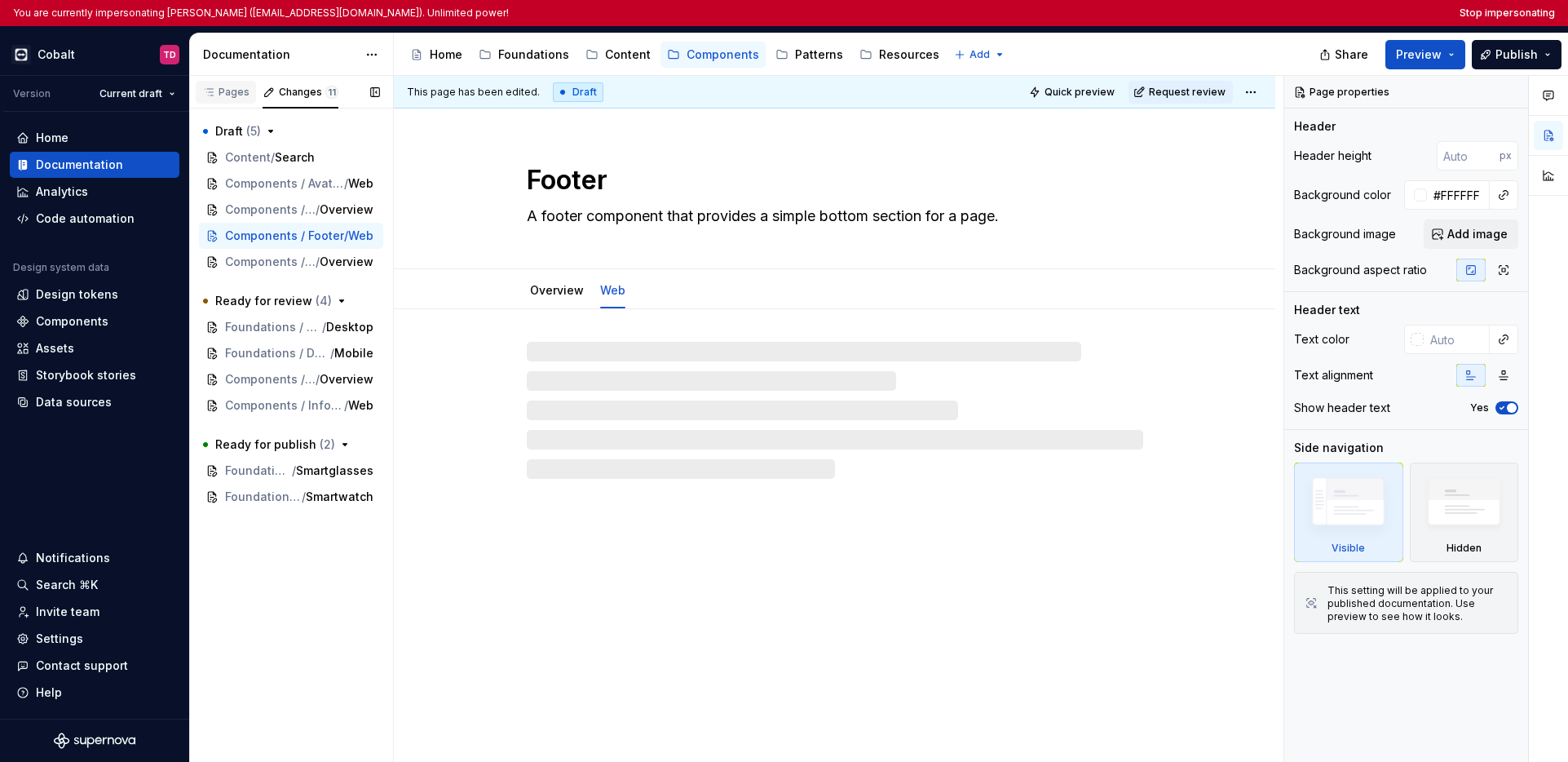
click at [232, 98] on div "Pages" at bounding box center [225, 92] width 47 height 13
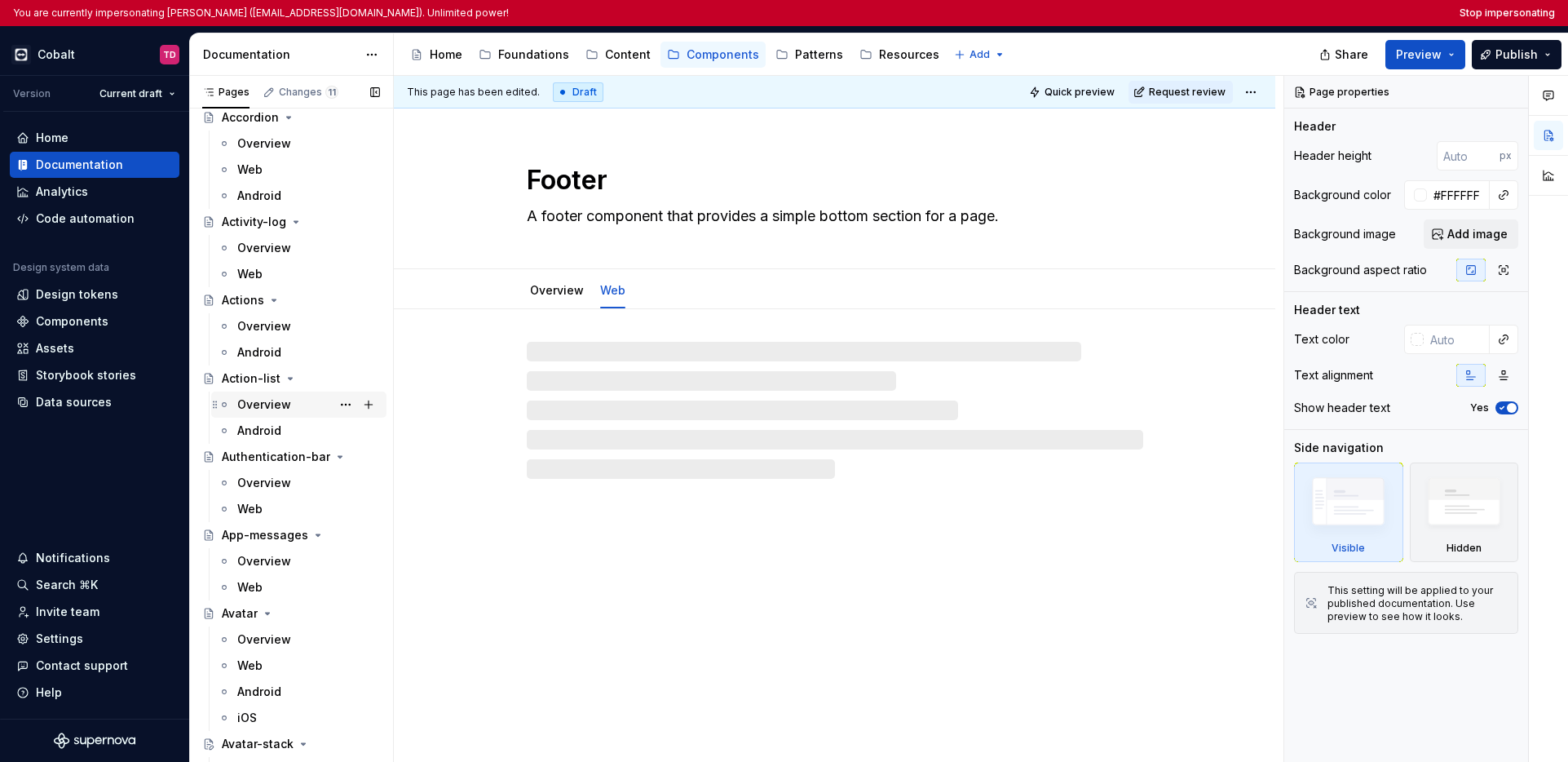
type textarea "*"
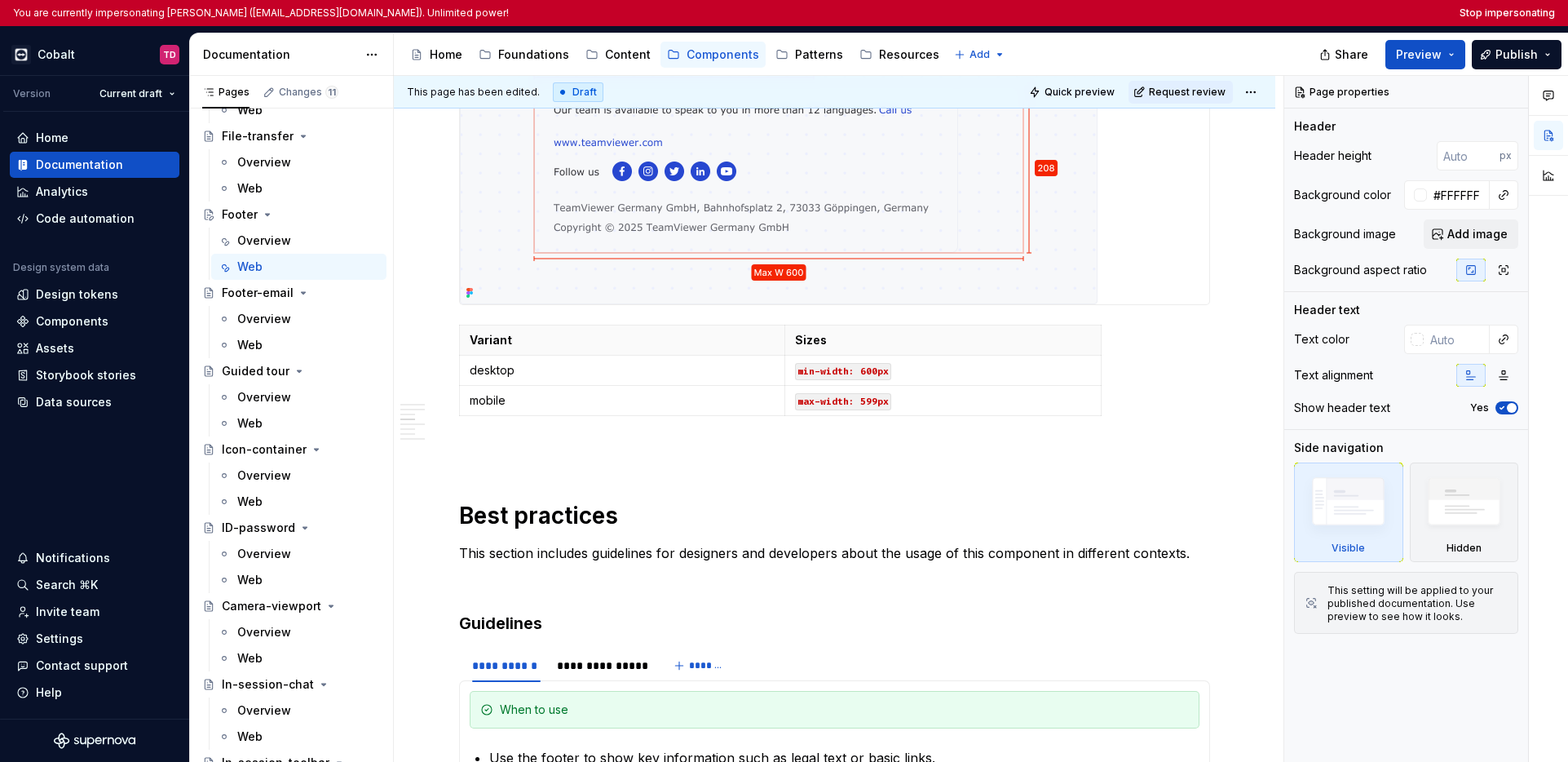
scroll to position [3465, 0]
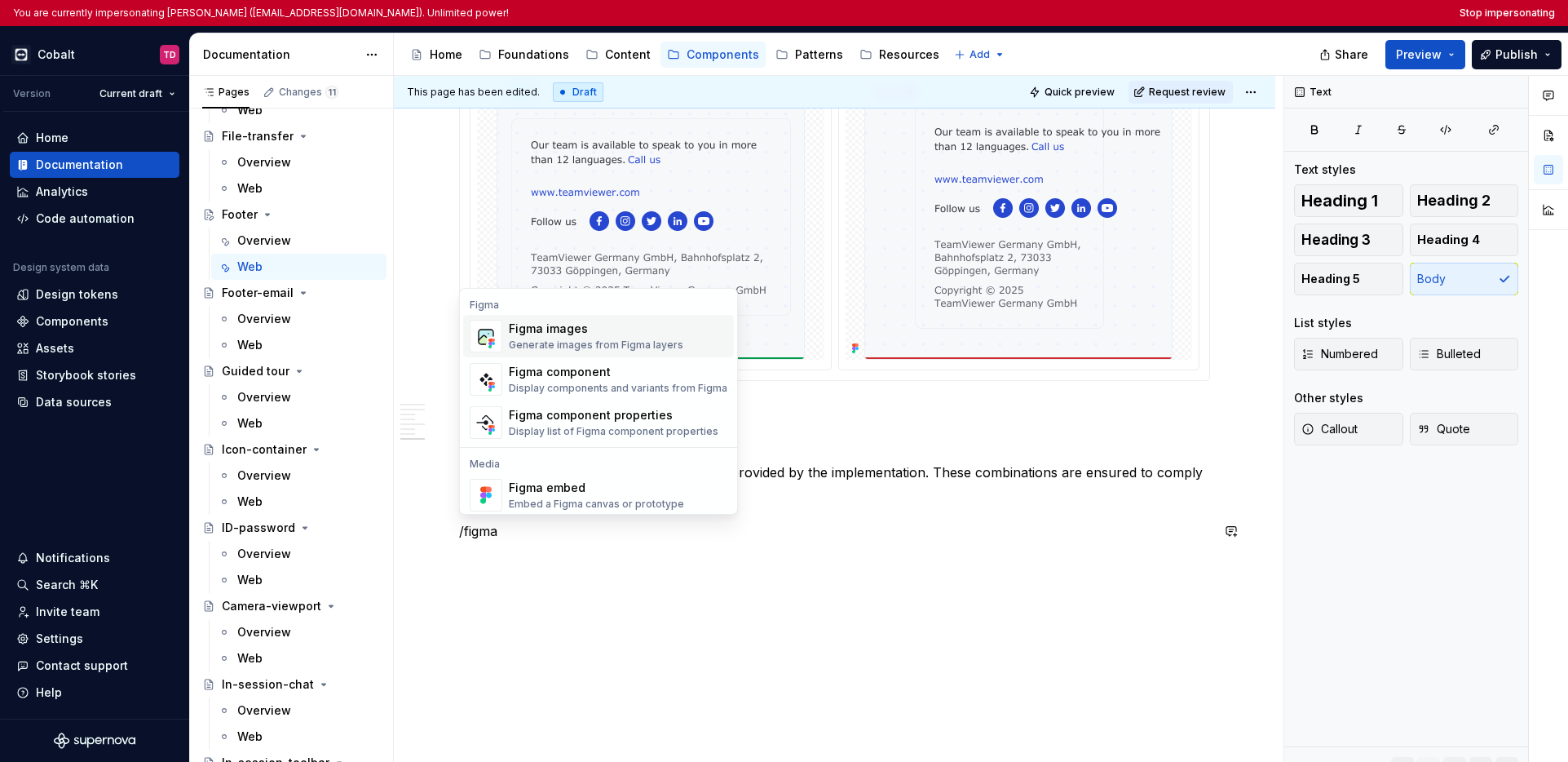
click at [561, 345] on div "Generate images from Figma layers" at bounding box center [597, 345] width 175 height 13
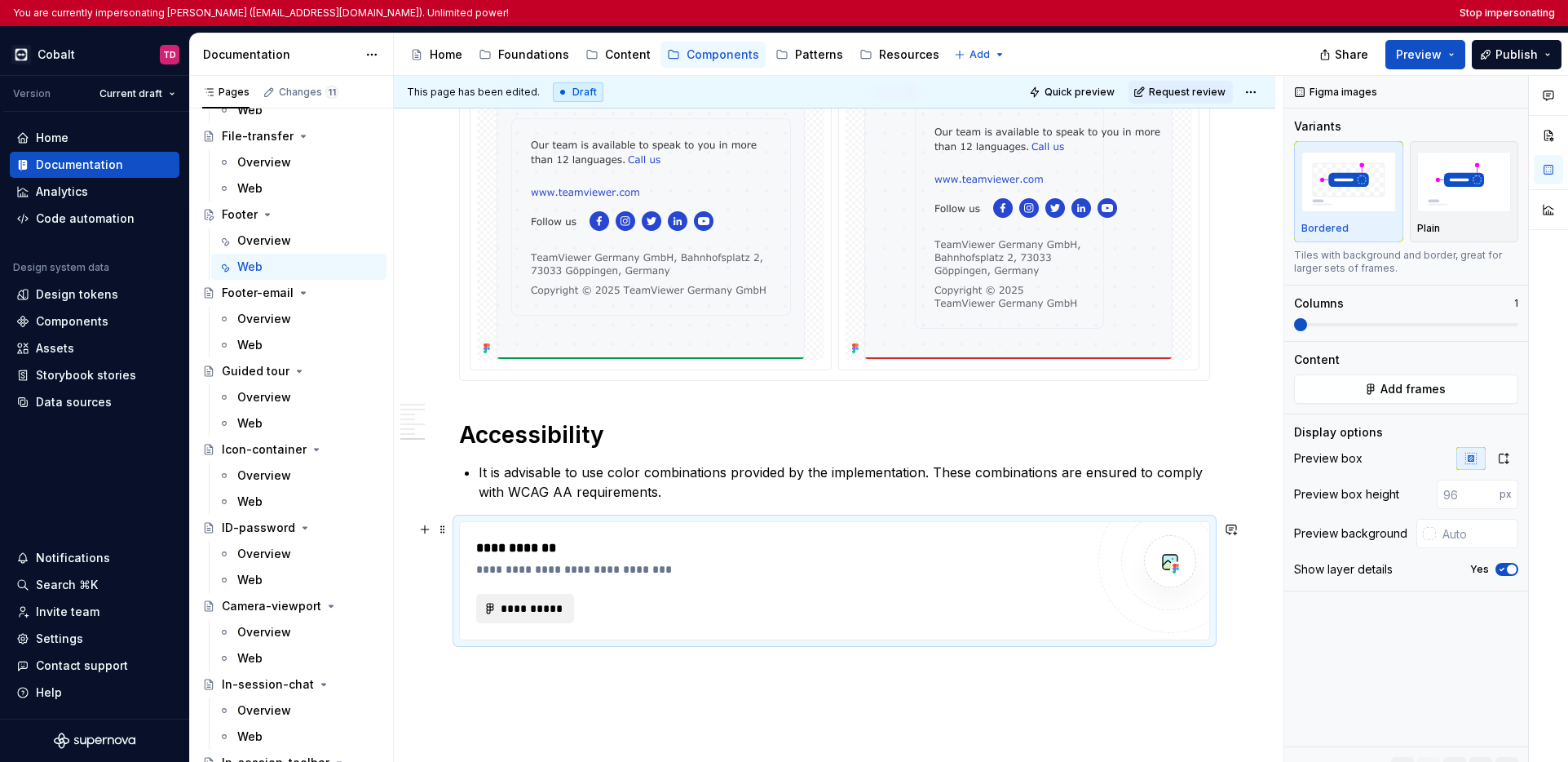
click at [539, 609] on span "**********" at bounding box center [531, 608] width 63 height 16
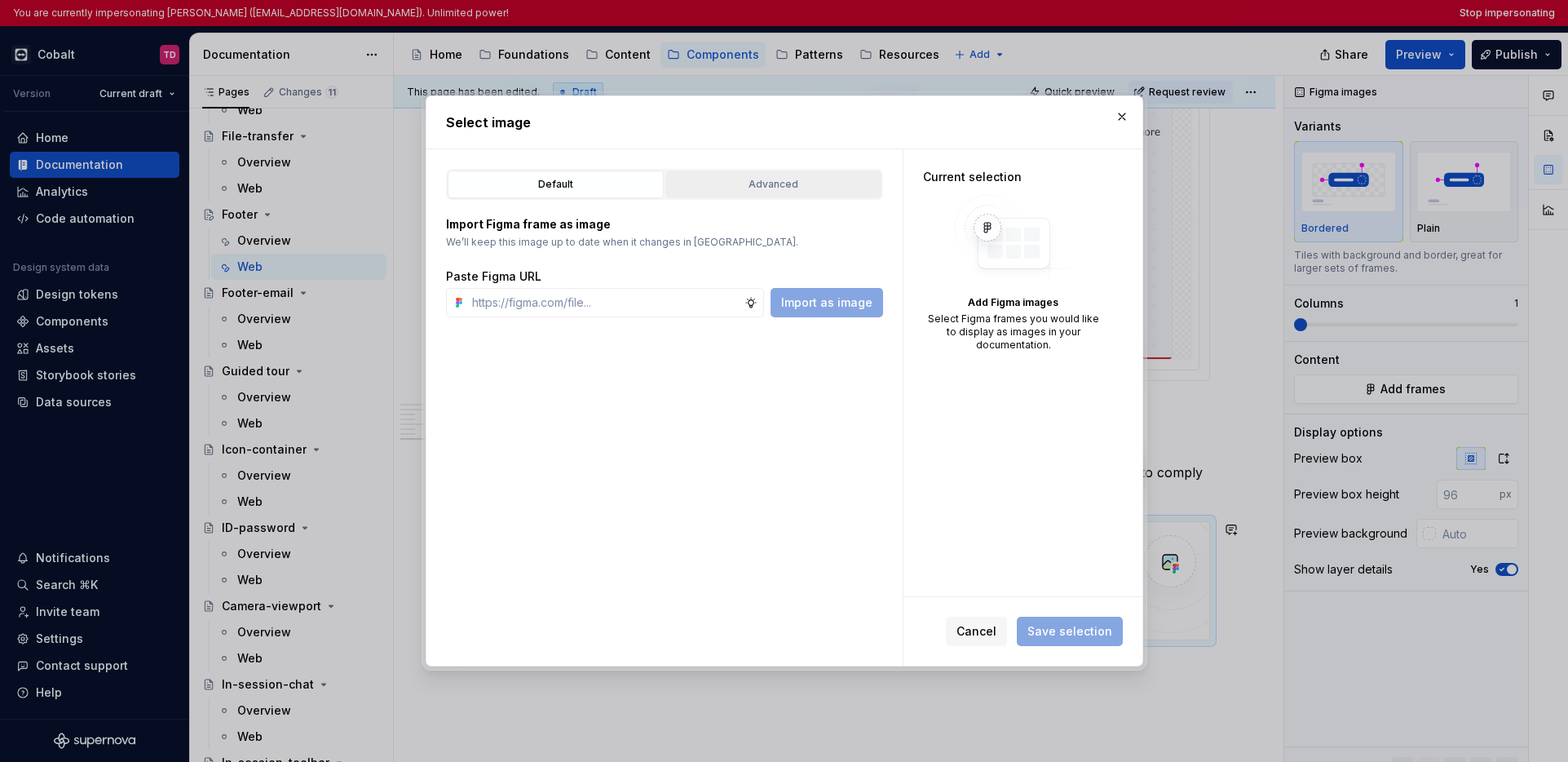
click at [751, 190] on div "Advanced" at bounding box center [774, 184] width 205 height 16
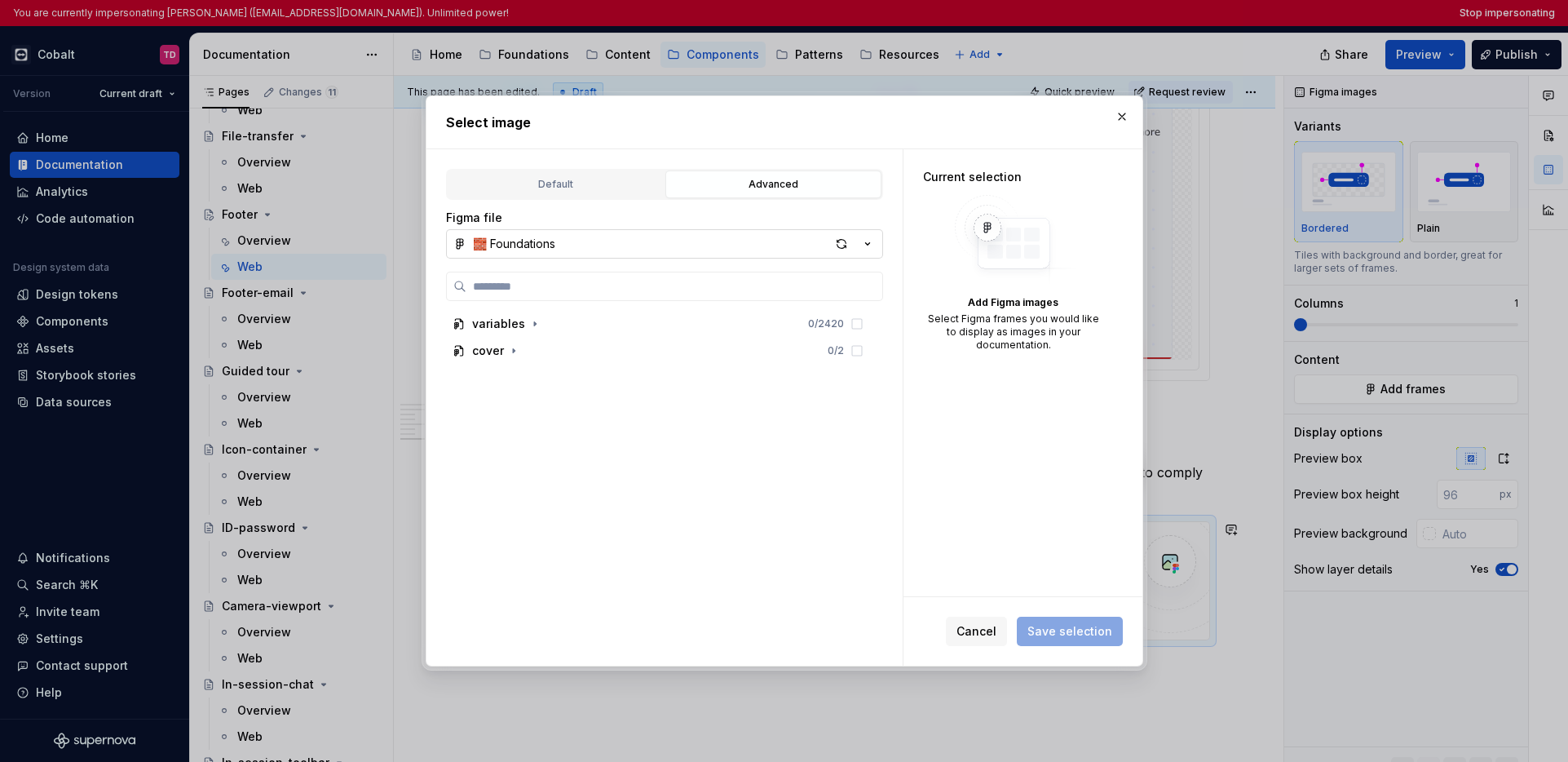
click at [865, 246] on icon "button" at bounding box center [867, 244] width 16 height 16
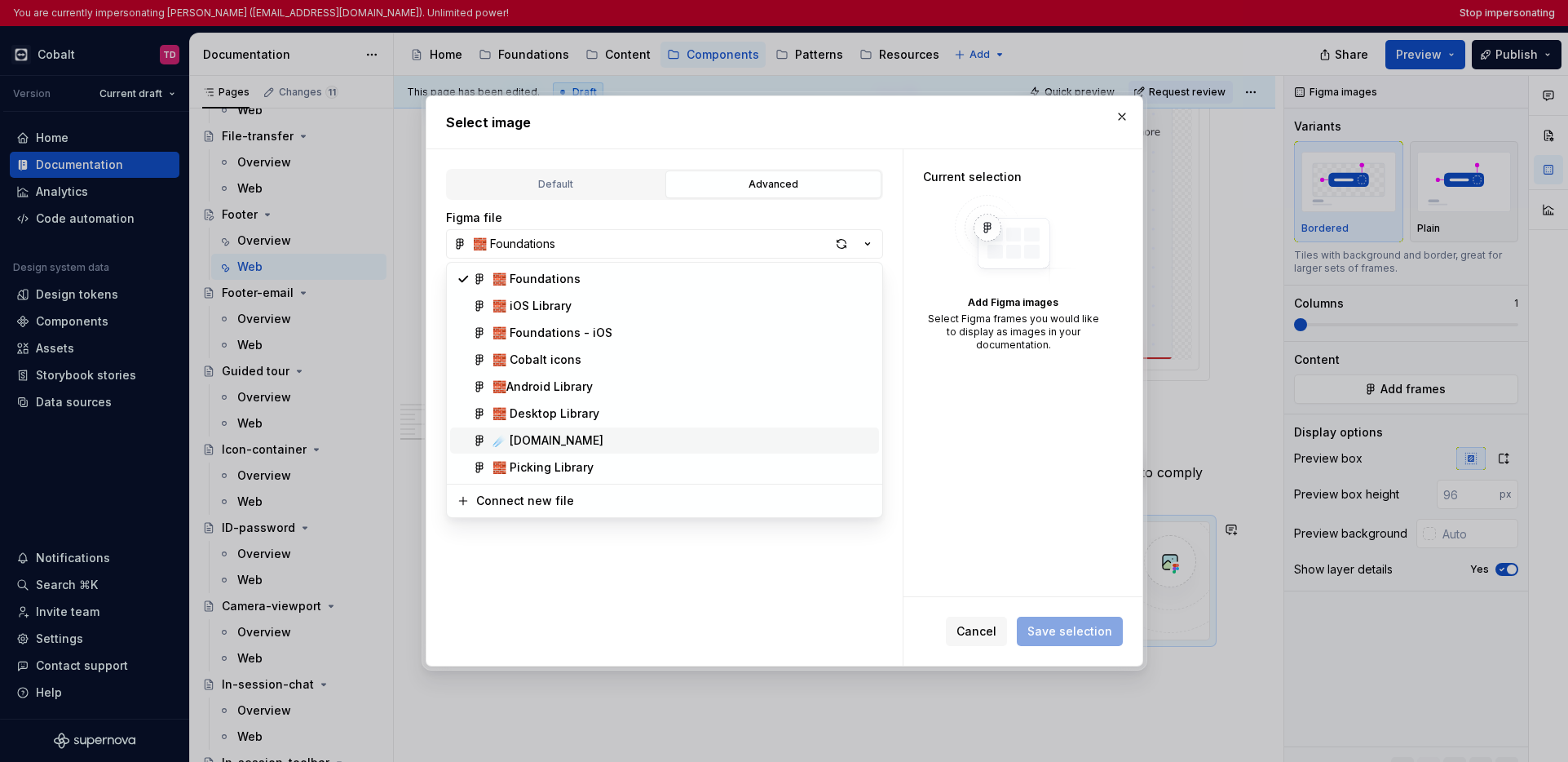
click at [568, 434] on div "☄️ Supernova.io" at bounding box center [548, 440] width 111 height 16
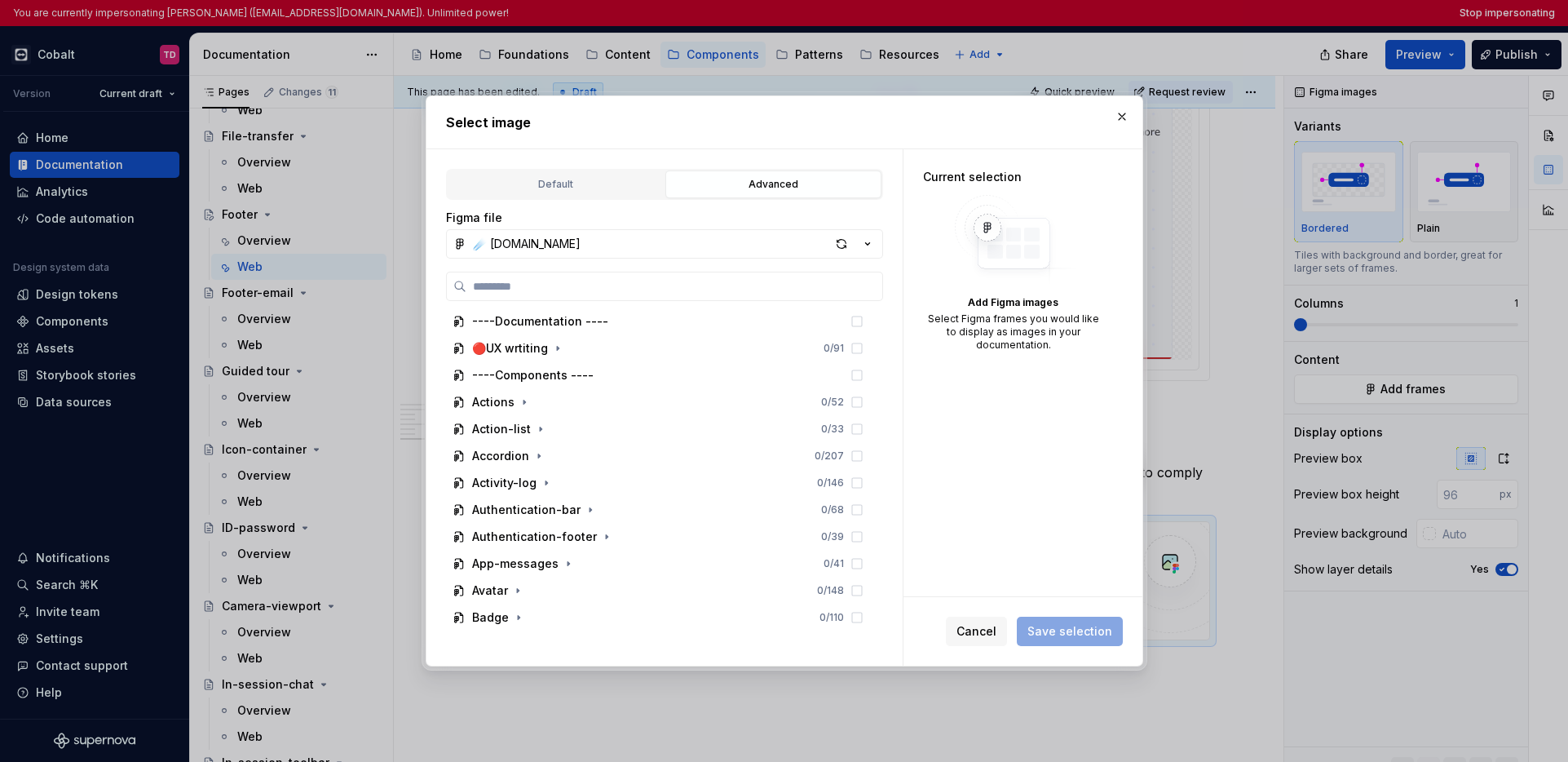
scroll to position [148, 0]
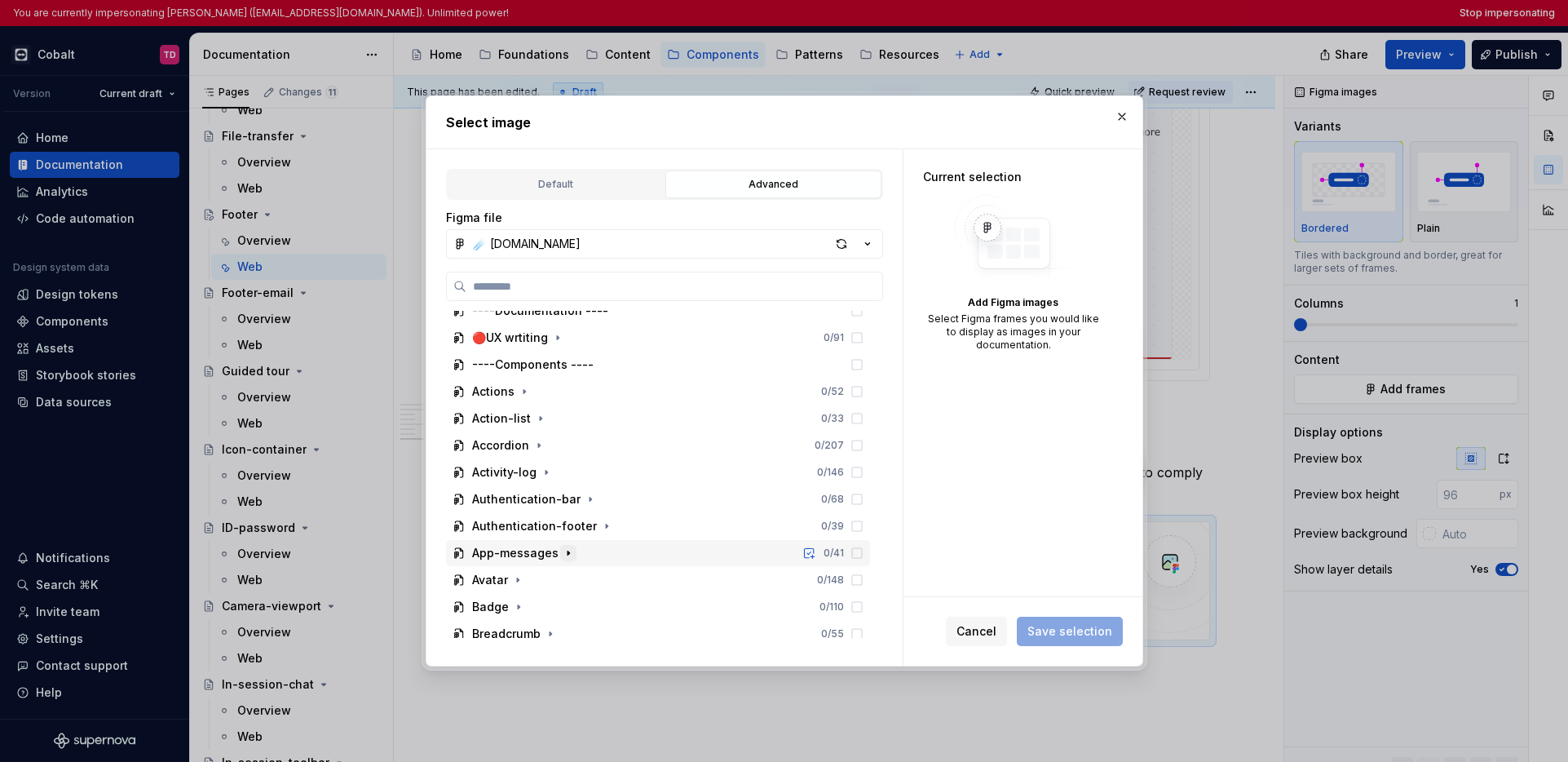
click at [566, 548] on icon "button" at bounding box center [568, 553] width 13 height 13
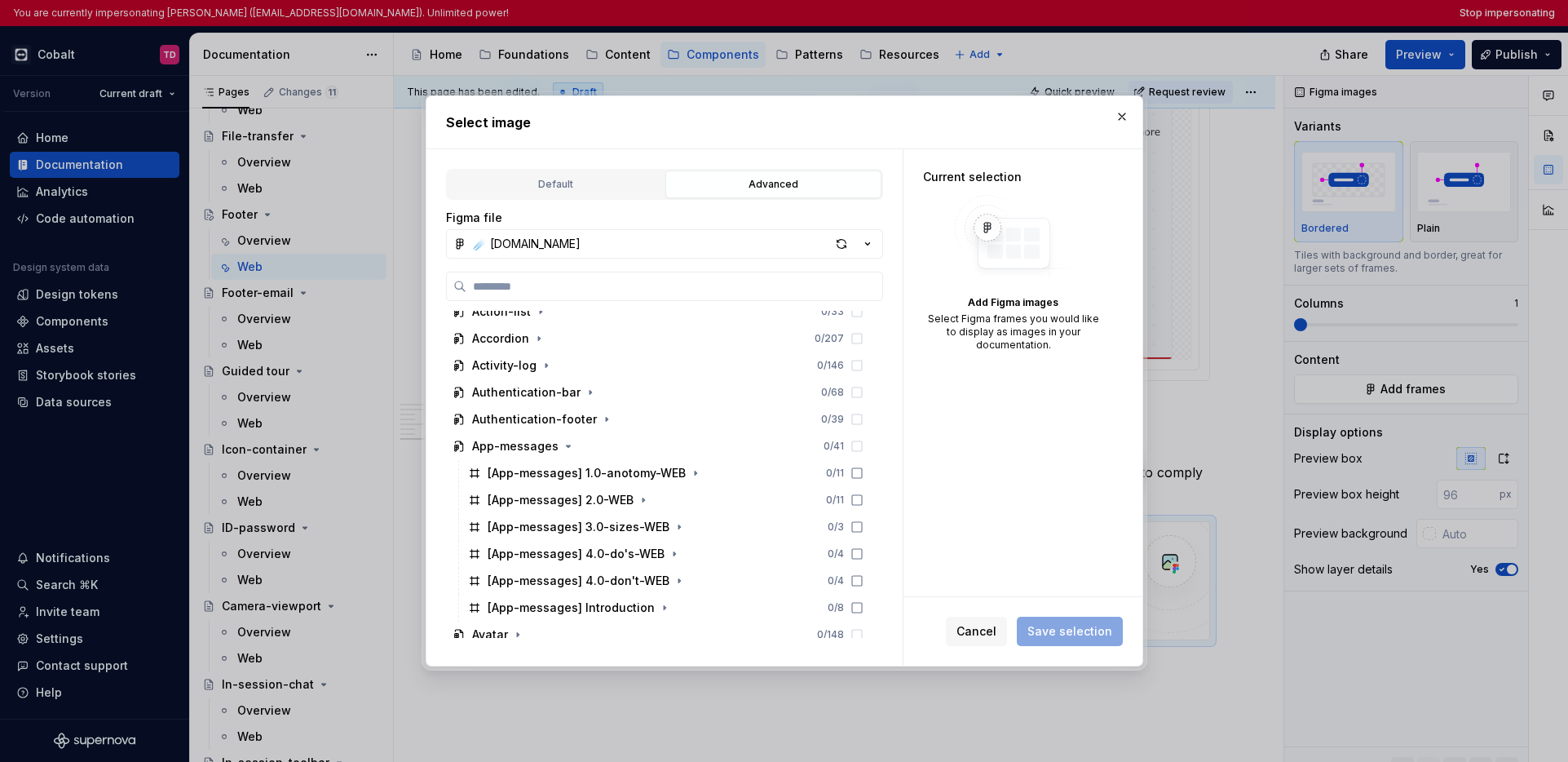
scroll to position [274, 0]
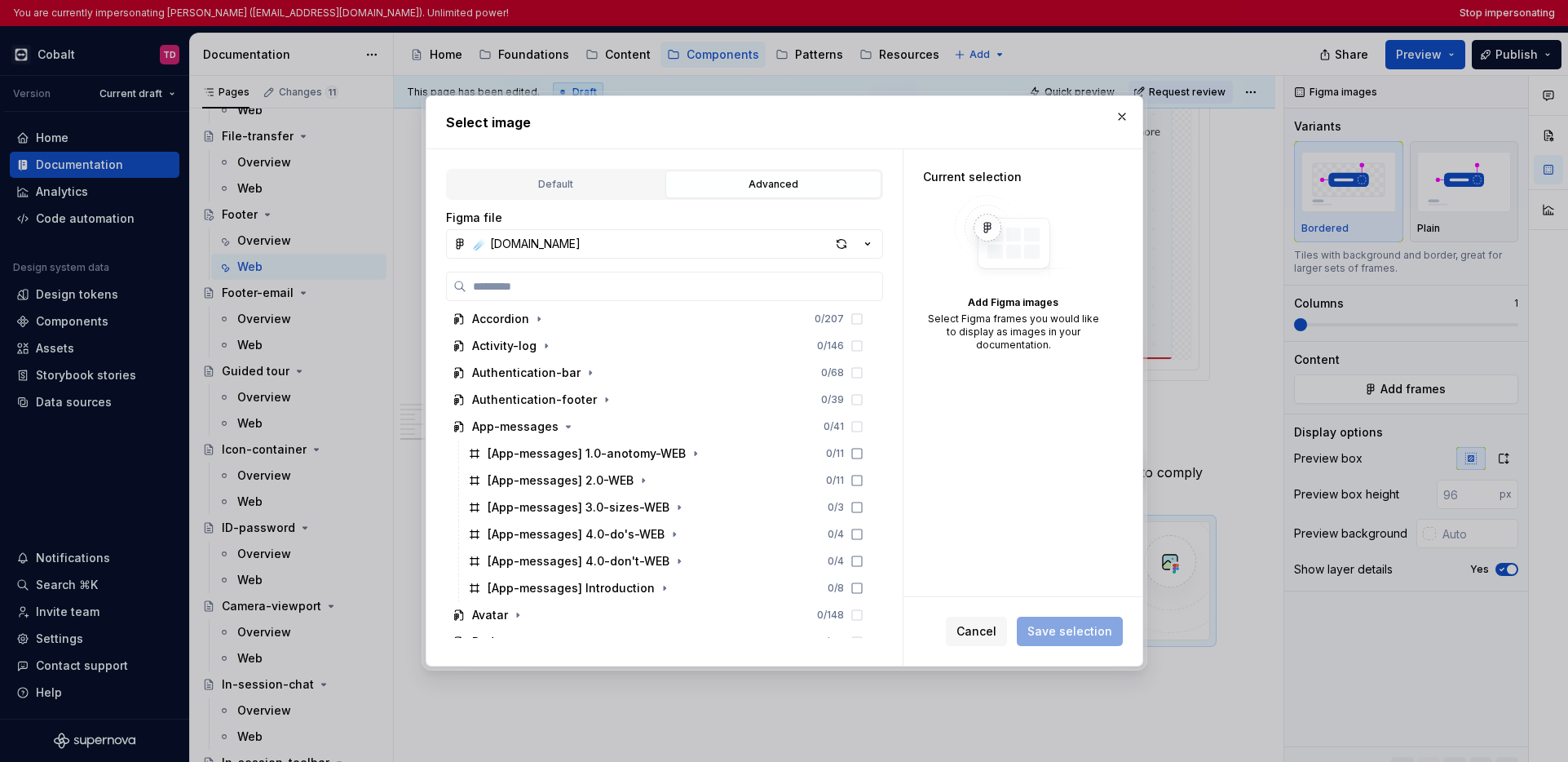
type textarea "*"
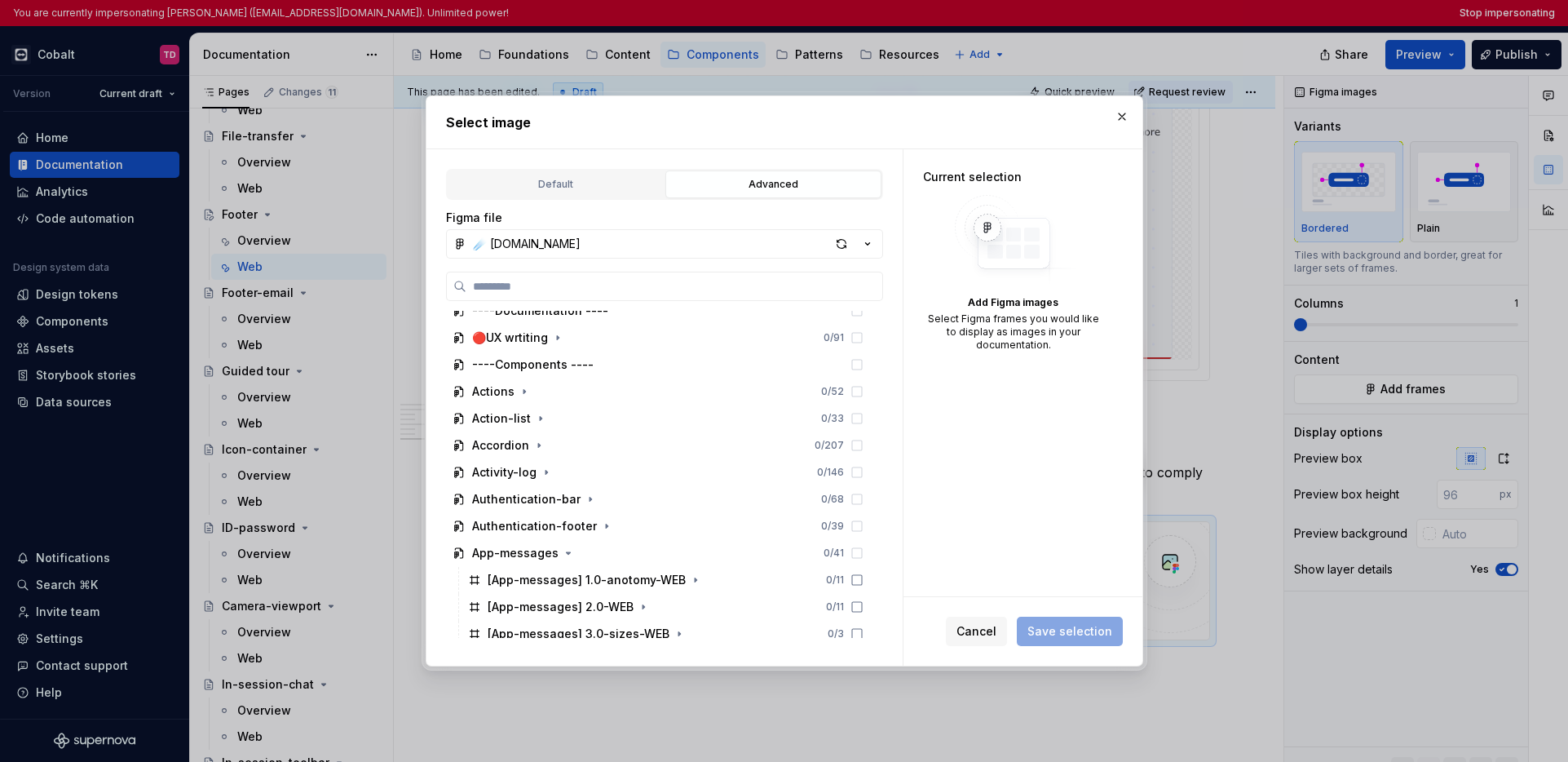
scroll to position [261, 0]
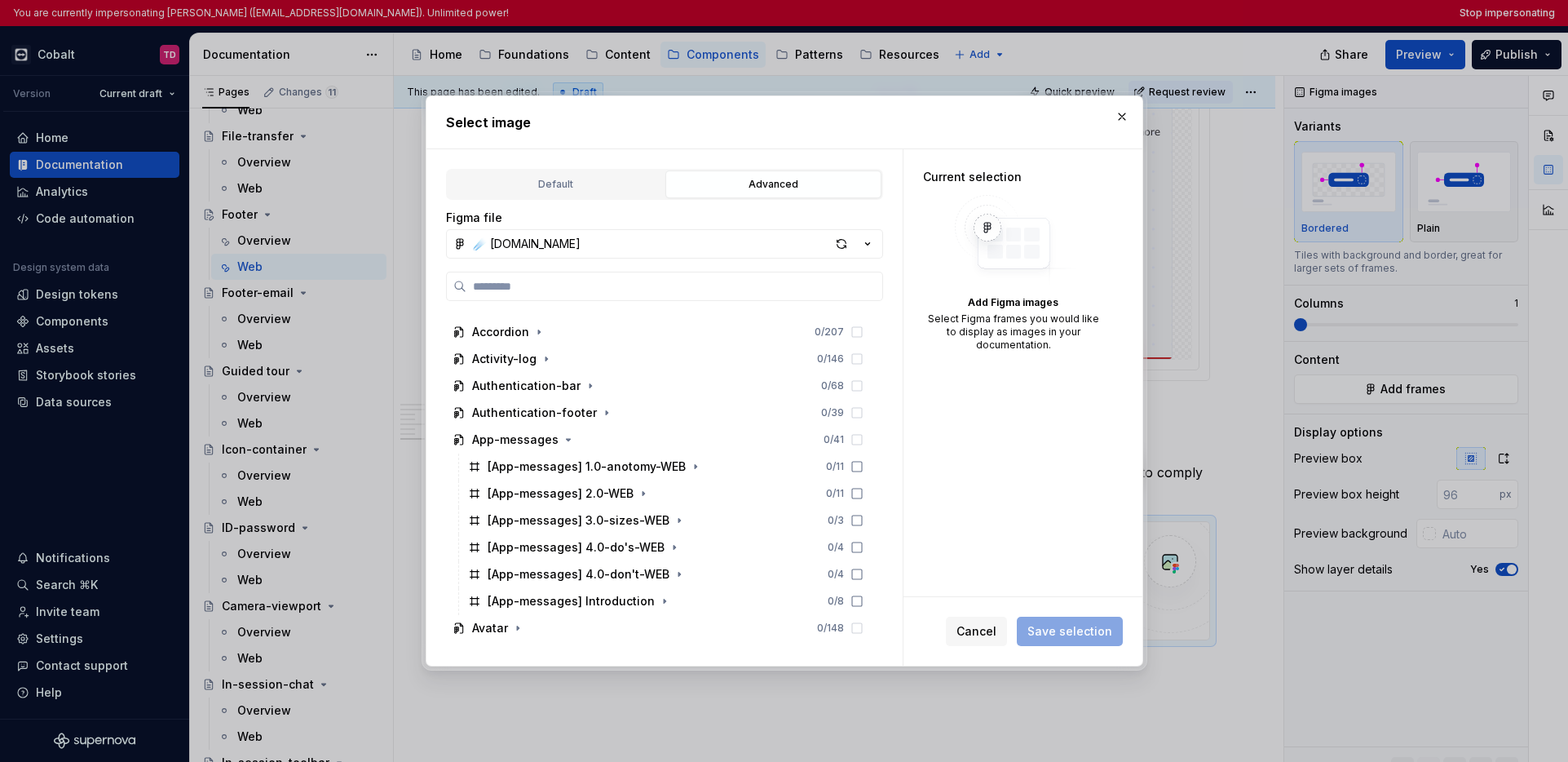
click at [969, 630] on span "Cancel" at bounding box center [976, 631] width 40 height 16
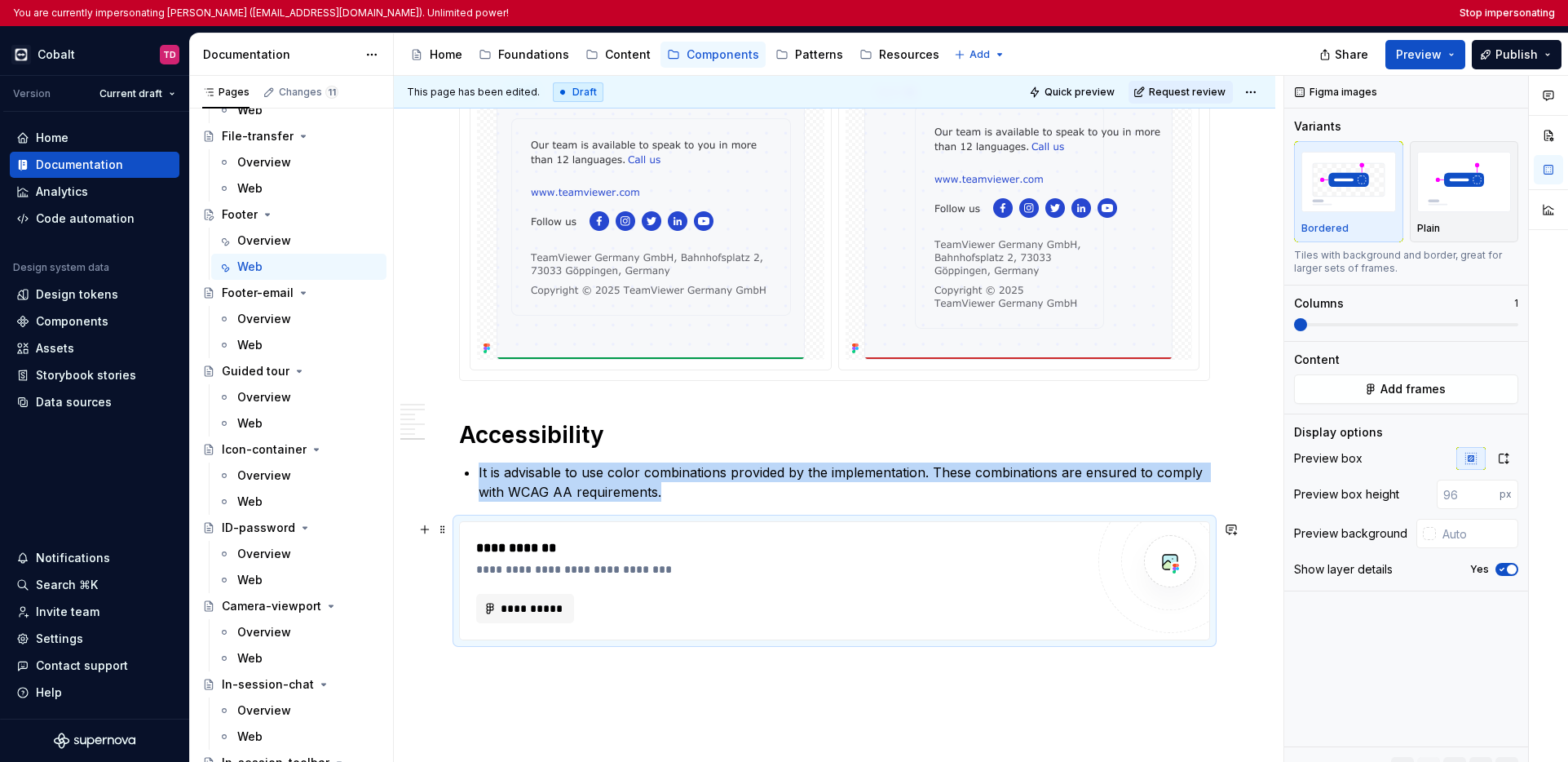
click at [810, 604] on div "**********" at bounding box center [781, 608] width 609 height 29
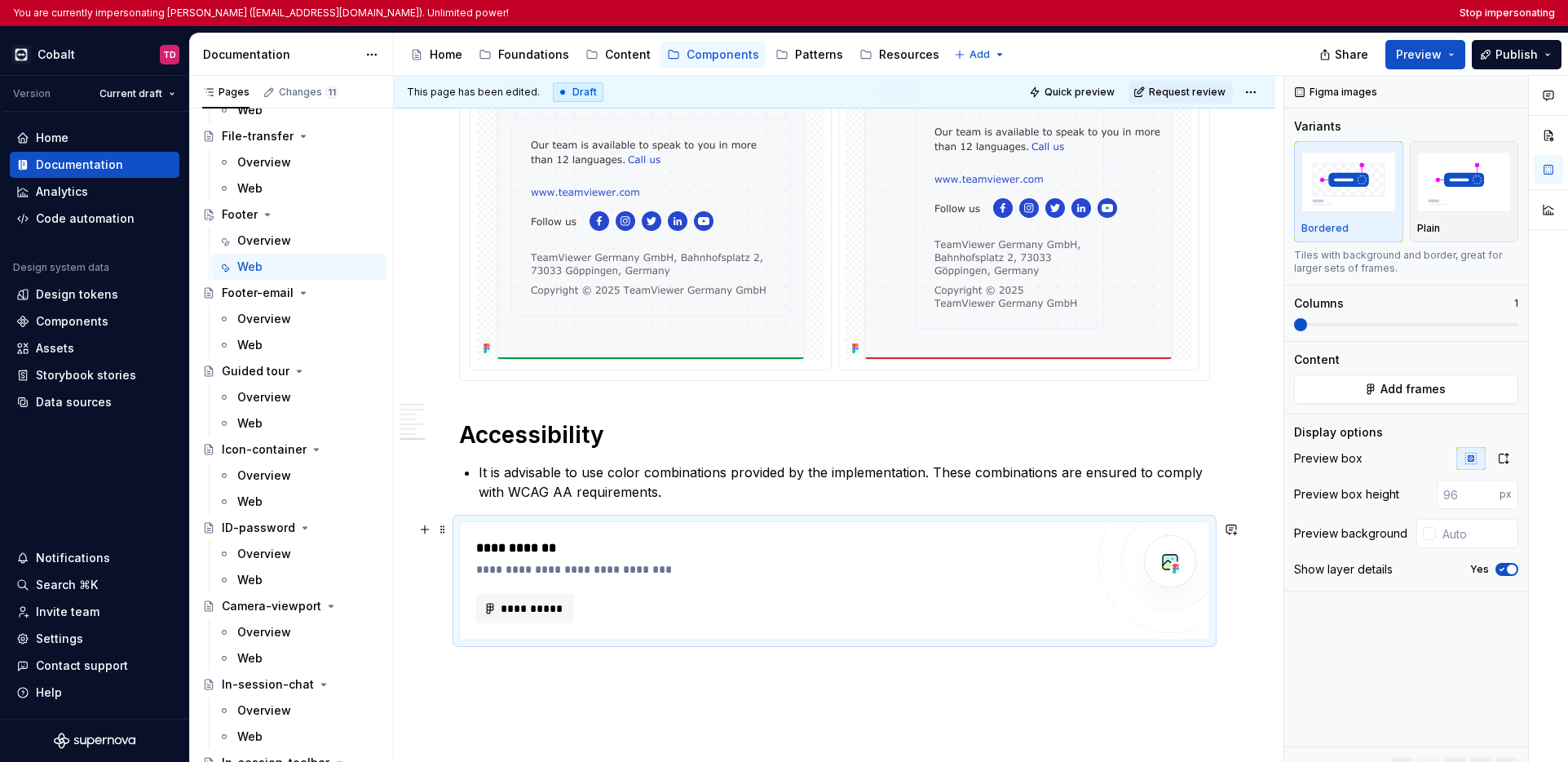
scroll to position [3426, 0]
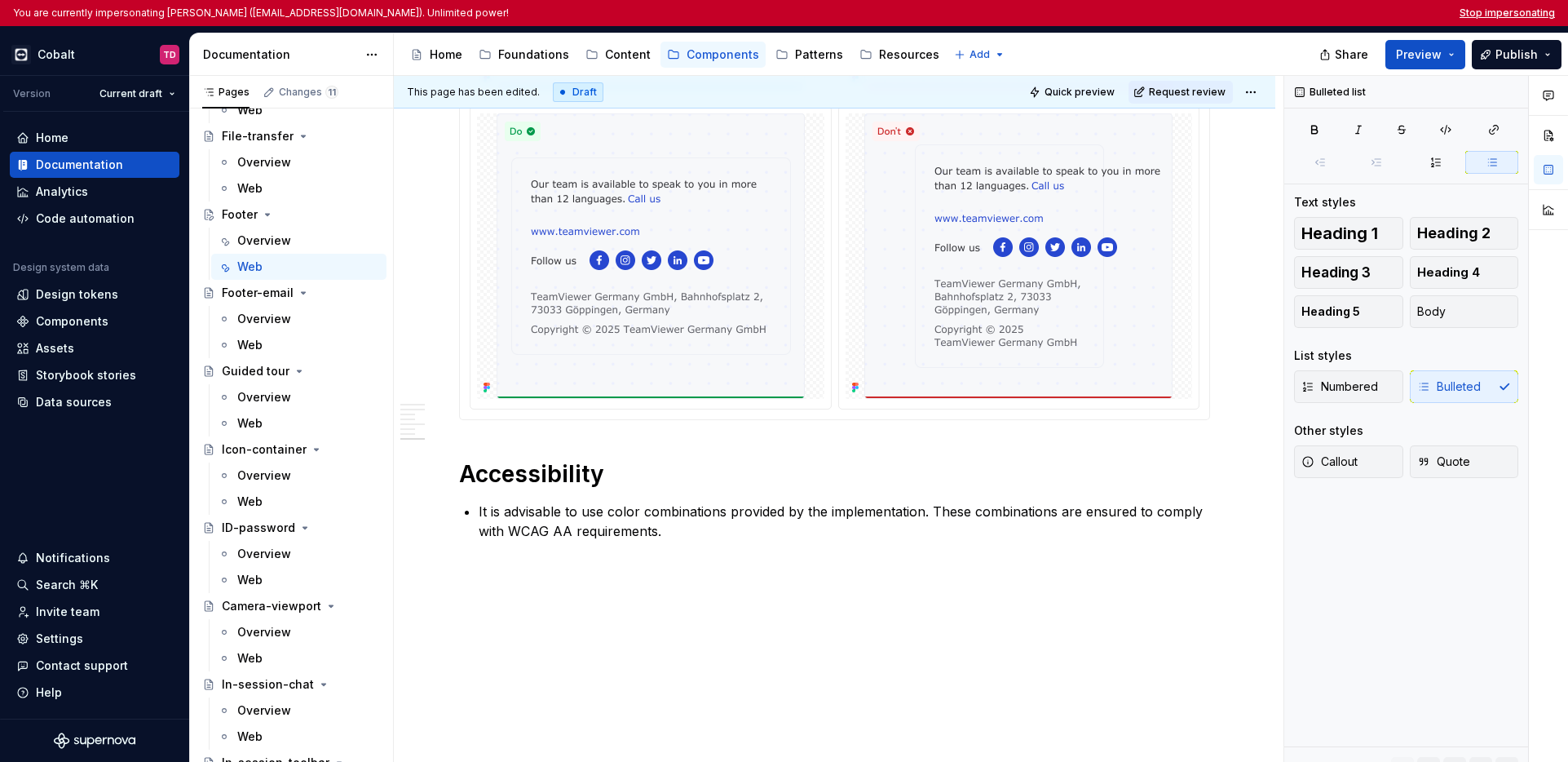
click at [1245, 12] on button "Stop impersonating" at bounding box center [1507, 12] width 95 height 13
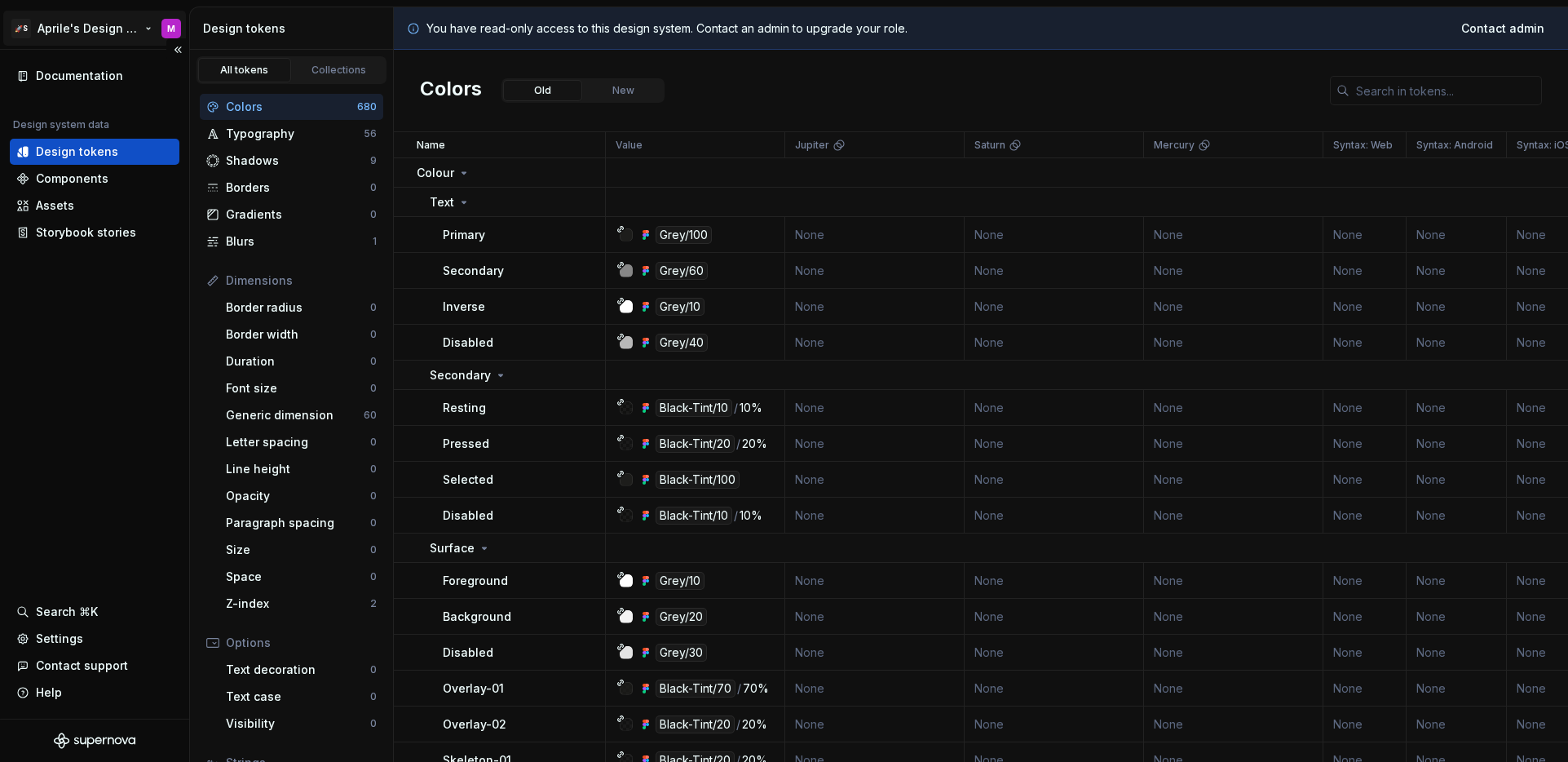
click at [80, 43] on html "🚀S Aprile's Design System M Documentation Design system data Design tokens Comp…" at bounding box center [784, 381] width 1568 height 762
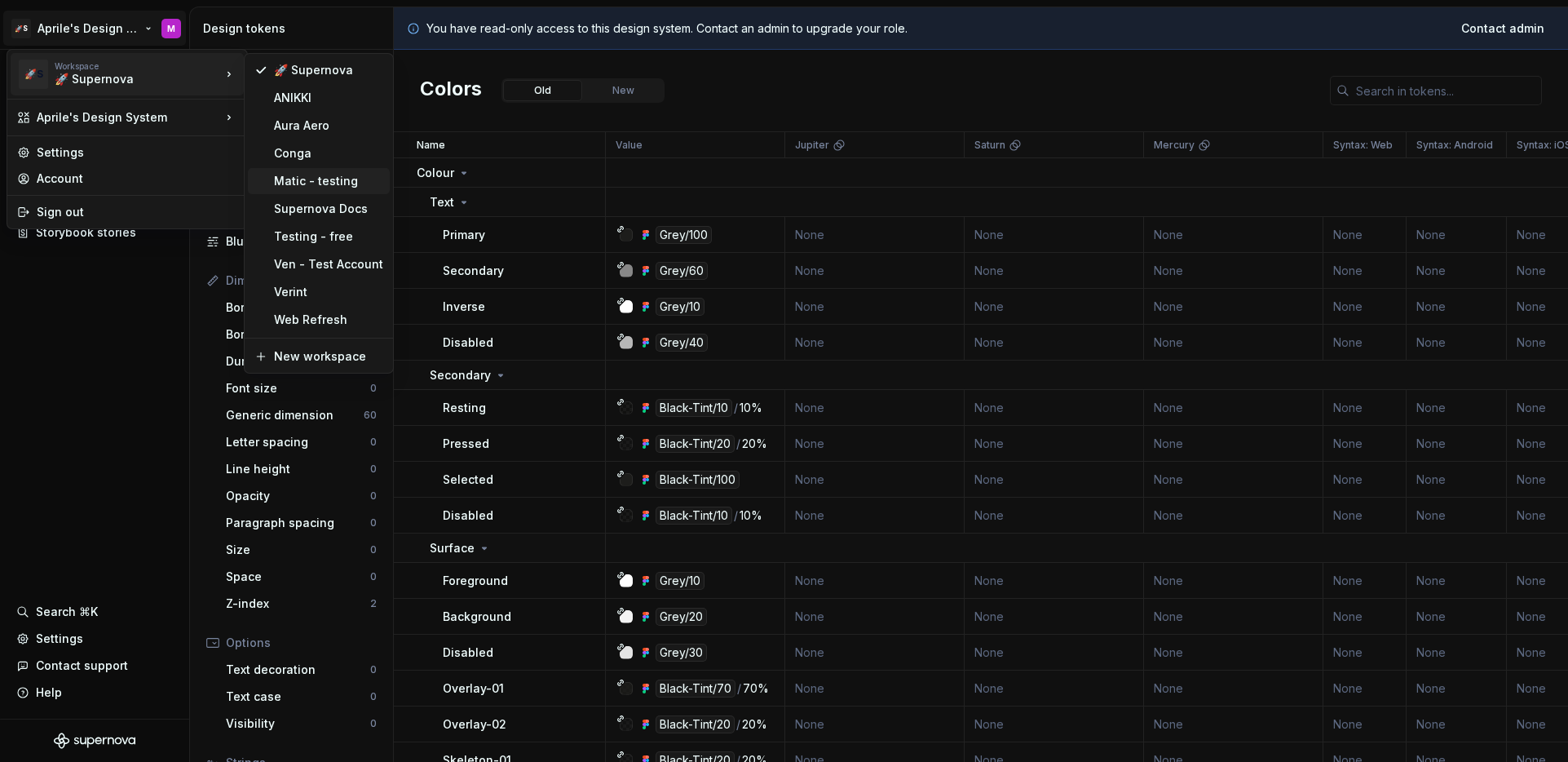
click at [355, 183] on div "Matic - testing" at bounding box center [329, 181] width 110 height 16
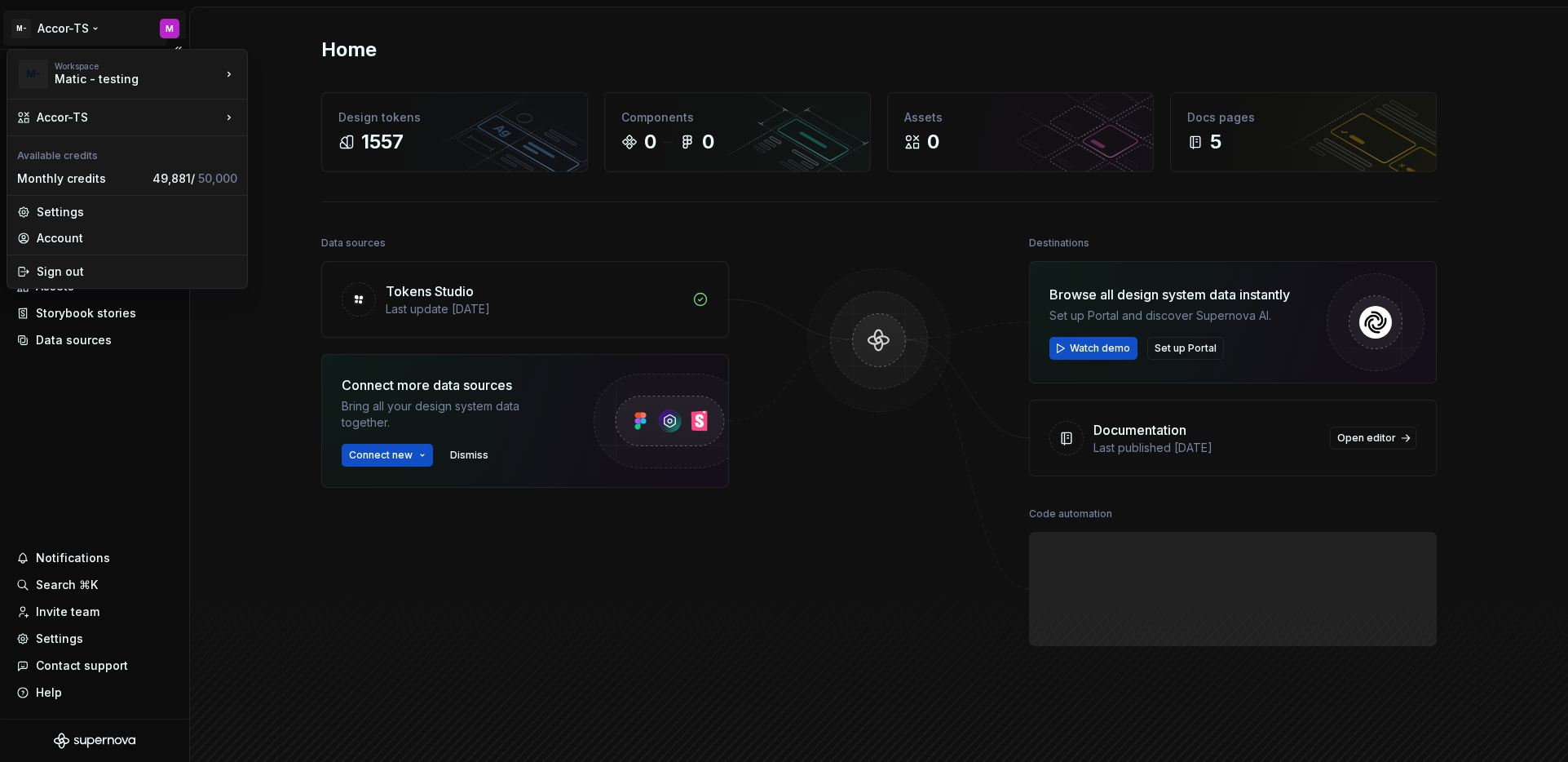
click at [64, 24] on html "M- Accor-TS M Home Documentation Analytics Code automation Design system data D…" at bounding box center [784, 381] width 1568 height 762
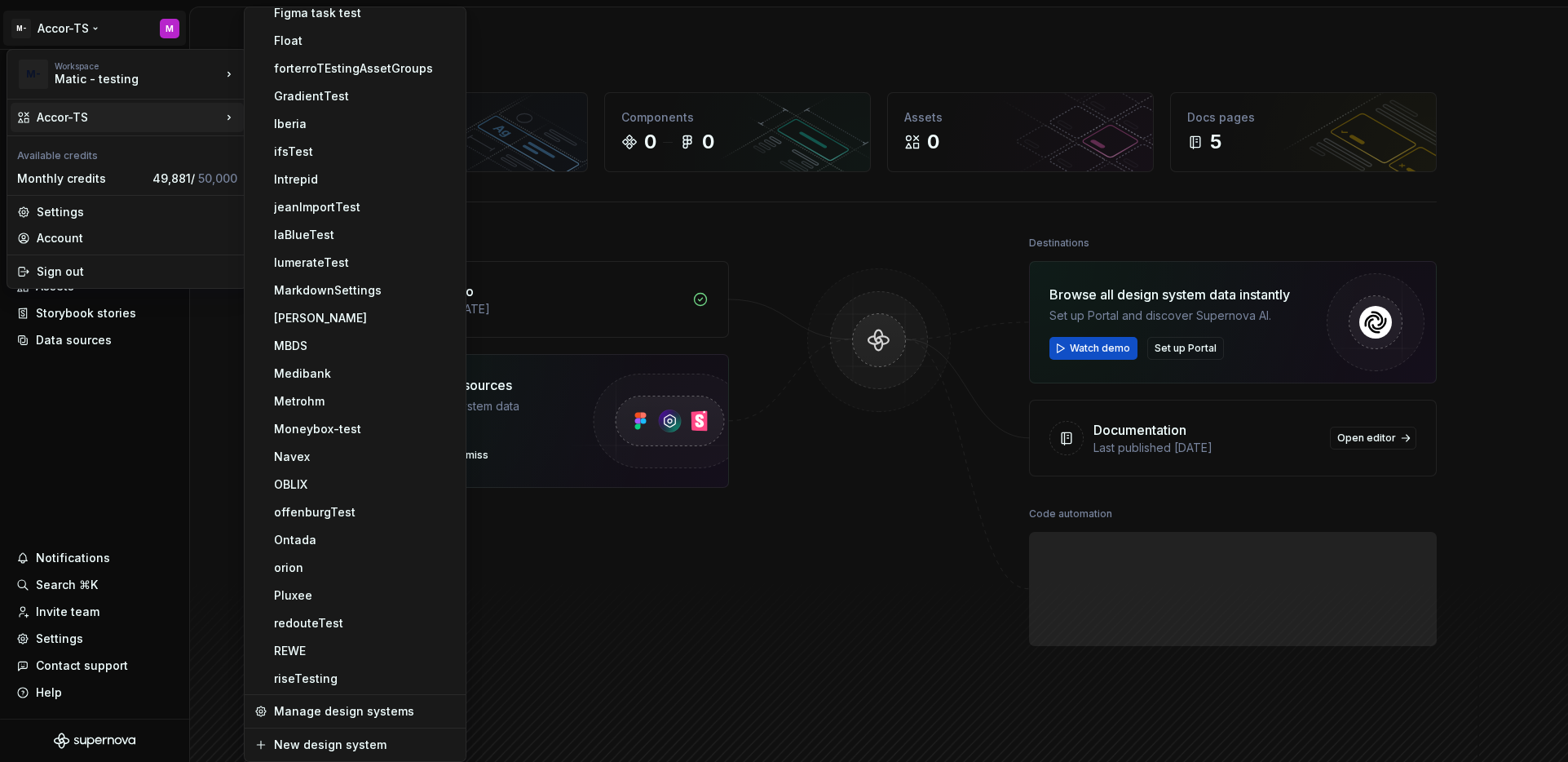
scroll to position [1622, 0]
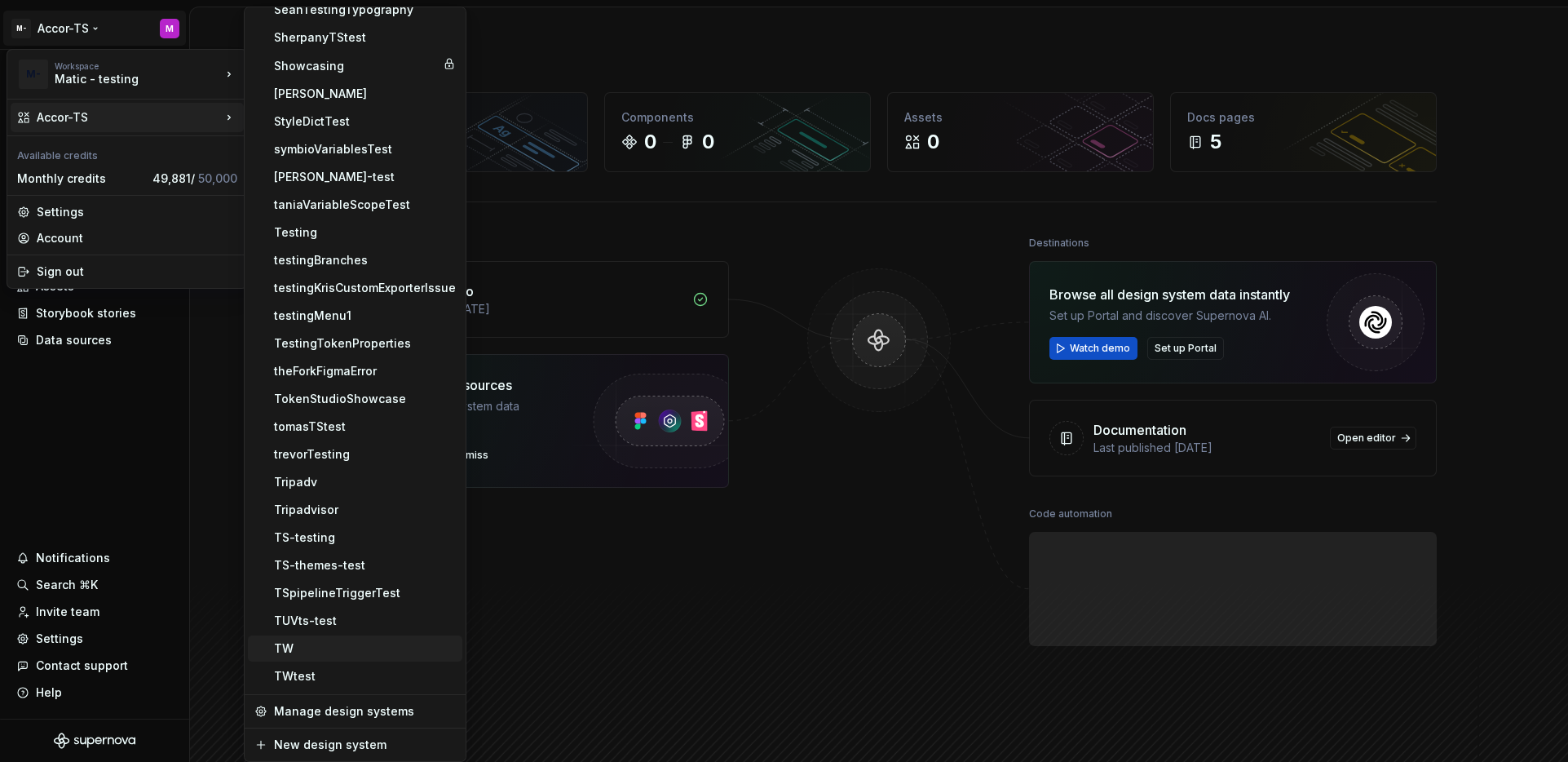
click at [292, 646] on div "TW" at bounding box center [365, 648] width 182 height 16
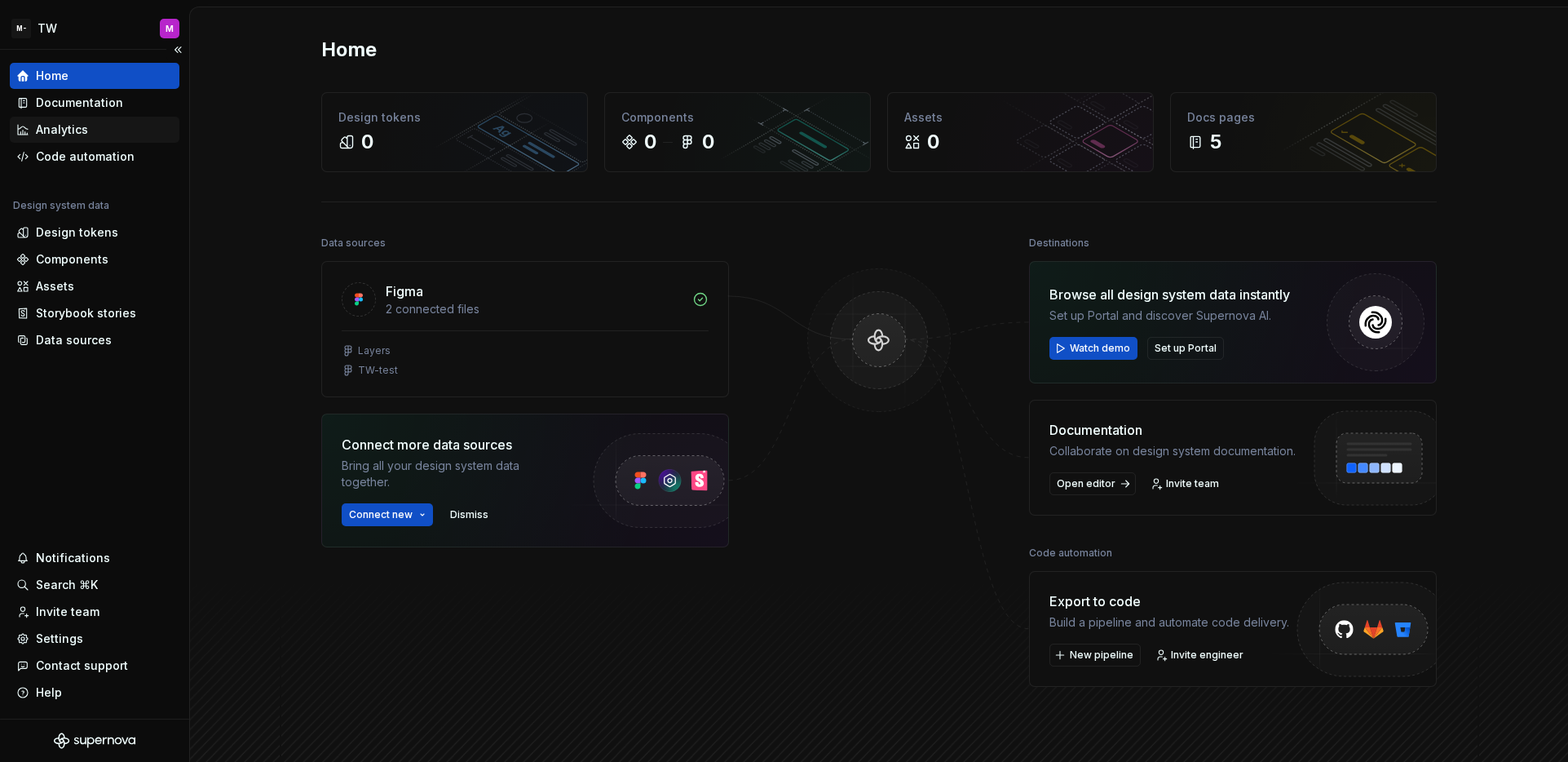
click at [85, 118] on div "Analytics" at bounding box center [94, 129] width 170 height 26
click at [87, 112] on div "Documentation" at bounding box center [94, 102] width 170 height 26
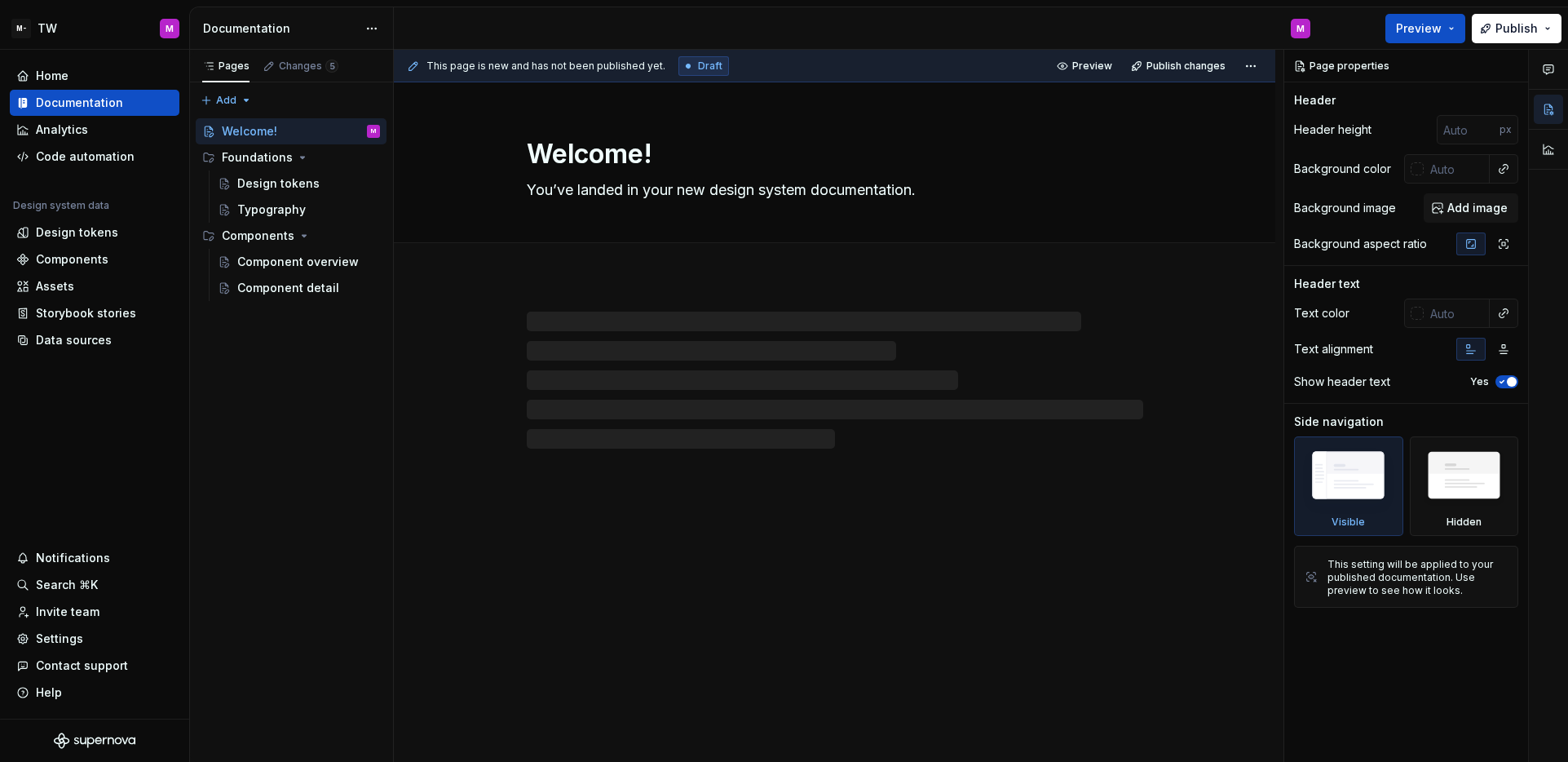
type textarea "*"
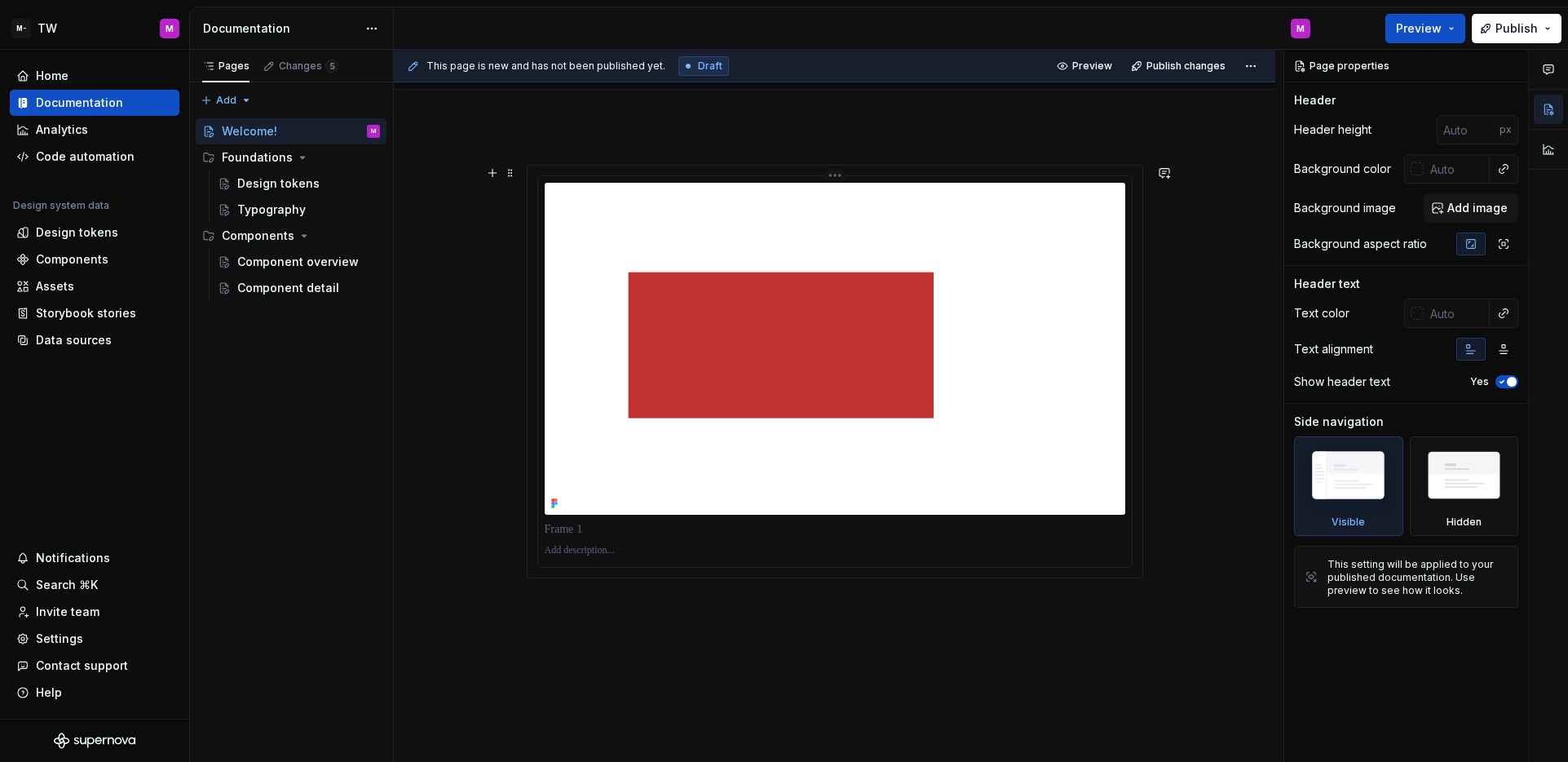
scroll to position [217, 0]
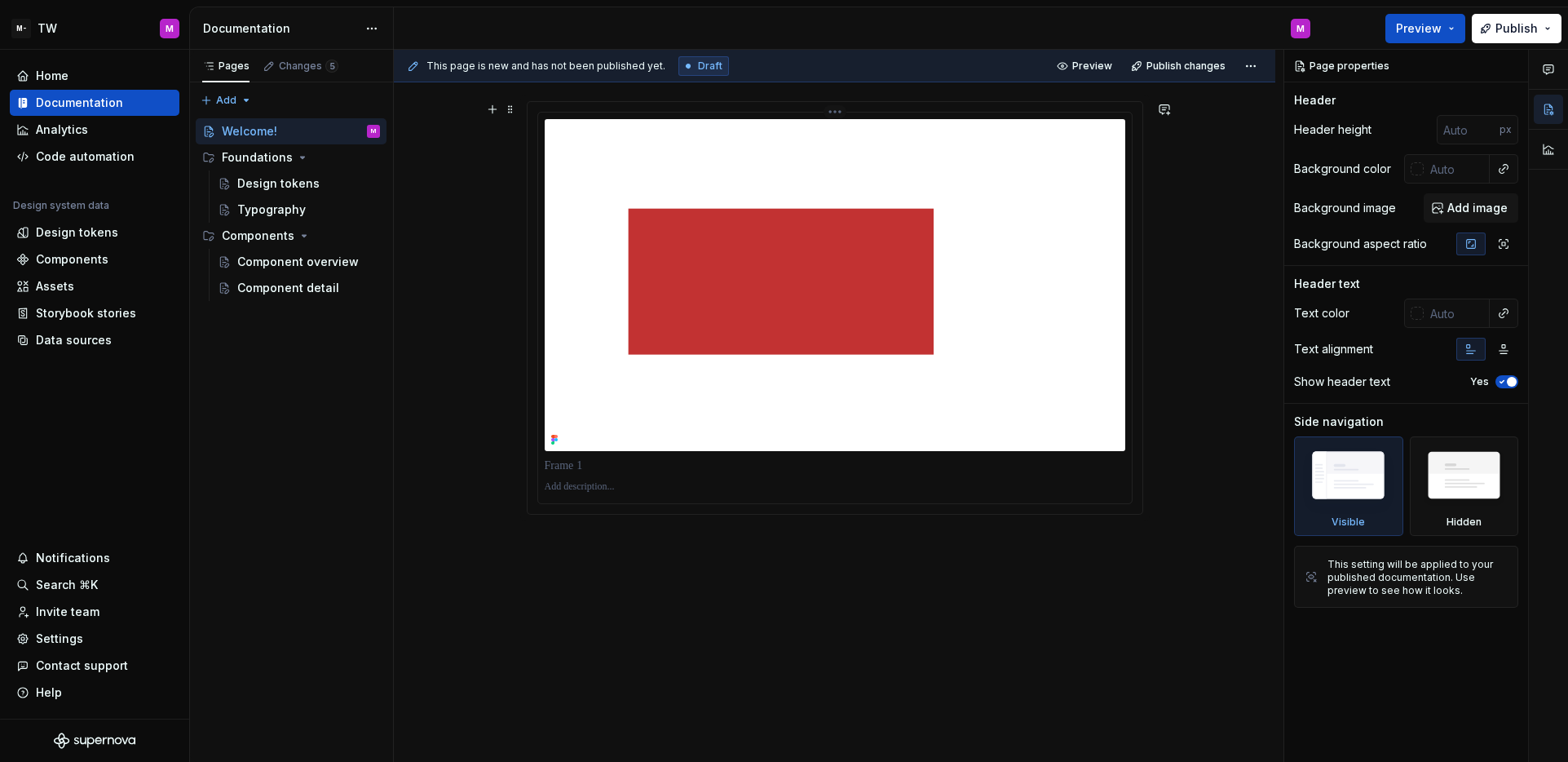
click at [783, 419] on img at bounding box center [835, 285] width 581 height 332
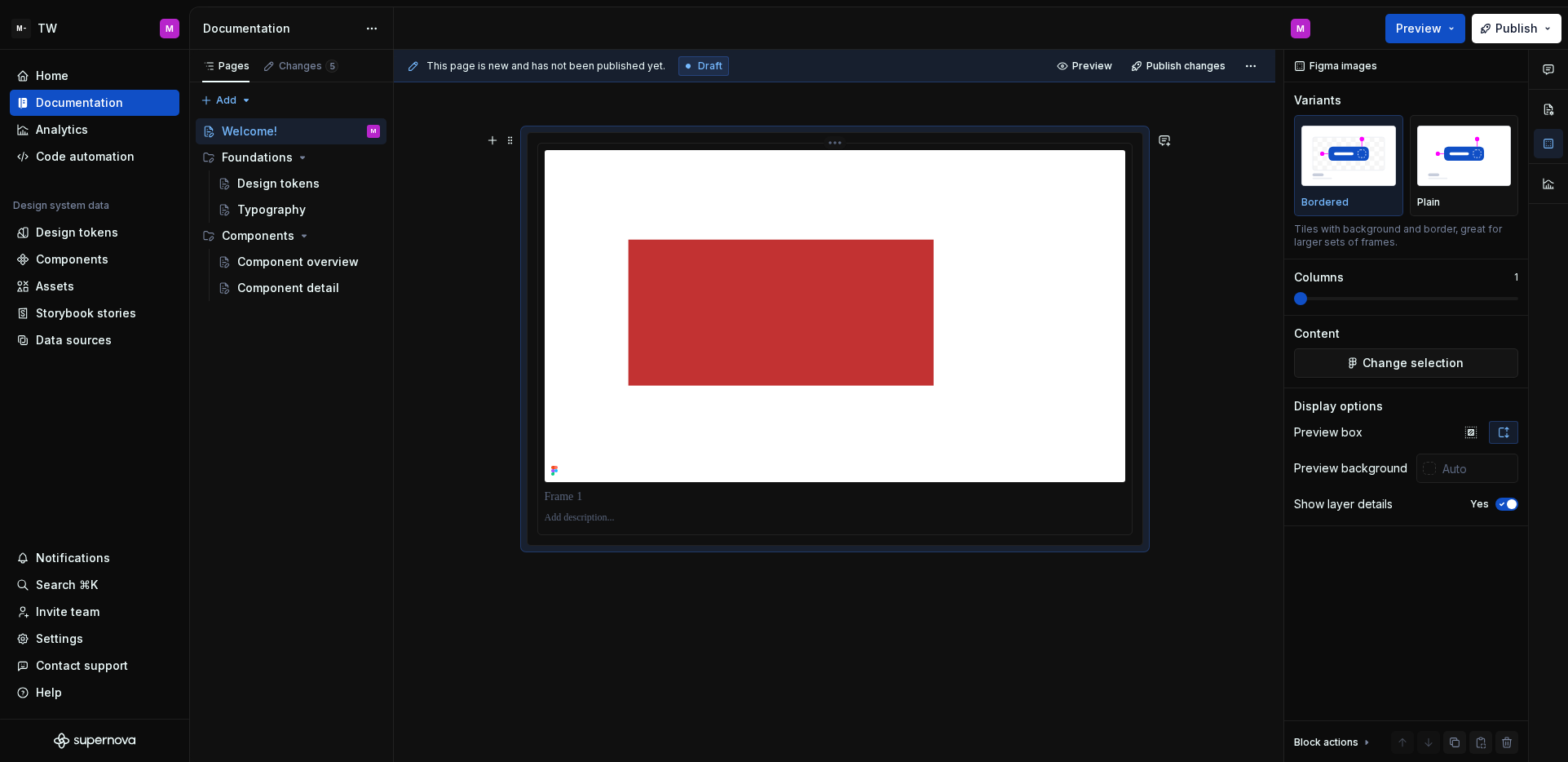
scroll to position [175, 0]
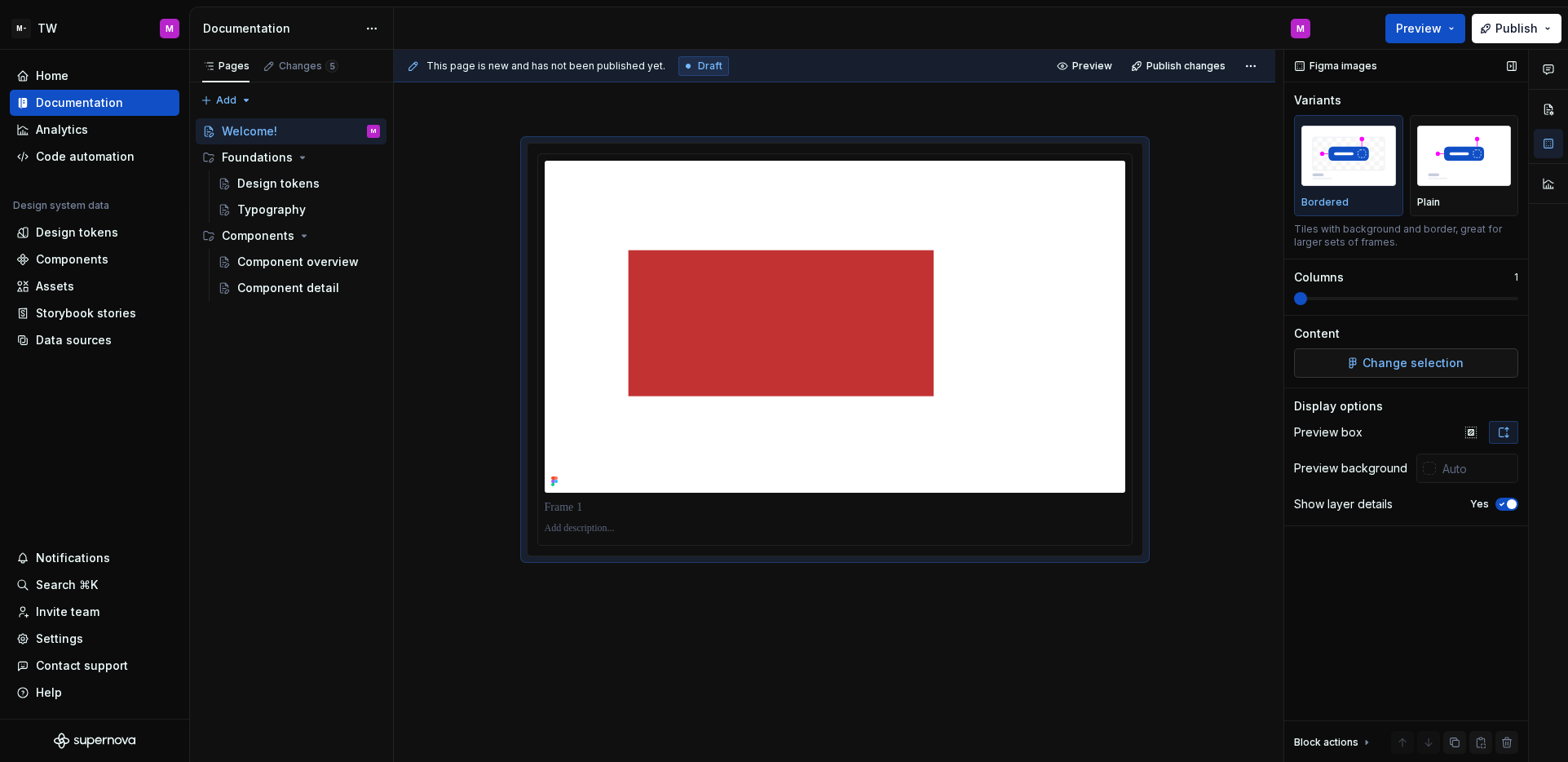
click at [1442, 360] on span "Change selection" at bounding box center [1414, 362] width 102 height 16
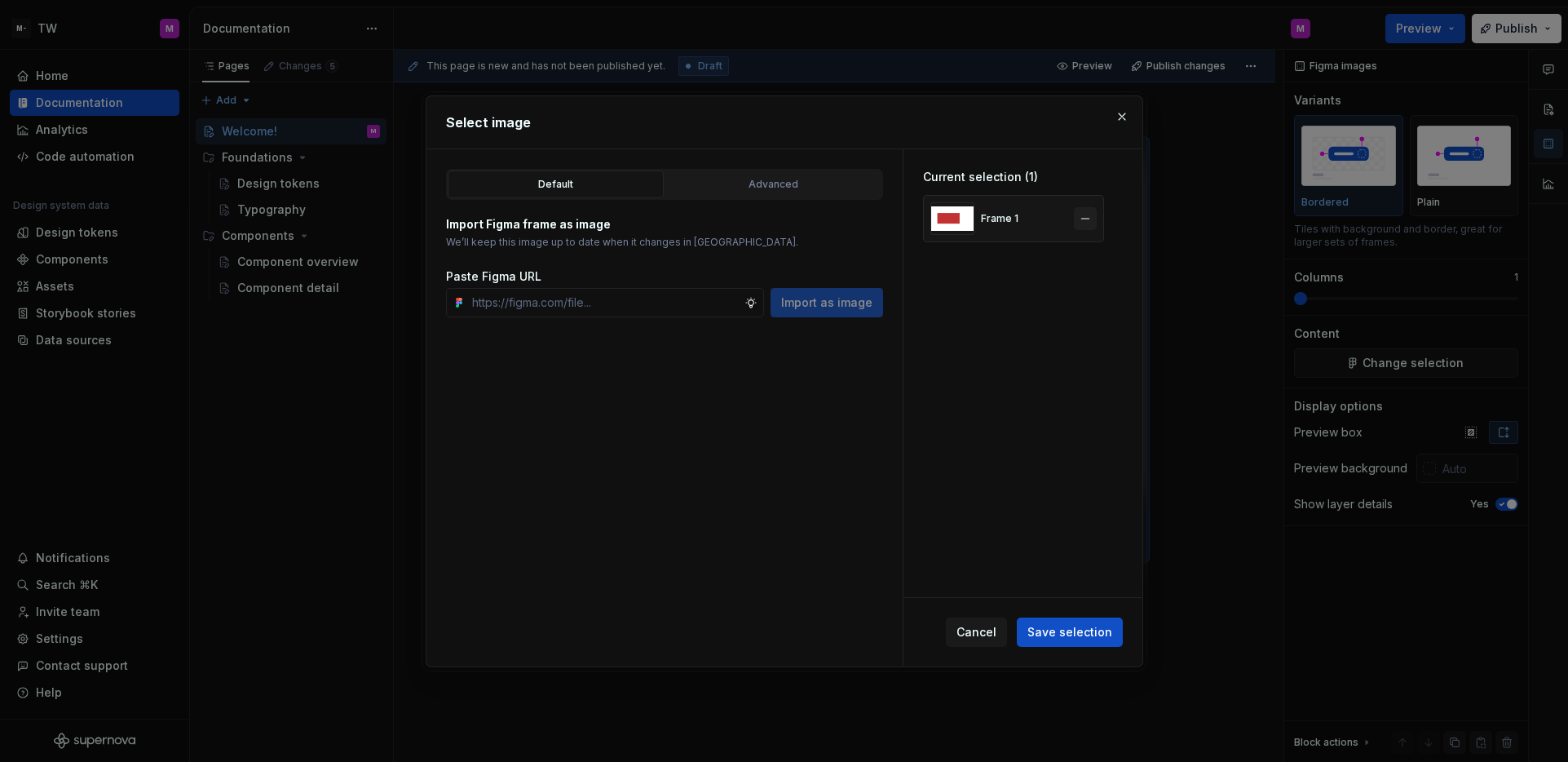
click at [1080, 220] on button "button" at bounding box center [1085, 219] width 23 height 23
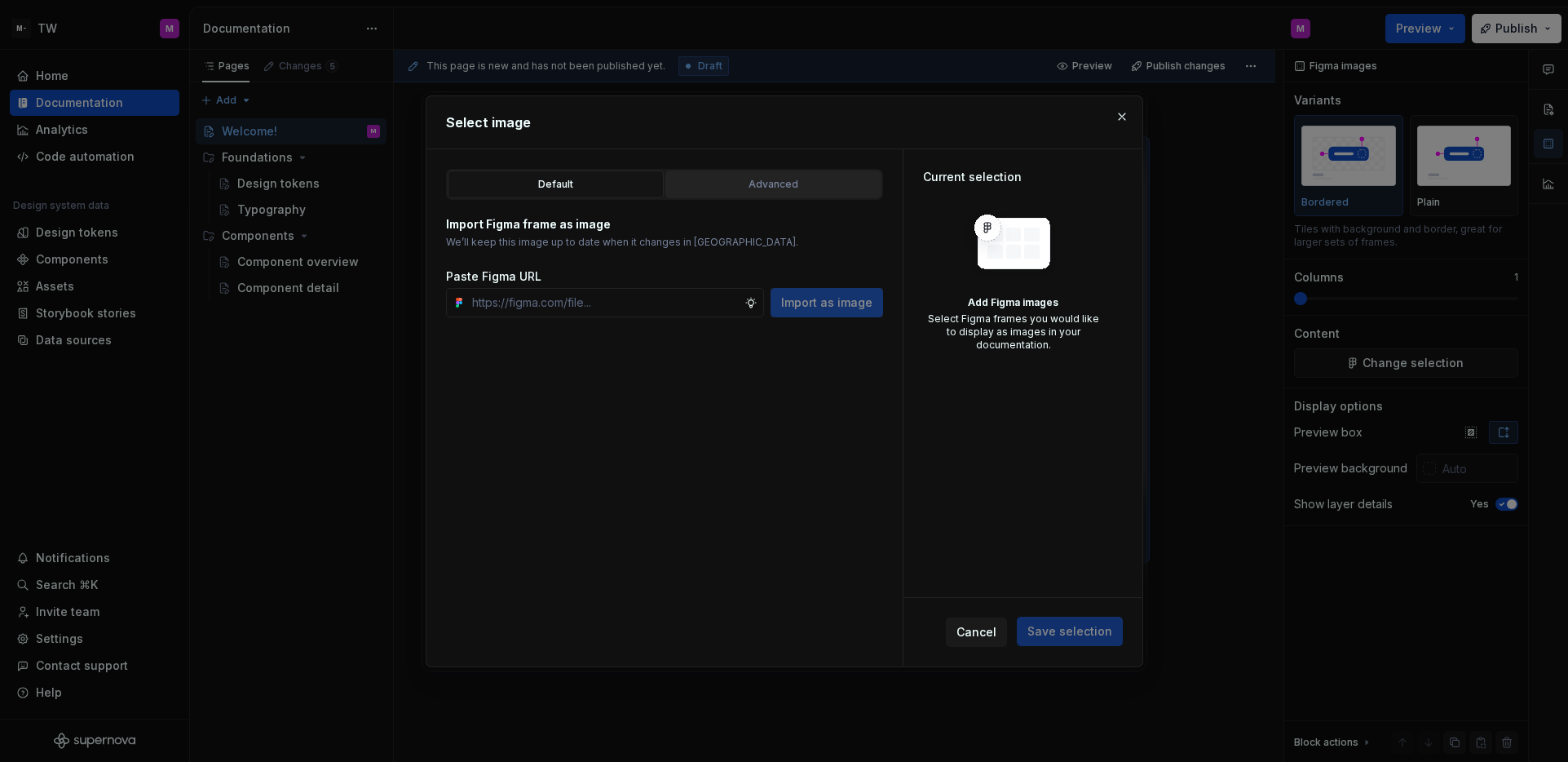
click at [793, 187] on div "Advanced" at bounding box center [774, 184] width 205 height 16
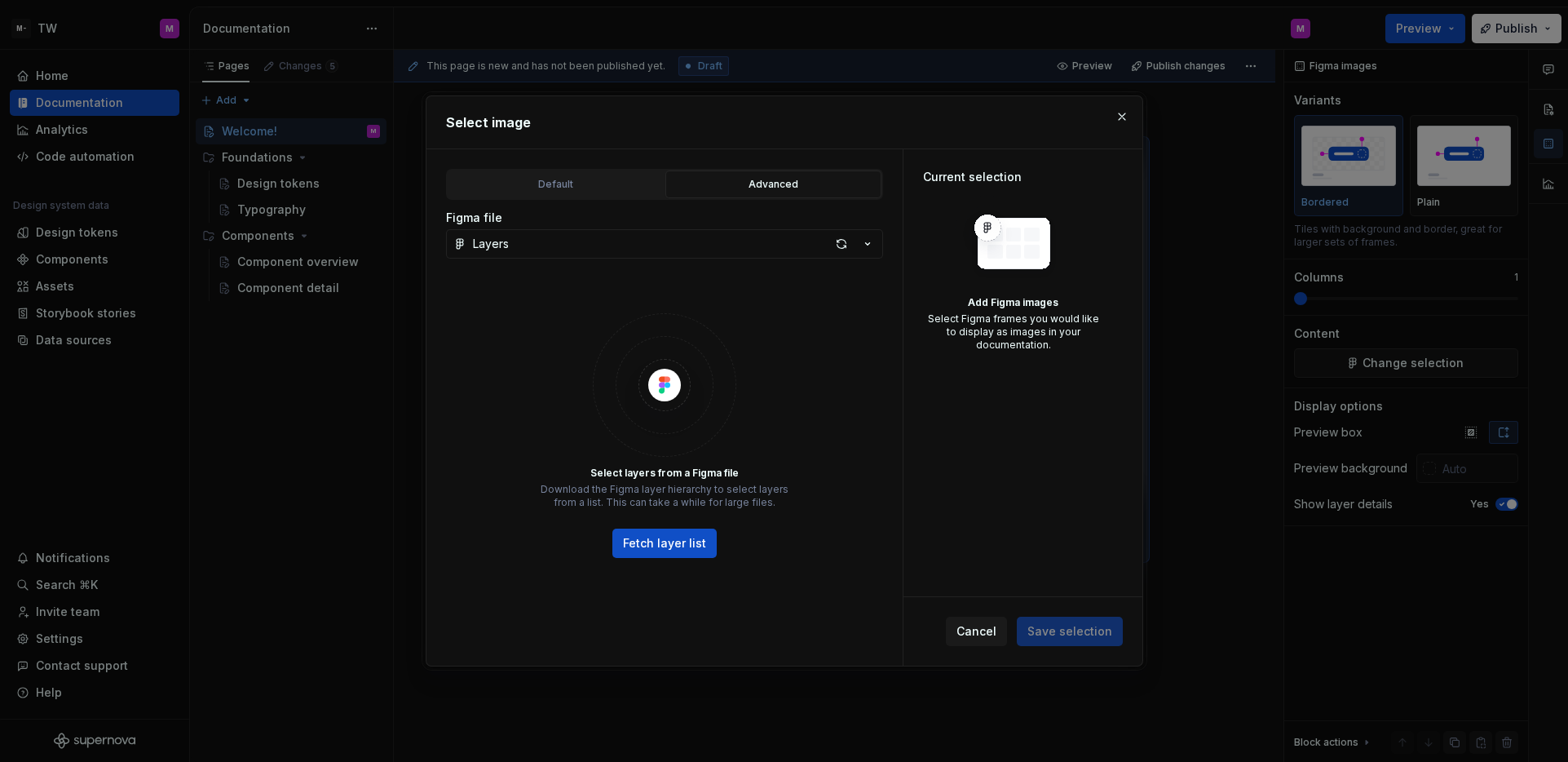
type textarea "*"
